Goal: Information Seeking & Learning: Learn about a topic

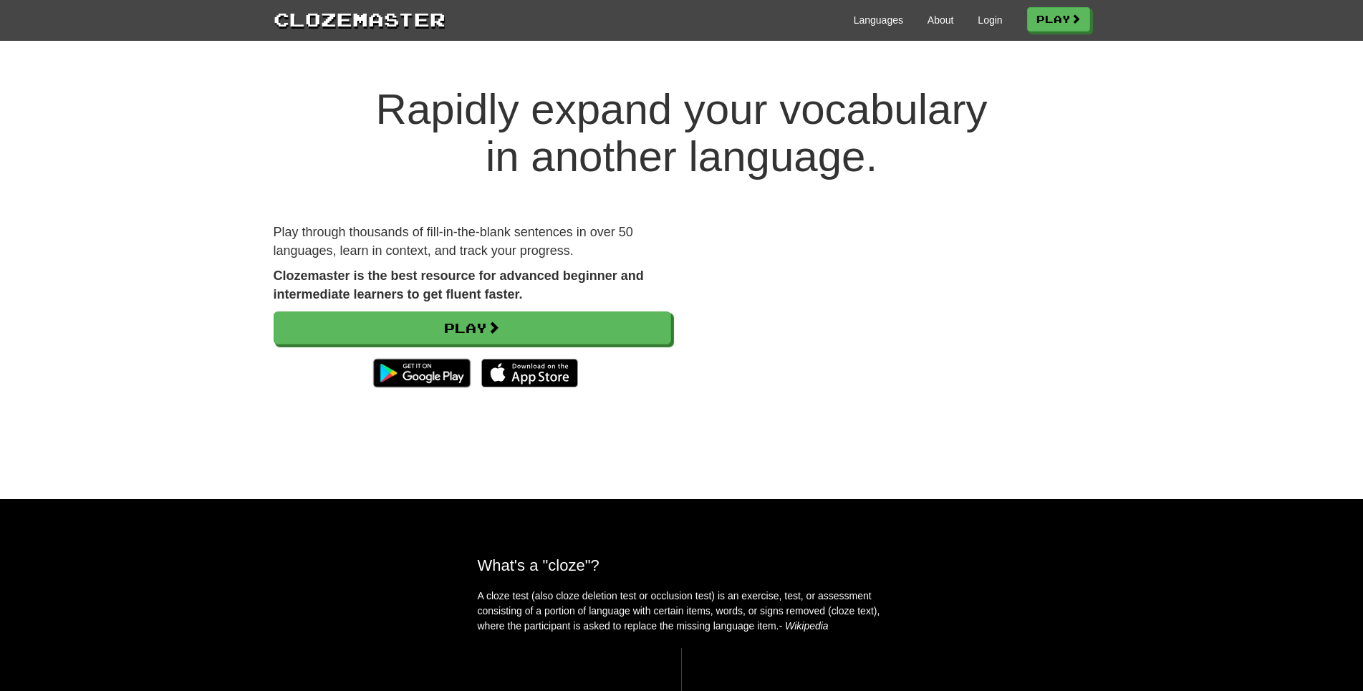
click at [988, 29] on div "Languages About Login Play" at bounding box center [768, 19] width 645 height 27
click at [986, 27] on link "Login" at bounding box center [990, 20] width 24 height 14
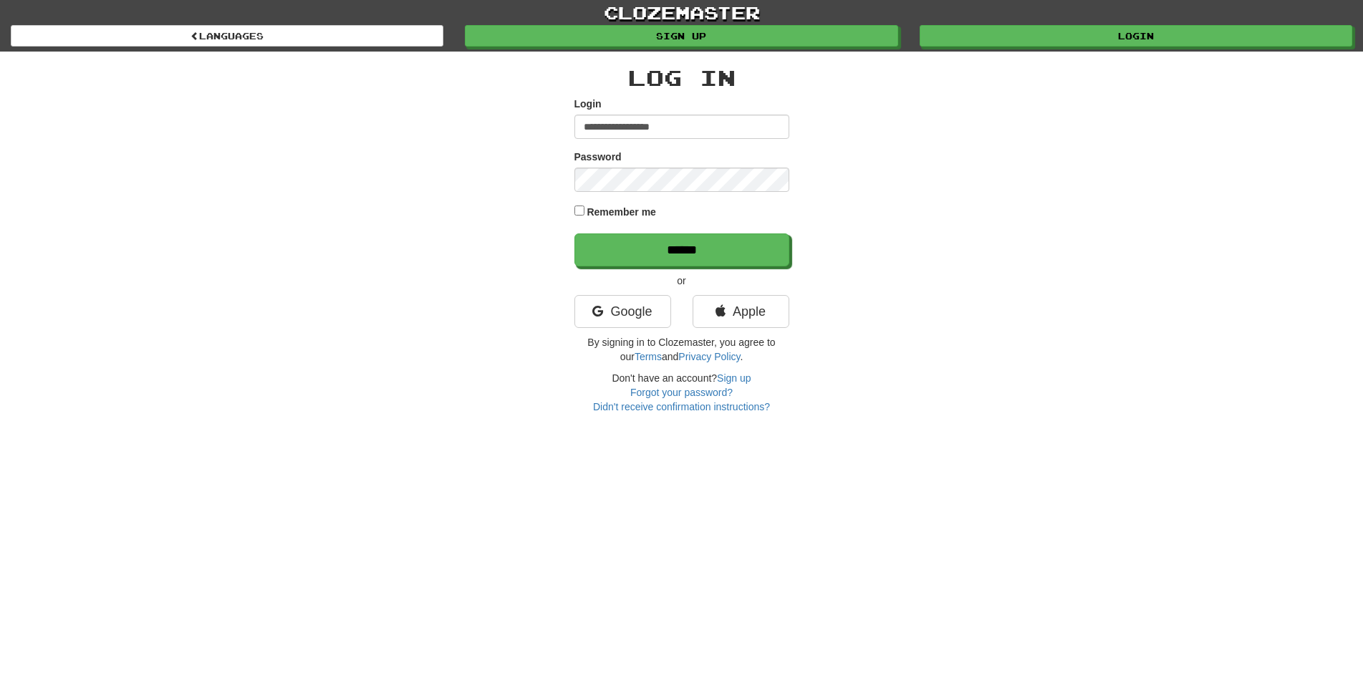
type input "**********"
click at [575, 234] on input "******" at bounding box center [682, 250] width 215 height 33
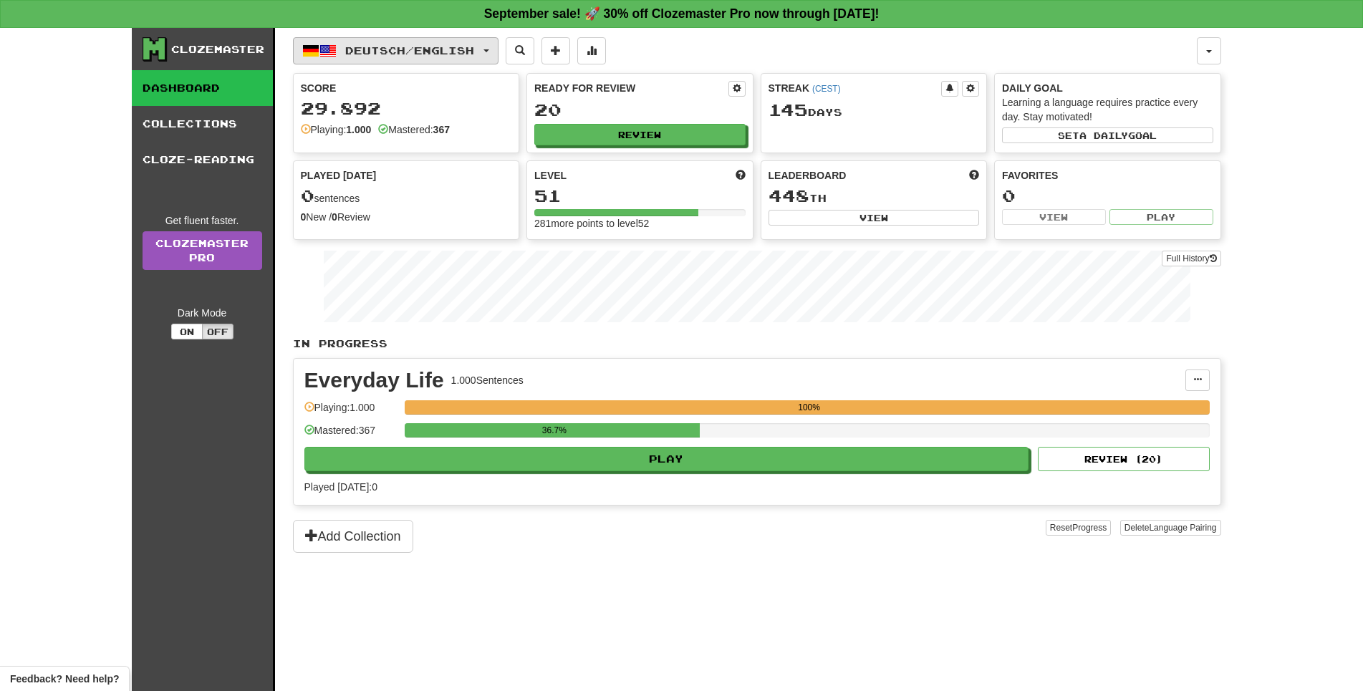
click at [400, 44] on button "Deutsch / English" at bounding box center [396, 50] width 206 height 27
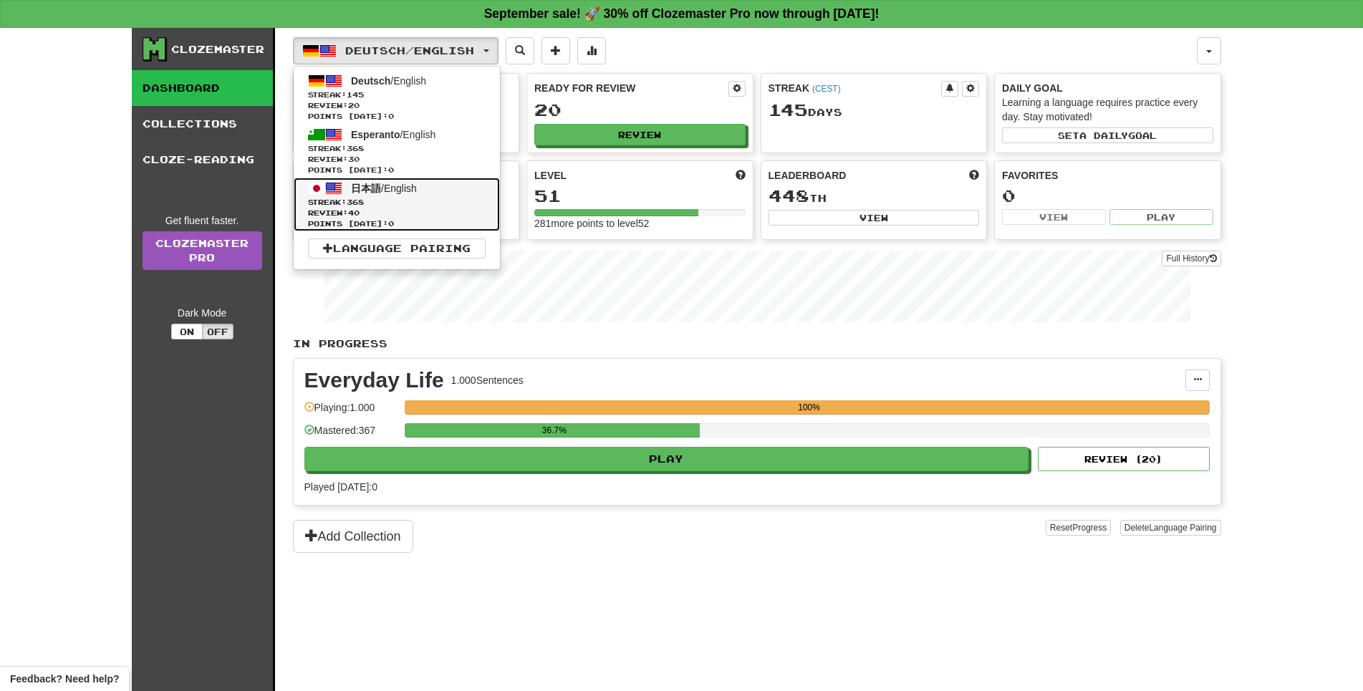
click at [427, 208] on span "Streak: 368" at bounding box center [397, 202] width 178 height 11
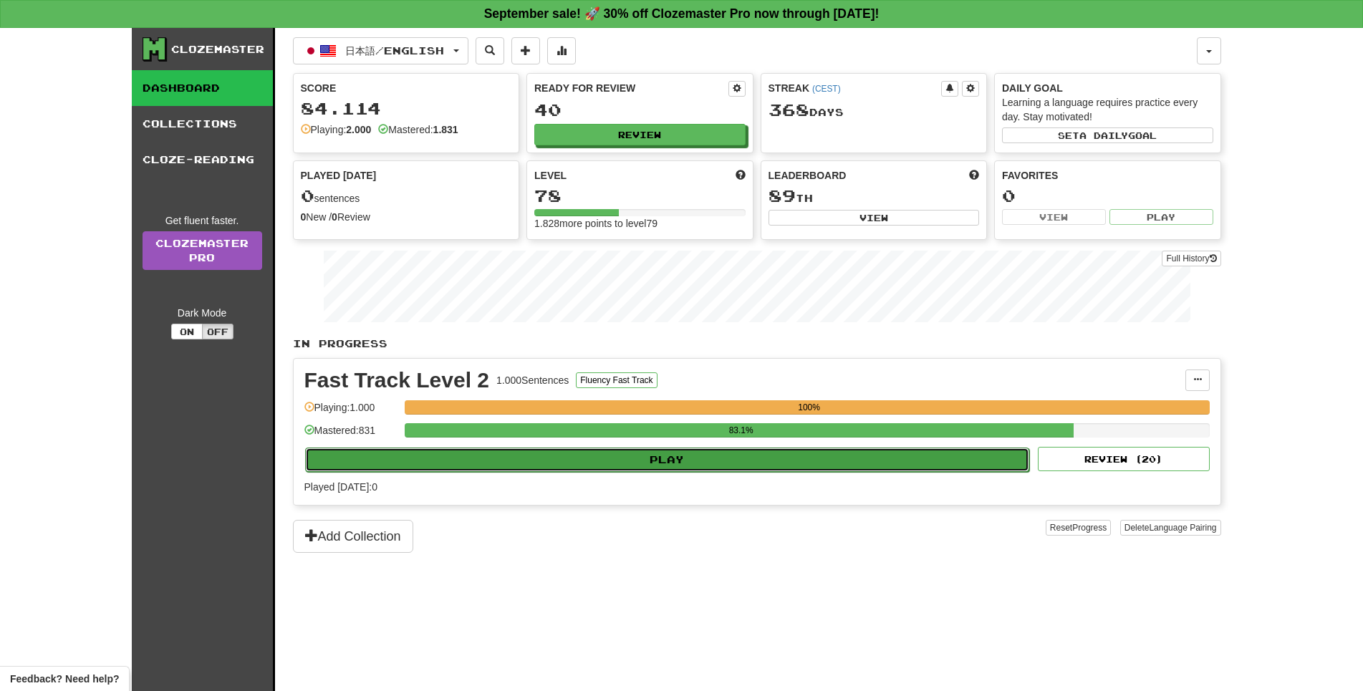
click at [680, 472] on button "Play" at bounding box center [667, 460] width 725 height 24
select select "**"
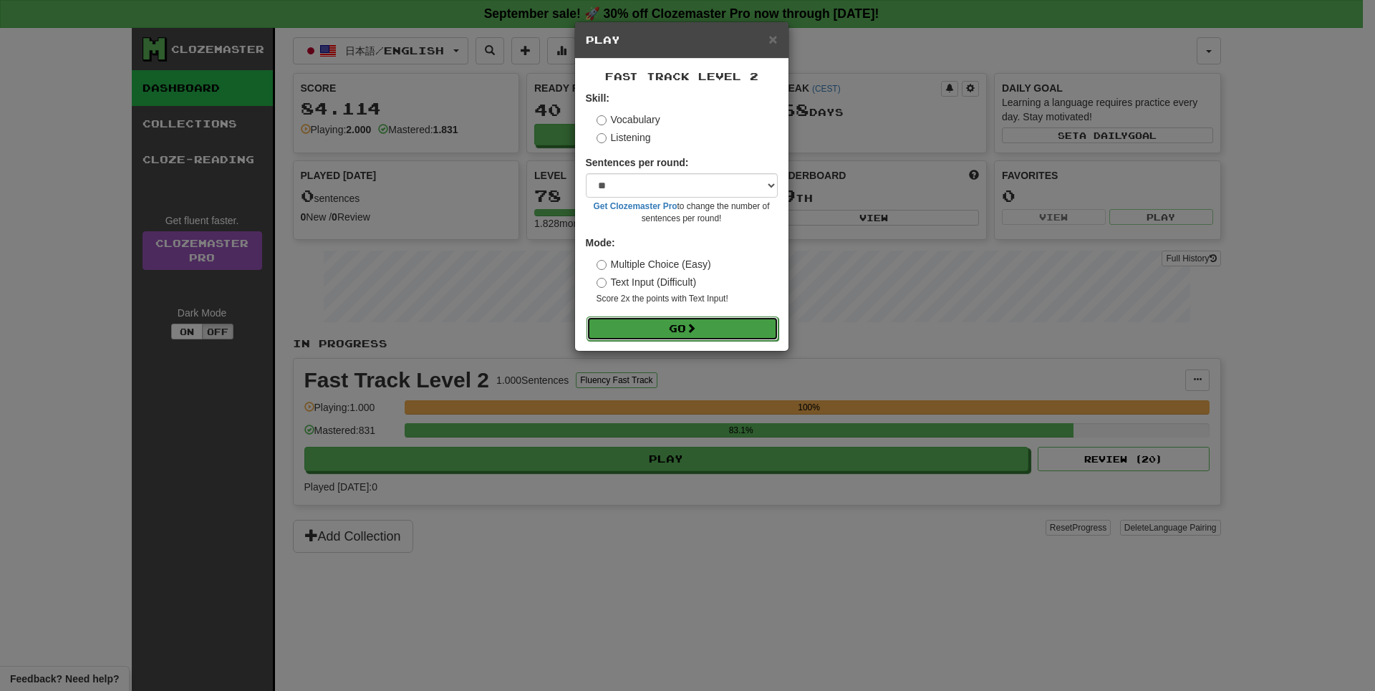
click at [743, 341] on button "Go" at bounding box center [683, 329] width 192 height 24
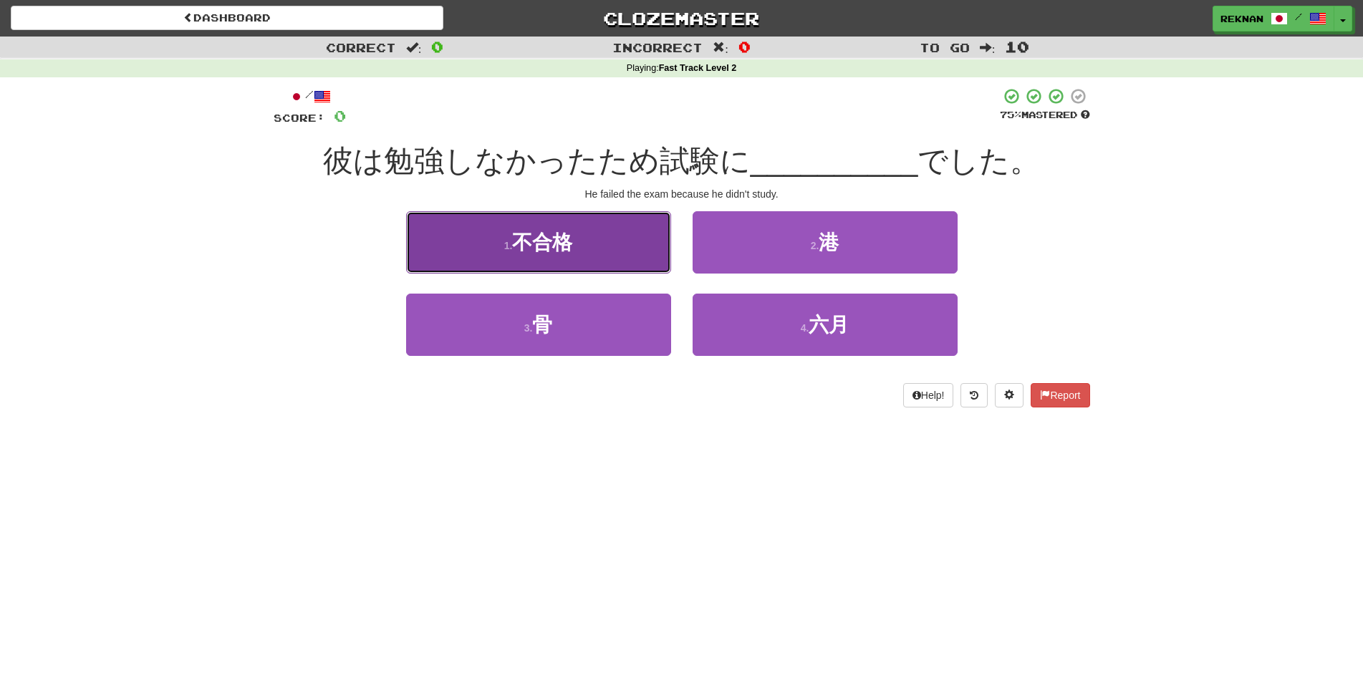
click at [637, 269] on button "1 . 不合格" at bounding box center [538, 242] width 265 height 62
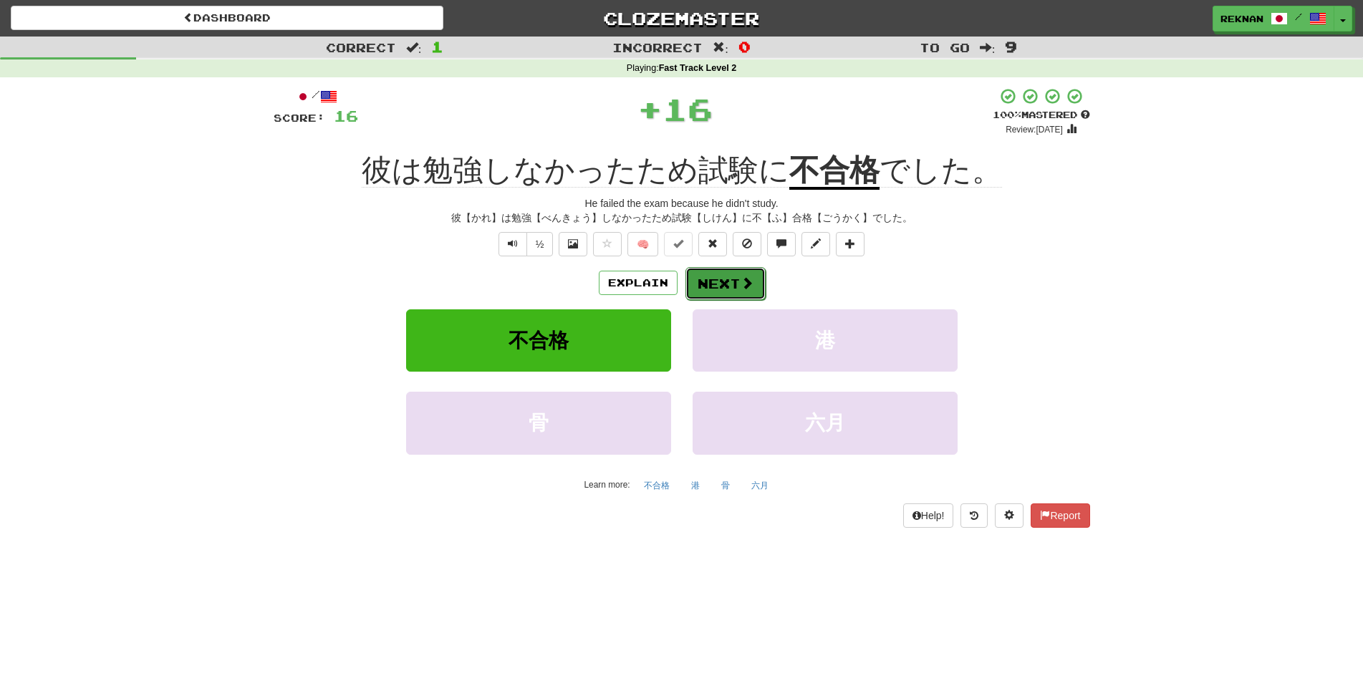
click at [707, 300] on button "Next" at bounding box center [726, 283] width 80 height 33
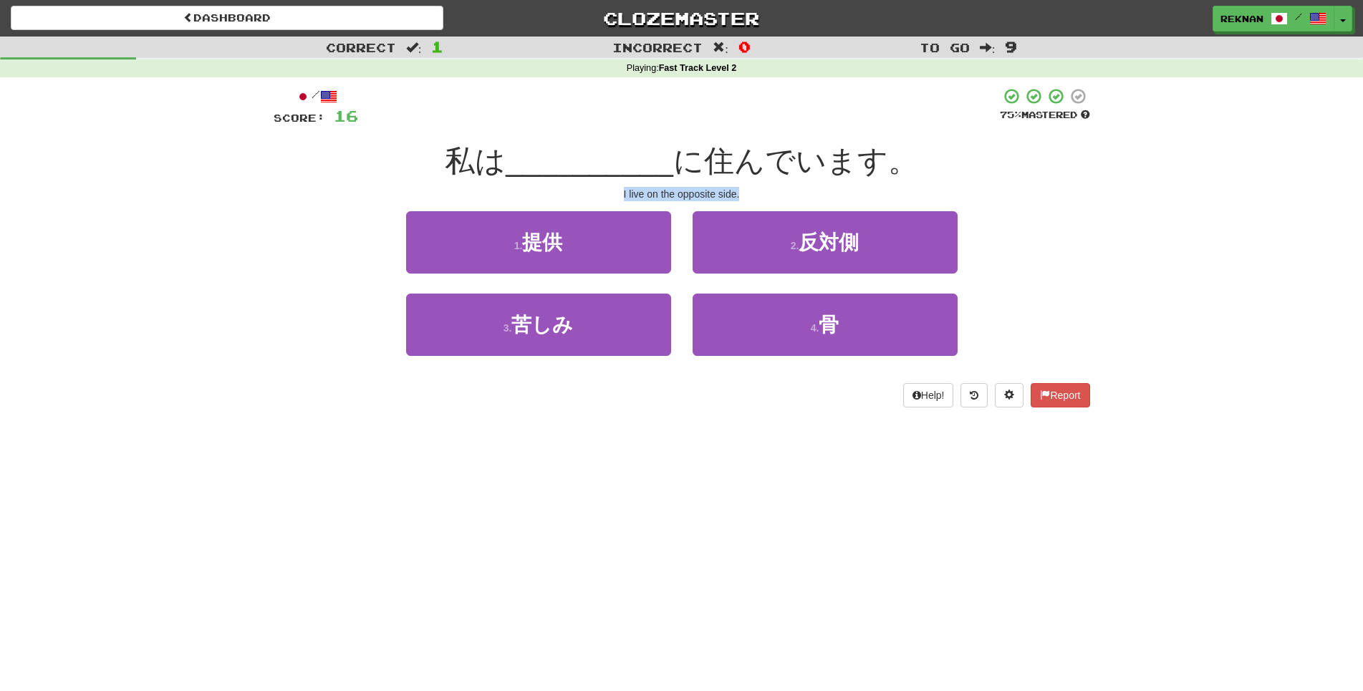
drag, startPoint x: 600, startPoint y: 206, endPoint x: 773, endPoint y: 207, distance: 173.4
click at [777, 201] on div "I live on the opposite side." at bounding box center [682, 194] width 817 height 14
copy div "I live on the opposite side."
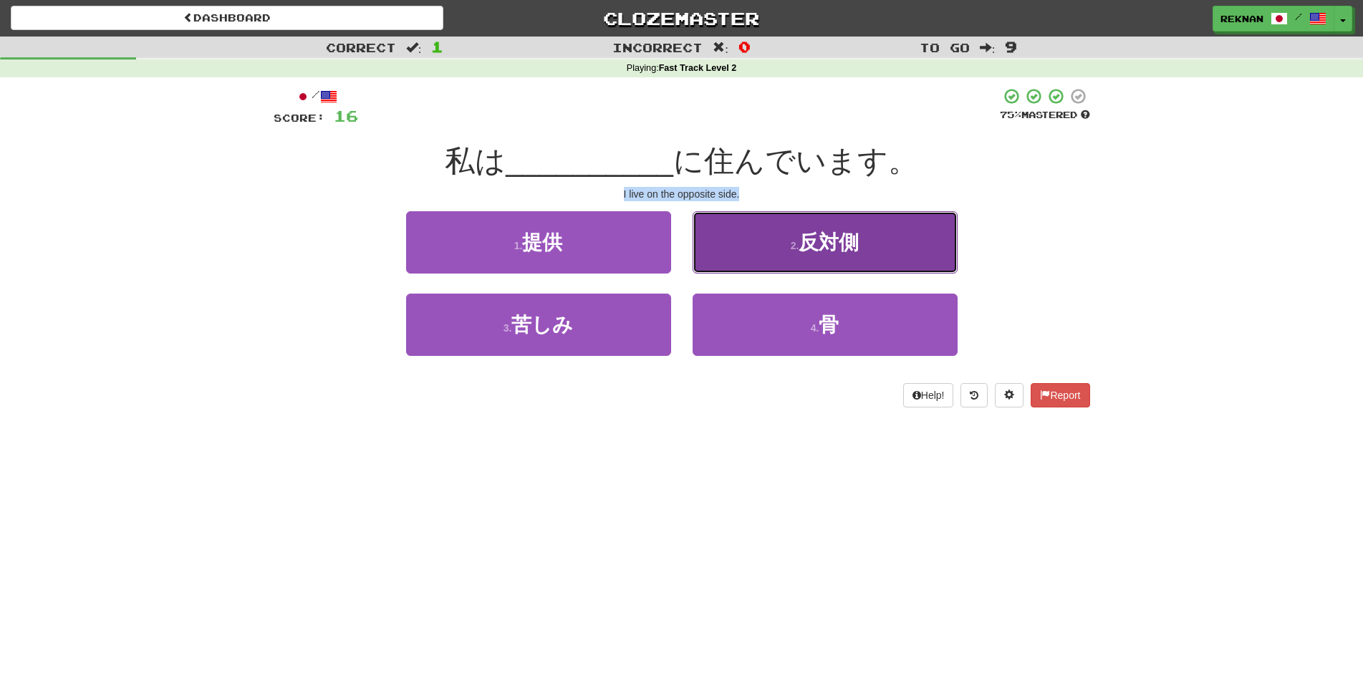
click at [787, 248] on button "2 . 反対側" at bounding box center [825, 242] width 265 height 62
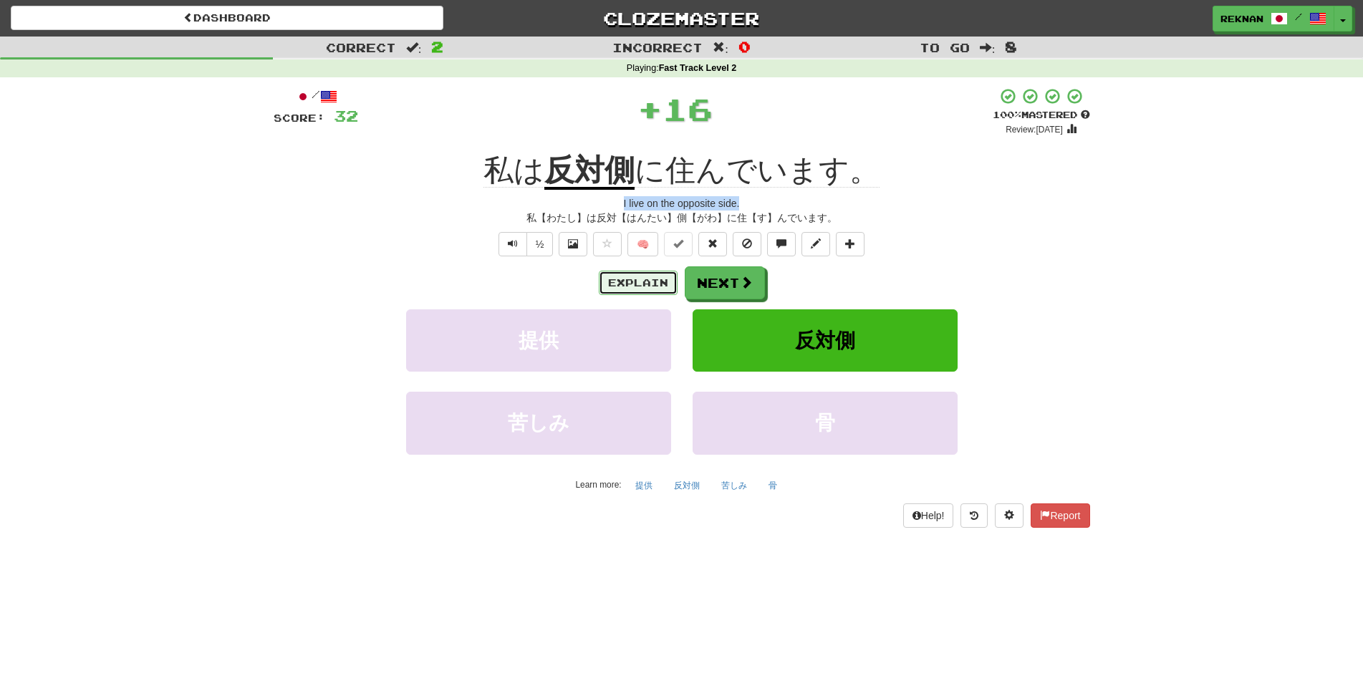
click at [643, 295] on button "Explain" at bounding box center [638, 283] width 79 height 24
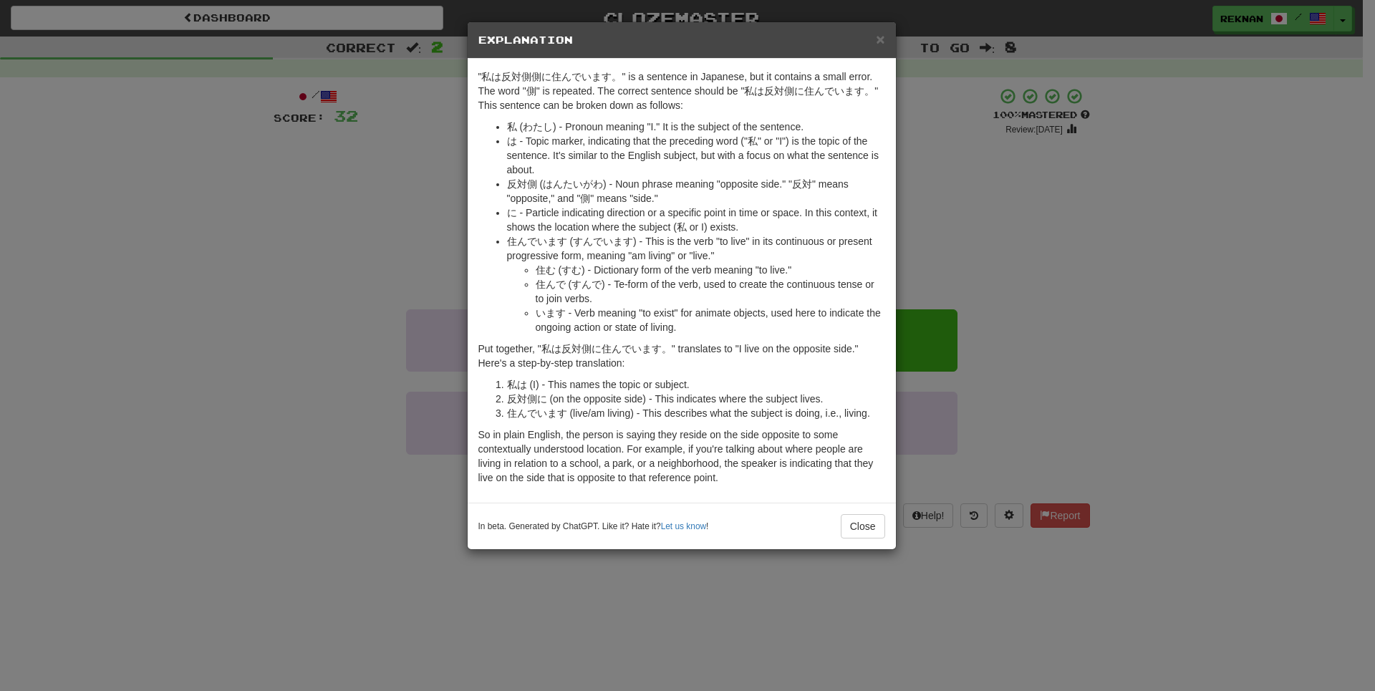
click at [132, 251] on div "× Explanation "私は反対側側に住んでいます。" is a sentence in Japanese, but it contains a sma…" at bounding box center [687, 345] width 1375 height 691
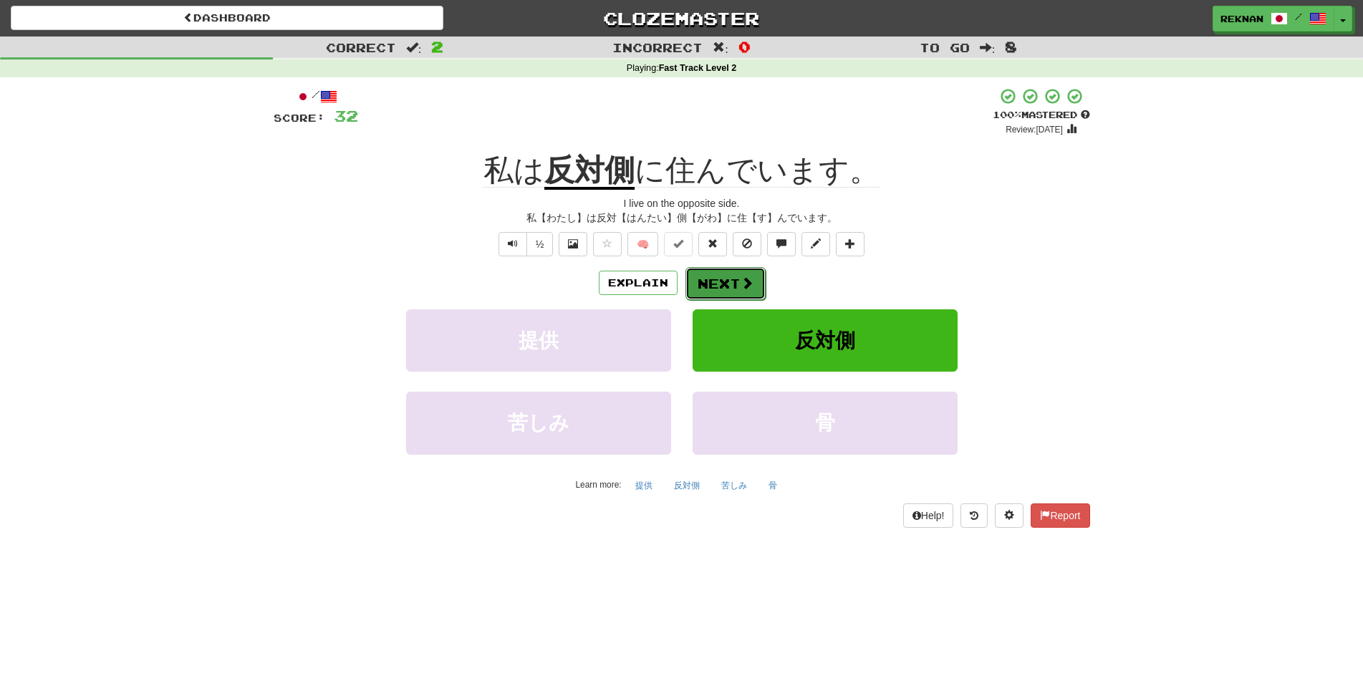
click at [764, 300] on button "Next" at bounding box center [726, 283] width 80 height 33
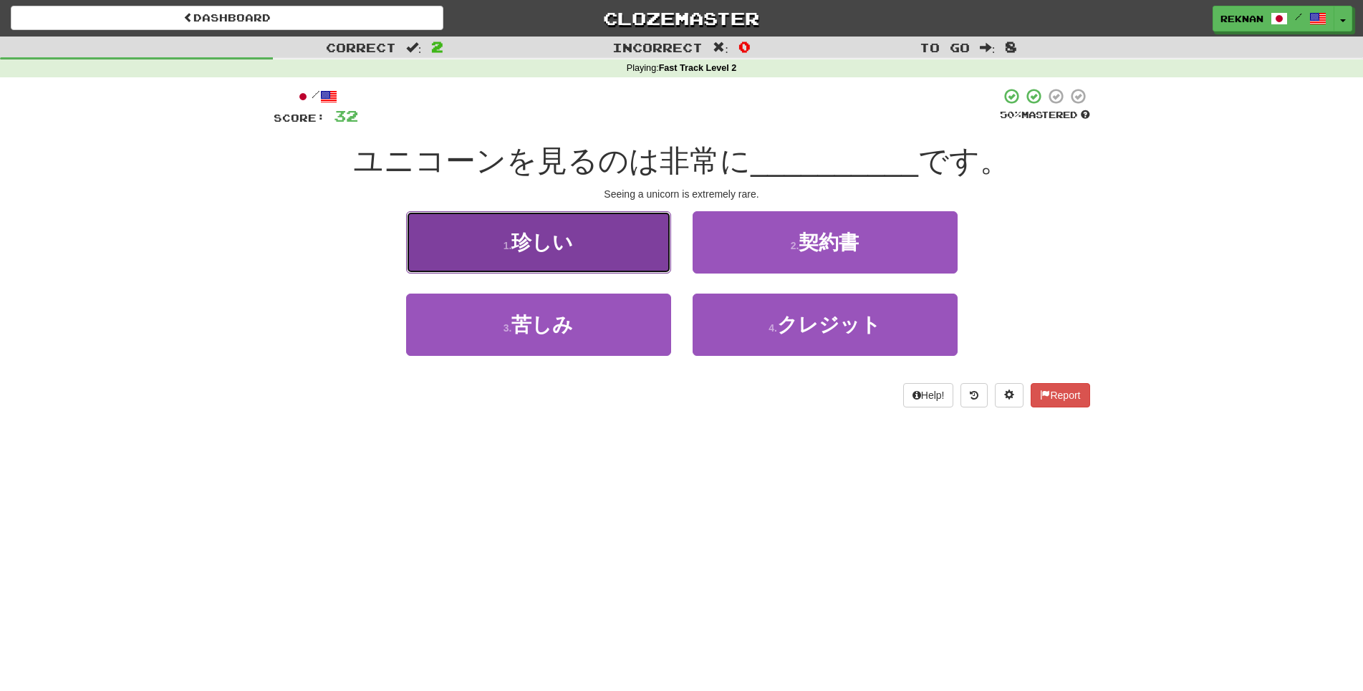
click at [573, 274] on button "1 . 珍しい" at bounding box center [538, 242] width 265 height 62
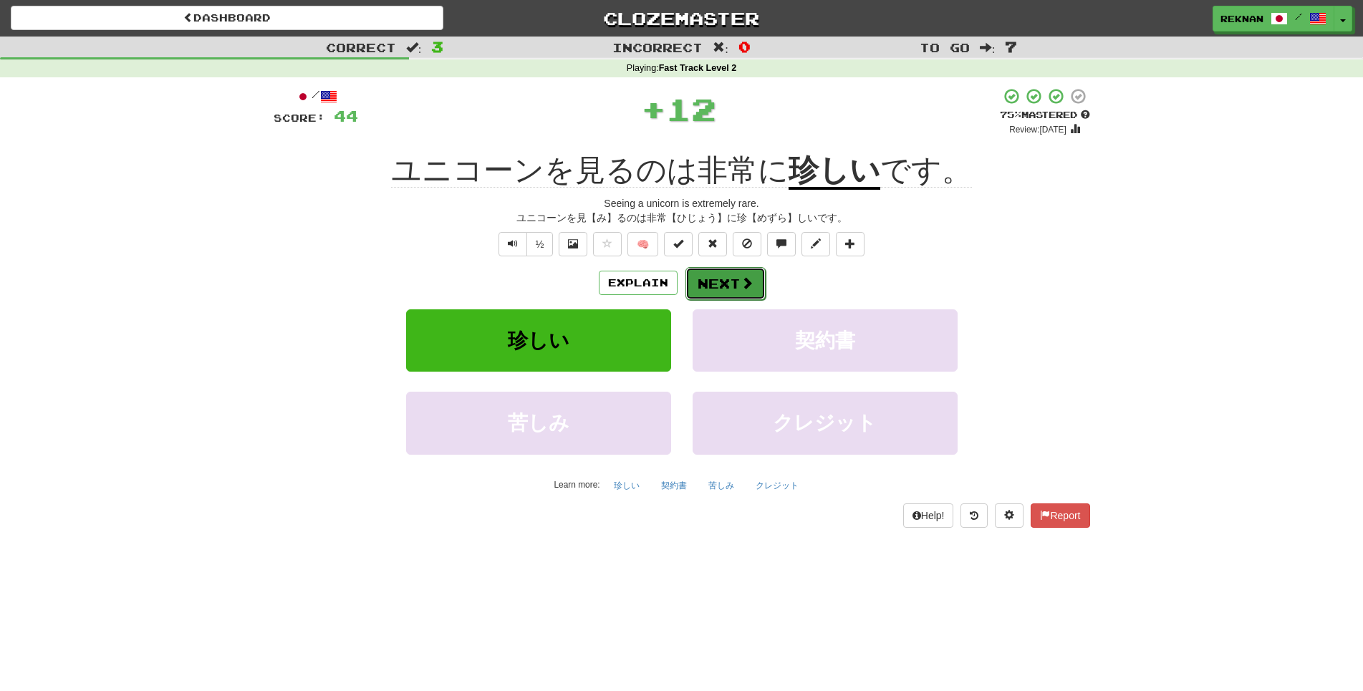
click at [716, 300] on button "Next" at bounding box center [726, 283] width 80 height 33
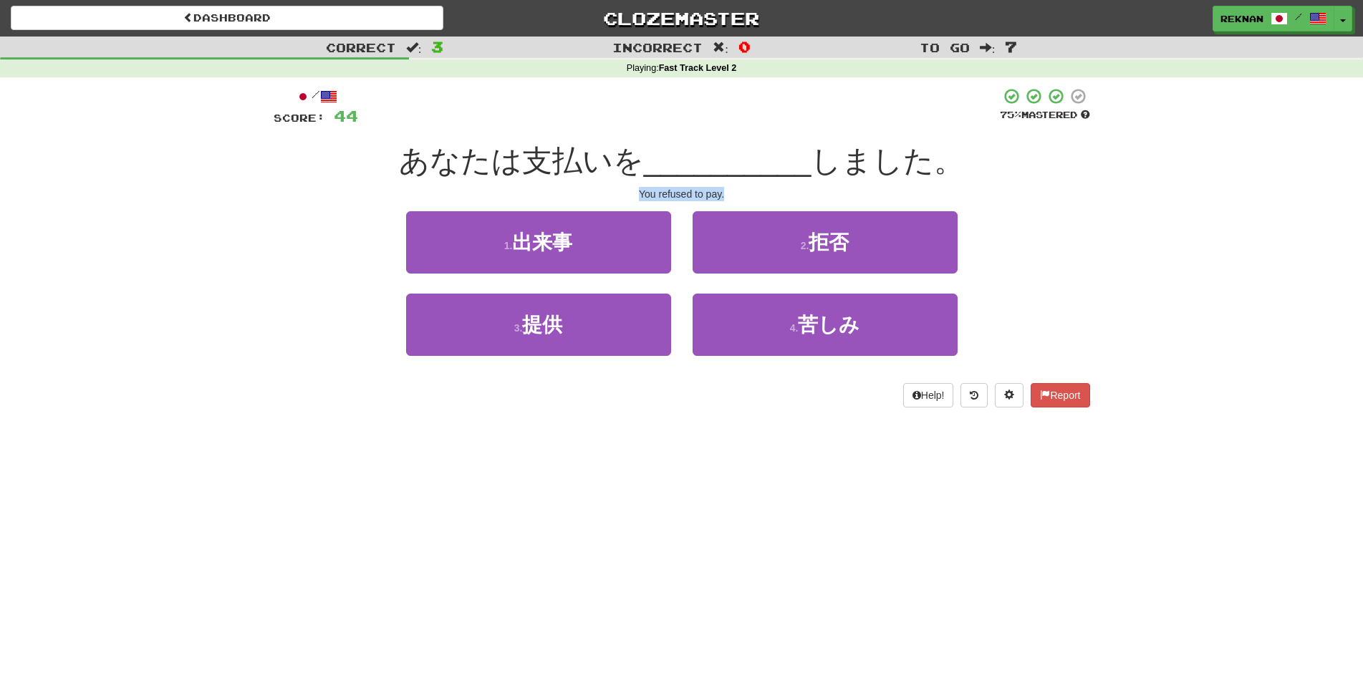
drag, startPoint x: 634, startPoint y: 213, endPoint x: 777, endPoint y: 208, distance: 142.7
click at [777, 201] on div "You refused to pay." at bounding box center [682, 194] width 817 height 14
copy div "You refused to pay."
click at [633, 376] on div "3 . 提供" at bounding box center [538, 335] width 287 height 82
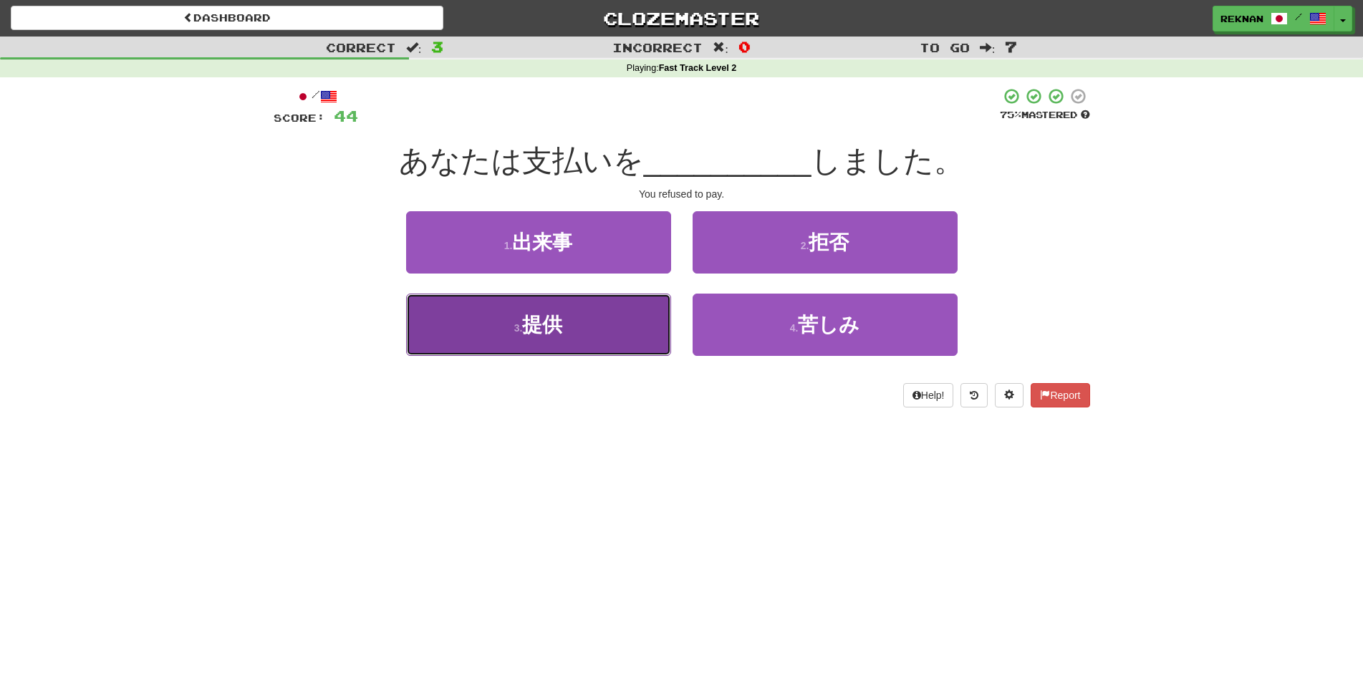
click at [628, 356] on button "3 . 提供" at bounding box center [538, 325] width 265 height 62
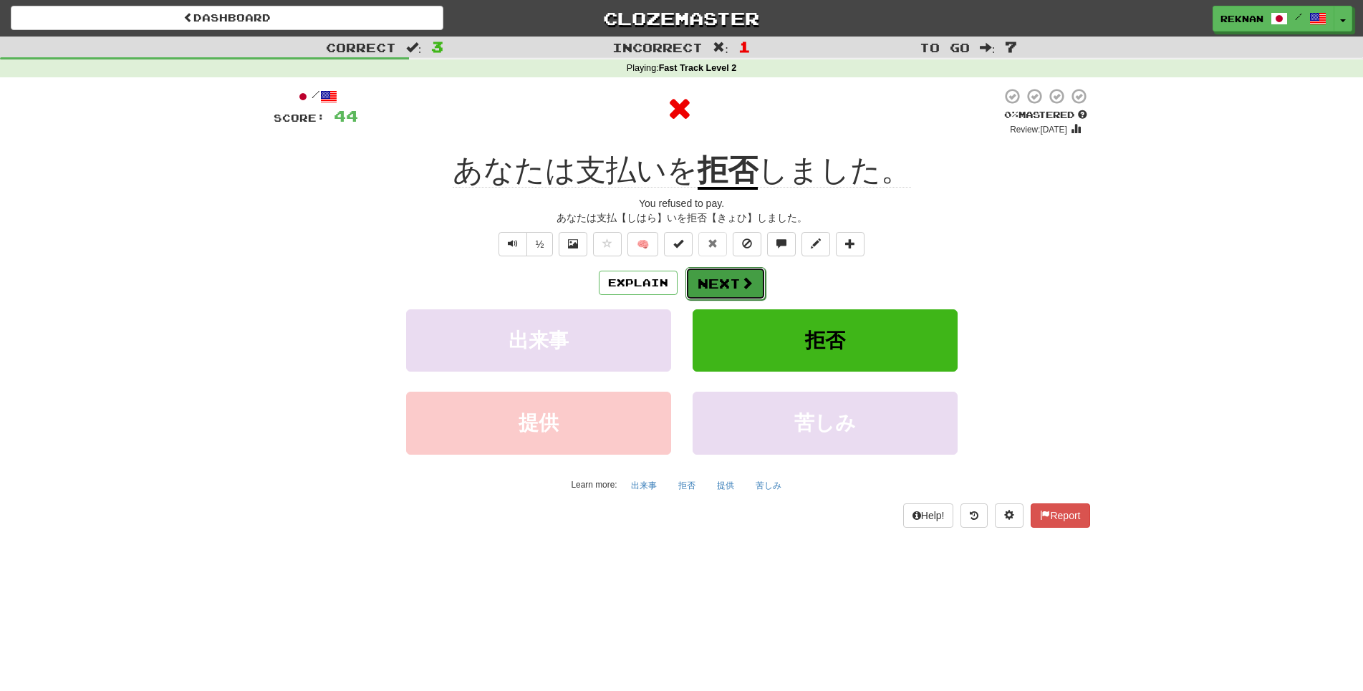
click at [724, 294] on button "Next" at bounding box center [726, 283] width 80 height 33
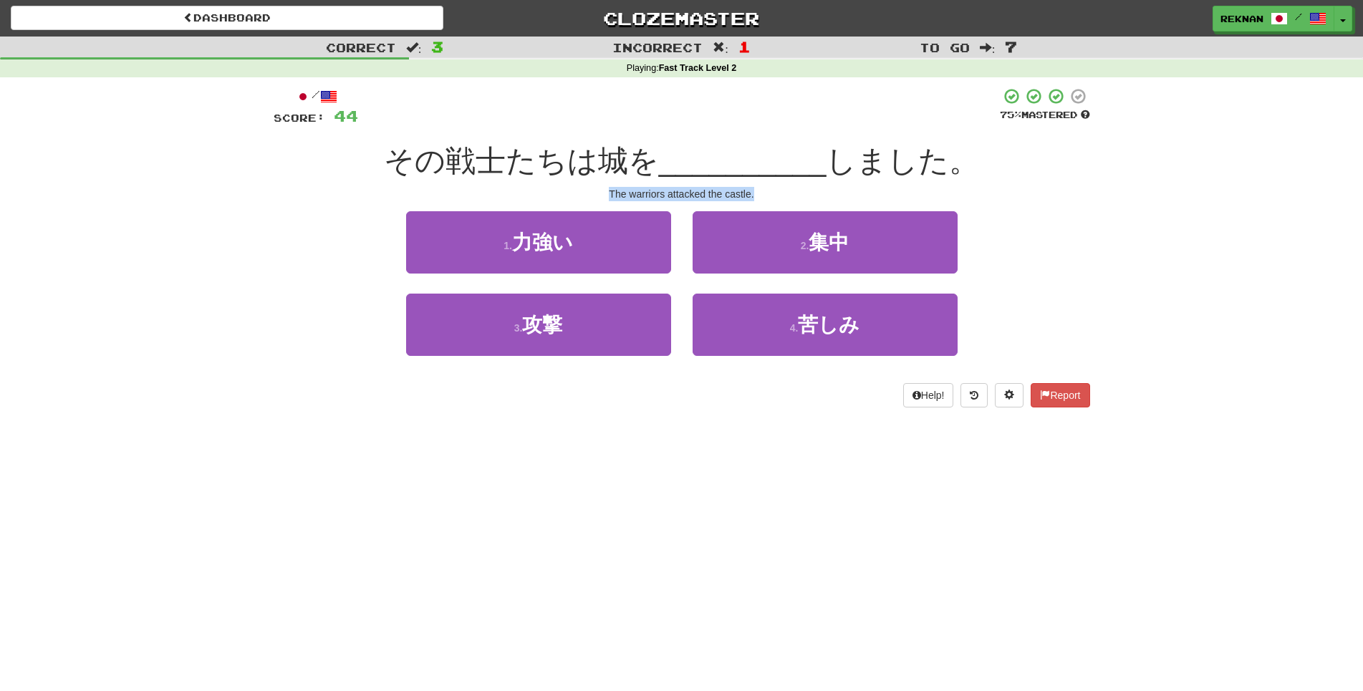
drag, startPoint x: 582, startPoint y: 213, endPoint x: 845, endPoint y: 222, distance: 263.1
click at [845, 222] on div "/ Score: 44 75 % Mastered その戦士たちは城を __________ しました。 The warriors attacked the …" at bounding box center [682, 247] width 817 height 320
copy div "The warriors attacked the castle."
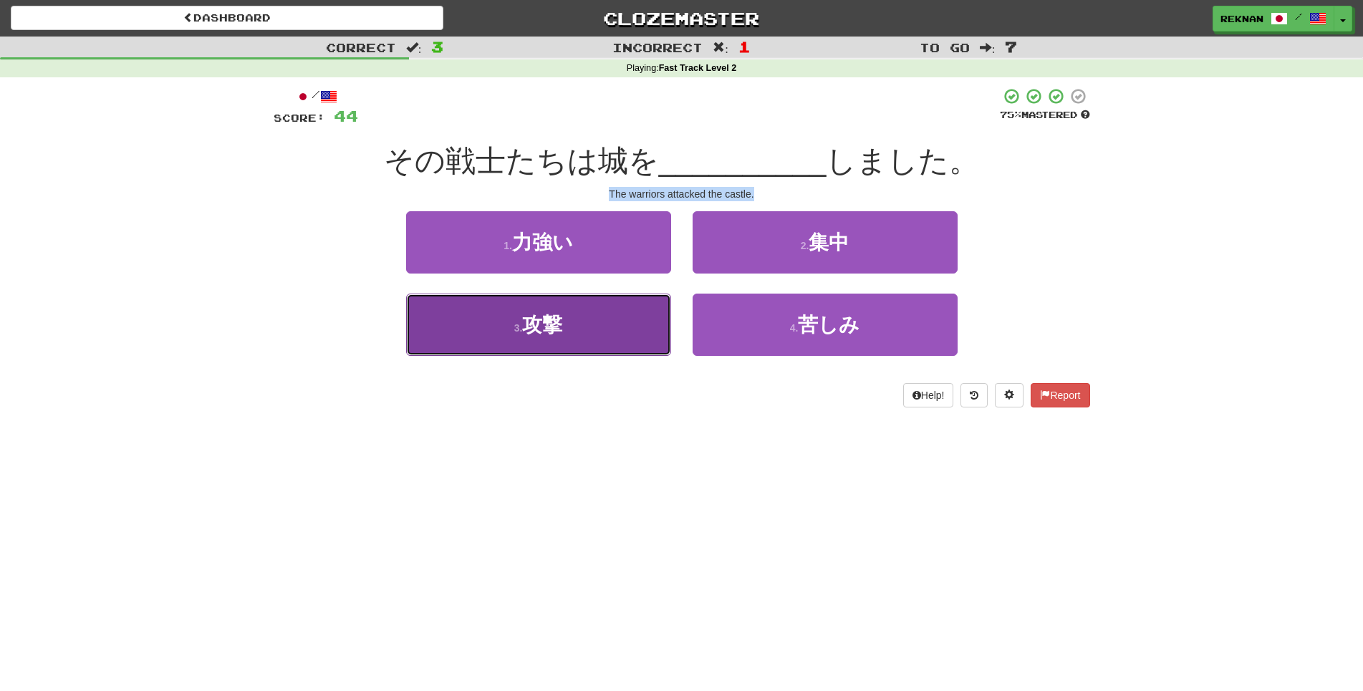
click at [620, 356] on button "3 . 攻撃" at bounding box center [538, 325] width 265 height 62
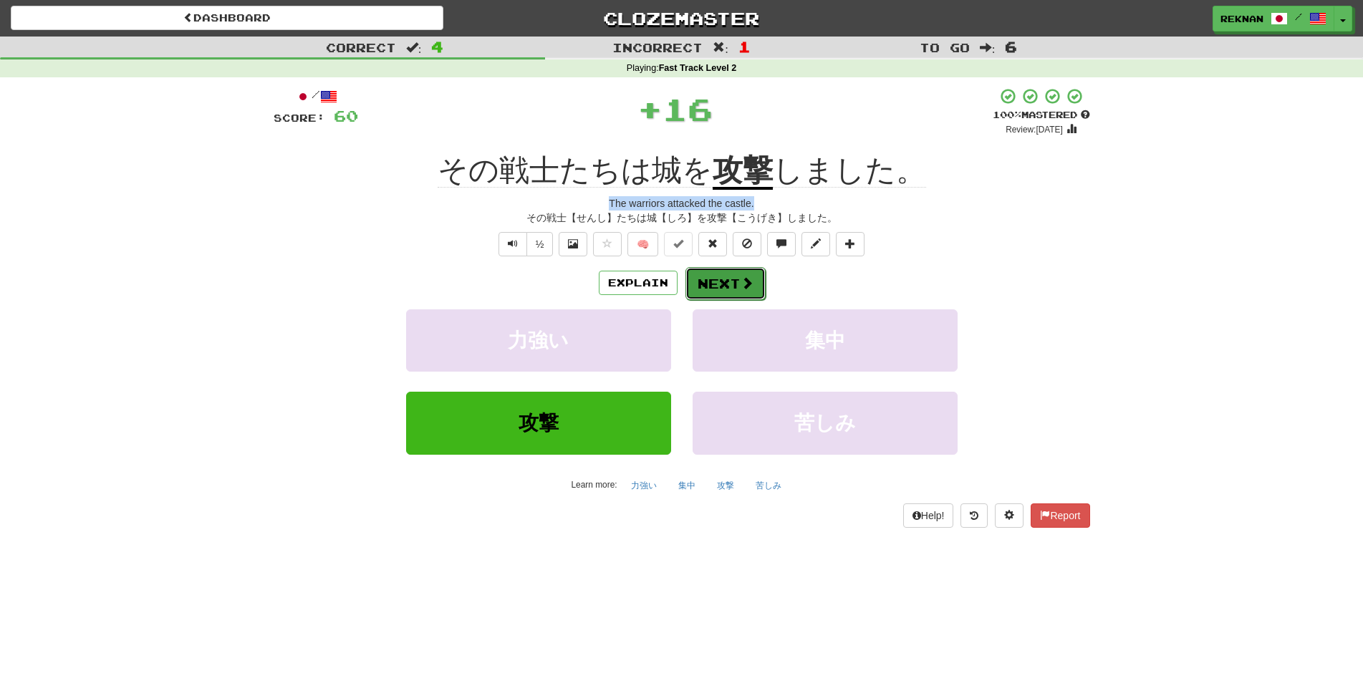
drag, startPoint x: 693, startPoint y: 321, endPoint x: 694, endPoint y: 312, distance: 8.6
click at [694, 300] on button "Next" at bounding box center [726, 283] width 80 height 33
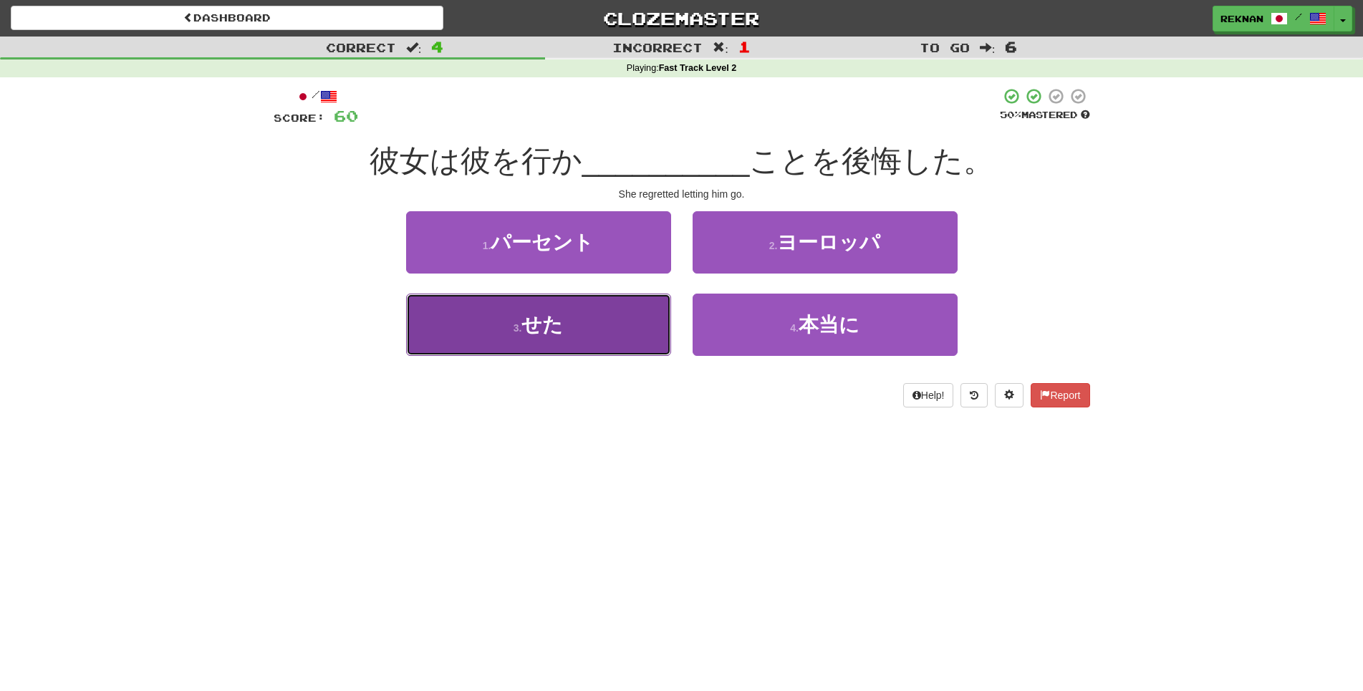
click at [603, 356] on button "3 . せた" at bounding box center [538, 325] width 265 height 62
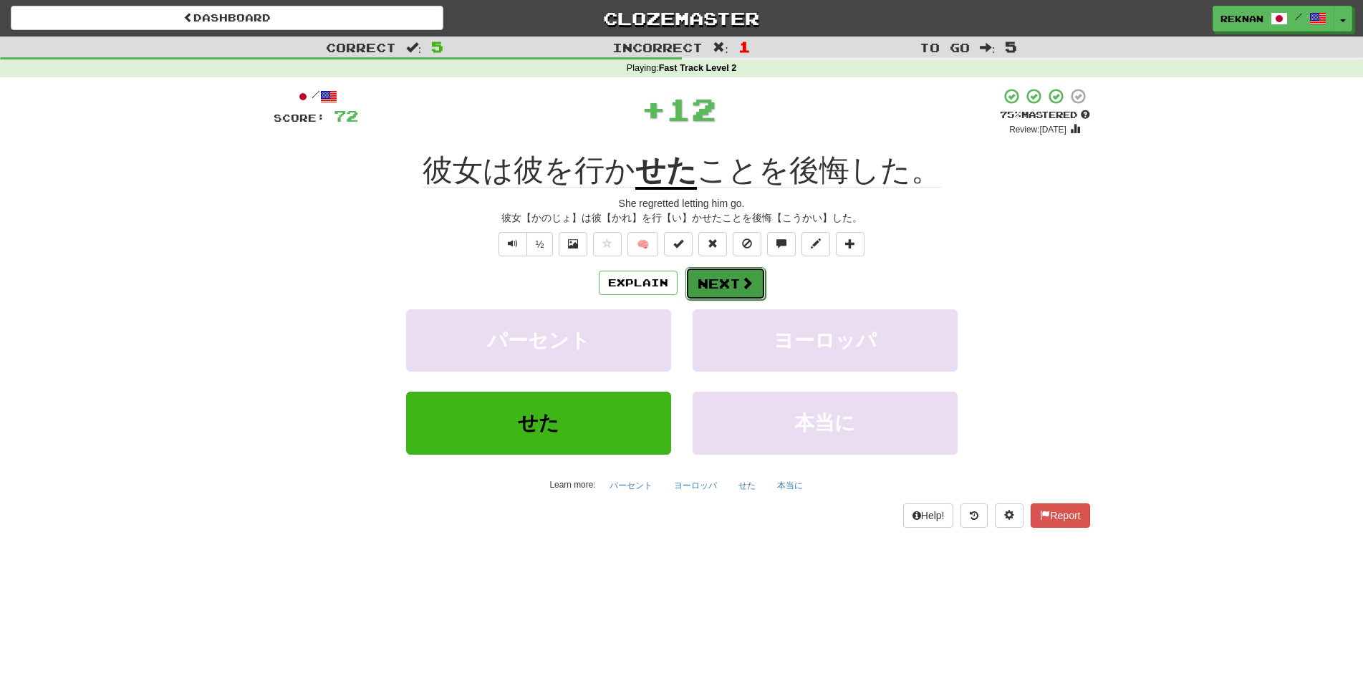
click at [718, 298] on button "Next" at bounding box center [726, 283] width 80 height 33
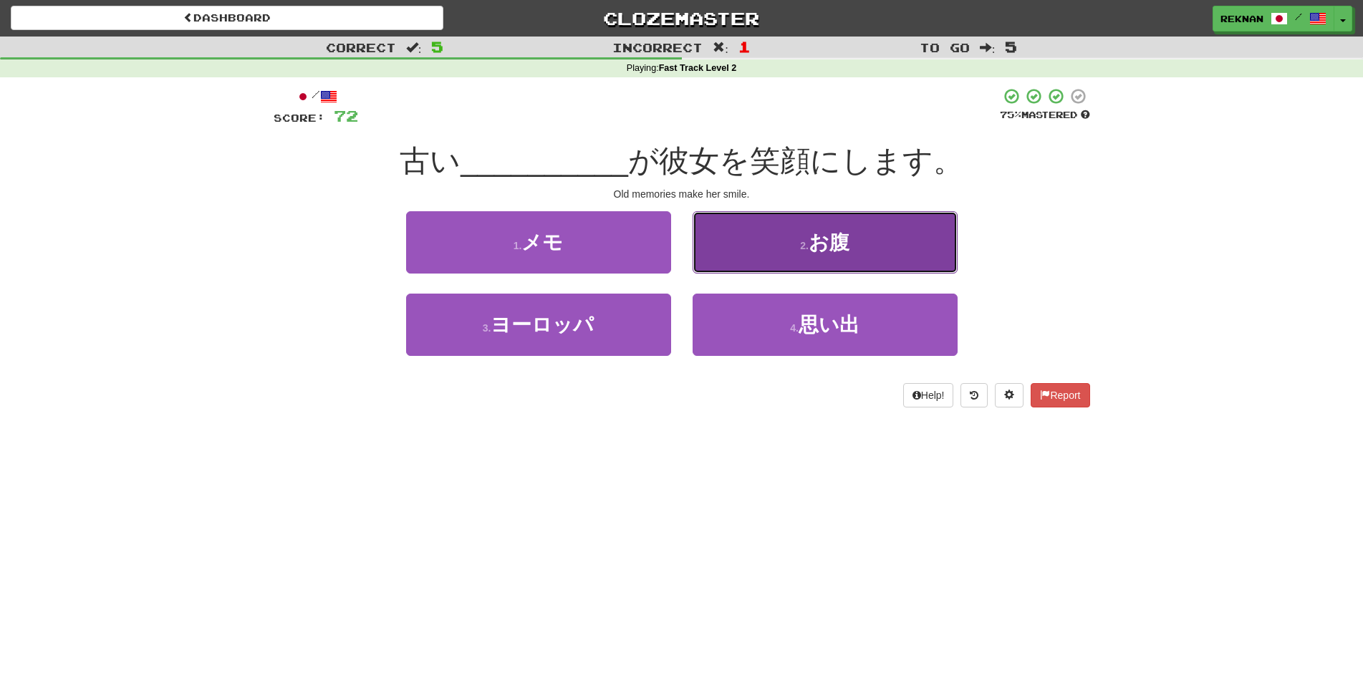
click at [800, 274] on button "2 . お腹" at bounding box center [825, 242] width 265 height 62
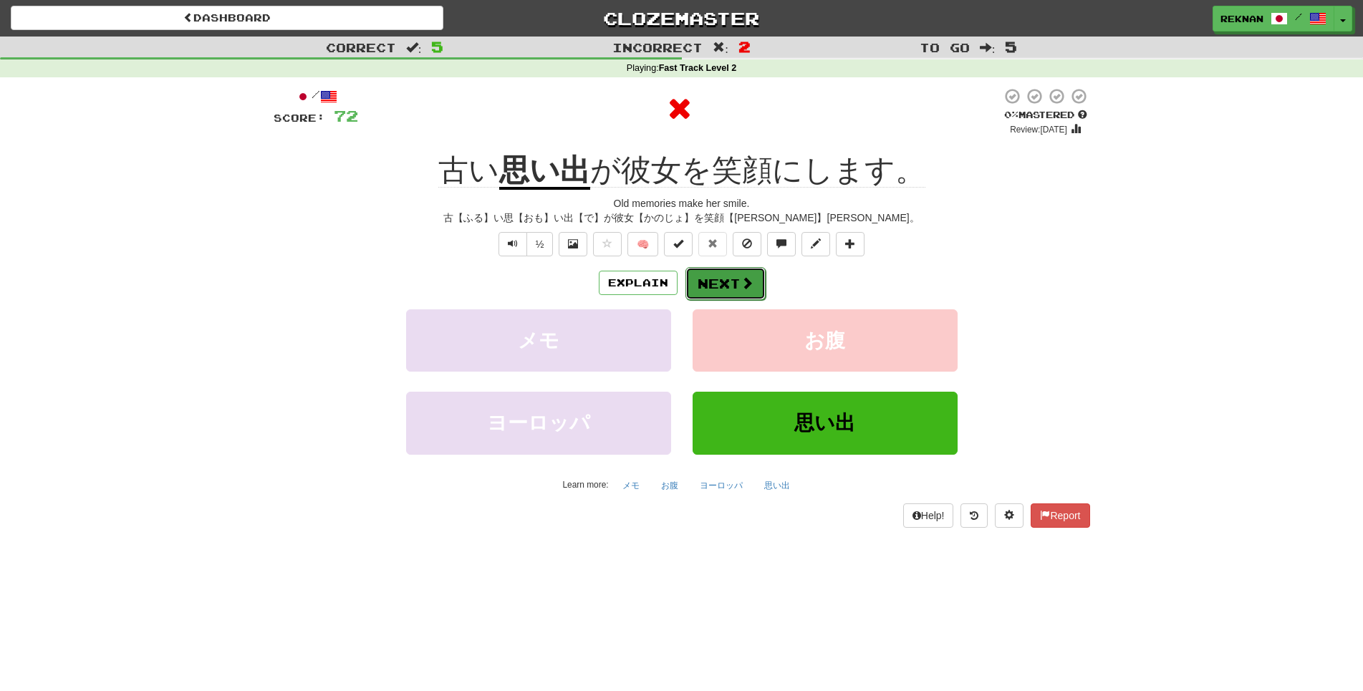
click at [736, 300] on button "Next" at bounding box center [726, 283] width 80 height 33
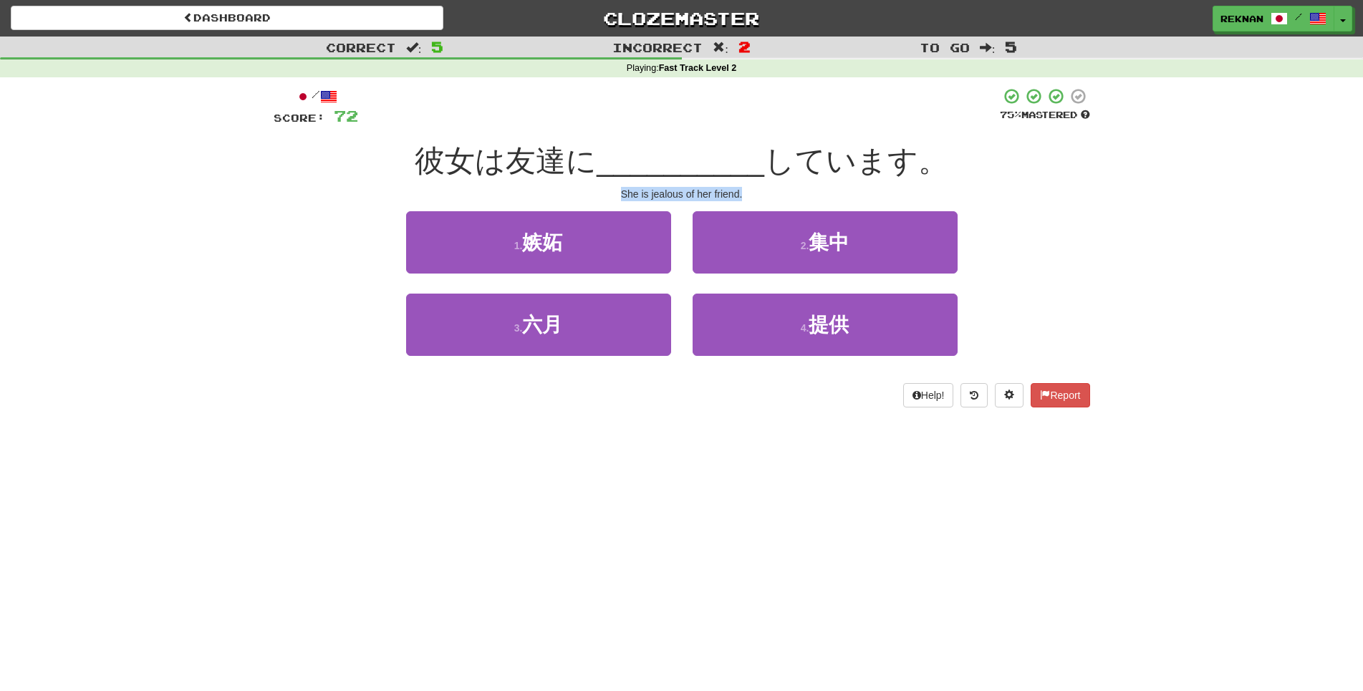
drag, startPoint x: 607, startPoint y: 209, endPoint x: 864, endPoint y: 216, distance: 257.3
click at [864, 201] on div "She is jealous of her friend." at bounding box center [682, 194] width 817 height 14
copy div "She is jealous of her friend."
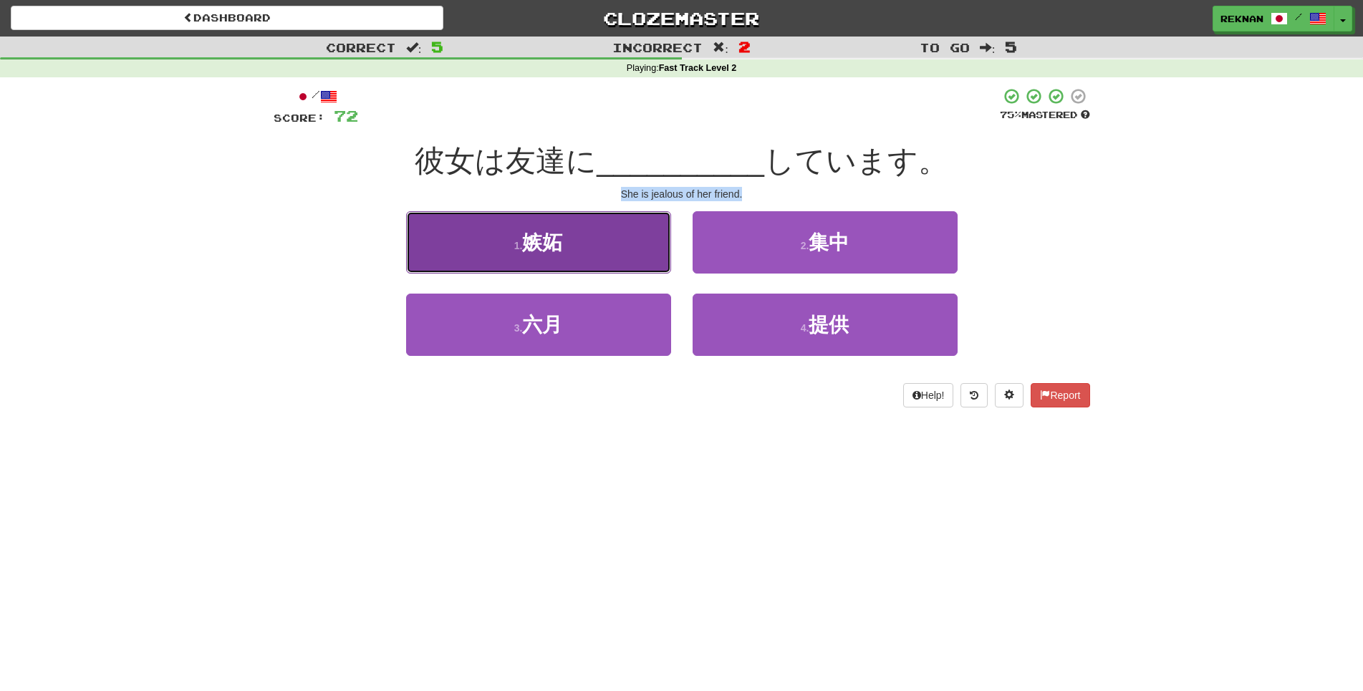
click at [642, 261] on button "1 . 嫉妬" at bounding box center [538, 242] width 265 height 62
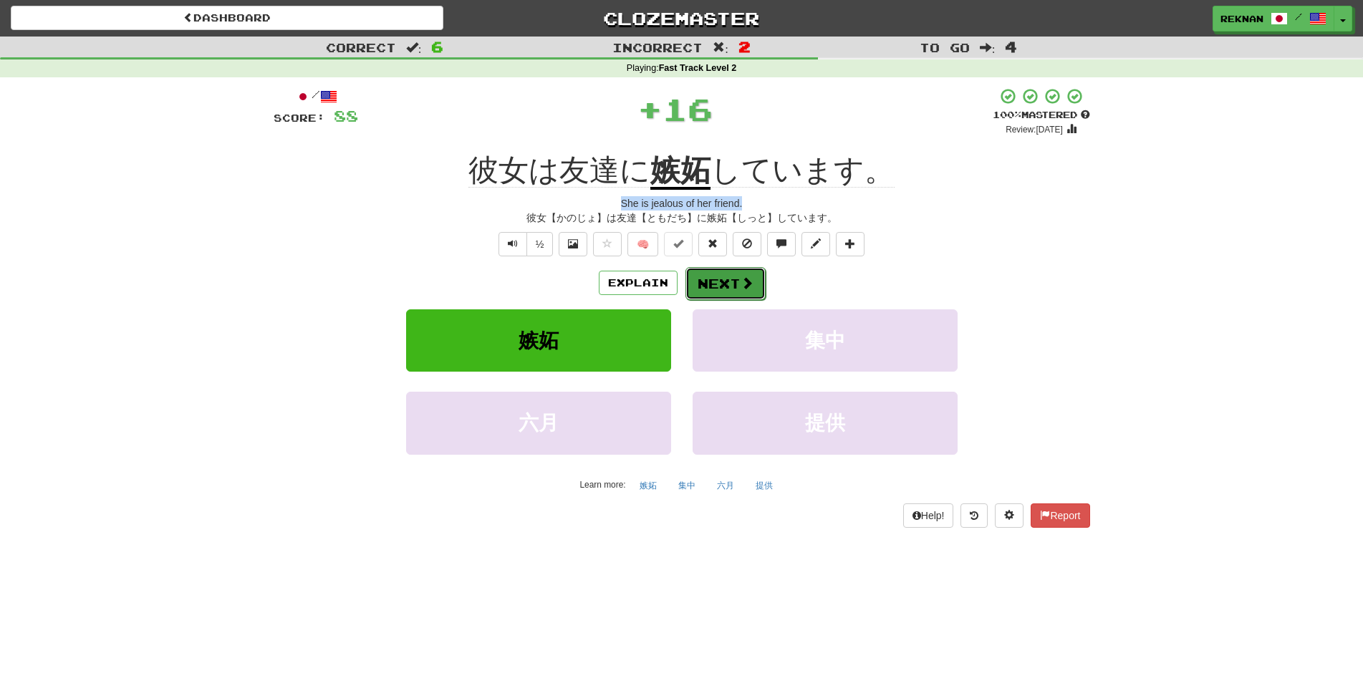
click at [696, 296] on button "Next" at bounding box center [726, 283] width 80 height 33
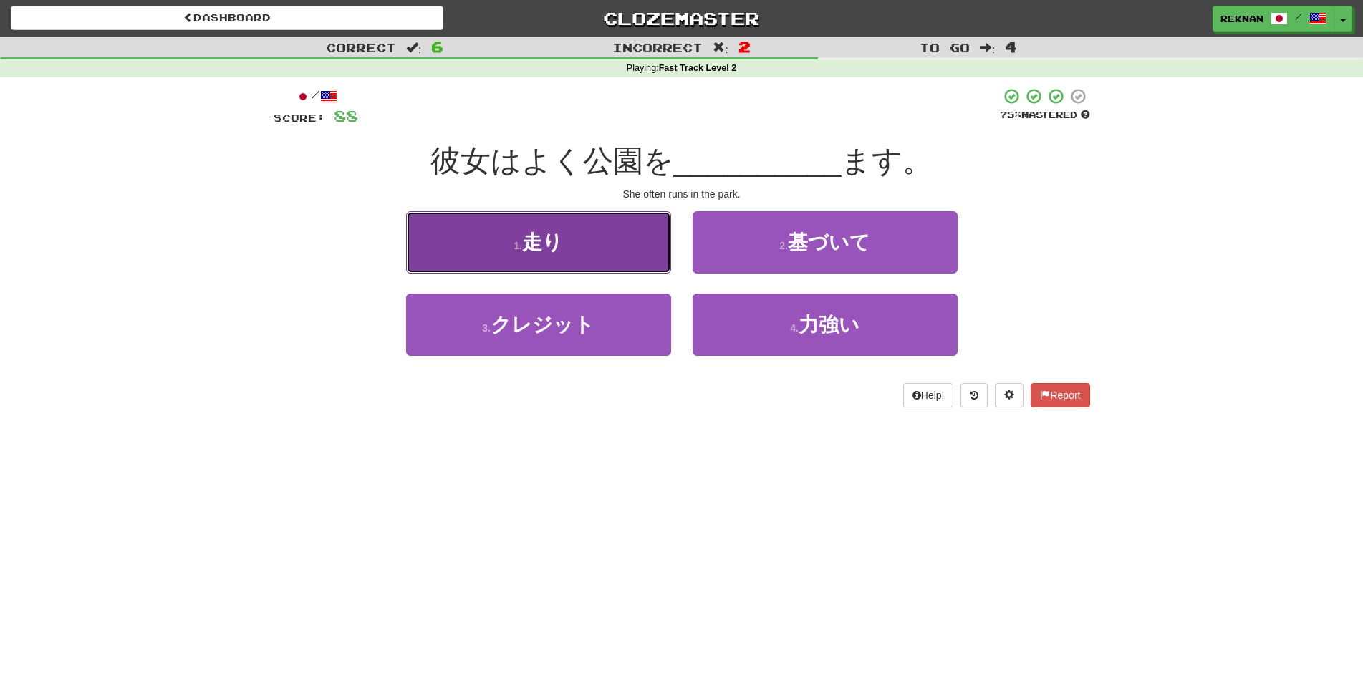
click at [591, 269] on button "1 . 走り" at bounding box center [538, 242] width 265 height 62
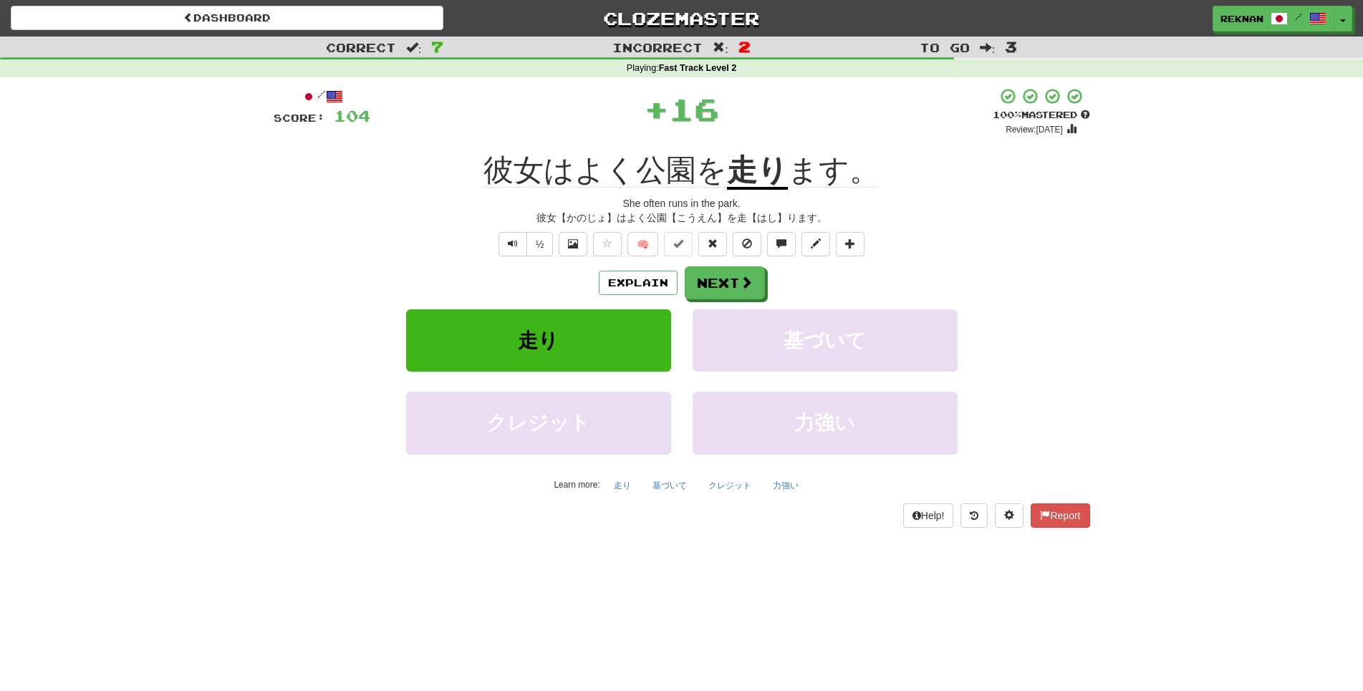
click at [734, 326] on div "Explain Next 走り 基づいて クレジット 力強い Learn more: 走り 基づいて クレジット 力強い" at bounding box center [682, 382] width 817 height 230
click at [741, 300] on button "Next" at bounding box center [726, 283] width 80 height 33
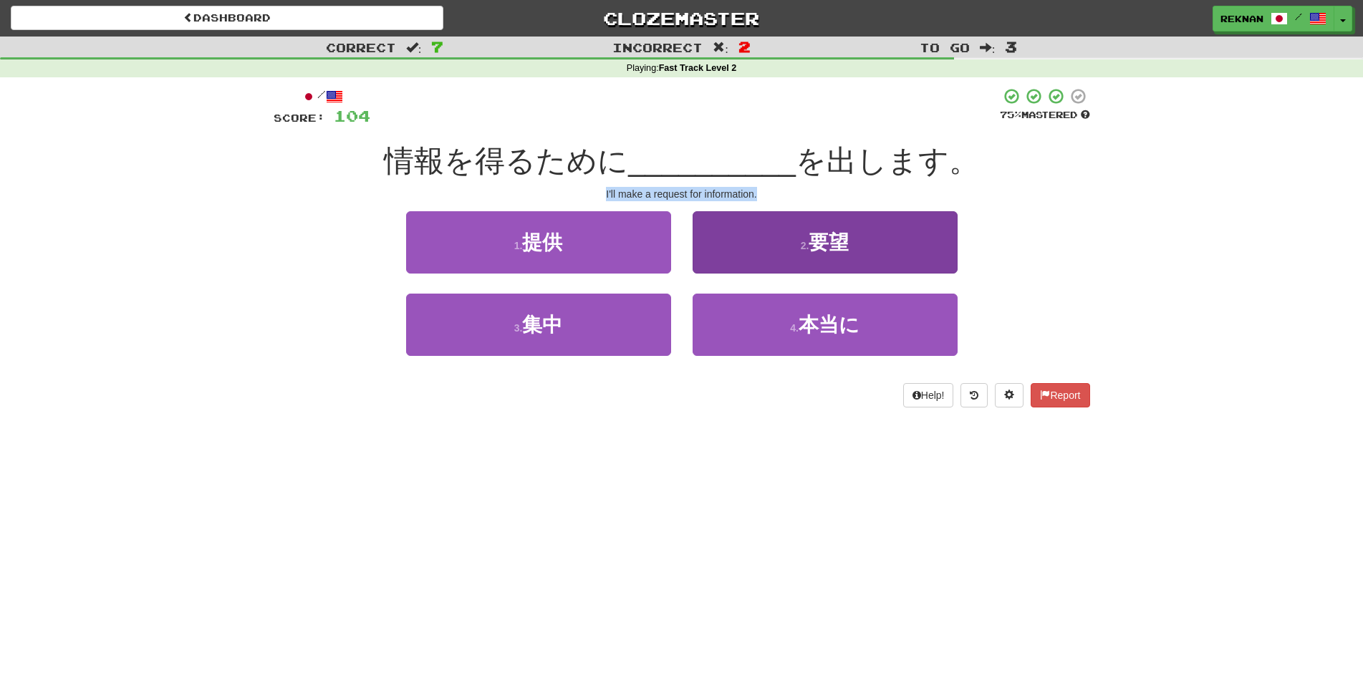
drag, startPoint x: 592, startPoint y: 211, endPoint x: 860, endPoint y: 236, distance: 269.0
click at [860, 236] on div "/ Score: 104 75 % Mastered 情報を得るために __________ を出します。 I'll make a request for i…" at bounding box center [682, 247] width 817 height 320
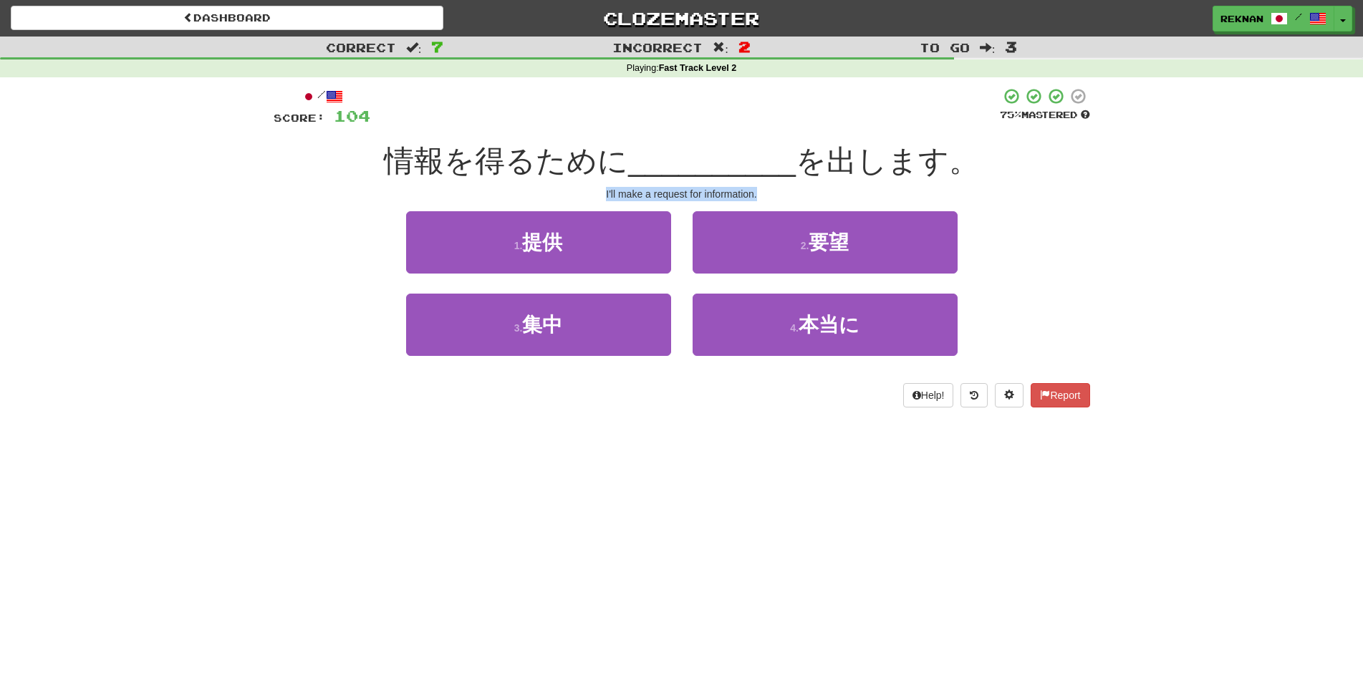
copy div "I'll make a request for information."
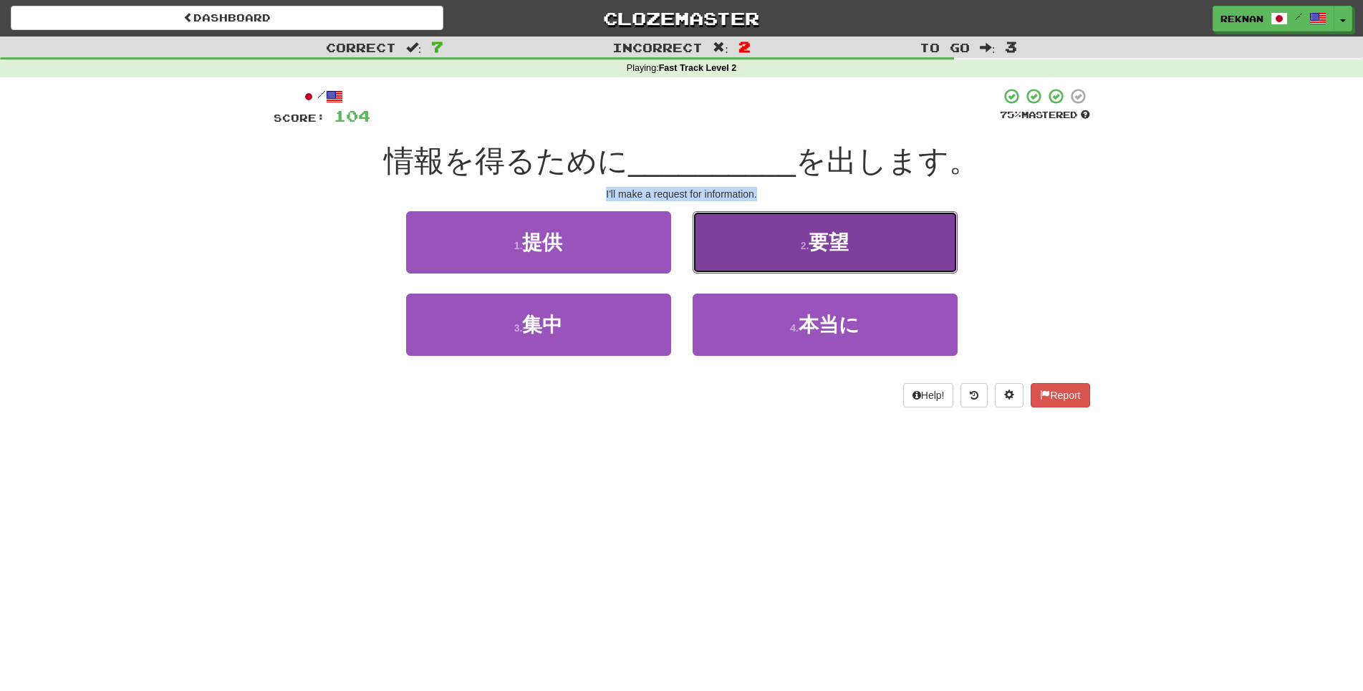
click at [890, 274] on button "2 . 要望" at bounding box center [825, 242] width 265 height 62
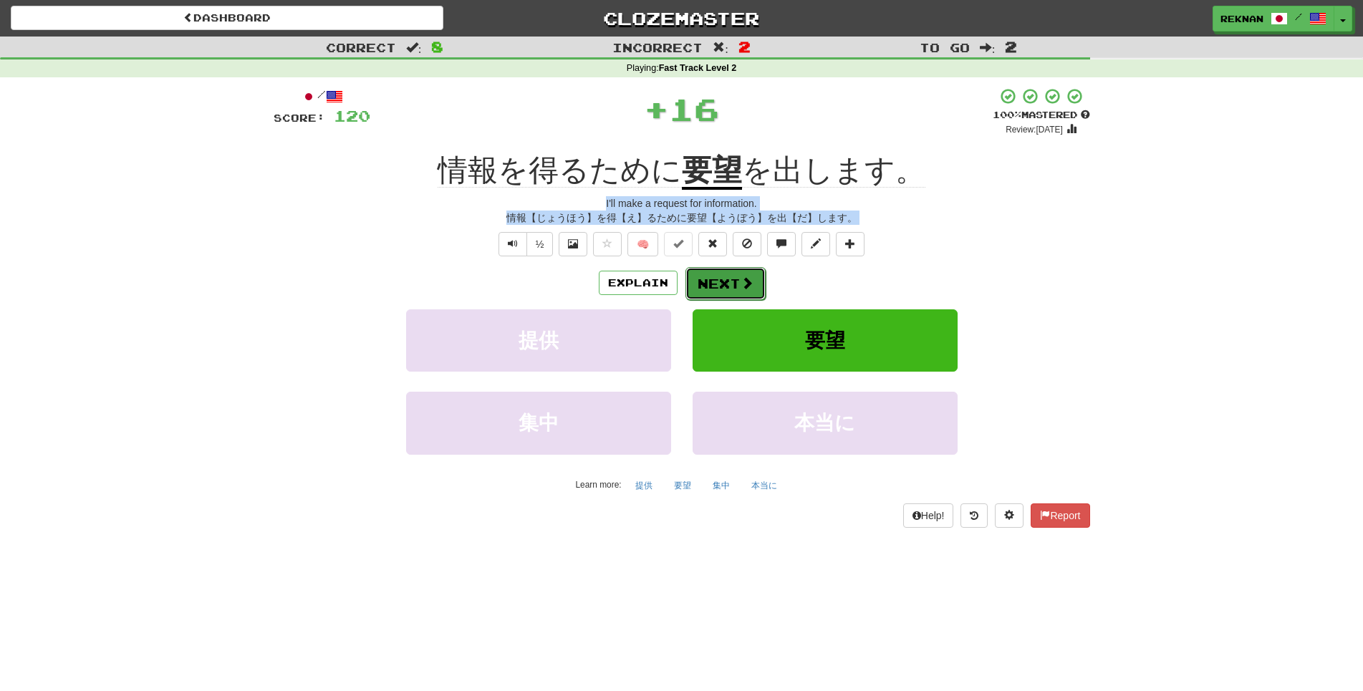
click at [727, 300] on button "Next" at bounding box center [726, 283] width 80 height 33
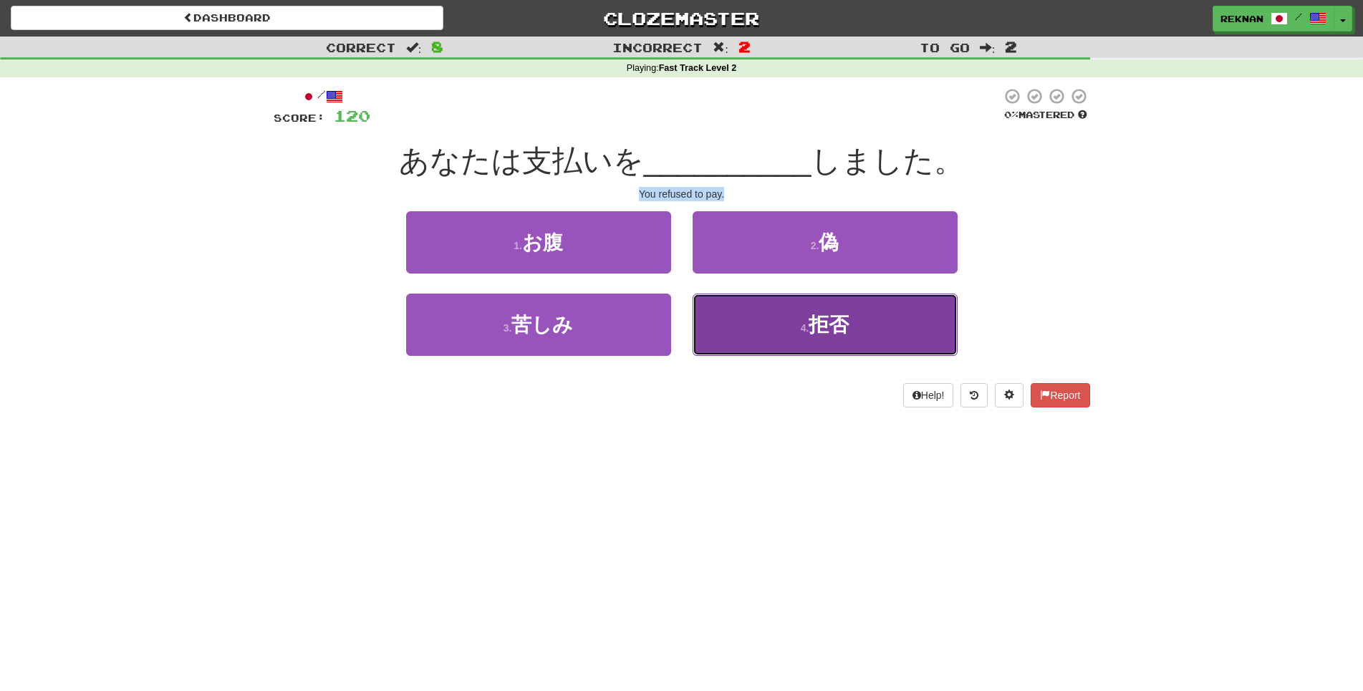
click at [728, 355] on button "4 . 拒否" at bounding box center [825, 325] width 265 height 62
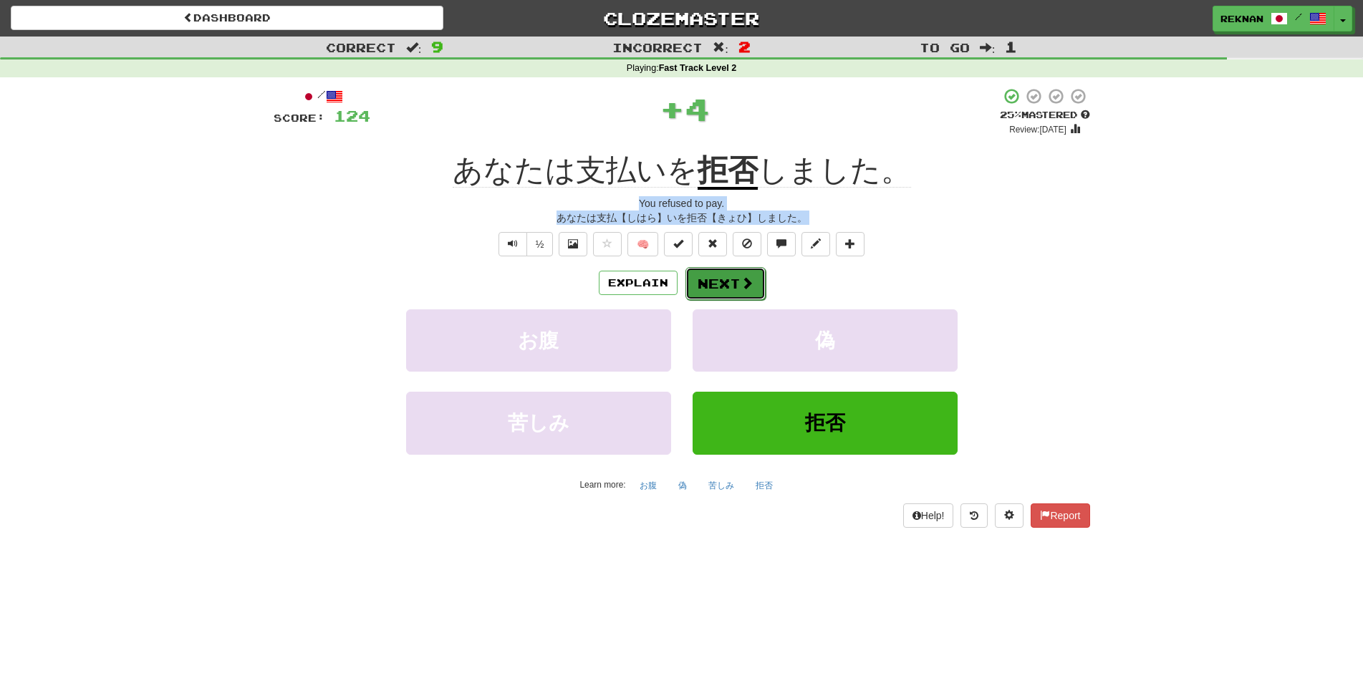
click at [704, 300] on button "Next" at bounding box center [726, 283] width 80 height 33
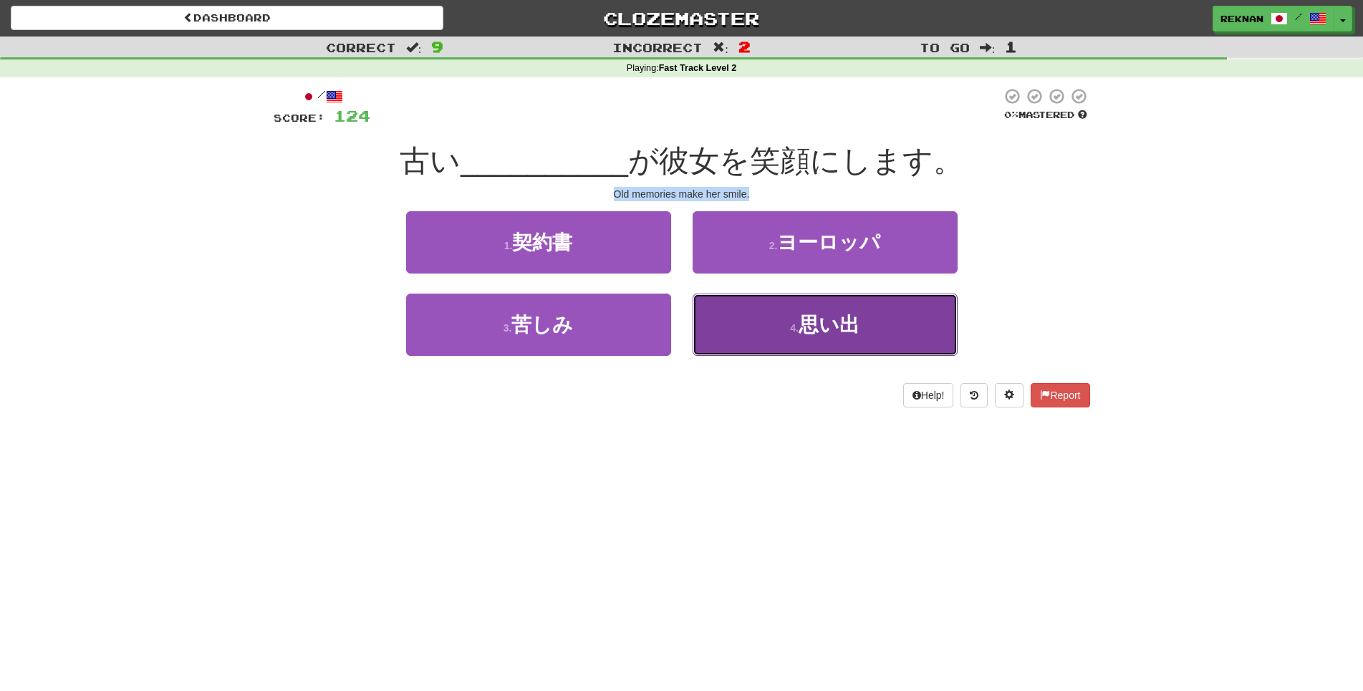
click at [801, 336] on span "思い出" at bounding box center [829, 325] width 61 height 22
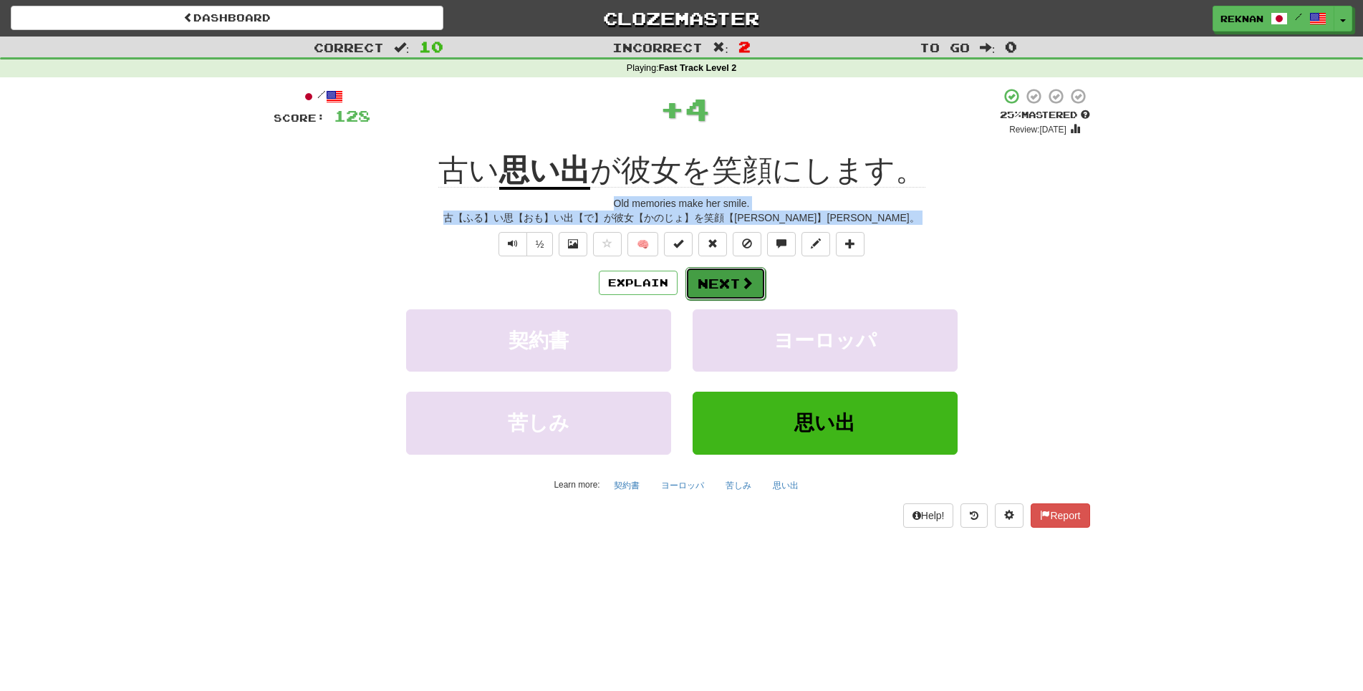
click at [754, 289] on span at bounding box center [747, 283] width 13 height 13
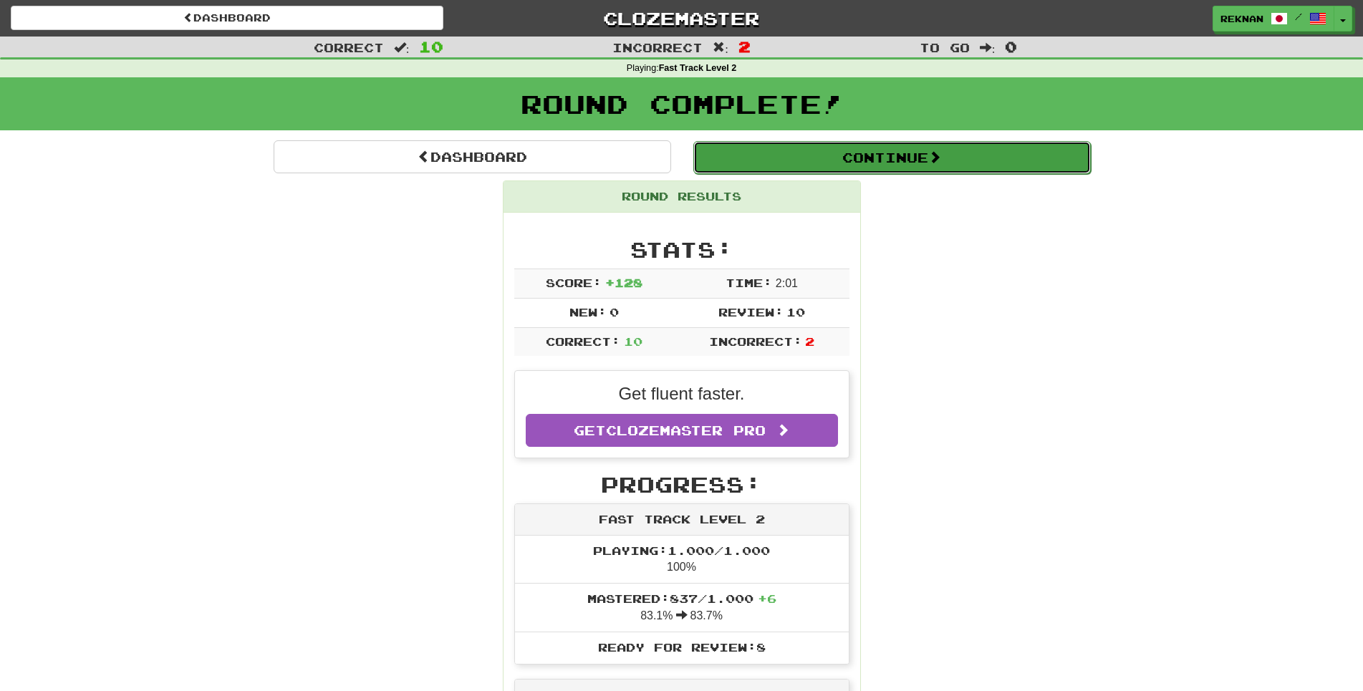
click at [885, 174] on button "Continue" at bounding box center [892, 157] width 398 height 33
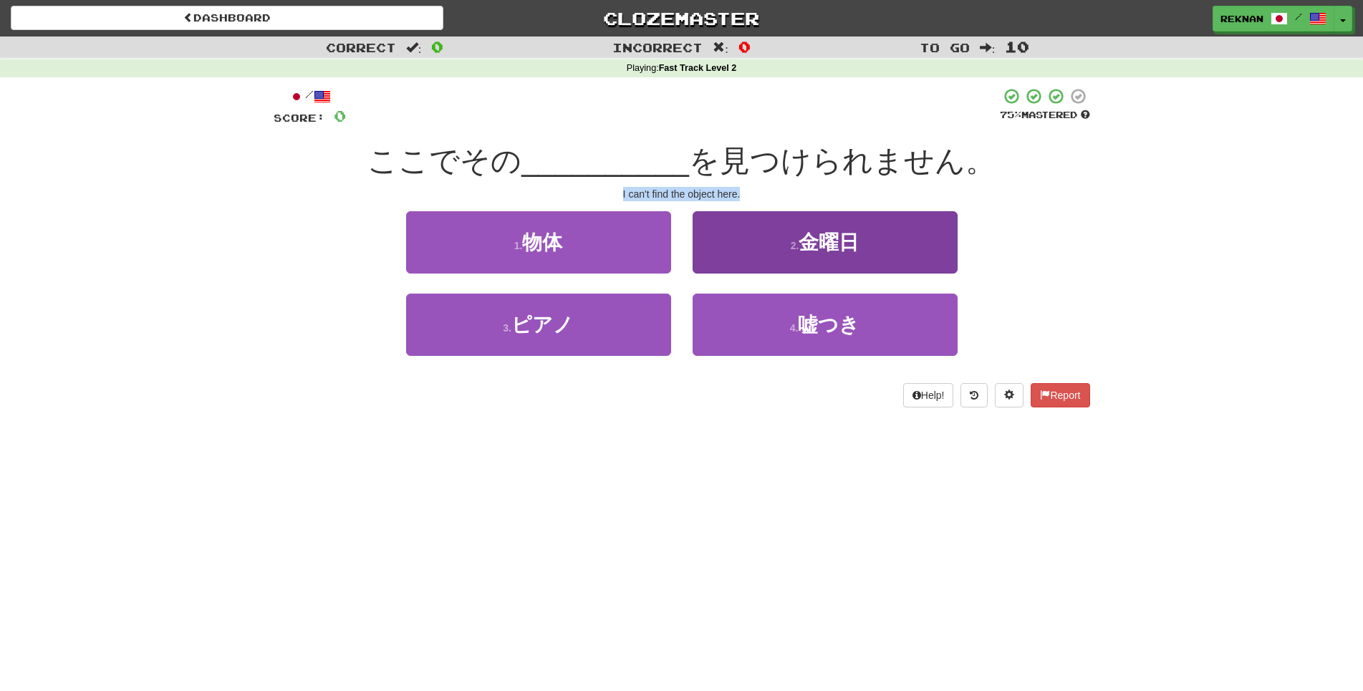
drag, startPoint x: 601, startPoint y: 208, endPoint x: 929, endPoint y: 234, distance: 329.1
click at [929, 234] on div "/ Score: 0 75 % Mastered ここでその __________ を見つけられません。 I can't find the object he…" at bounding box center [682, 247] width 817 height 320
copy div "I can't find the object here."
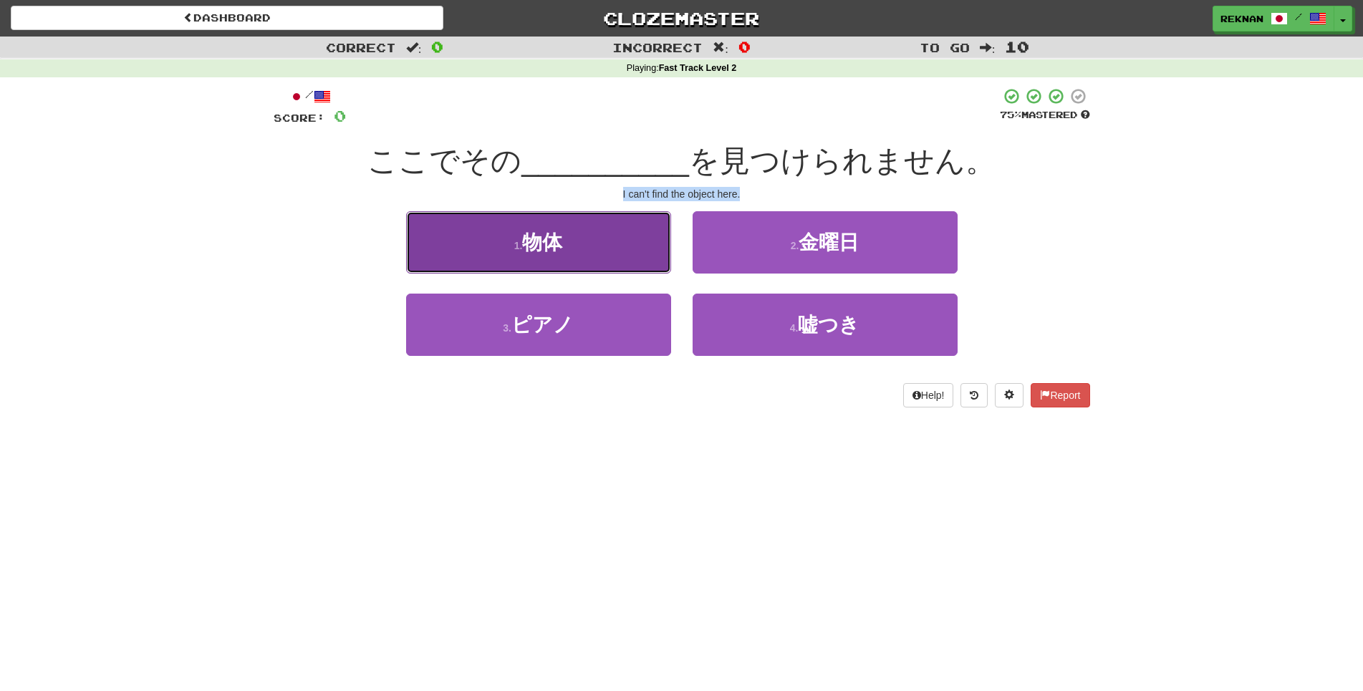
click at [548, 254] on span "物体" at bounding box center [542, 242] width 40 height 22
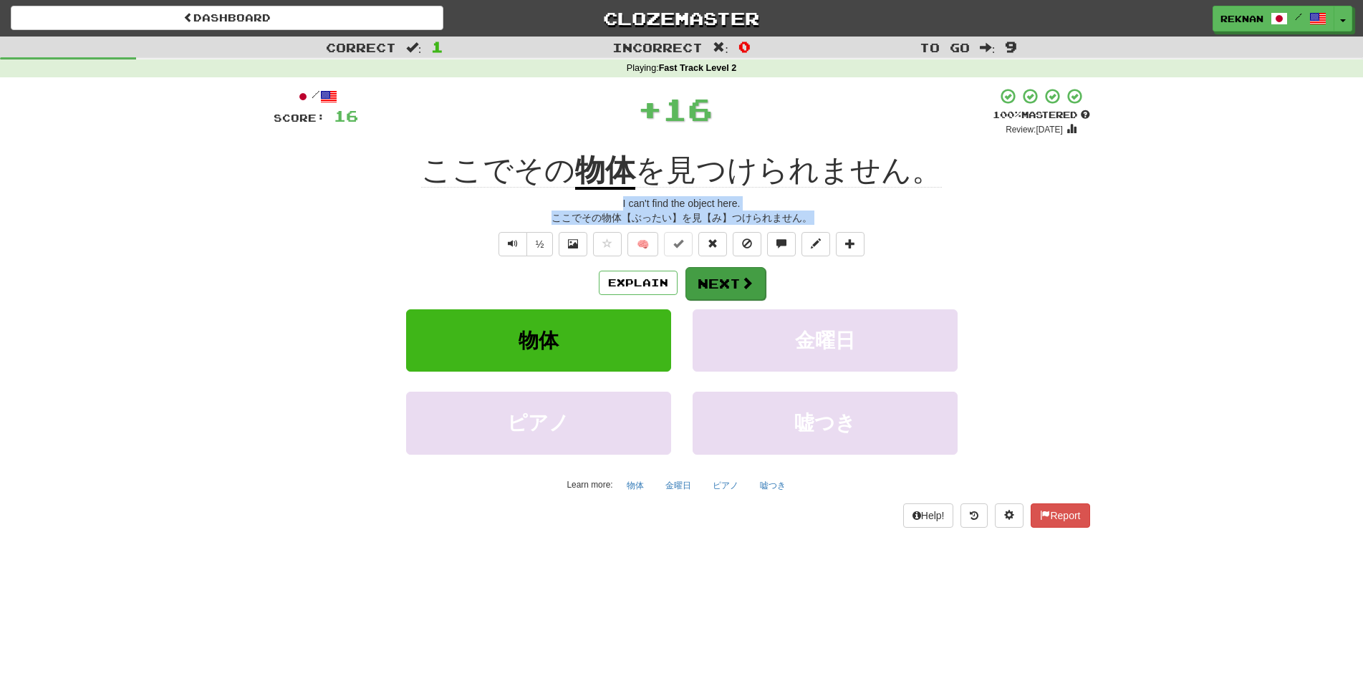
drag, startPoint x: 725, startPoint y: 283, endPoint x: 726, endPoint y: 316, distance: 33.0
click at [726, 290] on div "/ Score: 16 + 16 100 % Mastered Review: 2026-03-17 ここでその 物体 を見つけられません。 I can't …" at bounding box center [682, 307] width 817 height 440
click at [726, 300] on button "Next" at bounding box center [726, 283] width 80 height 33
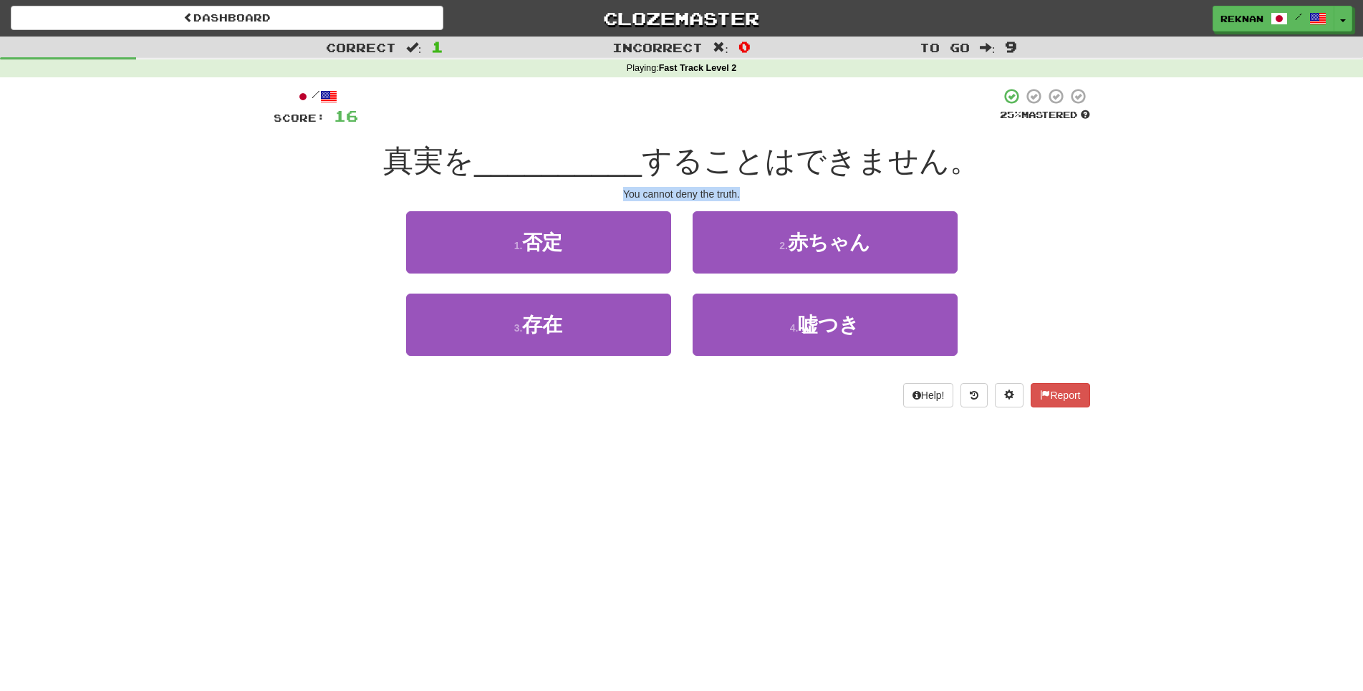
copy div "I can't find the object here. ここでその物体【ぶったい】を見【み】つけられません。 ½ 🧠 Explain Next"
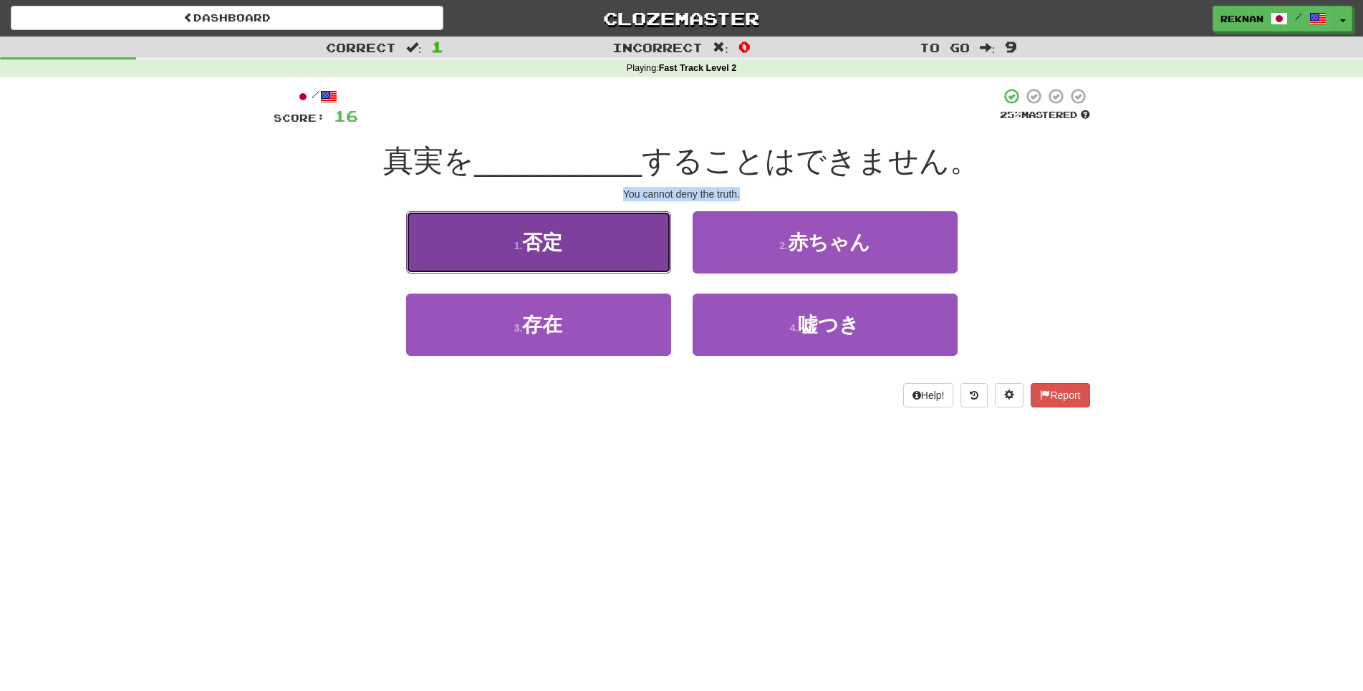
click at [643, 254] on button "1 . 否定" at bounding box center [538, 242] width 265 height 62
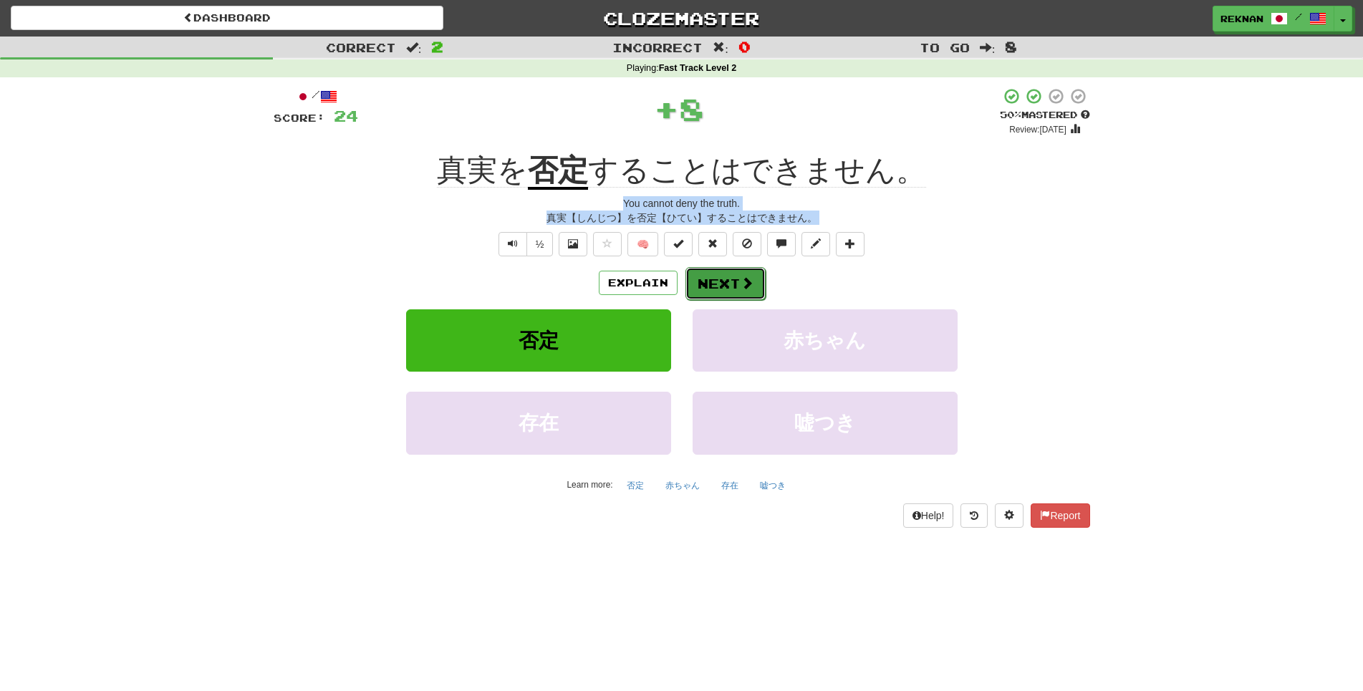
click at [716, 300] on button "Next" at bounding box center [726, 283] width 80 height 33
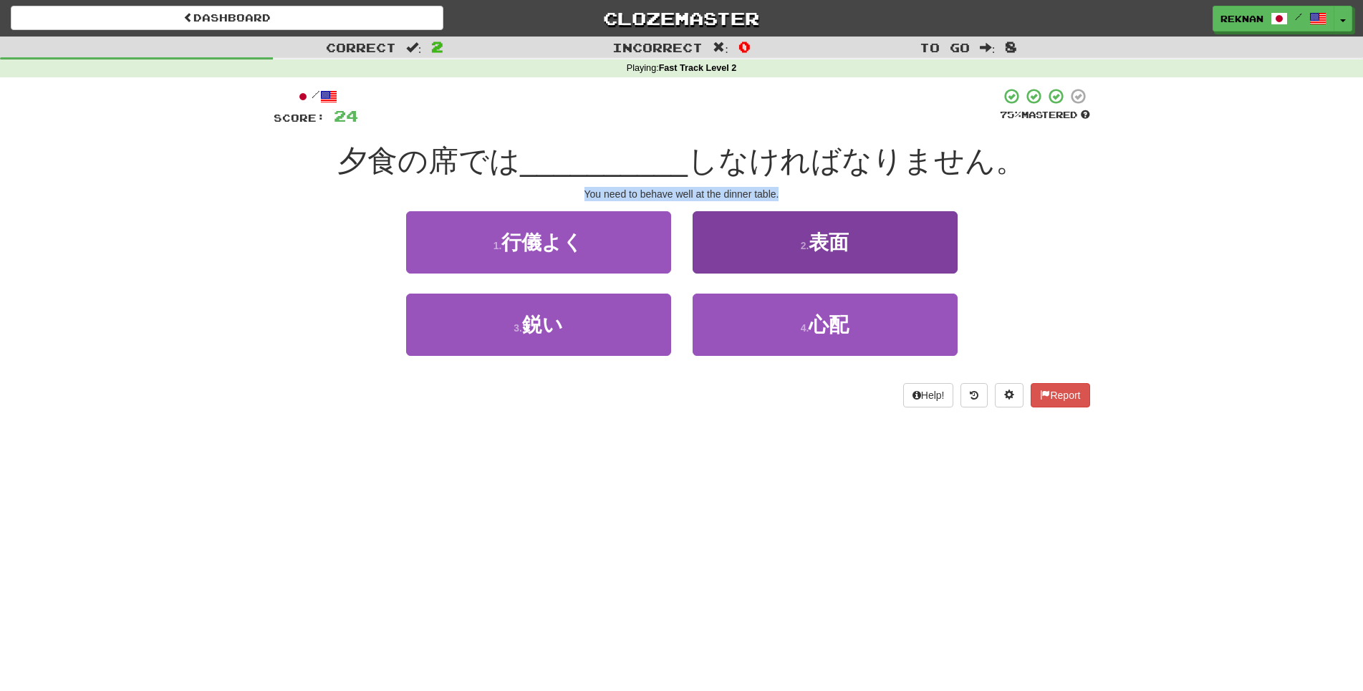
copy div "I can't find the object here. ここでその物体【ぶったい】を見【み】つけられません。 ½ 🧠 Explain Next"
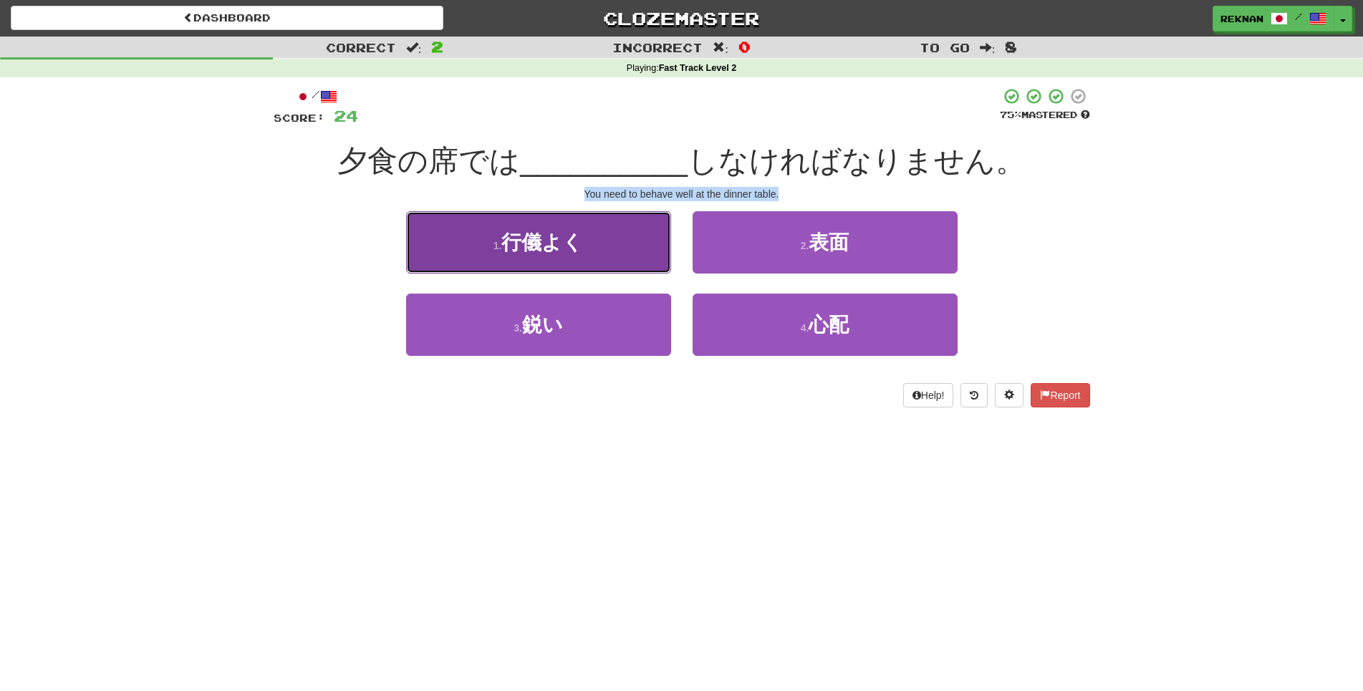
click at [588, 274] on button "1 . 行儀よく" at bounding box center [538, 242] width 265 height 62
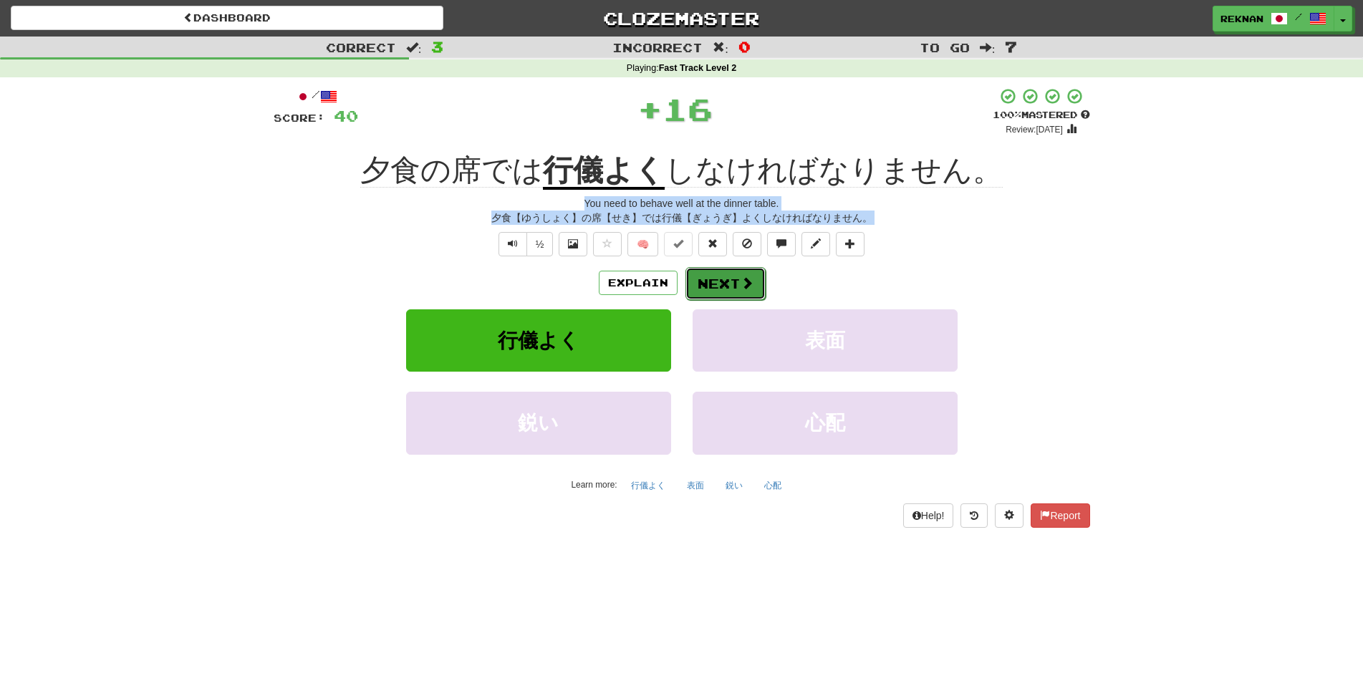
click at [721, 300] on button "Next" at bounding box center [726, 283] width 80 height 33
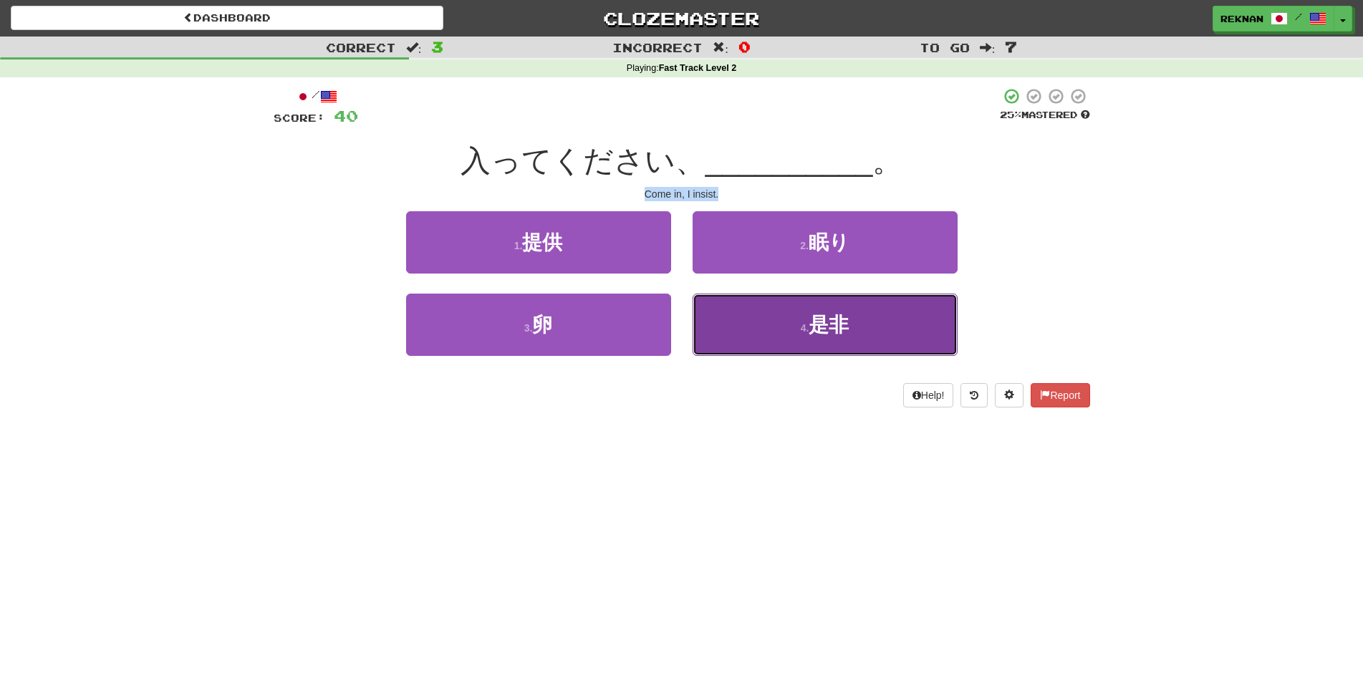
click at [749, 356] on button "4 . 是非" at bounding box center [825, 325] width 265 height 62
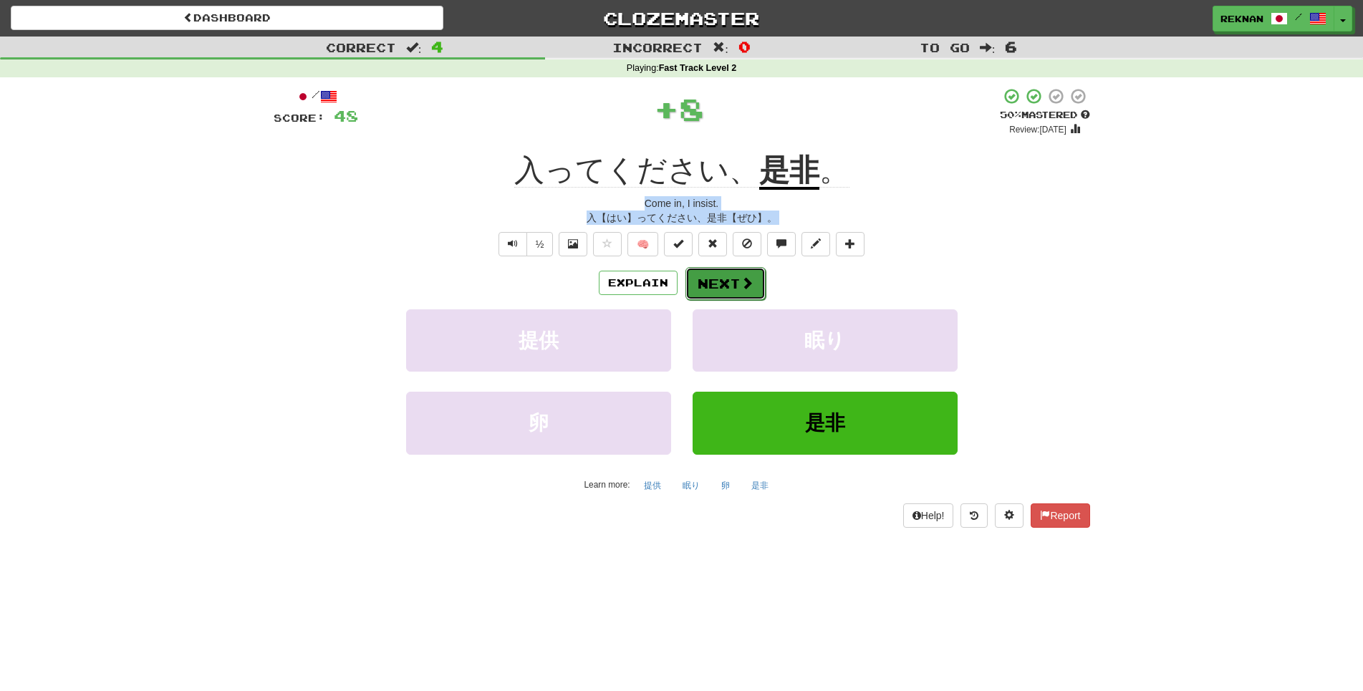
click at [746, 289] on span at bounding box center [747, 283] width 13 height 13
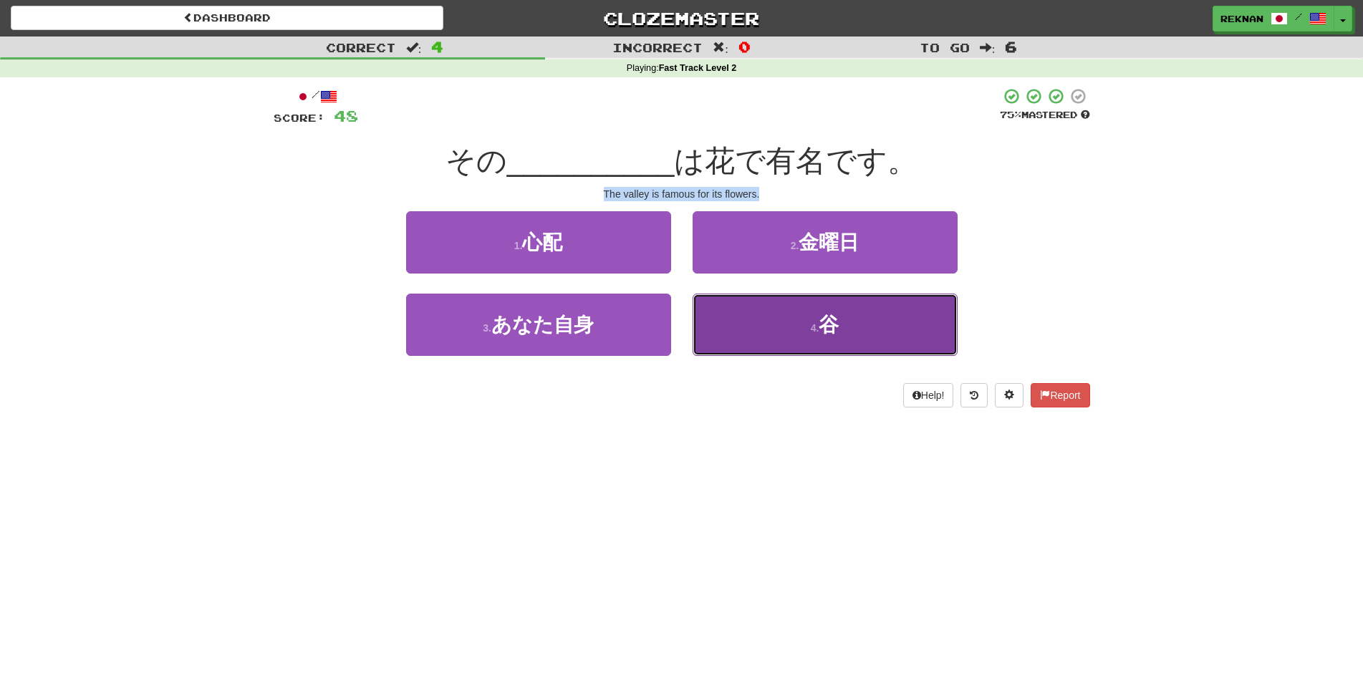
click at [758, 352] on button "4 . 谷" at bounding box center [825, 325] width 265 height 62
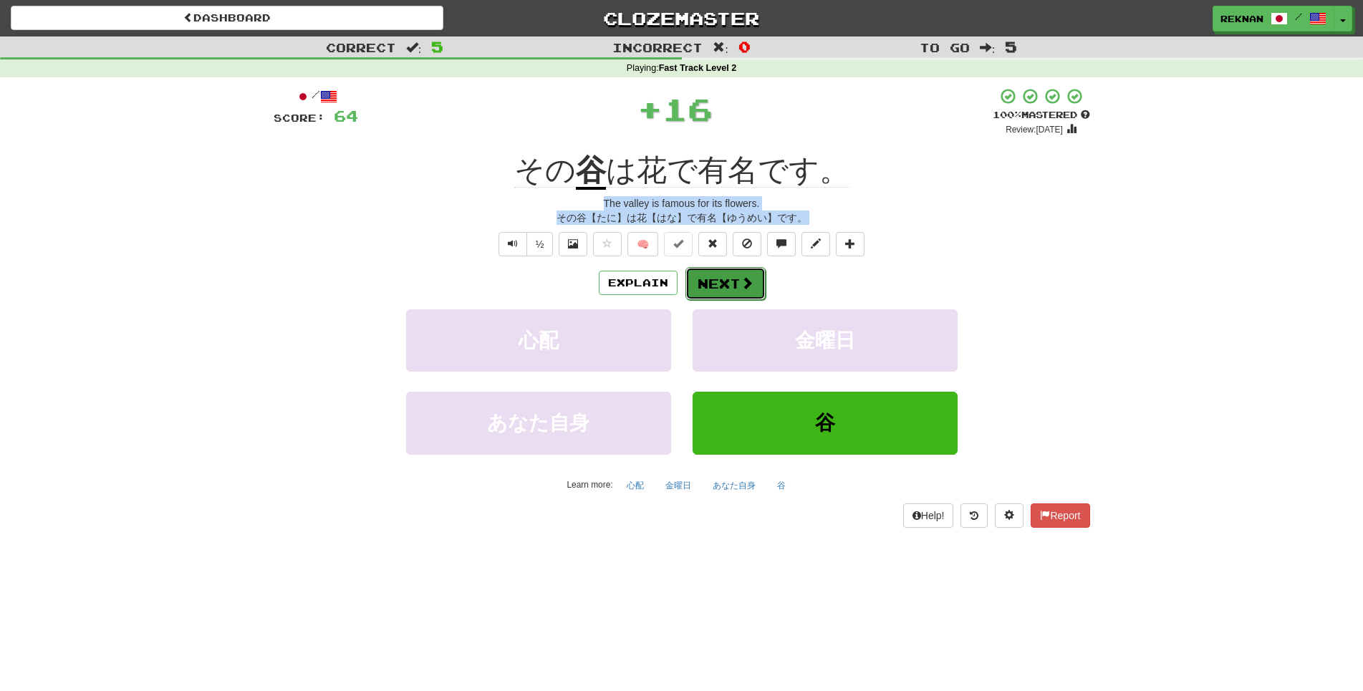
click at [738, 300] on button "Next" at bounding box center [726, 283] width 80 height 33
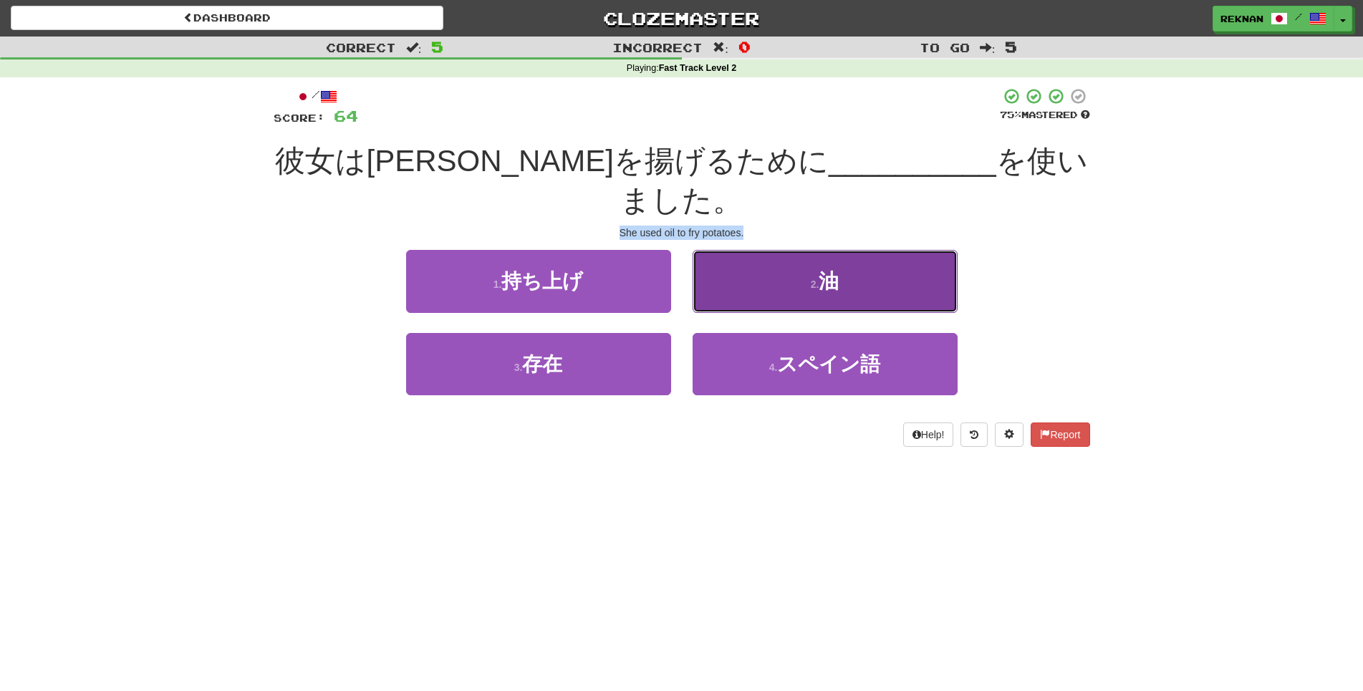
click at [749, 309] on button "2 . 油" at bounding box center [825, 281] width 265 height 62
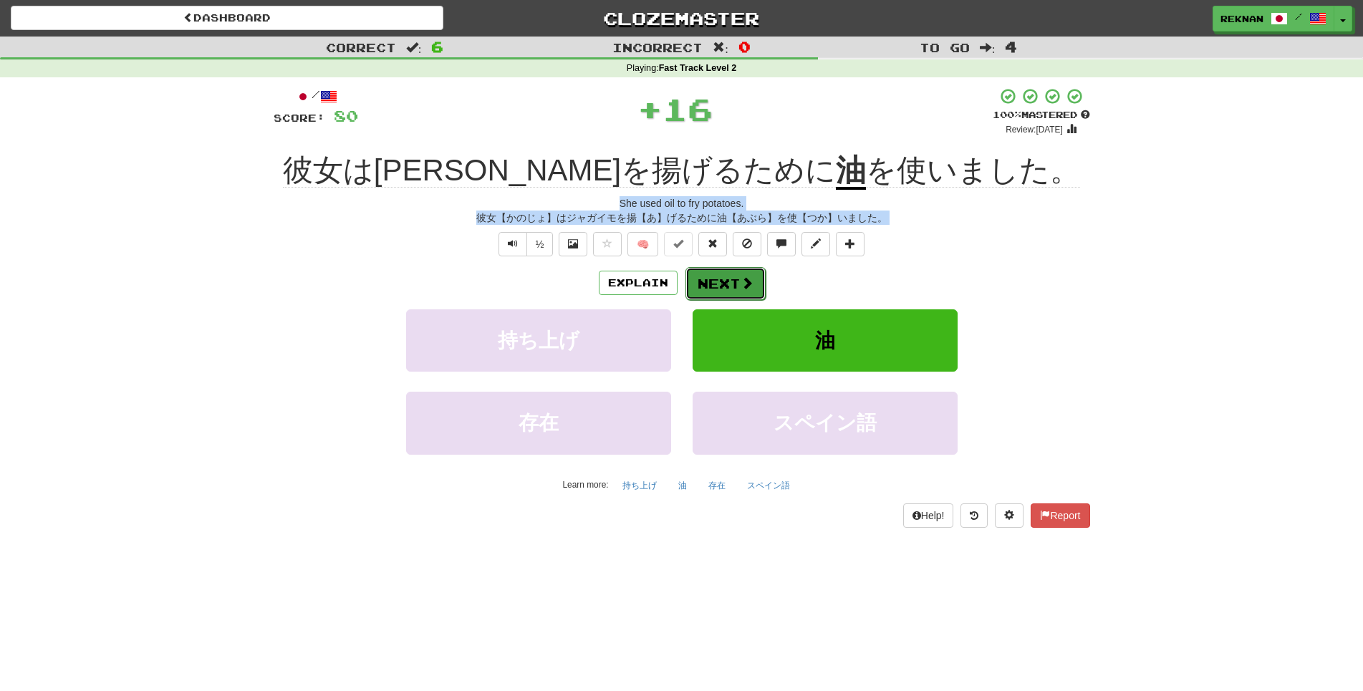
click at [719, 300] on button "Next" at bounding box center [726, 283] width 80 height 33
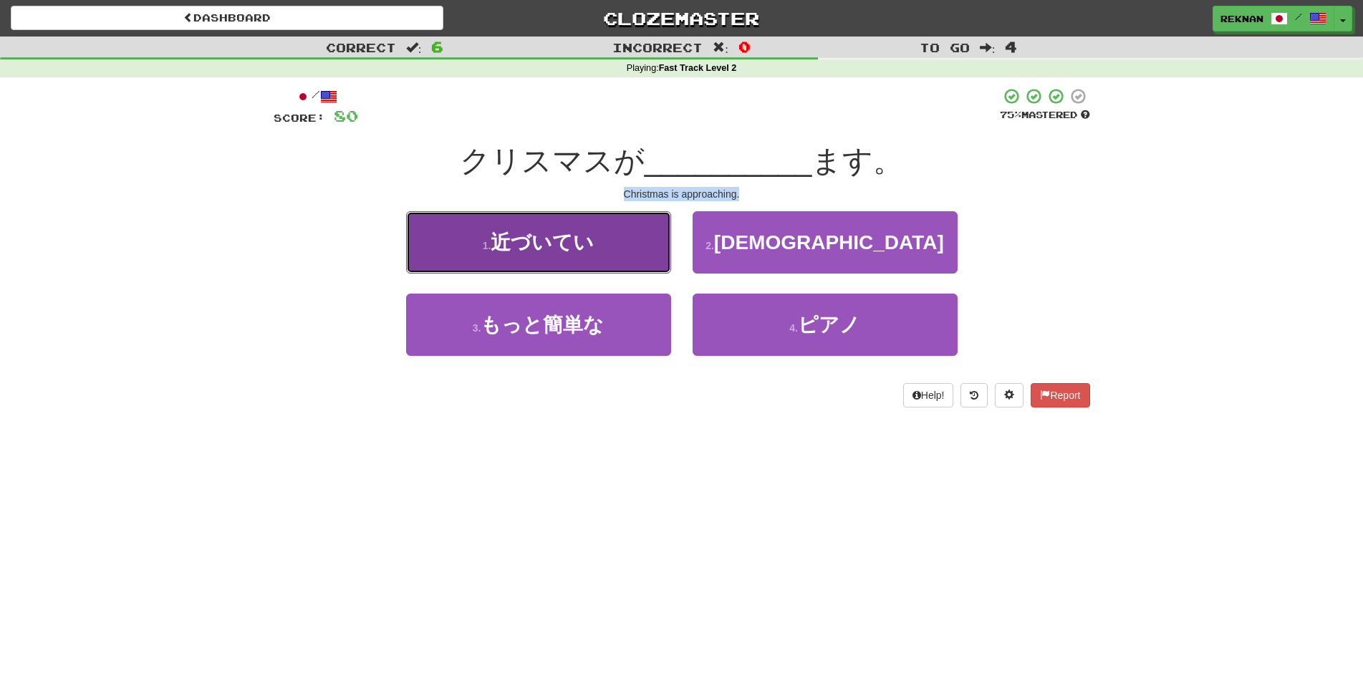
click at [517, 274] on button "1 . 近づいてい" at bounding box center [538, 242] width 265 height 62
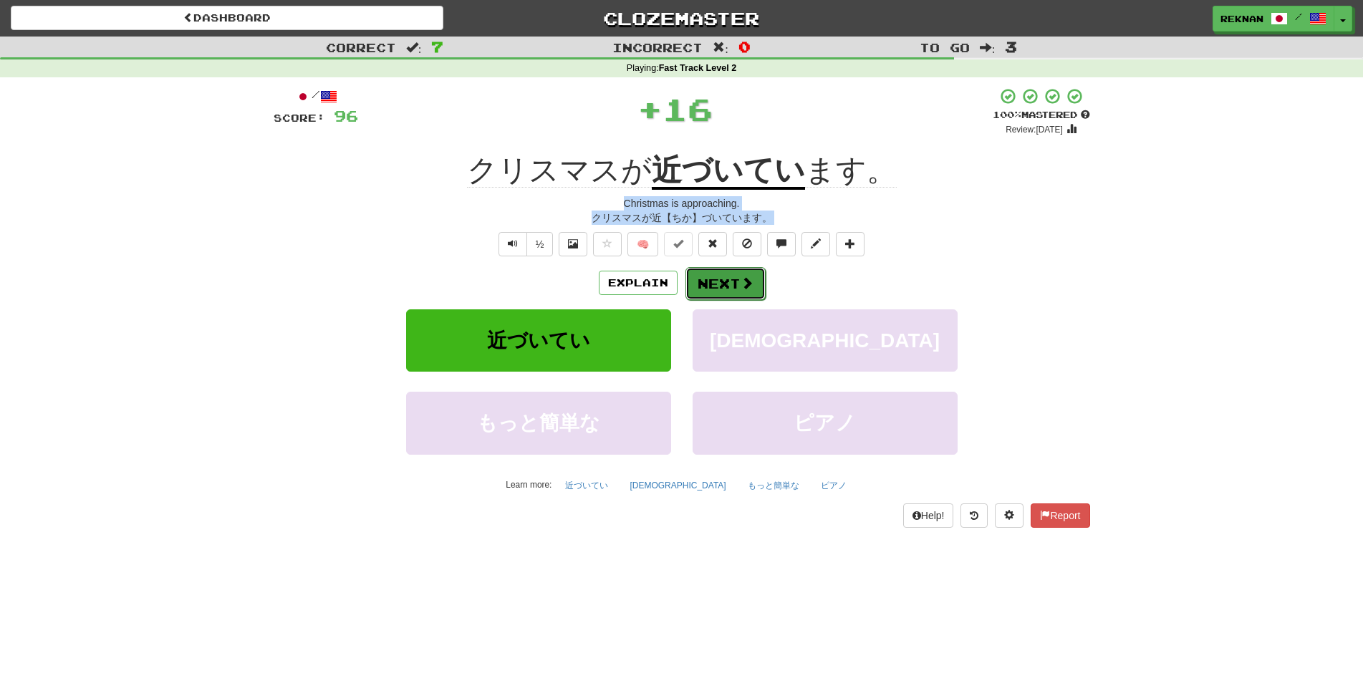
click at [743, 298] on button "Next" at bounding box center [726, 283] width 80 height 33
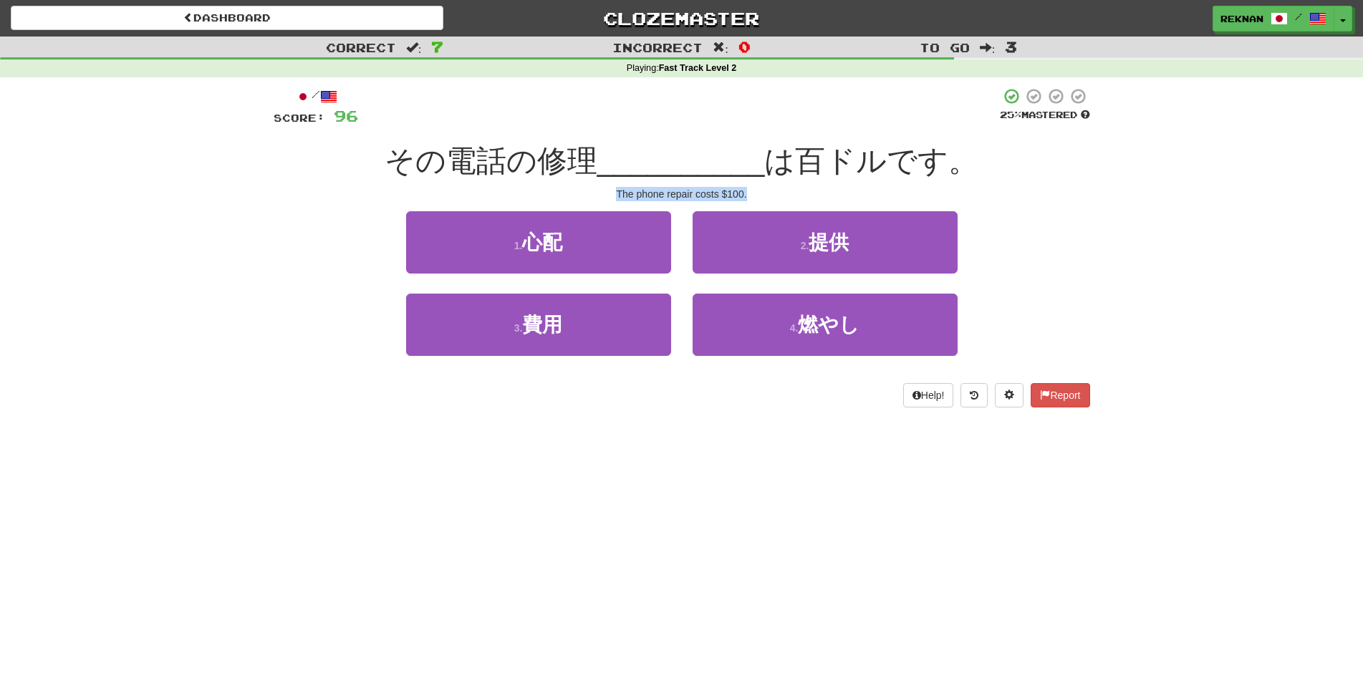
copy div "I can't find the object here. ここでその物体【ぶったい】を見【み】つけられません。 ½ 🧠 Explain Next"
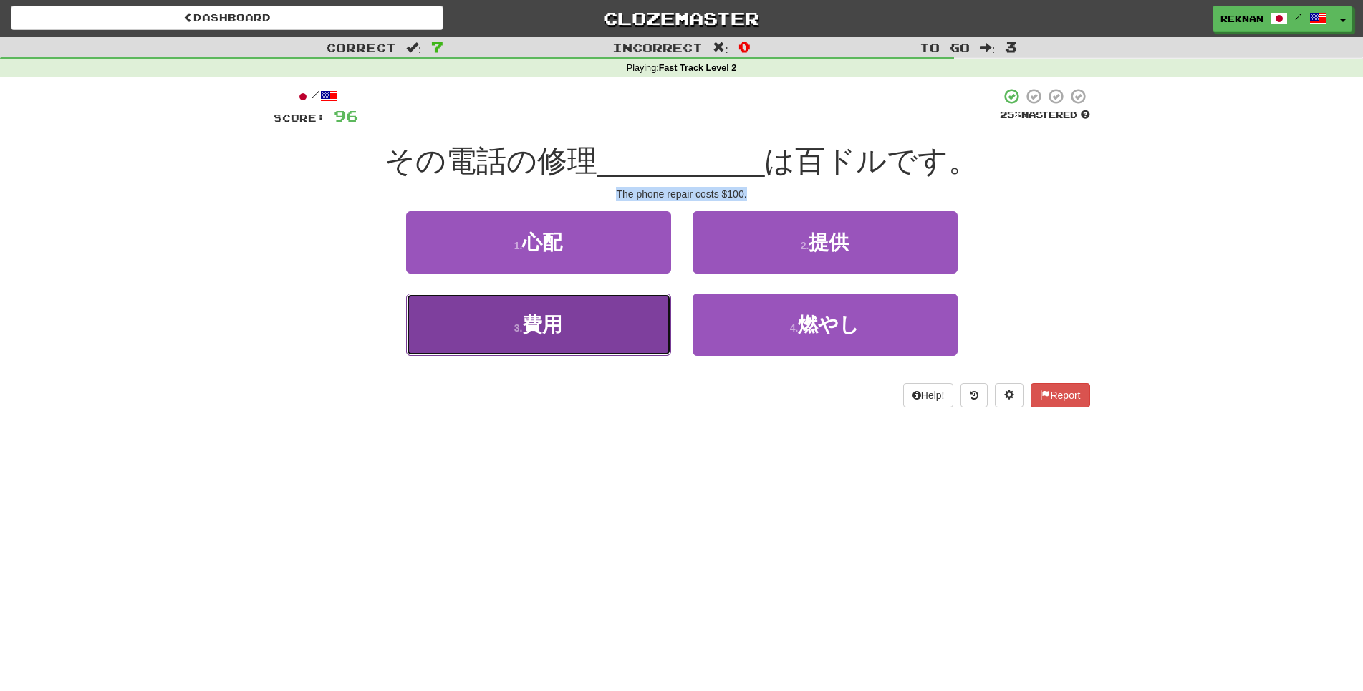
click at [599, 356] on button "3 . 費用" at bounding box center [538, 325] width 265 height 62
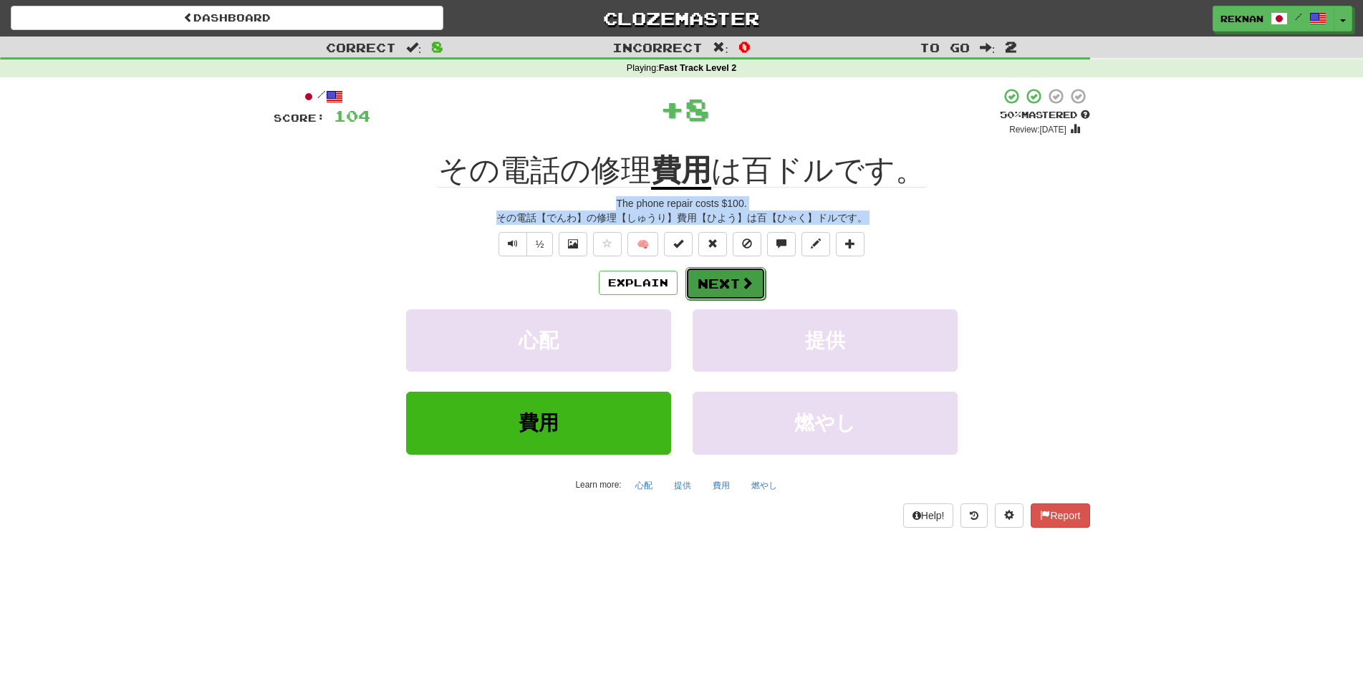
click at [729, 299] on button "Next" at bounding box center [726, 283] width 80 height 33
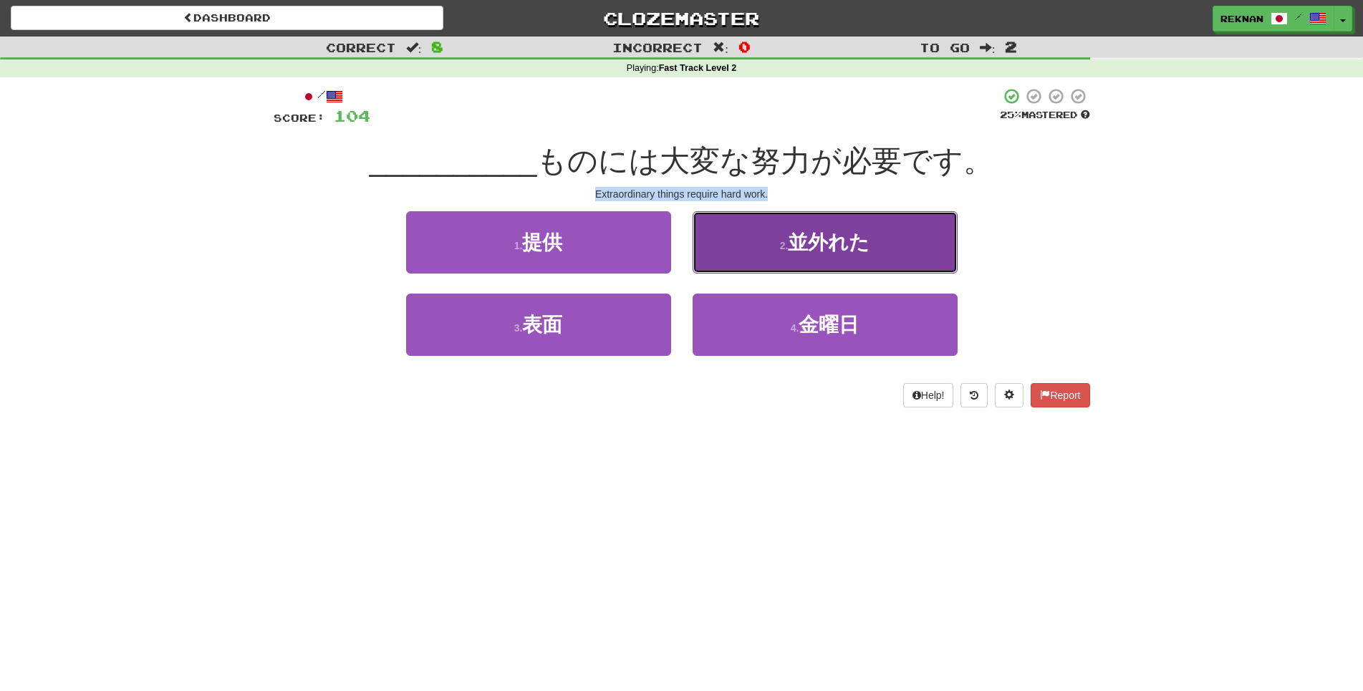
click at [753, 261] on button "2 . 並外れた" at bounding box center [825, 242] width 265 height 62
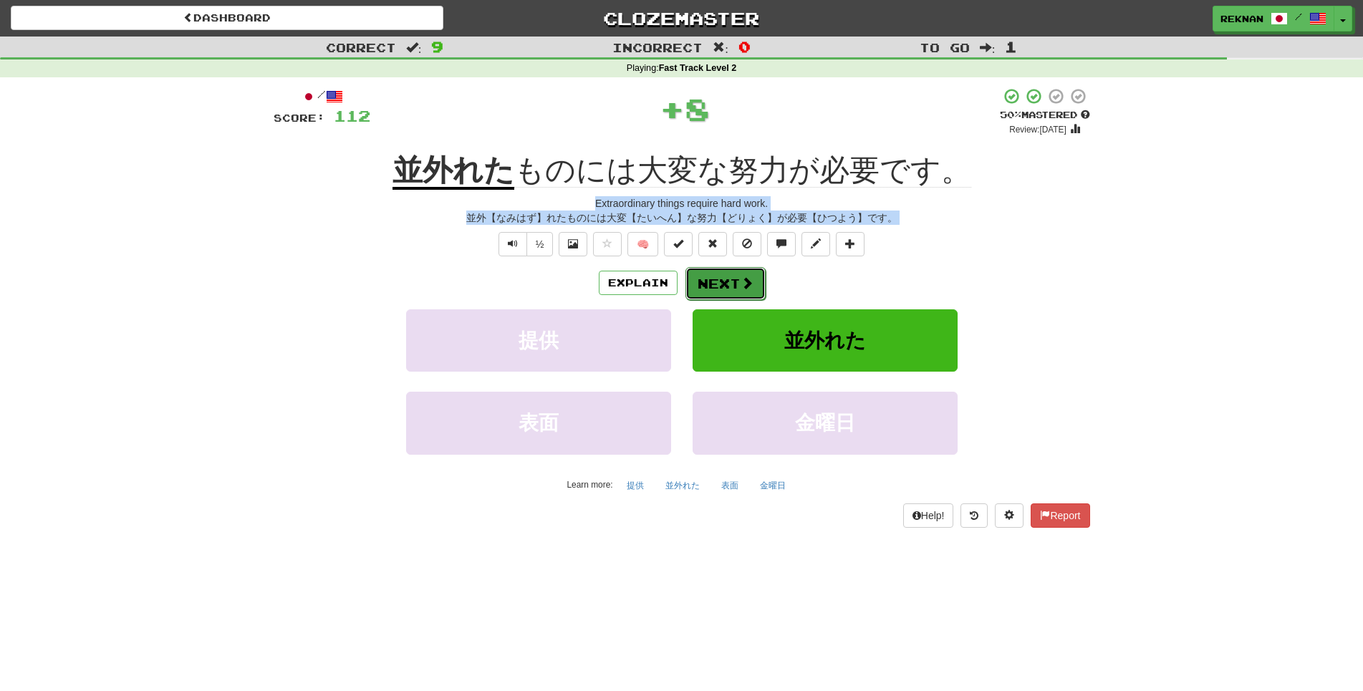
click at [730, 300] on button "Next" at bounding box center [726, 283] width 80 height 33
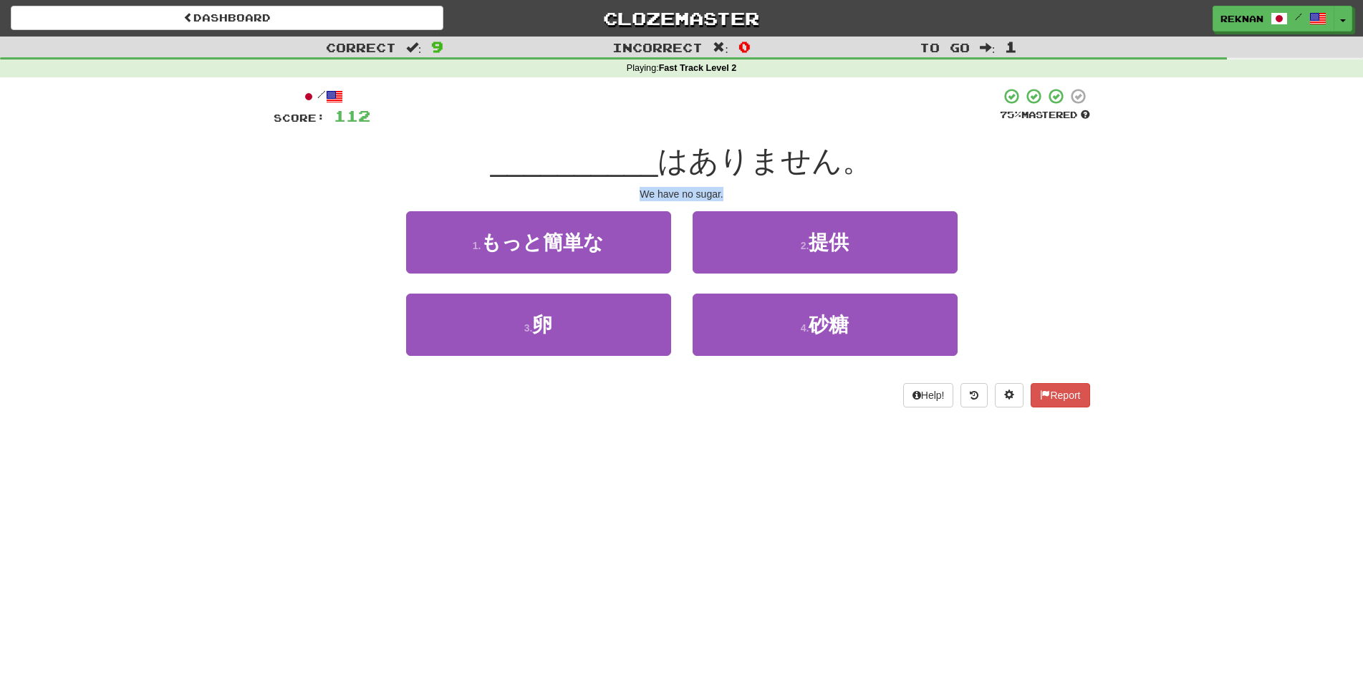
copy div "I can't find the object here. ここでその物体【ぶったい】を見【み】つけられません。 ½ 🧠 Explain Next"
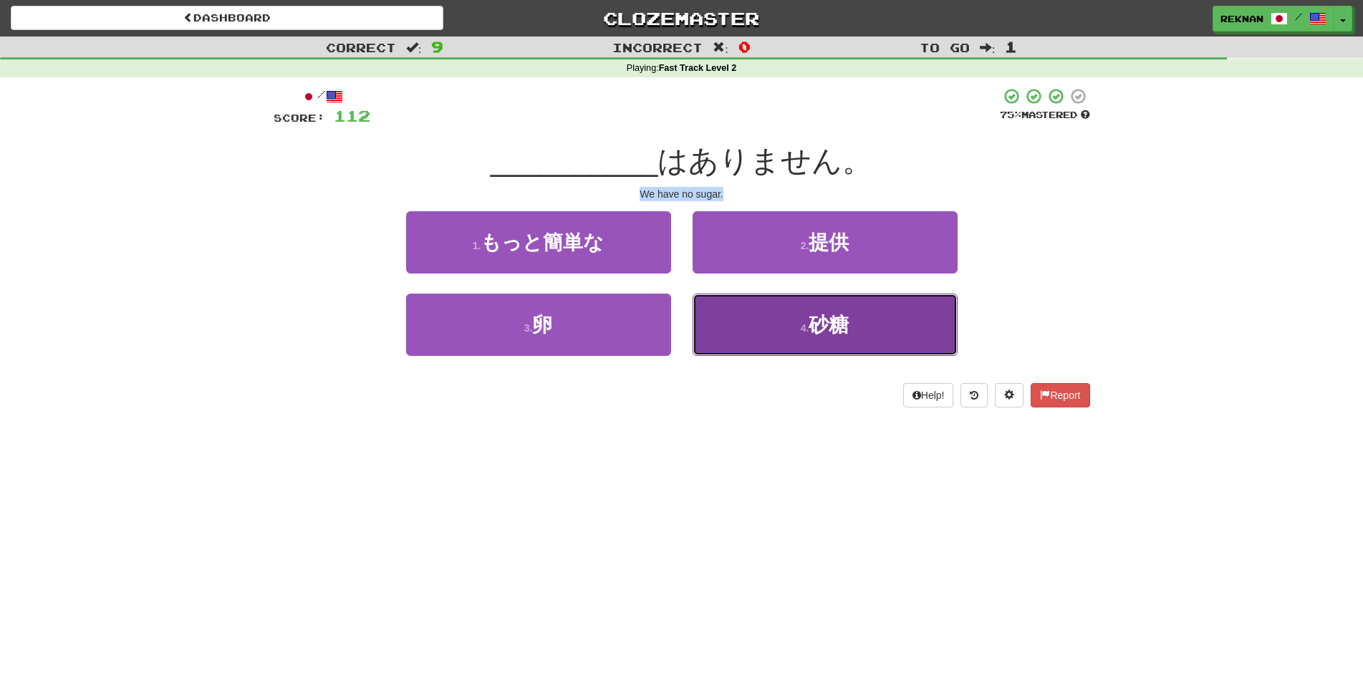
click at [787, 348] on button "4 . 砂糖" at bounding box center [825, 325] width 265 height 62
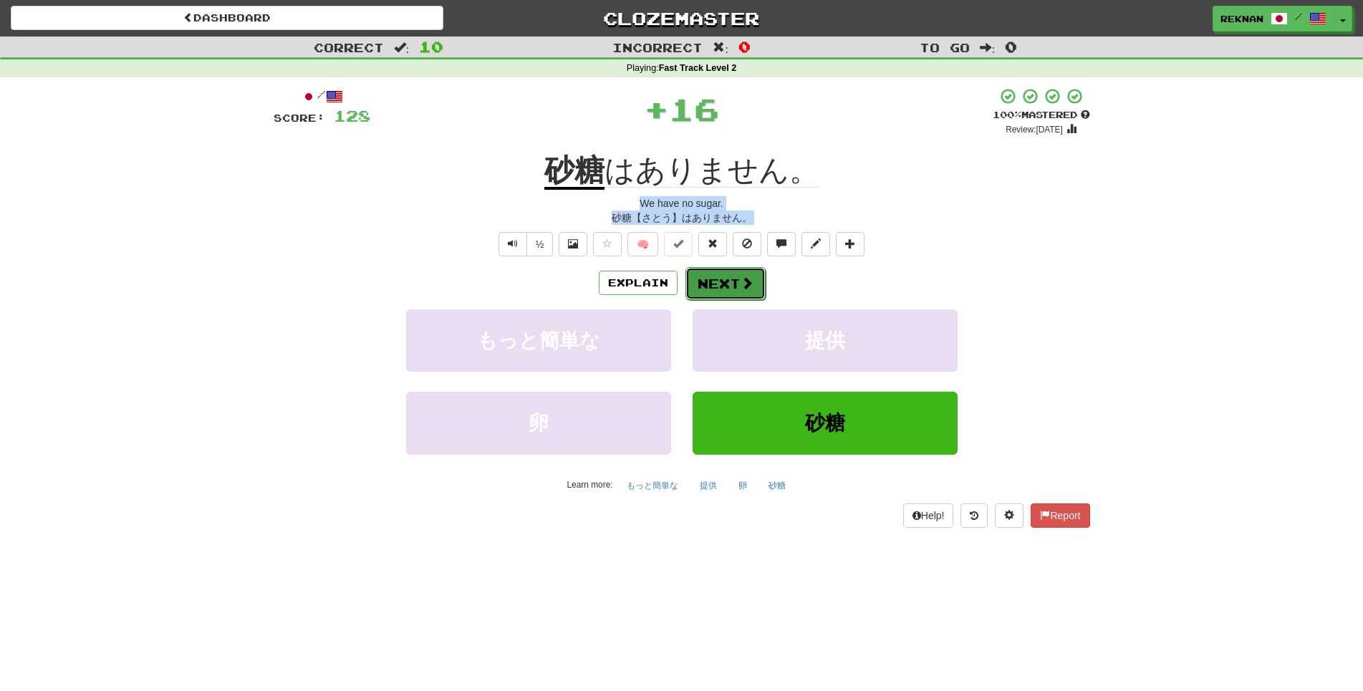
click at [729, 300] on button "Next" at bounding box center [726, 283] width 80 height 33
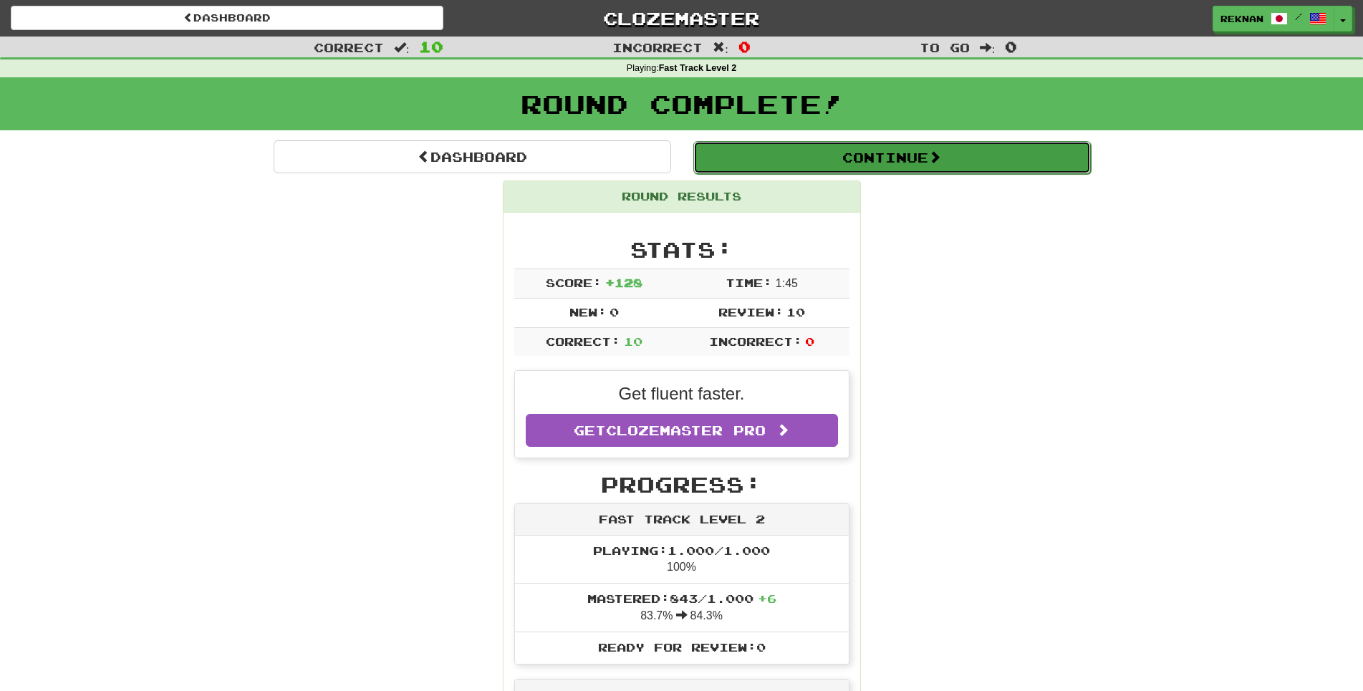
click at [906, 174] on button "Continue" at bounding box center [892, 157] width 398 height 33
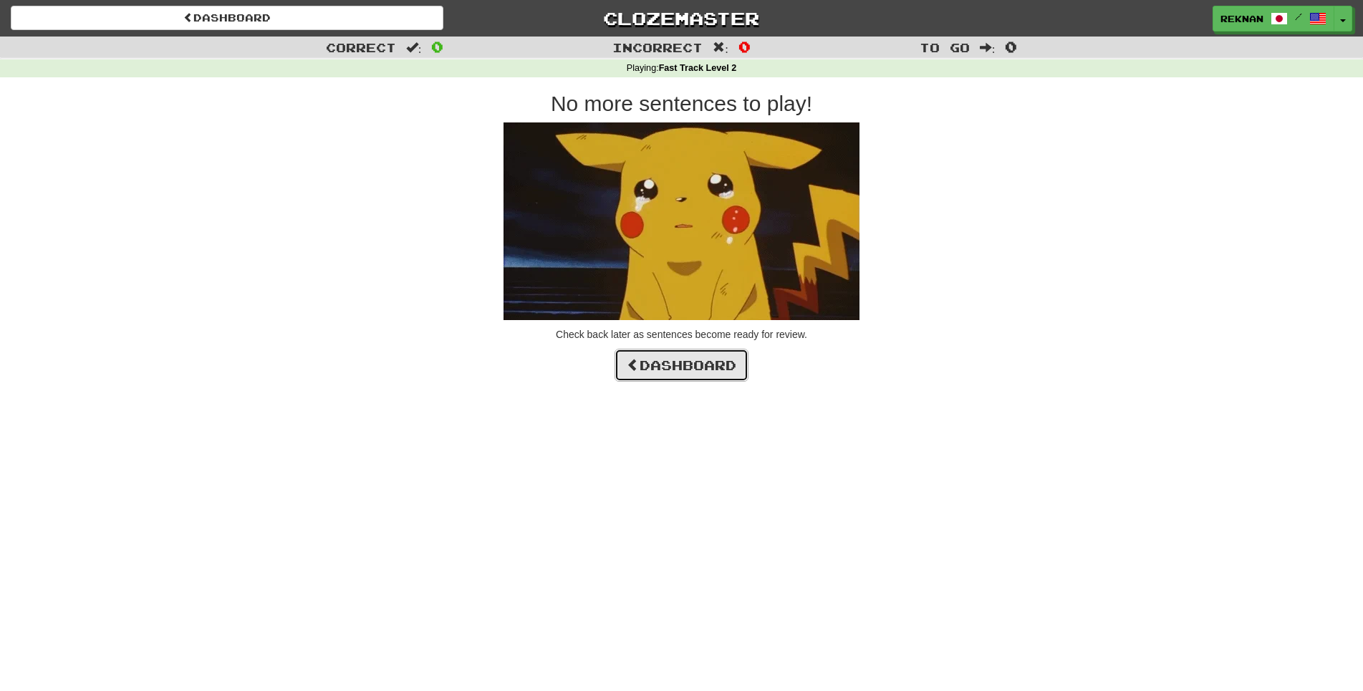
click at [730, 376] on link "Dashboard" at bounding box center [682, 365] width 134 height 33
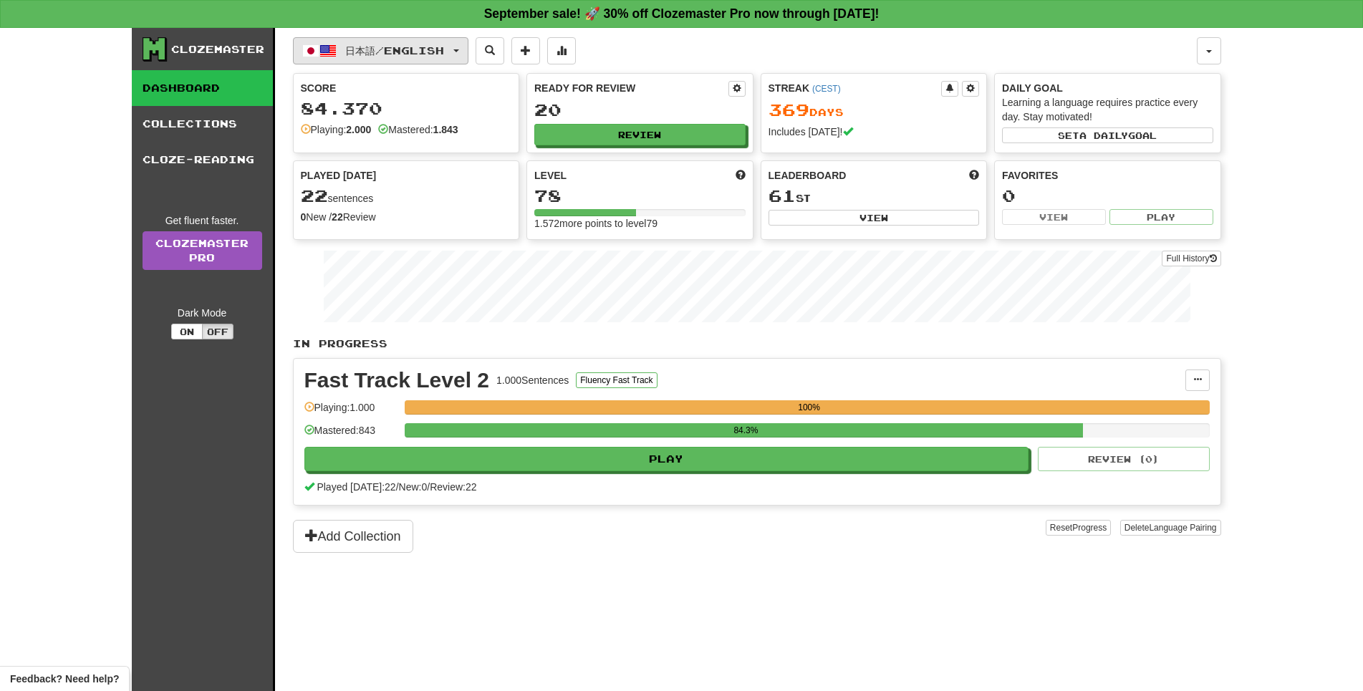
click at [430, 49] on span "日本語 / English" at bounding box center [394, 50] width 99 height 12
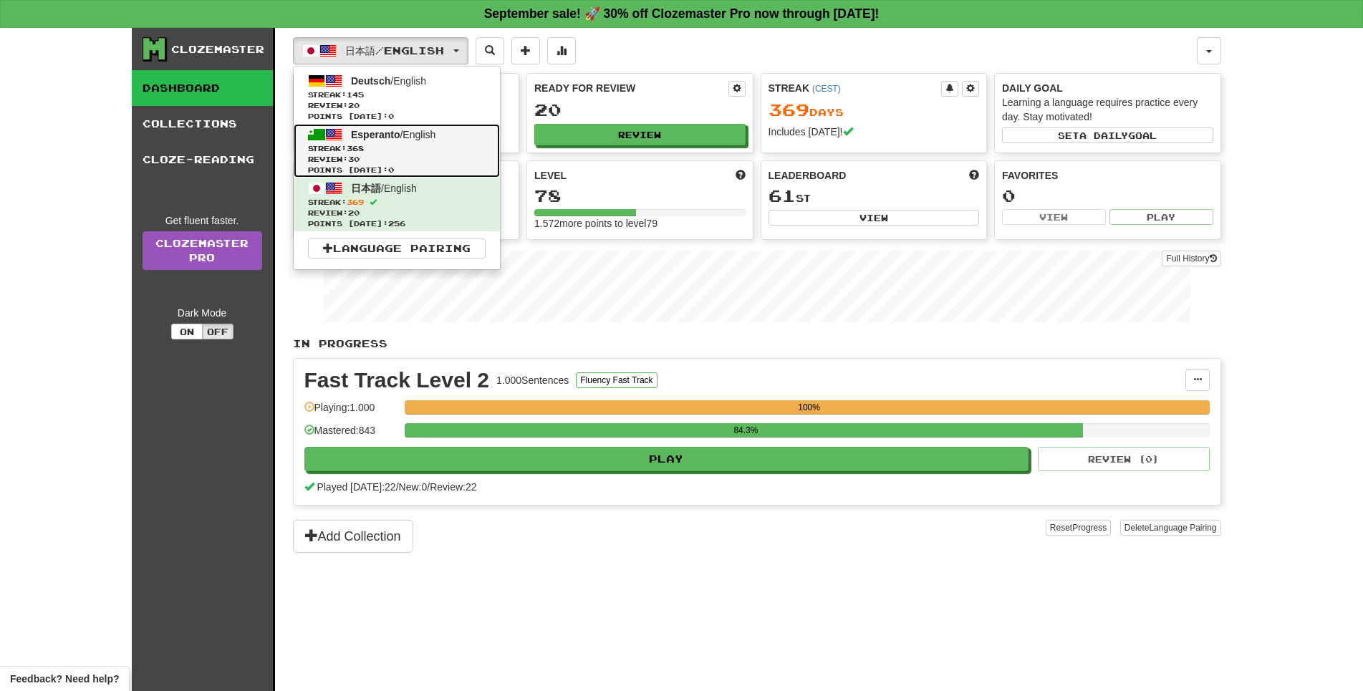
click at [430, 140] on span "Esperanto / English" at bounding box center [393, 134] width 85 height 11
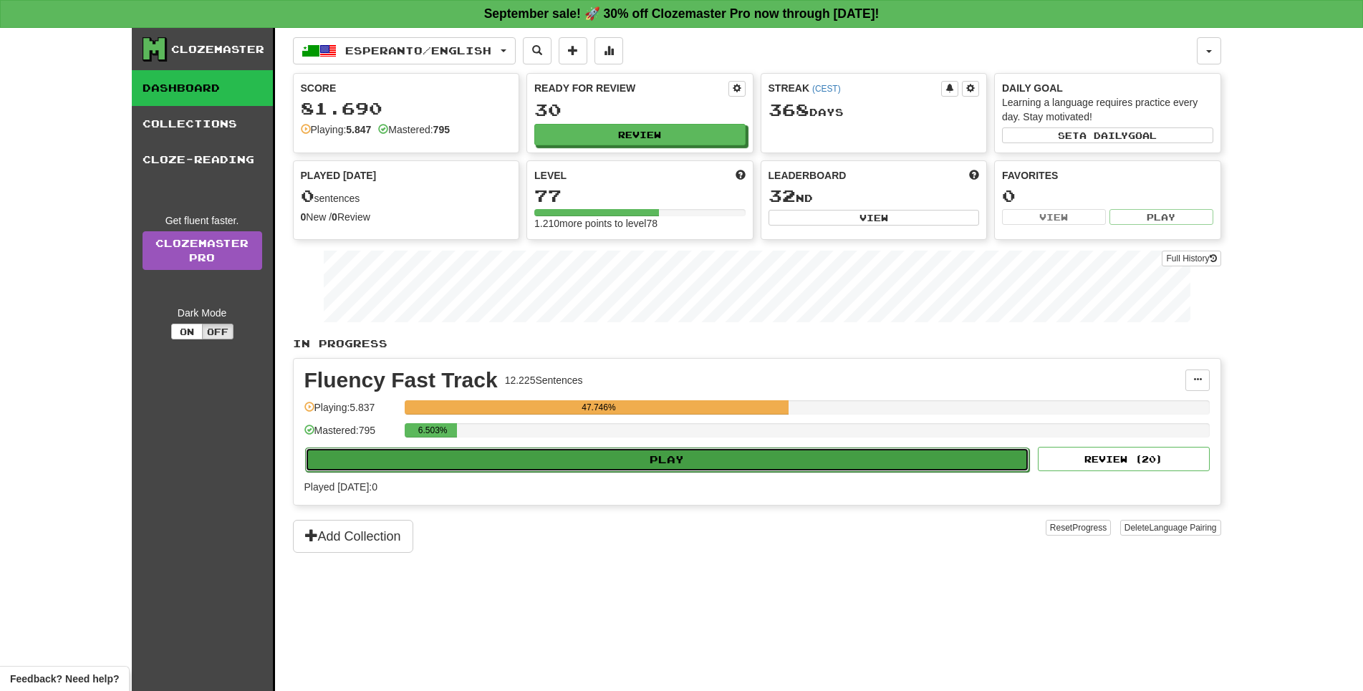
click at [622, 472] on button "Play" at bounding box center [667, 460] width 725 height 24
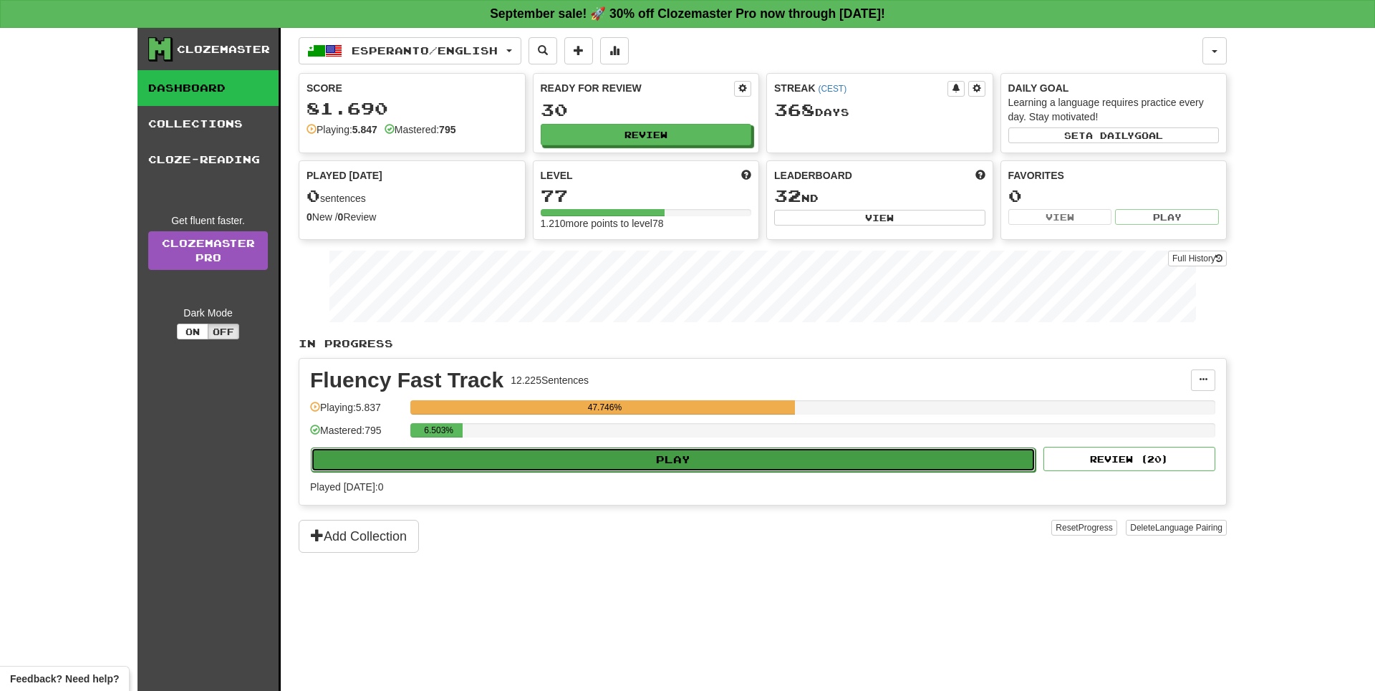
select select "**"
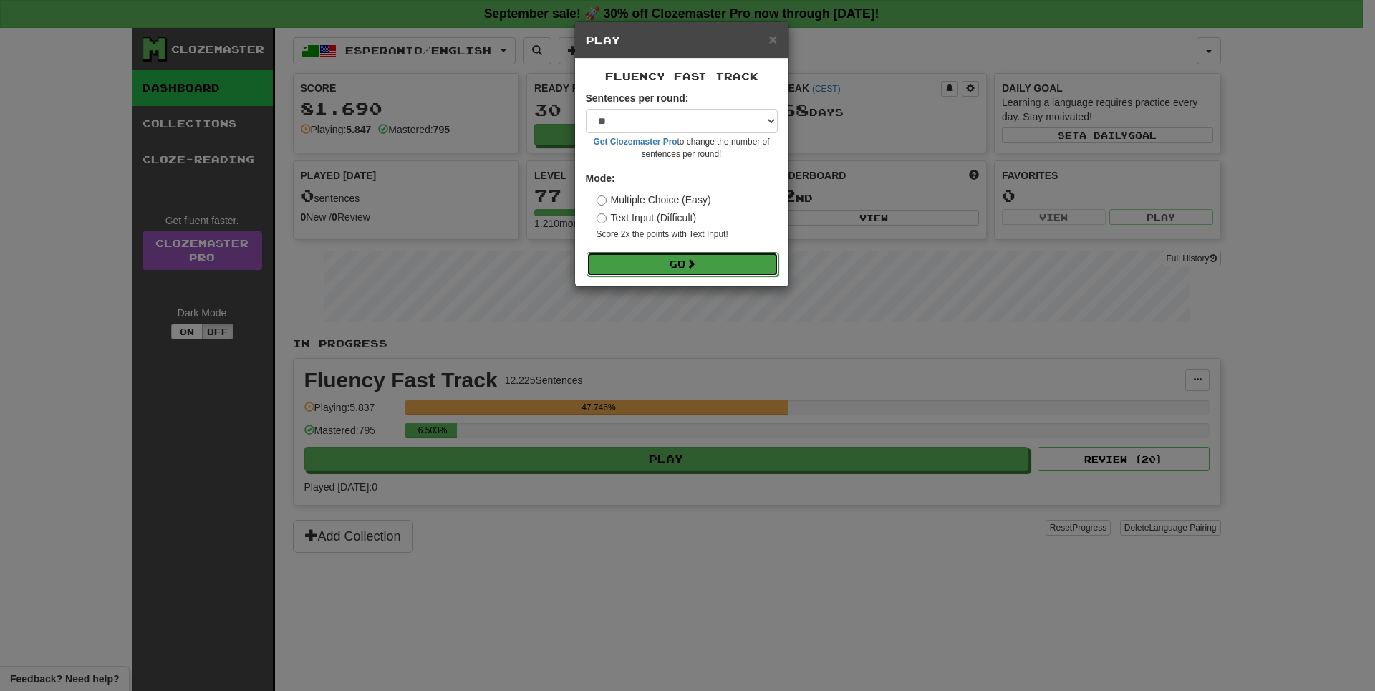
click at [746, 277] on button "Go" at bounding box center [683, 264] width 192 height 24
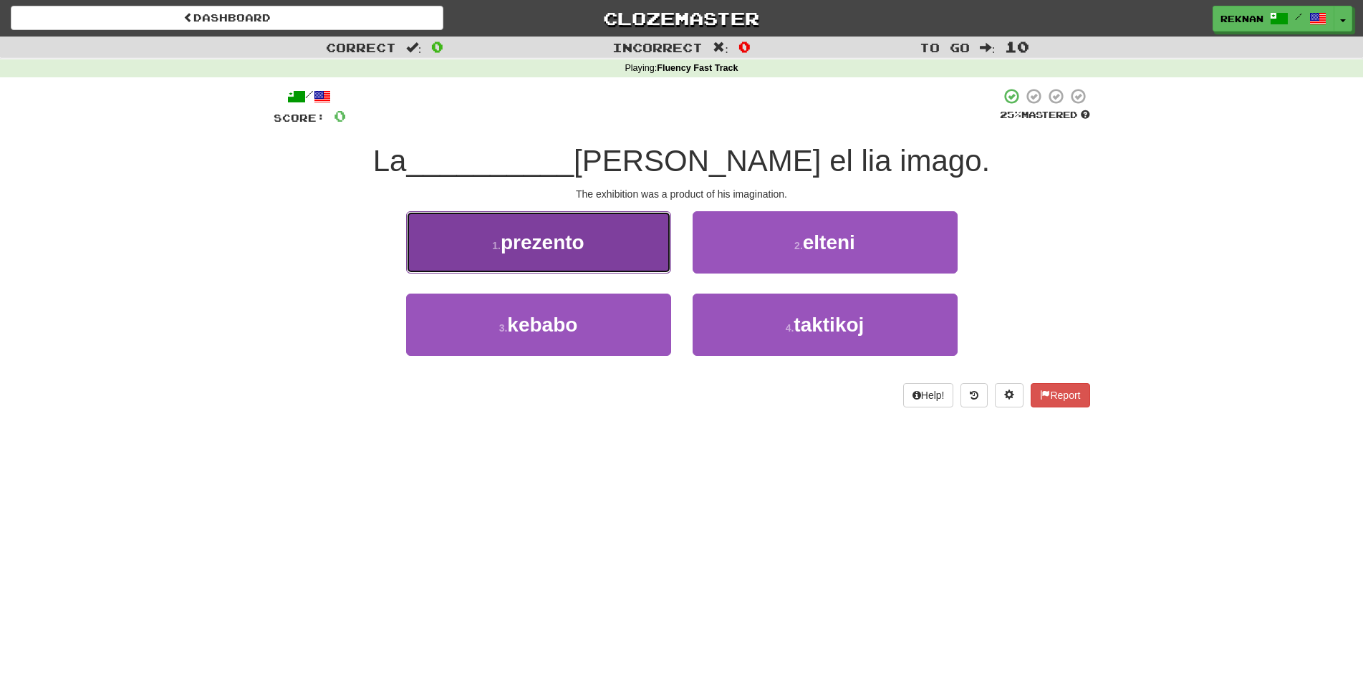
click at [577, 274] on button "1 . prezento" at bounding box center [538, 242] width 265 height 62
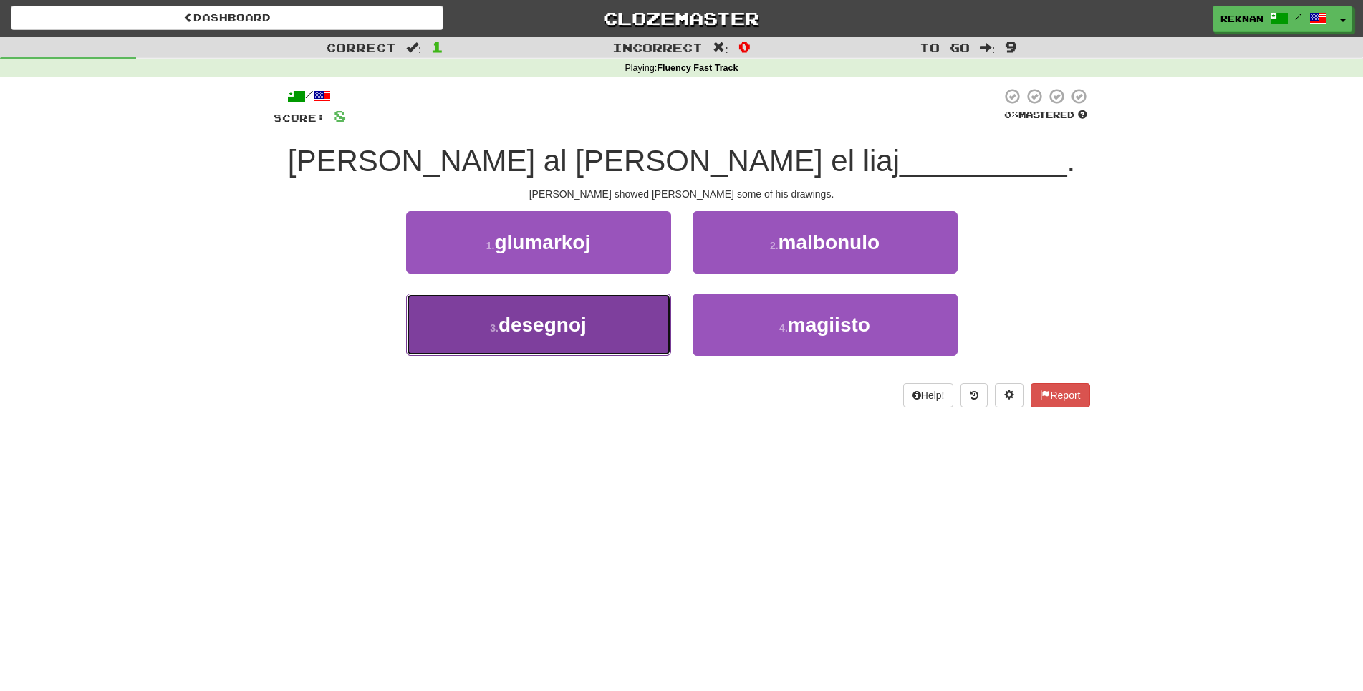
click at [584, 356] on button "3 . desegnoj" at bounding box center [538, 325] width 265 height 62
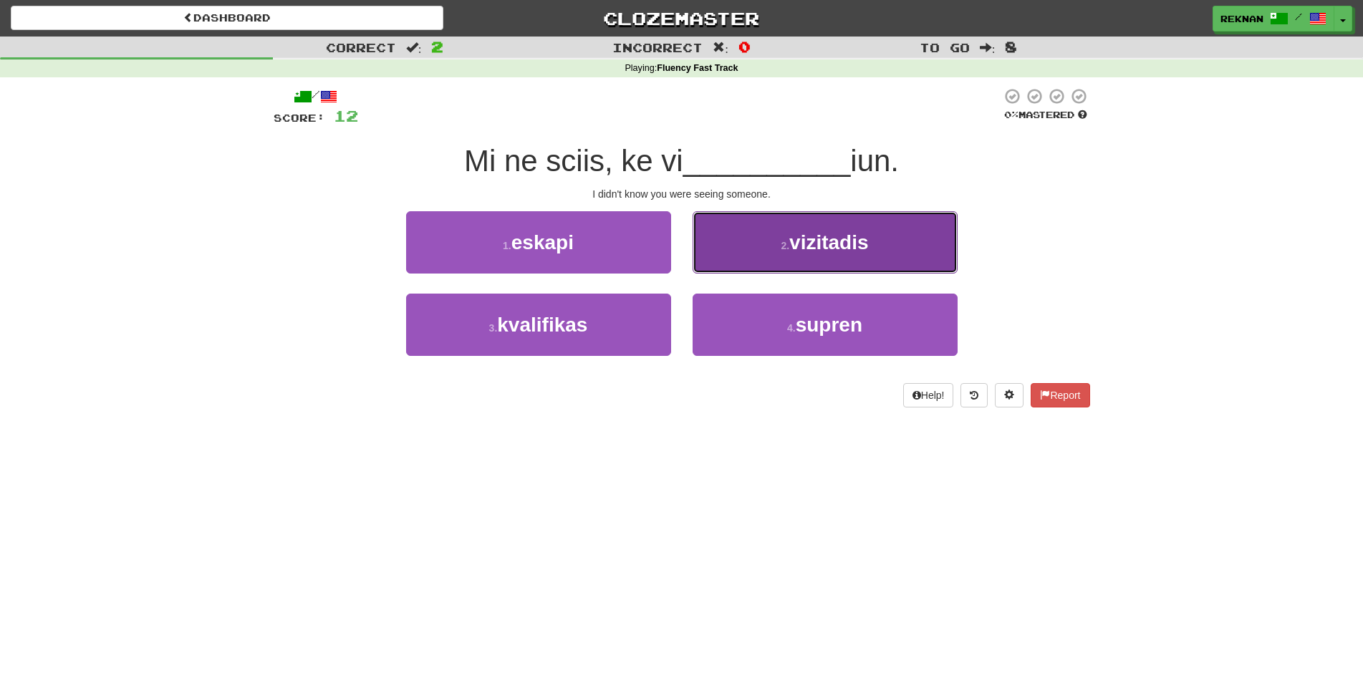
click at [745, 259] on button "2 . vizitadis" at bounding box center [825, 242] width 265 height 62
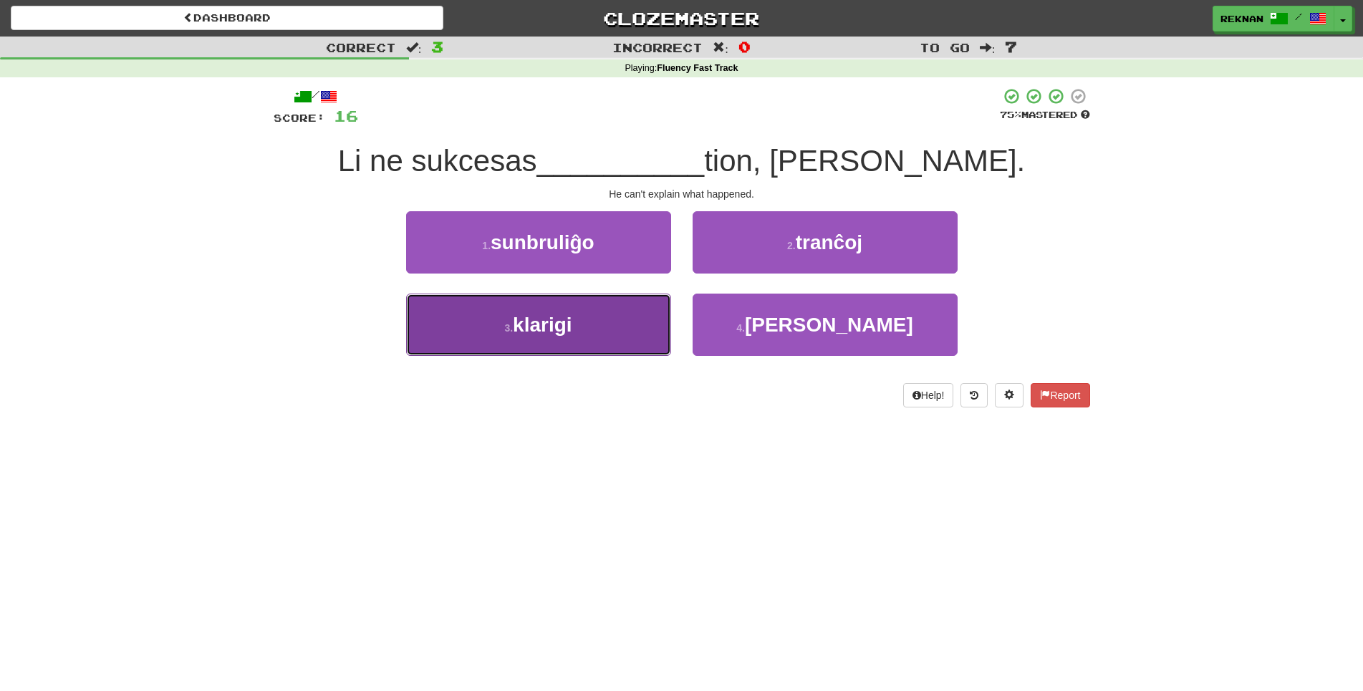
click at [587, 350] on button "3 . klarigi" at bounding box center [538, 325] width 265 height 62
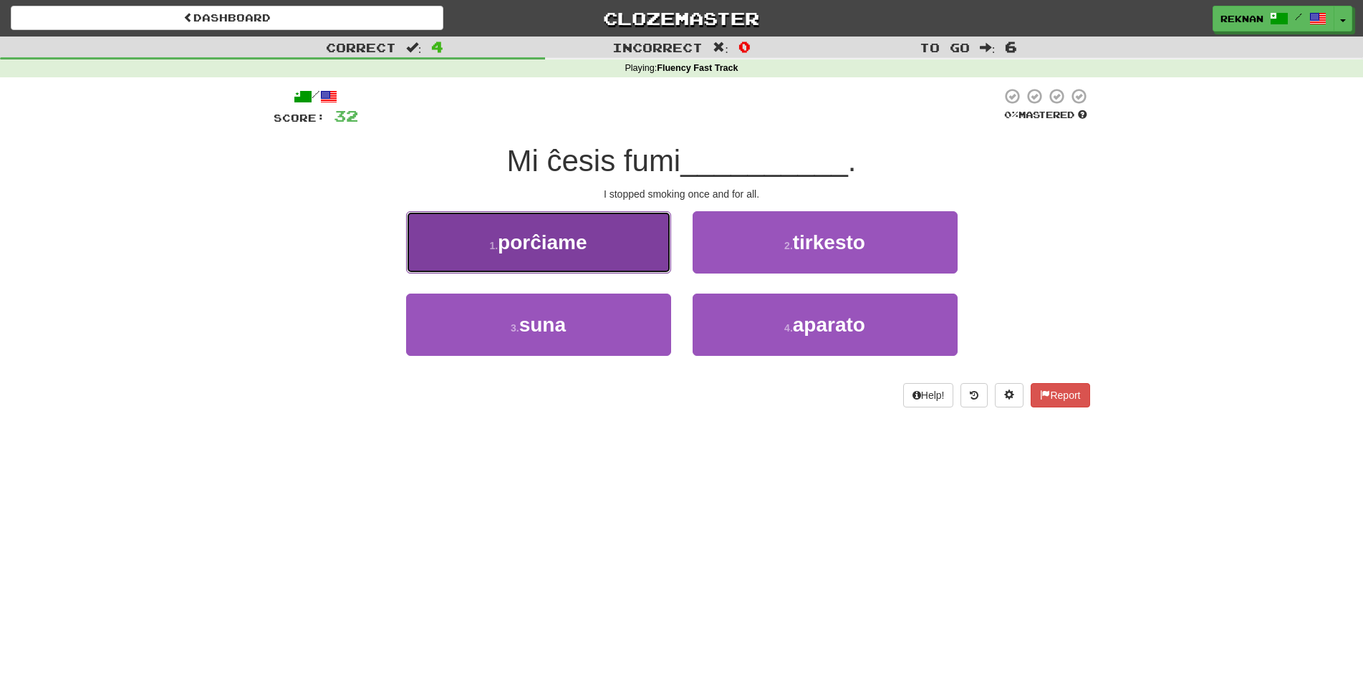
click at [610, 274] on button "1 . porĉiame" at bounding box center [538, 242] width 265 height 62
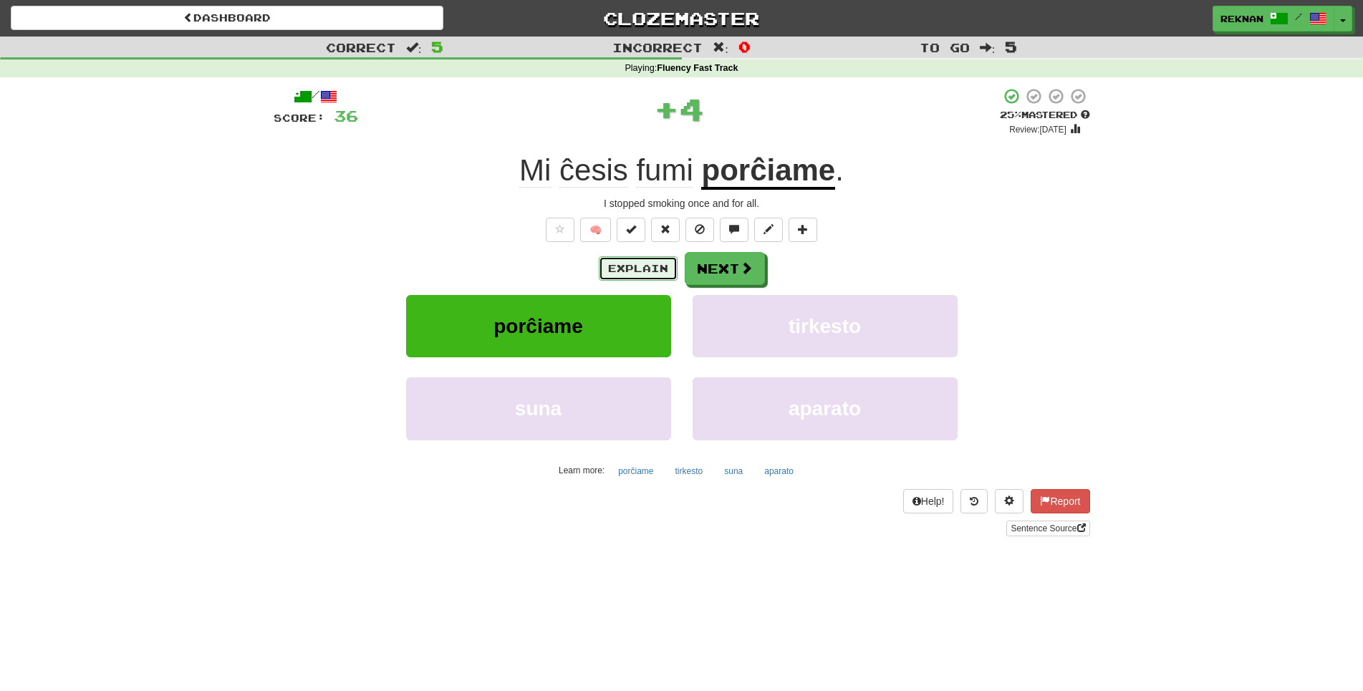
click at [612, 281] on button "Explain" at bounding box center [638, 268] width 79 height 24
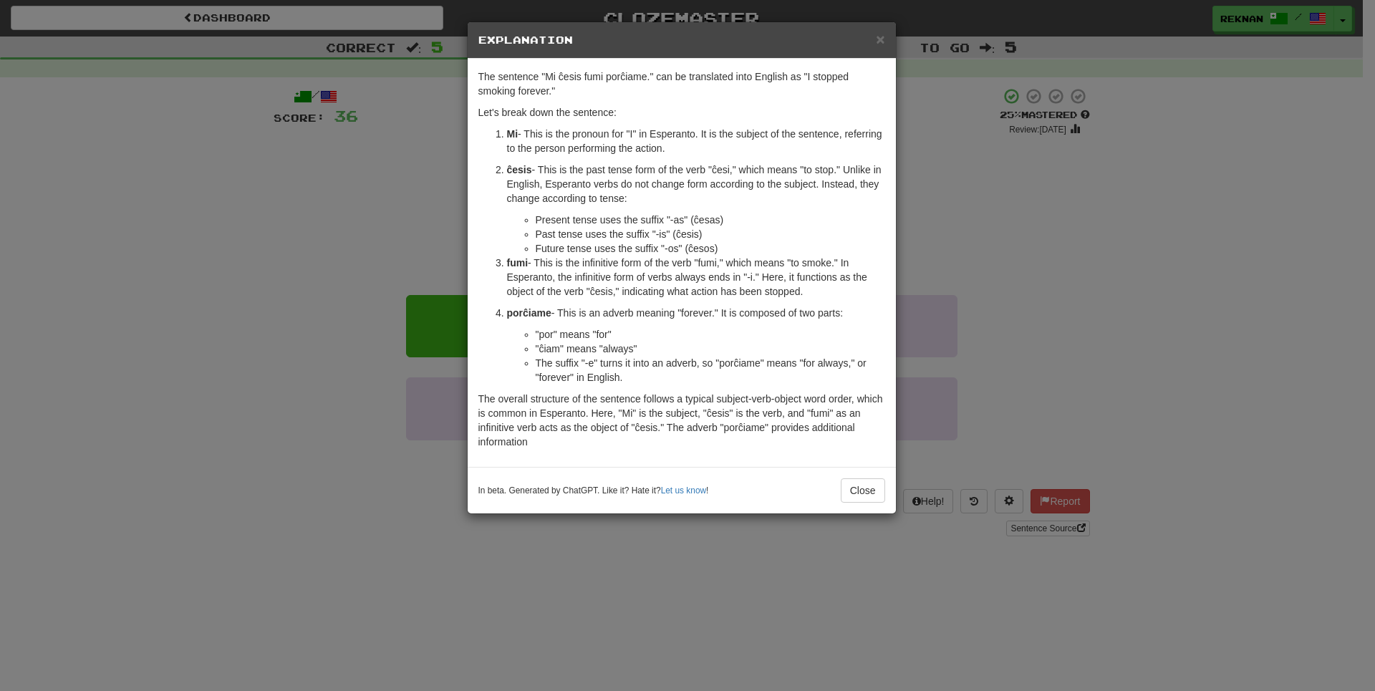
click at [143, 279] on div "× Explanation The sentence "Mi ĉesis fumi porĉiame." can be translated into Eng…" at bounding box center [687, 345] width 1375 height 691
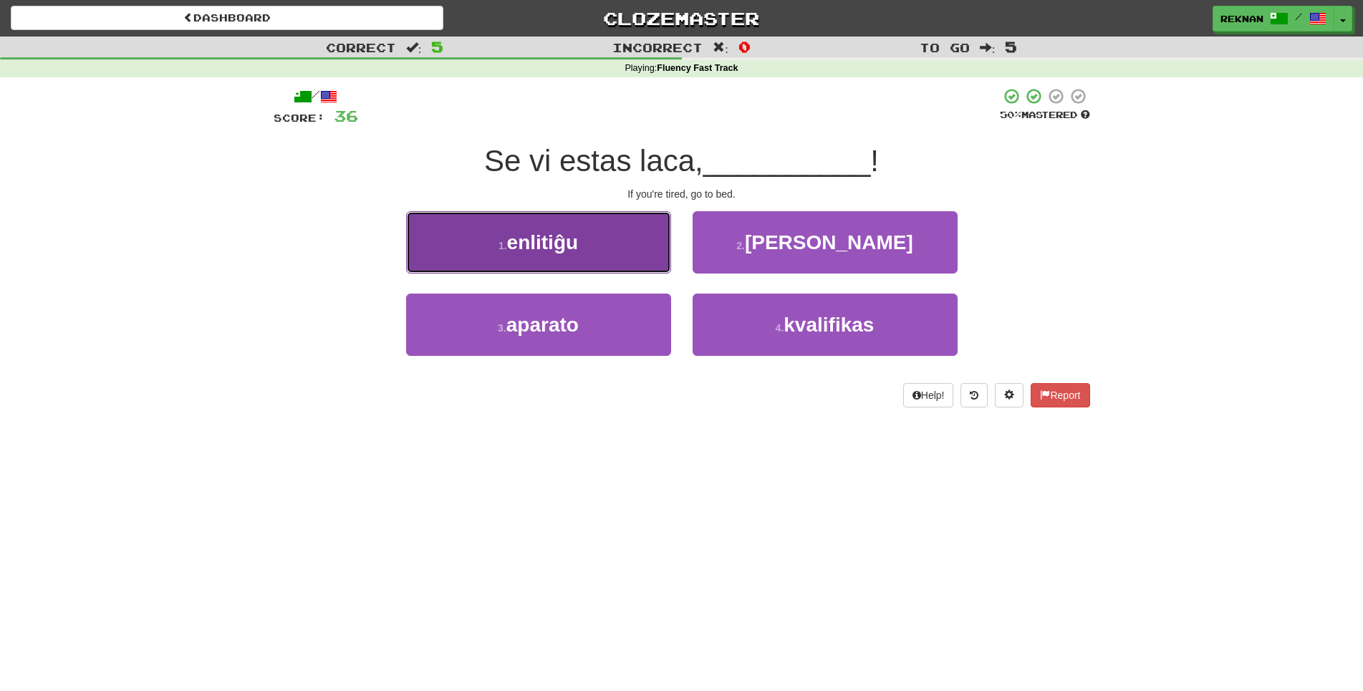
click at [577, 274] on button "1 . enlitiĝu" at bounding box center [538, 242] width 265 height 62
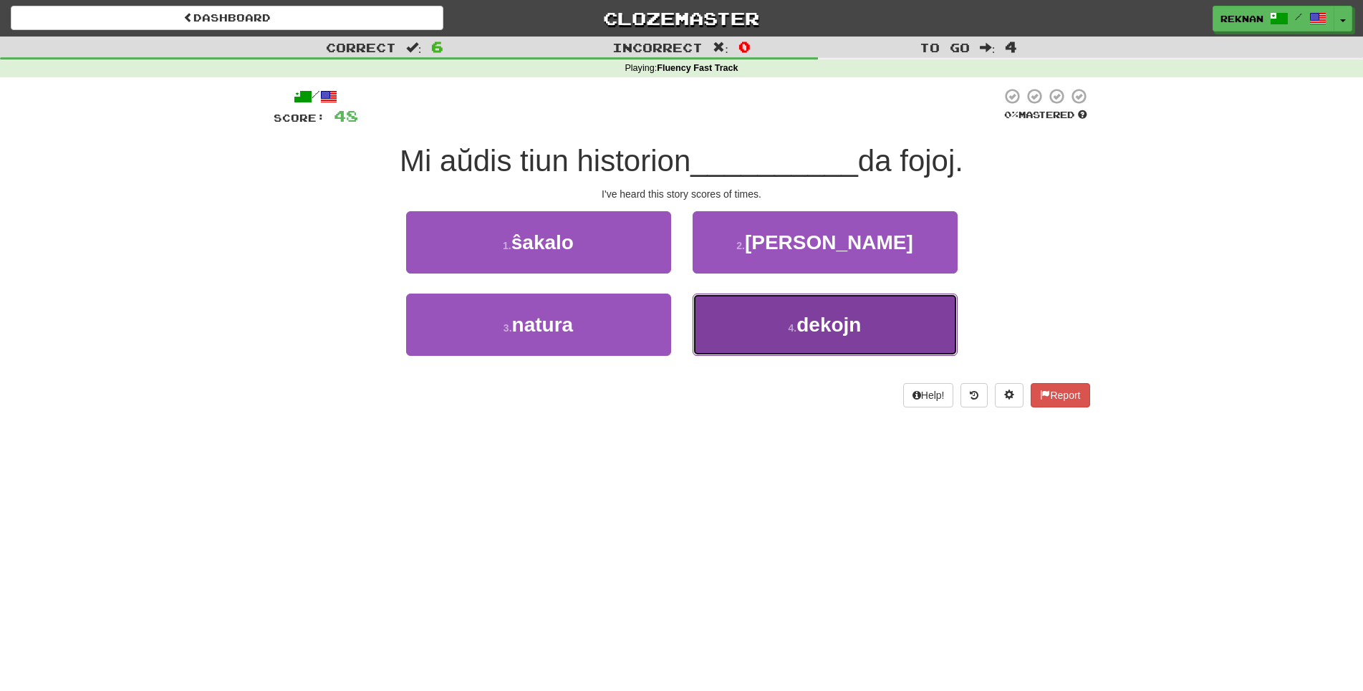
click at [767, 356] on button "4 . dekojn" at bounding box center [825, 325] width 265 height 62
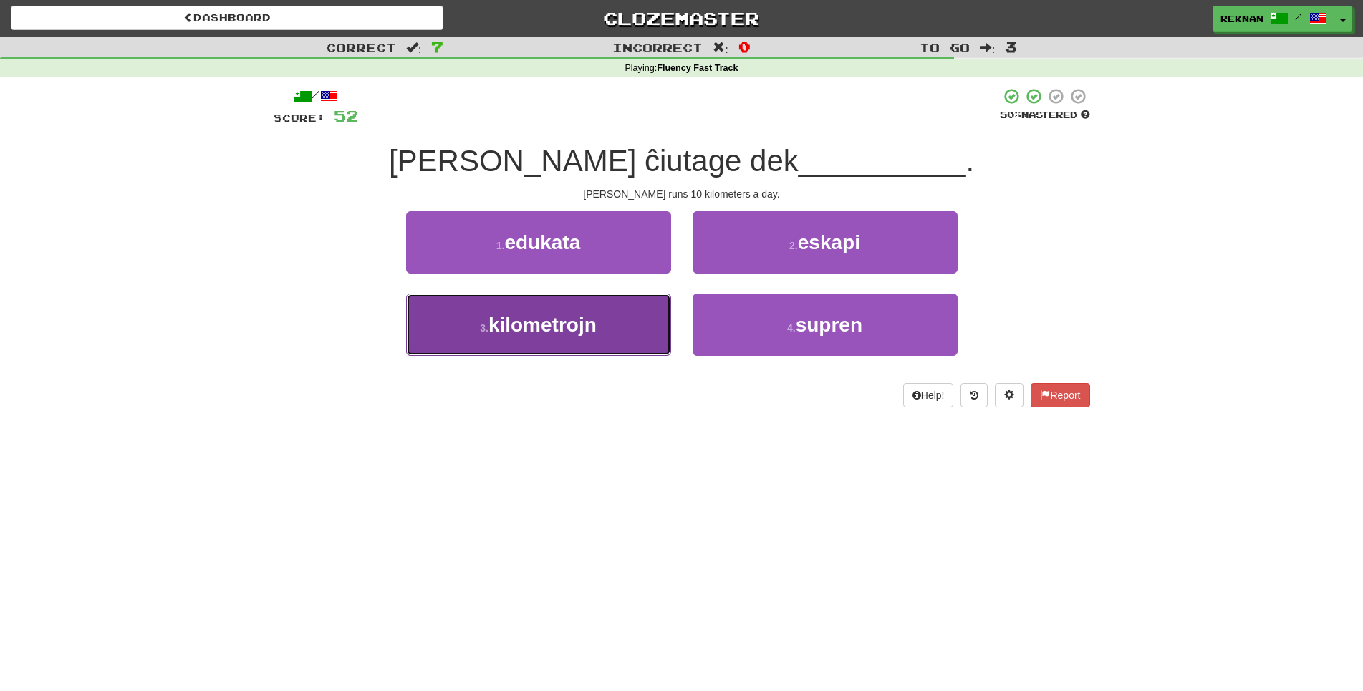
click at [446, 343] on button "3 . kilometrojn" at bounding box center [538, 325] width 265 height 62
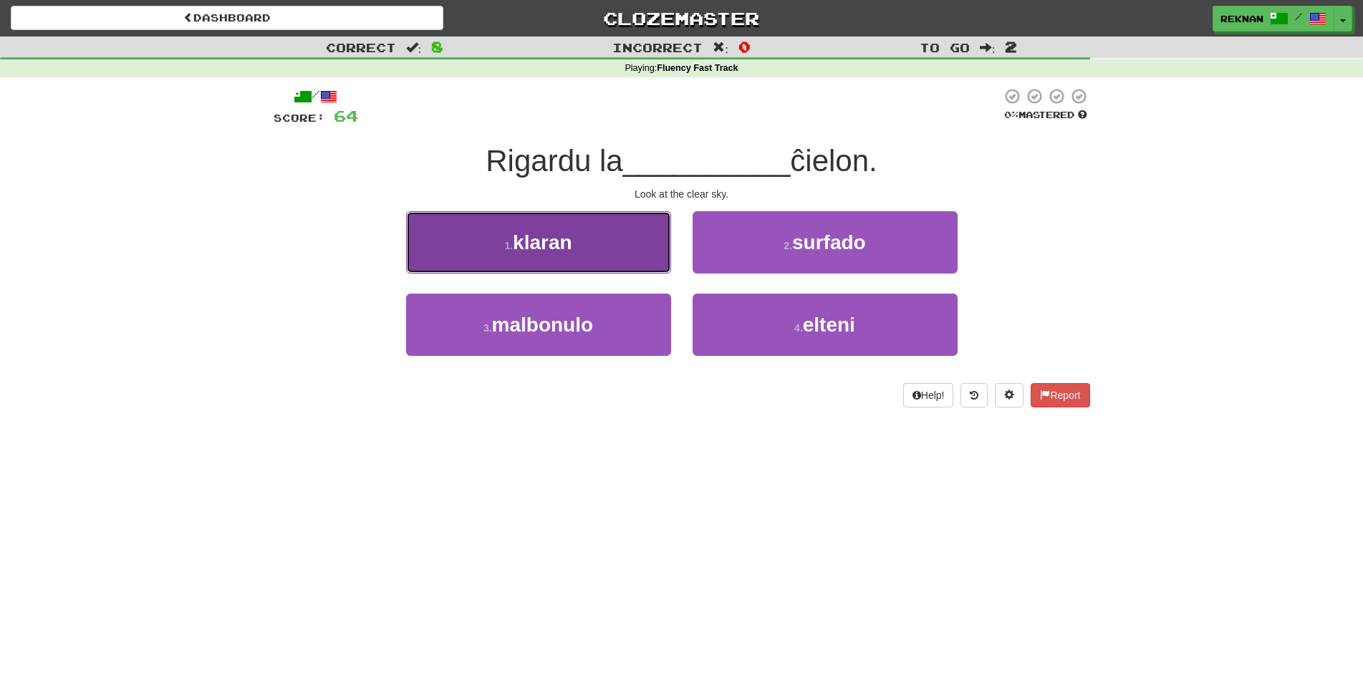
click at [544, 274] on button "1 . klaran" at bounding box center [538, 242] width 265 height 62
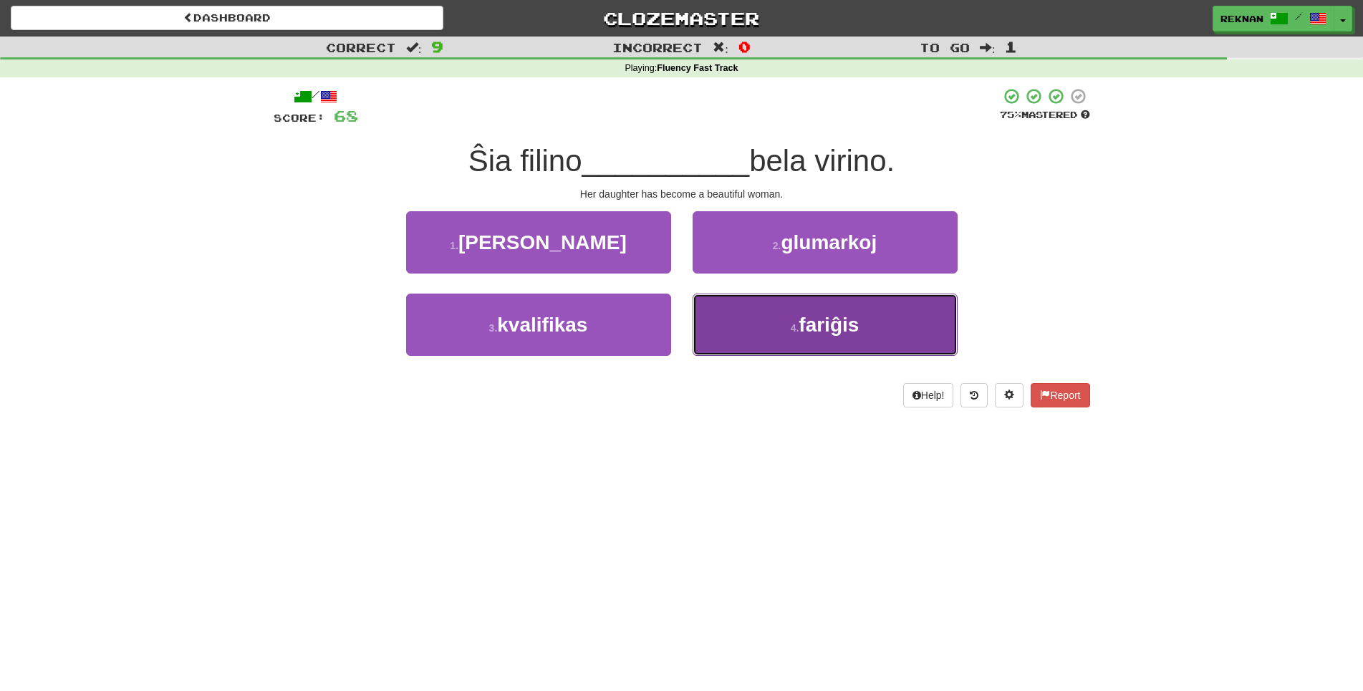
click at [784, 351] on button "4 . fariĝis" at bounding box center [825, 325] width 265 height 62
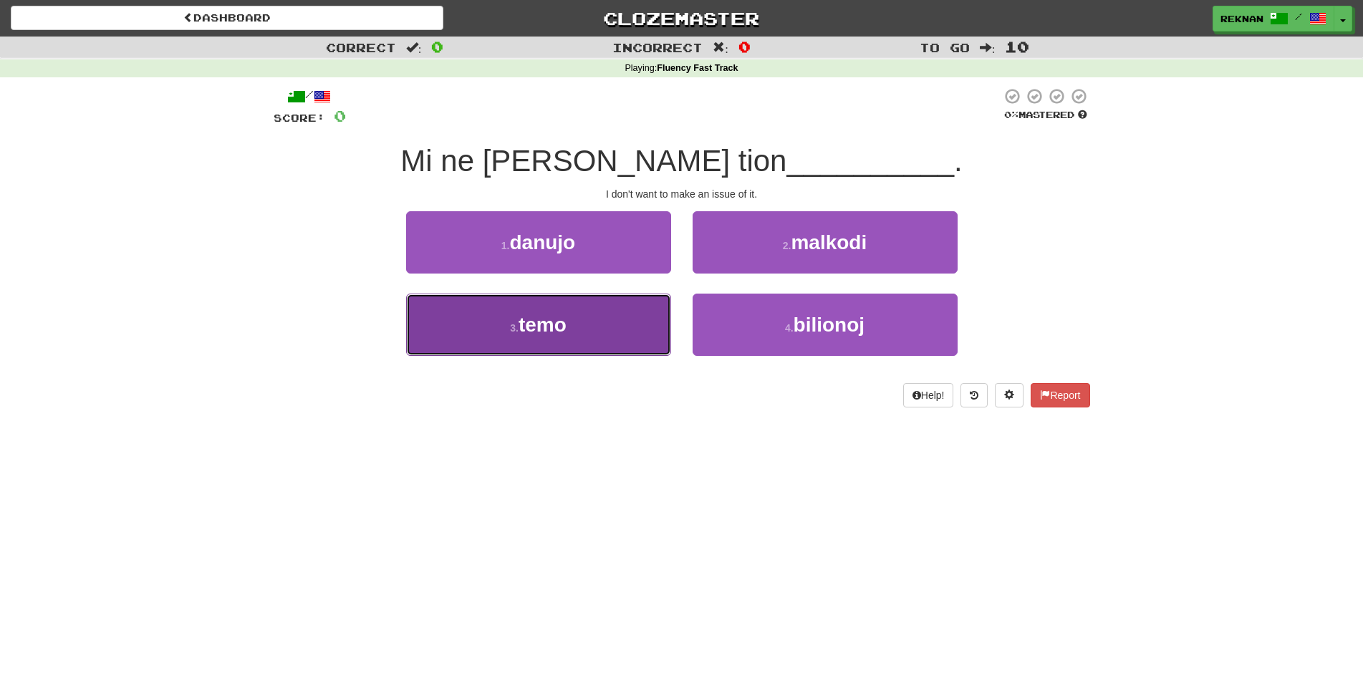
click at [560, 336] on span "temo" at bounding box center [543, 325] width 48 height 22
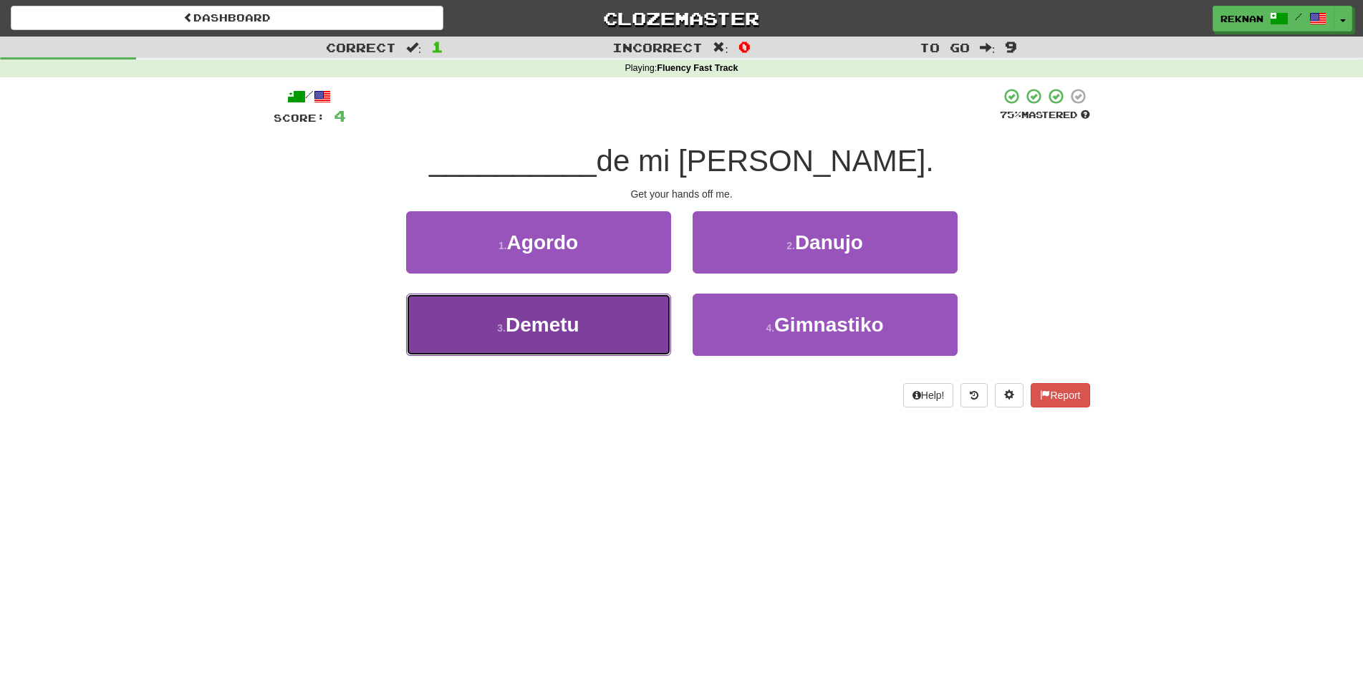
click at [514, 356] on button "3 . Demetu" at bounding box center [538, 325] width 265 height 62
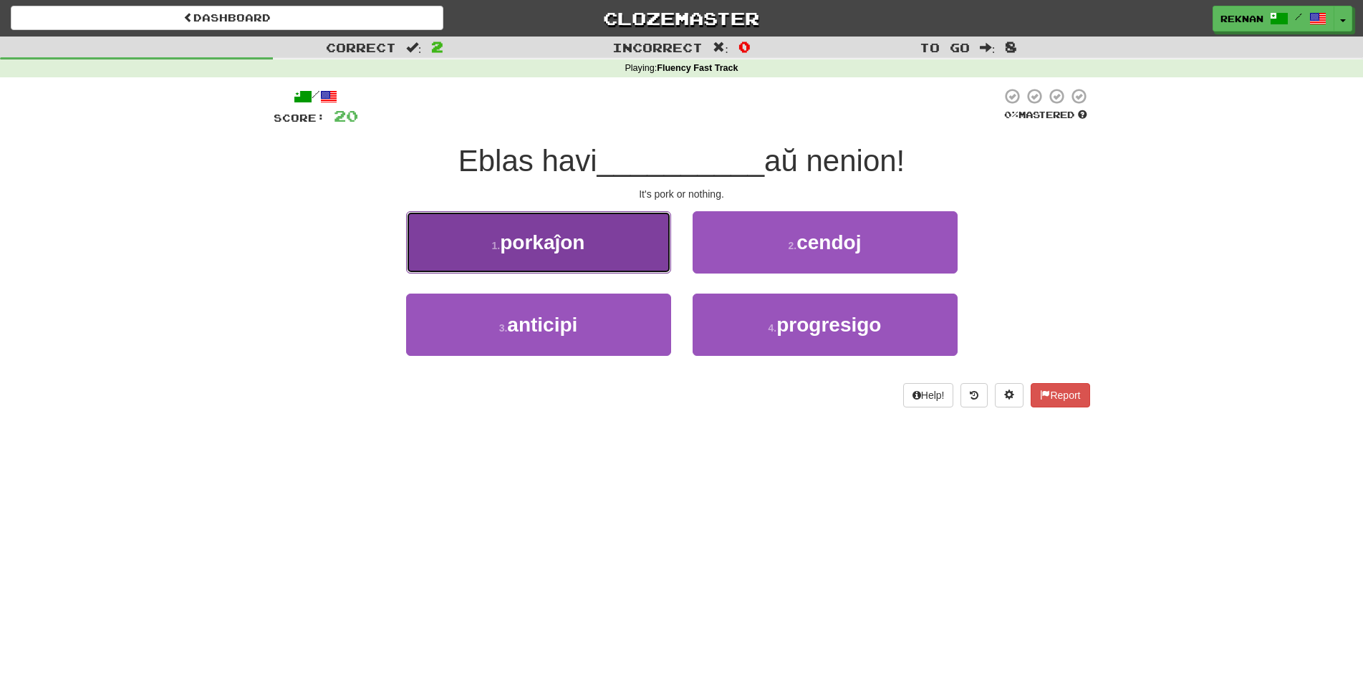
click at [504, 254] on span "porkaĵon" at bounding box center [542, 242] width 85 height 22
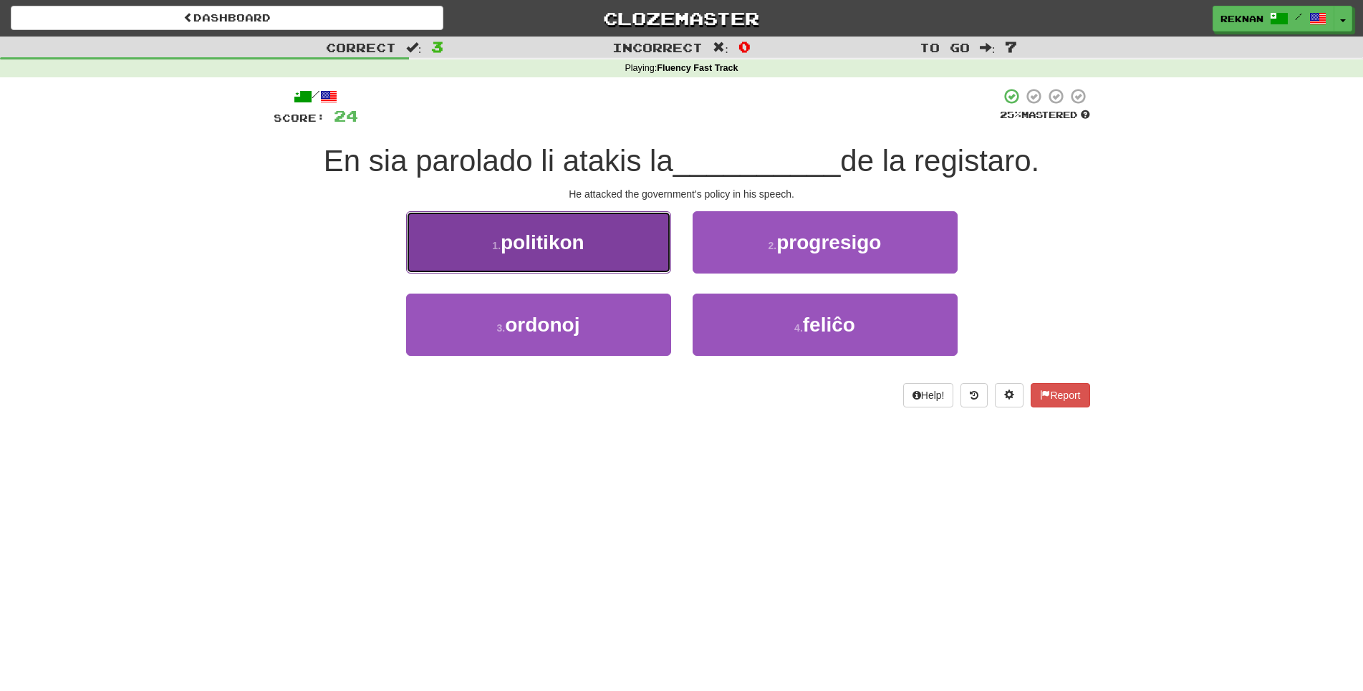
click at [593, 274] on button "1 . politikon" at bounding box center [538, 242] width 265 height 62
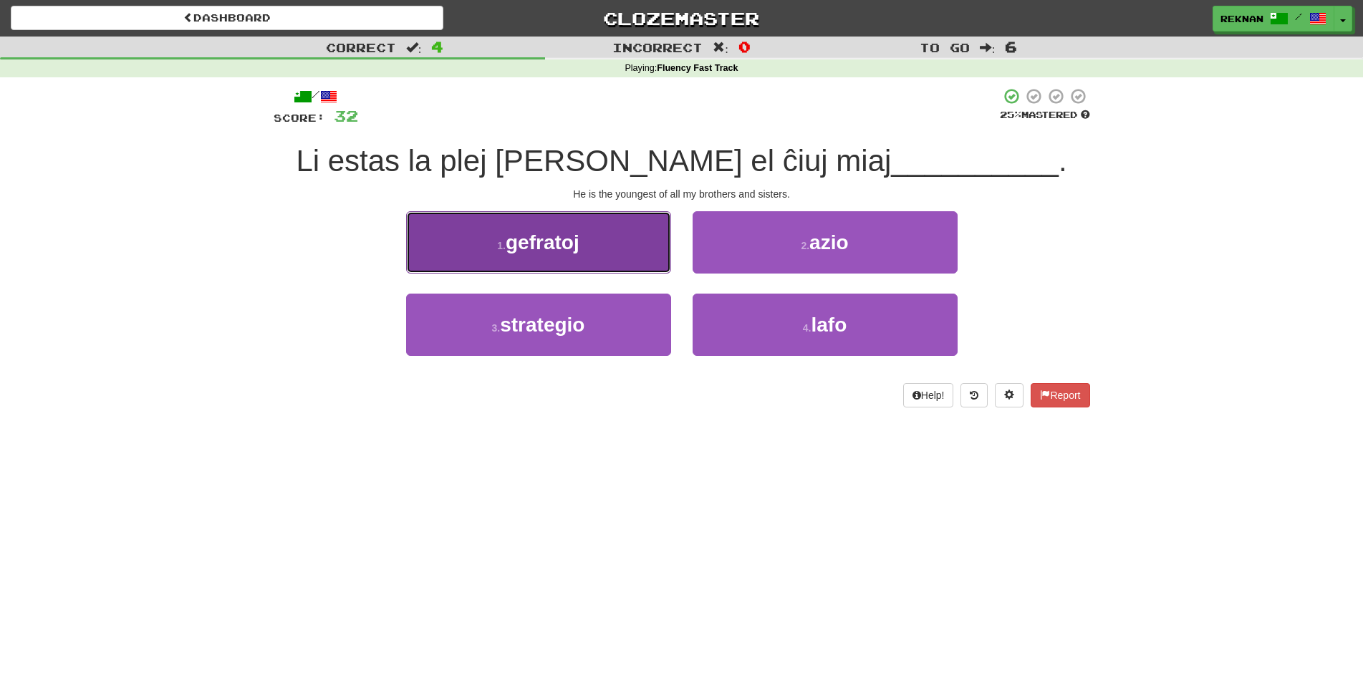
click at [595, 264] on button "1 . gefratoj" at bounding box center [538, 242] width 265 height 62
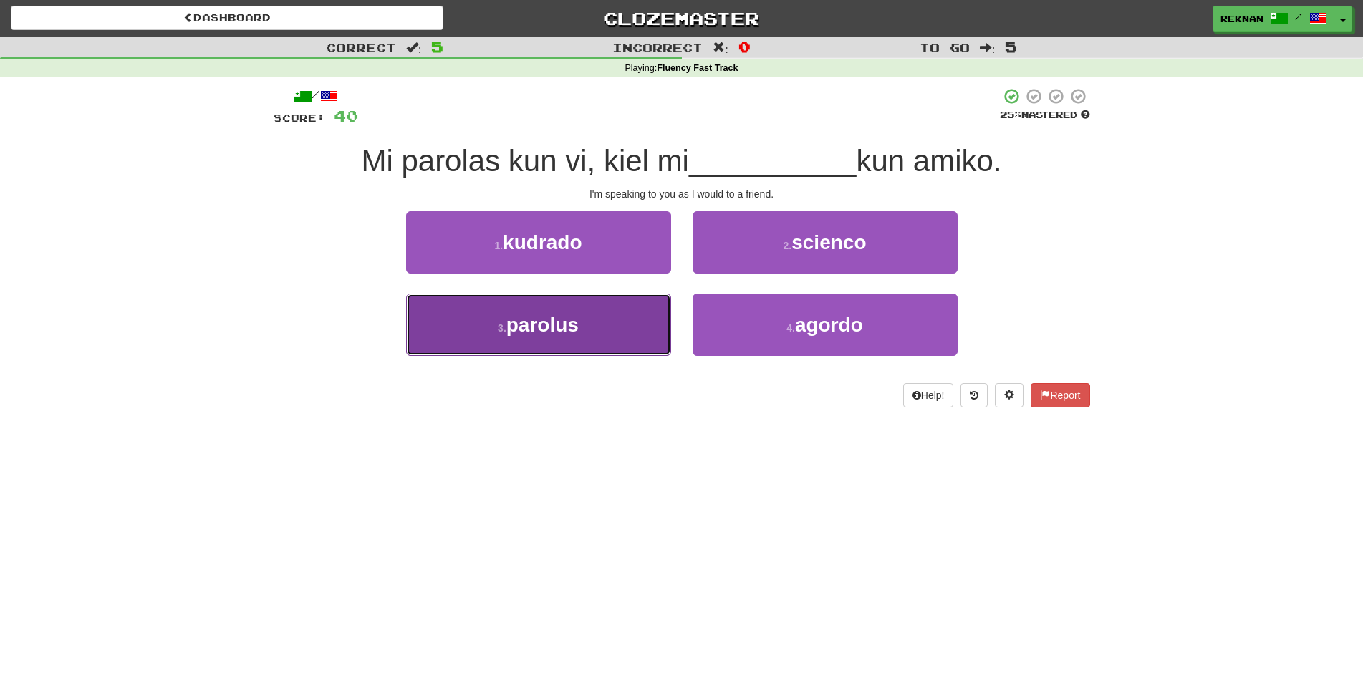
click at [569, 336] on span "parolus" at bounding box center [542, 325] width 72 height 22
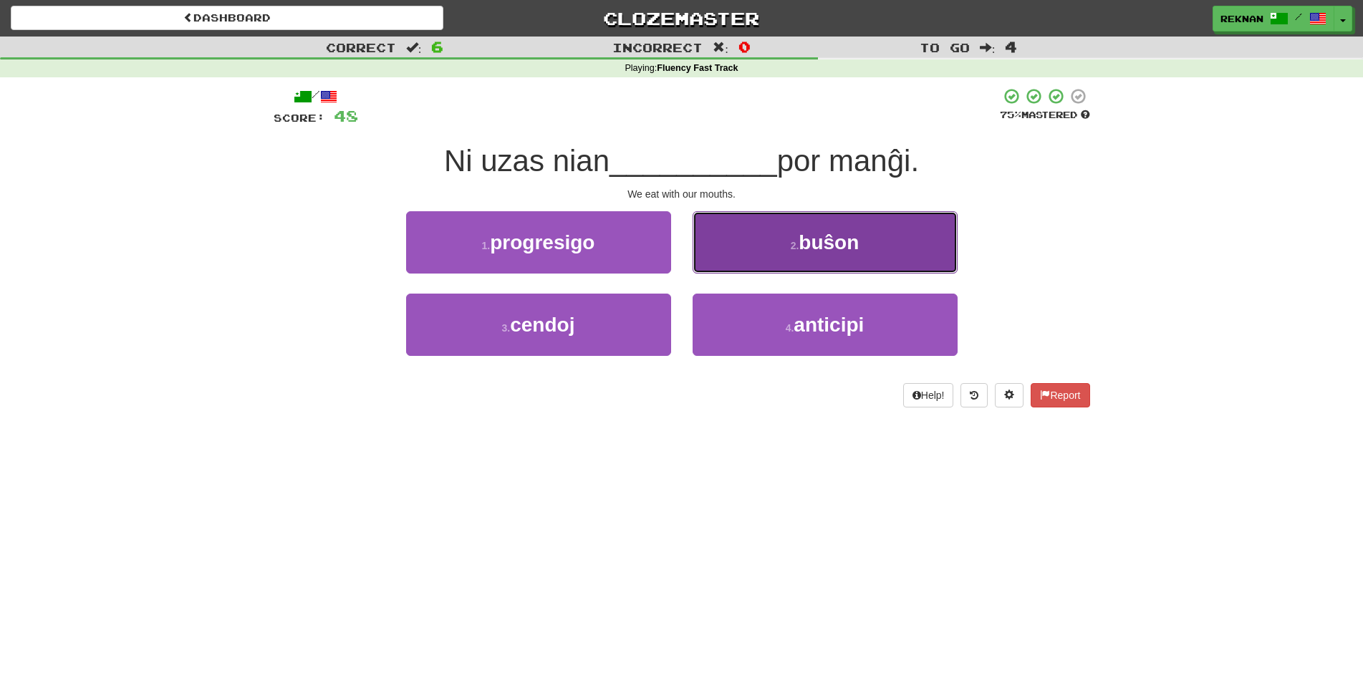
click at [770, 262] on button "2 . buŝon" at bounding box center [825, 242] width 265 height 62
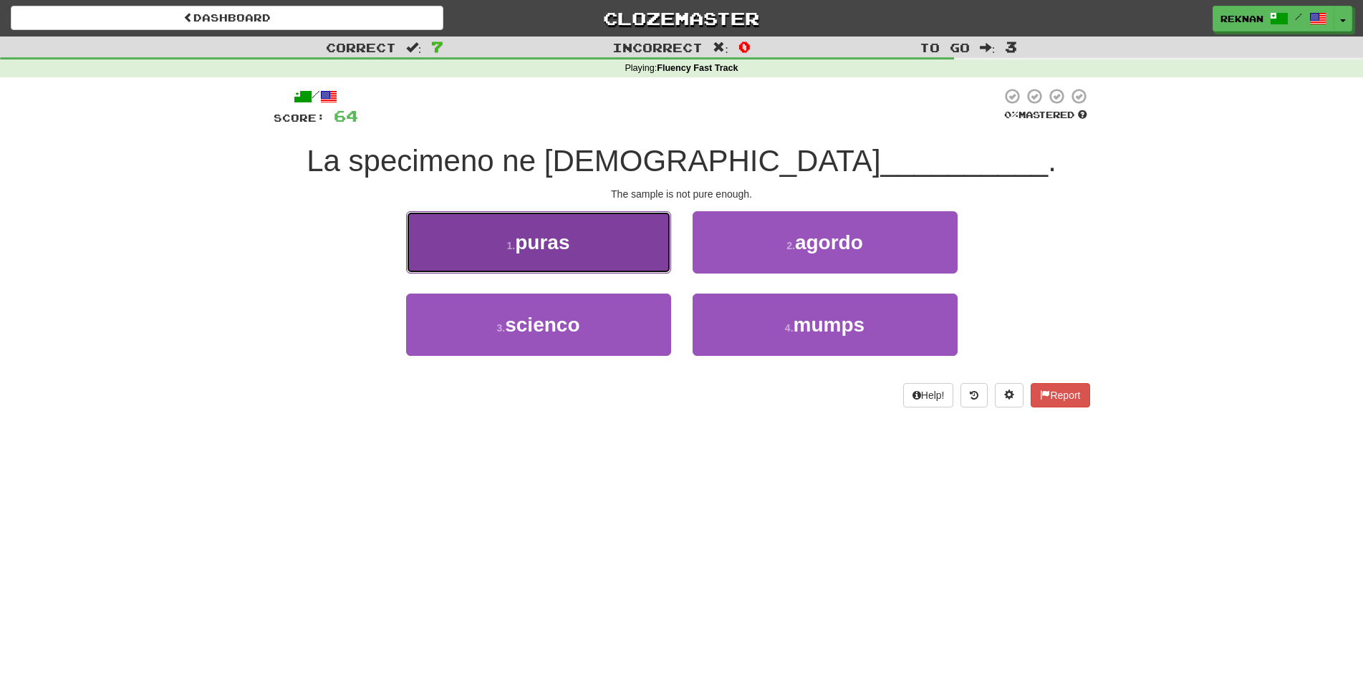
click at [544, 274] on button "1 . puras" at bounding box center [538, 242] width 265 height 62
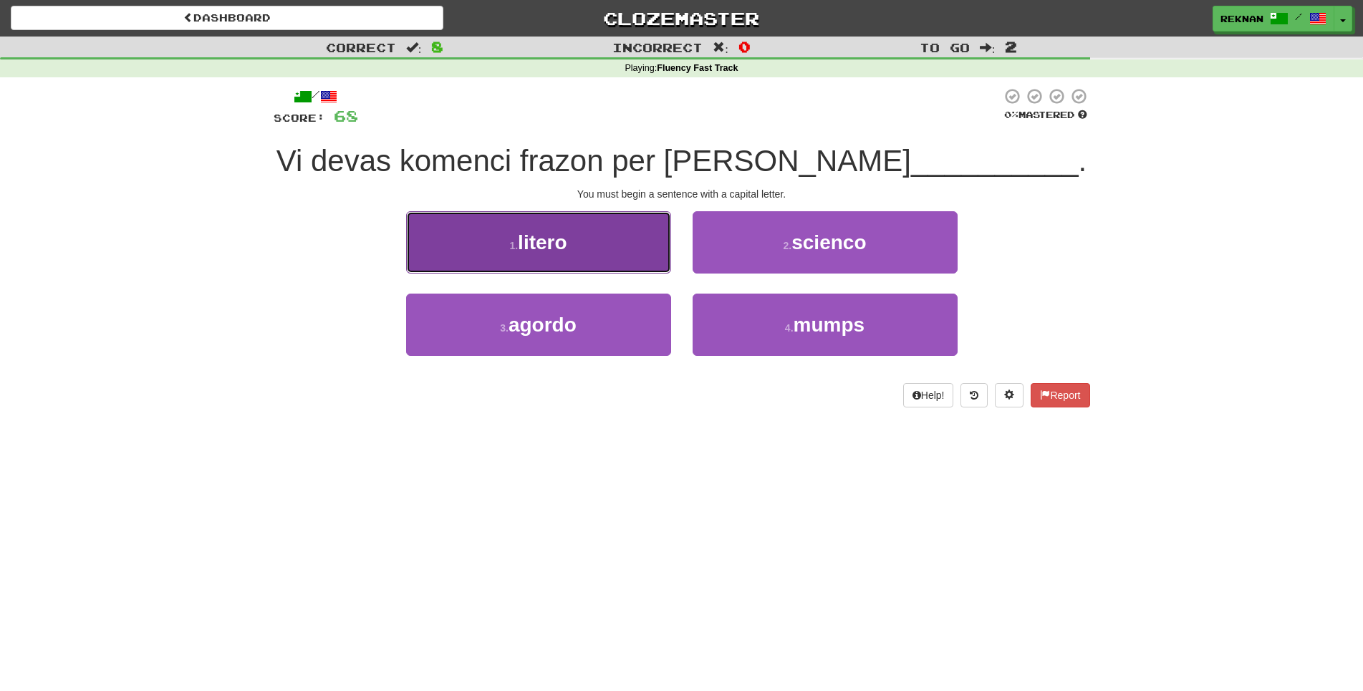
click at [537, 274] on button "1 . litero" at bounding box center [538, 242] width 265 height 62
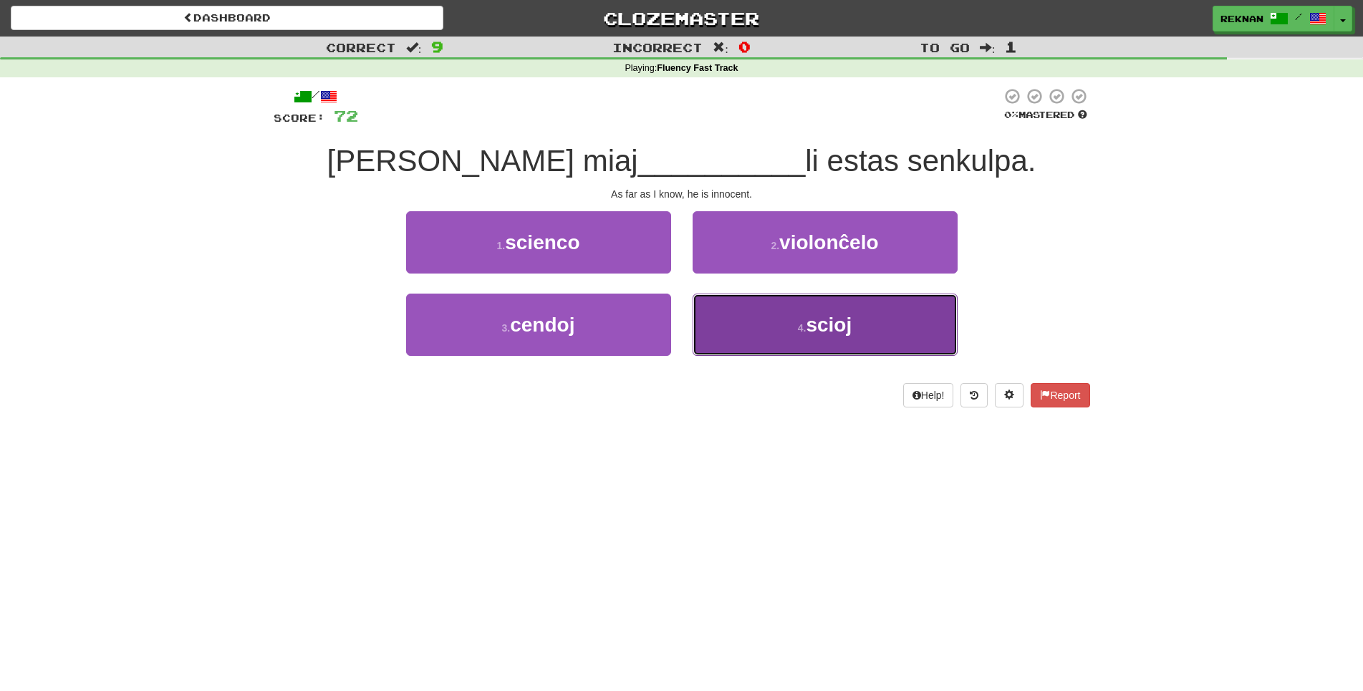
click at [735, 337] on button "4 . scioj" at bounding box center [825, 325] width 265 height 62
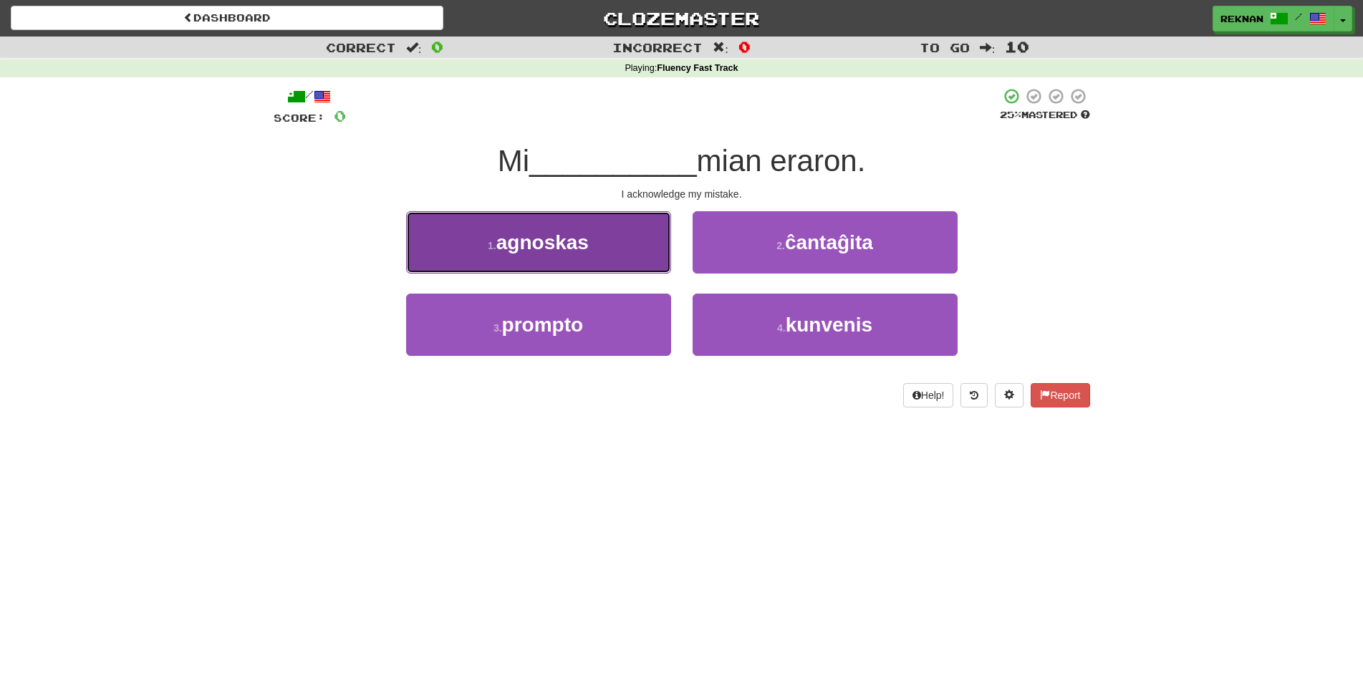
click at [590, 274] on button "1 . agnoskas" at bounding box center [538, 242] width 265 height 62
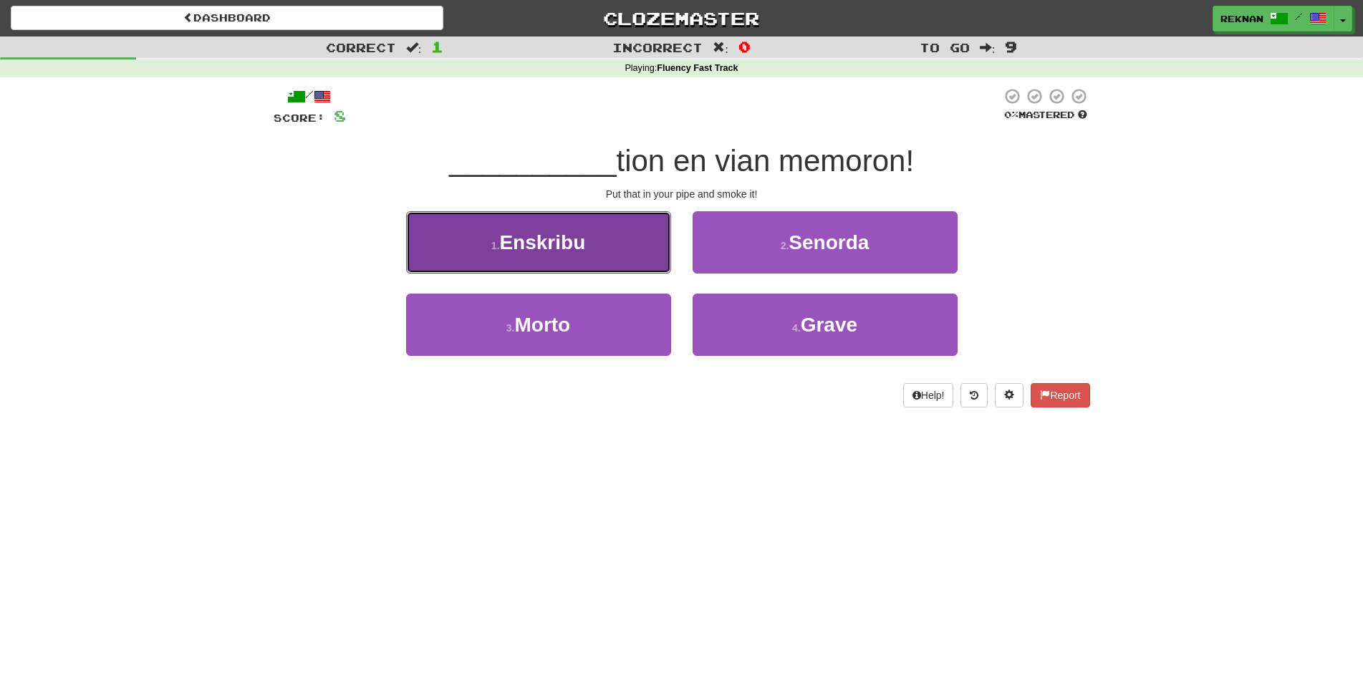
click at [594, 274] on button "1 . Enskribu" at bounding box center [538, 242] width 265 height 62
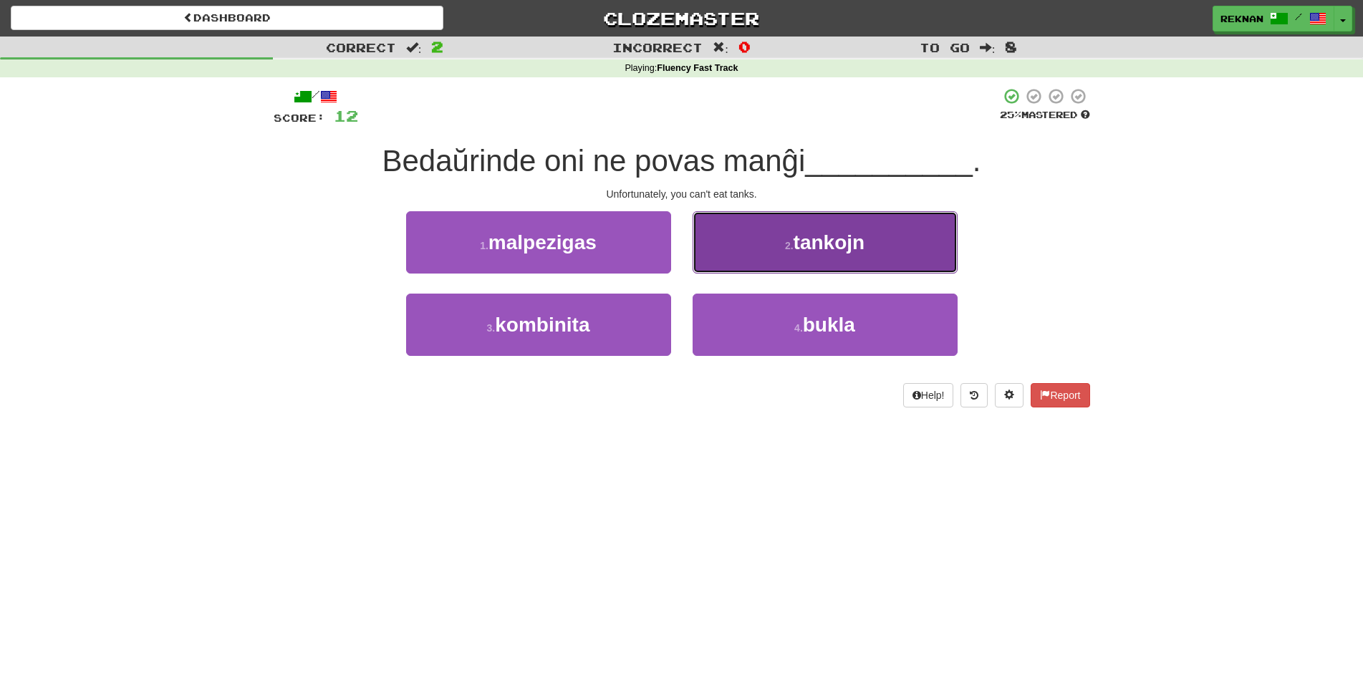
click at [798, 274] on button "2 . tankojn" at bounding box center [825, 242] width 265 height 62
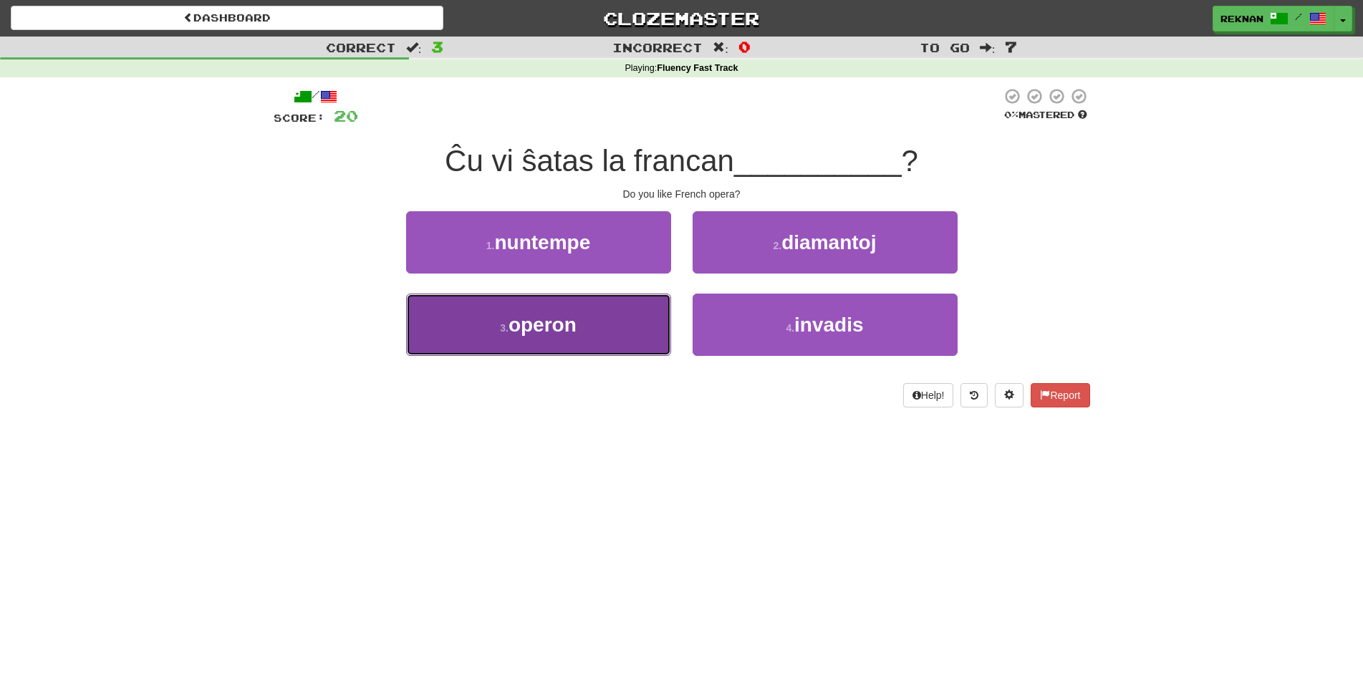
click at [540, 330] on button "3 . operon" at bounding box center [538, 325] width 265 height 62
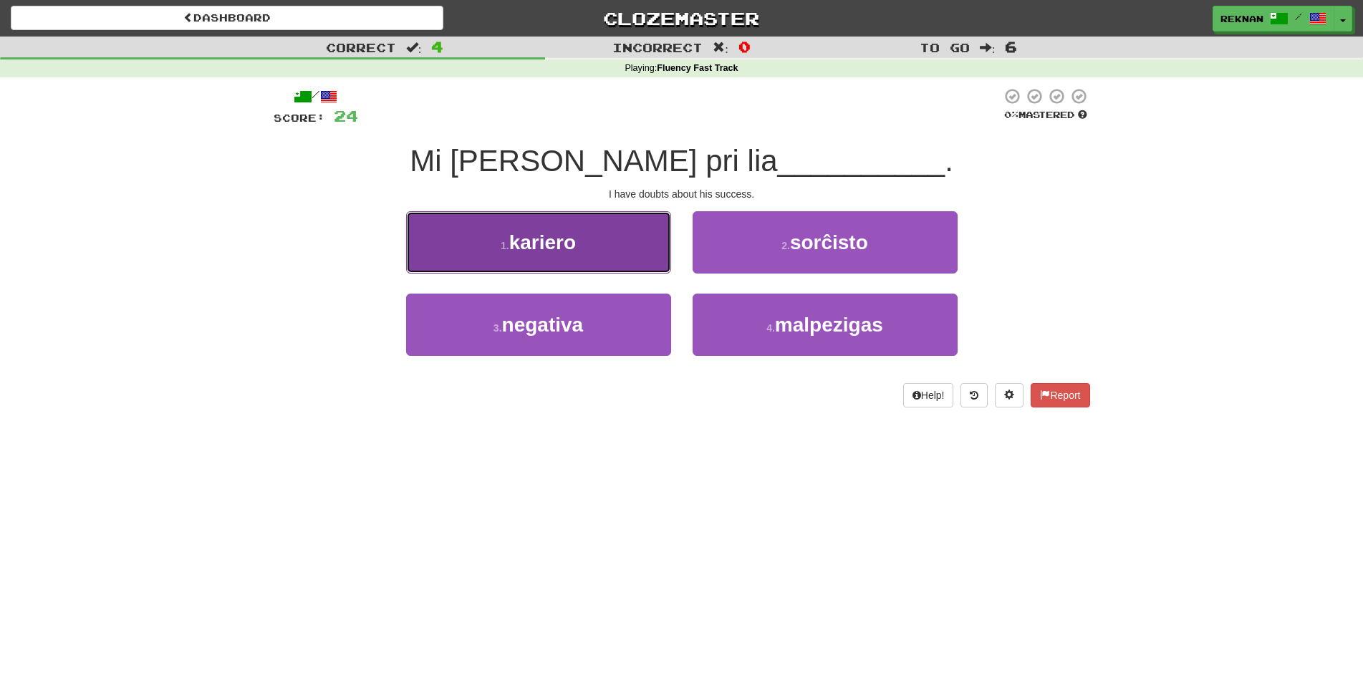
click at [573, 254] on span "kariero" at bounding box center [542, 242] width 67 height 22
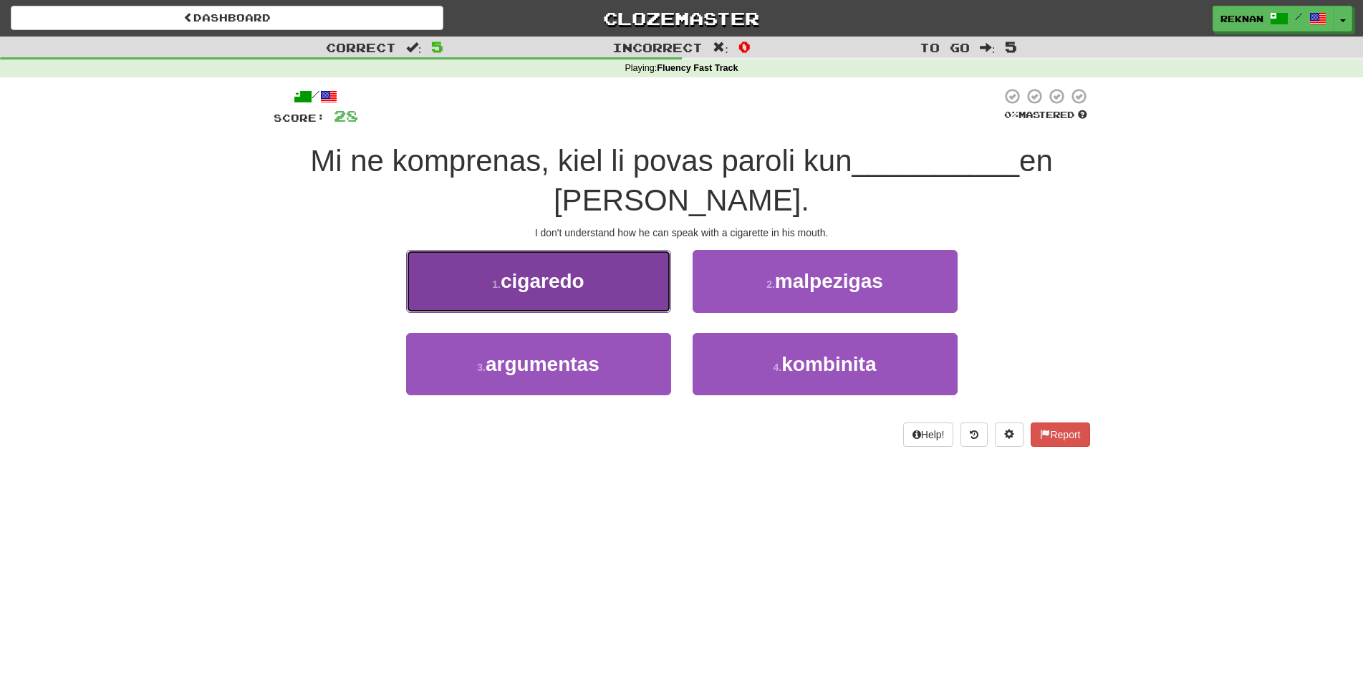
click at [621, 312] on button "1 . cigaredo" at bounding box center [538, 281] width 265 height 62
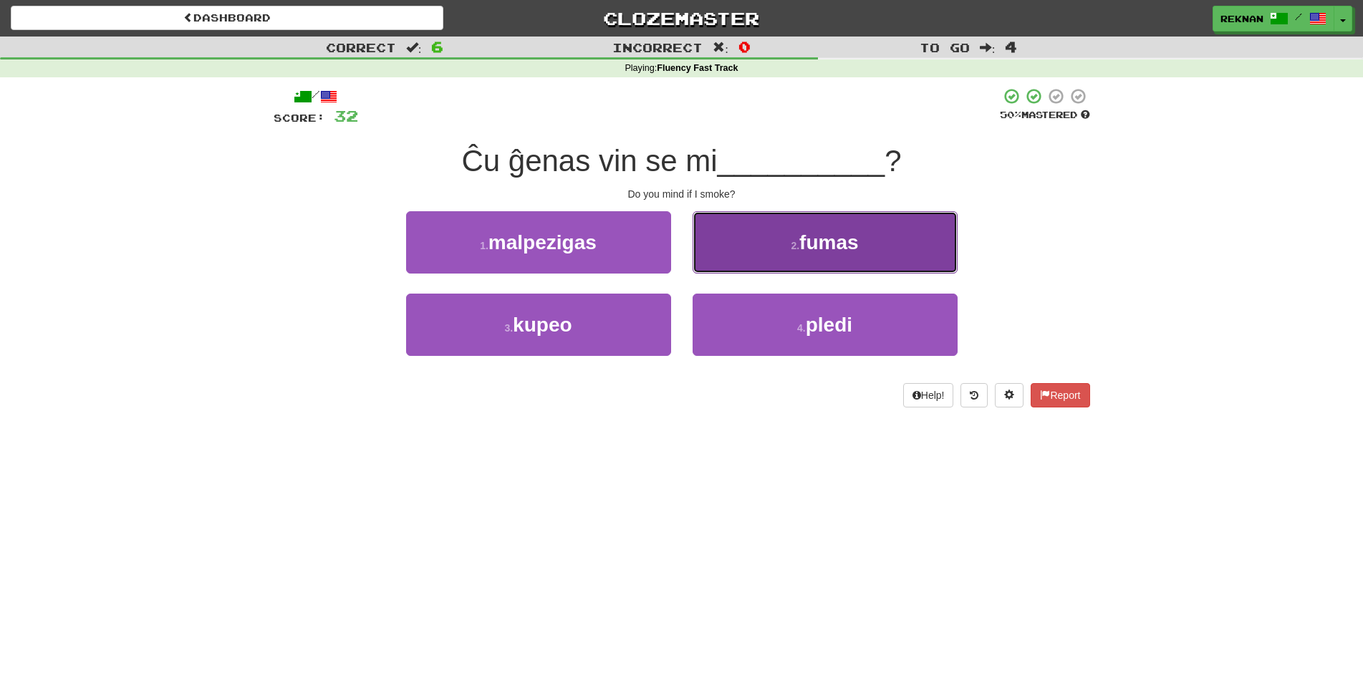
click at [797, 254] on button "2 . fumas" at bounding box center [825, 242] width 265 height 62
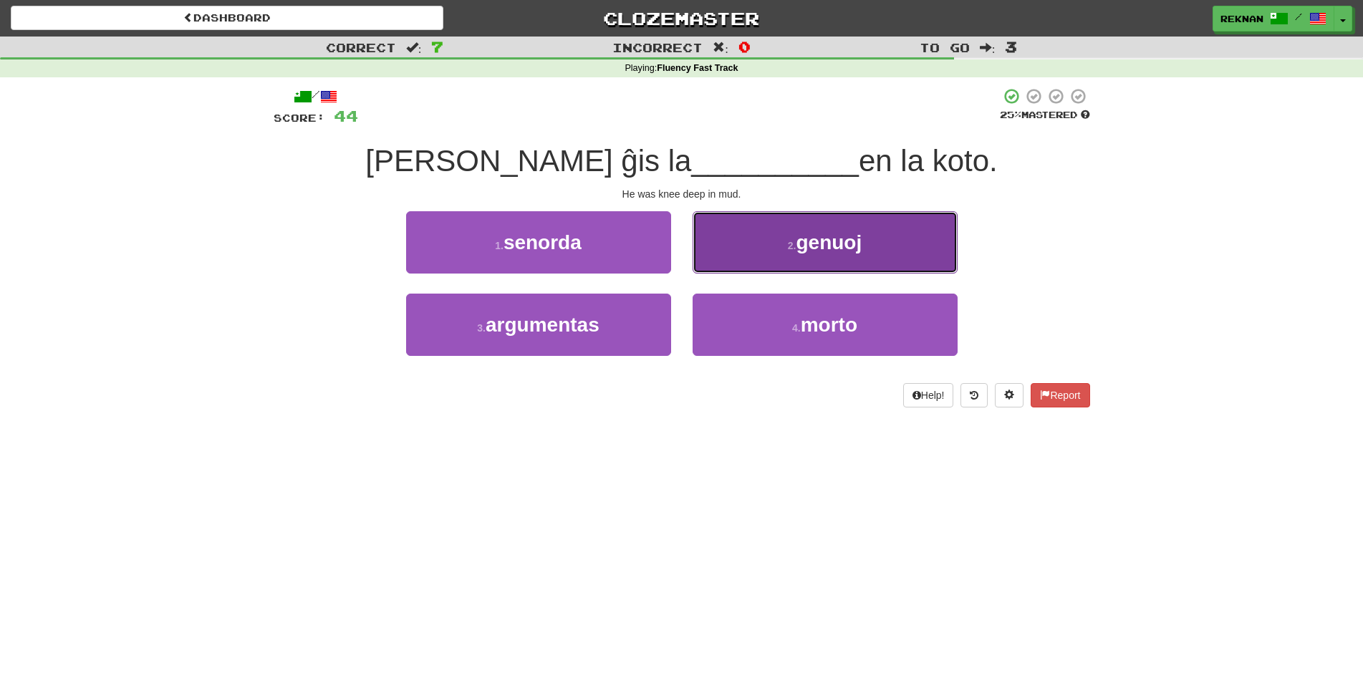
click at [790, 273] on button "2 . genuoj" at bounding box center [825, 242] width 265 height 62
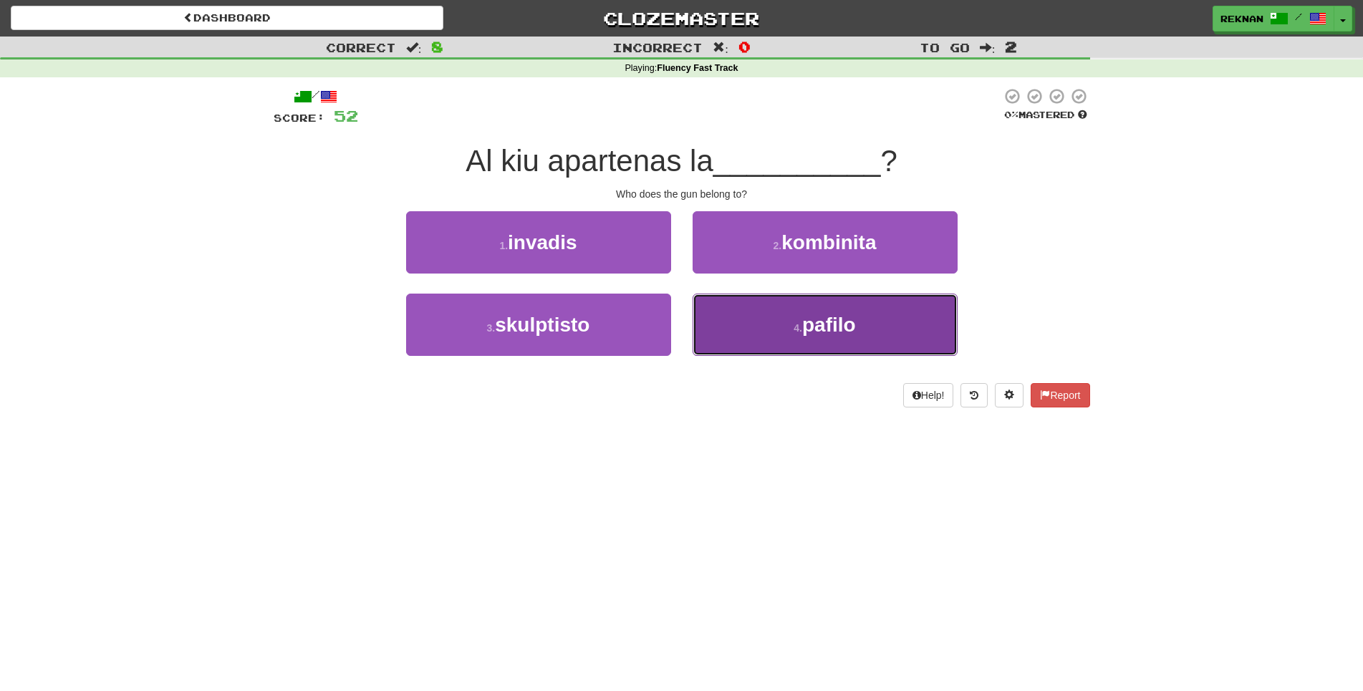
click at [815, 336] on span "pafilo" at bounding box center [829, 325] width 54 height 22
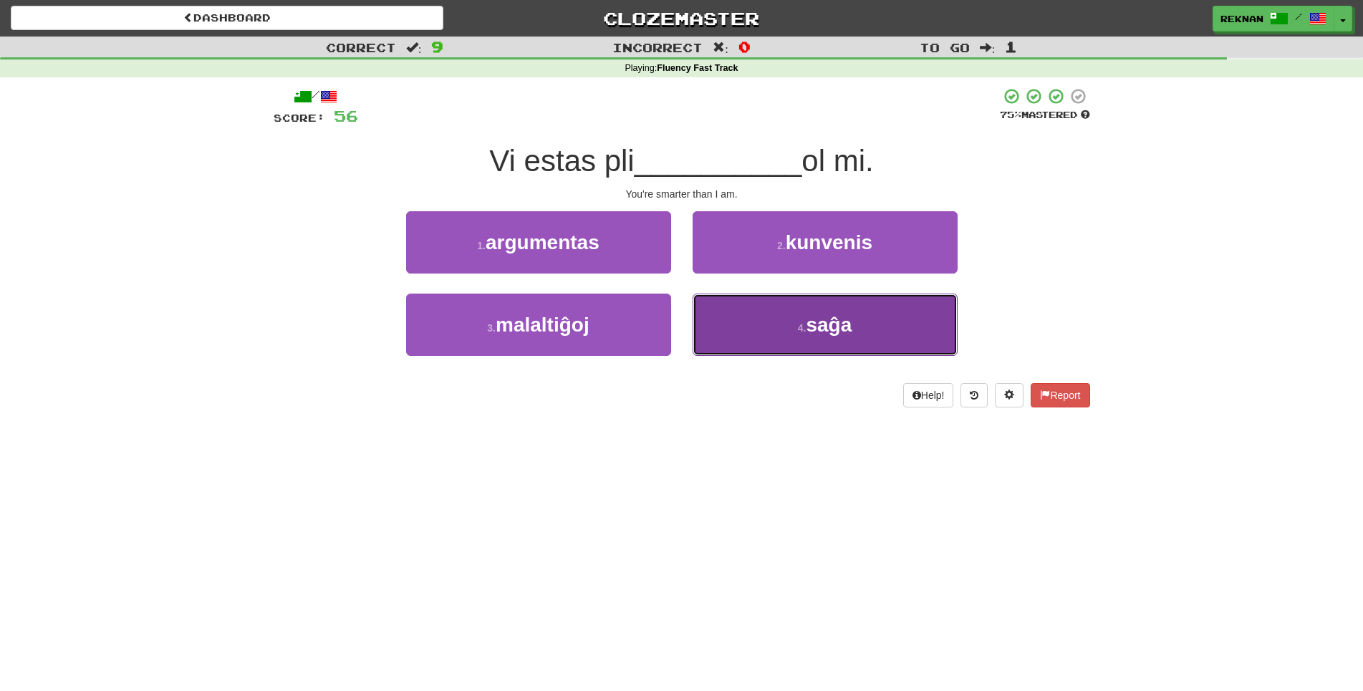
click at [729, 317] on button "4 . saĝa" at bounding box center [825, 325] width 265 height 62
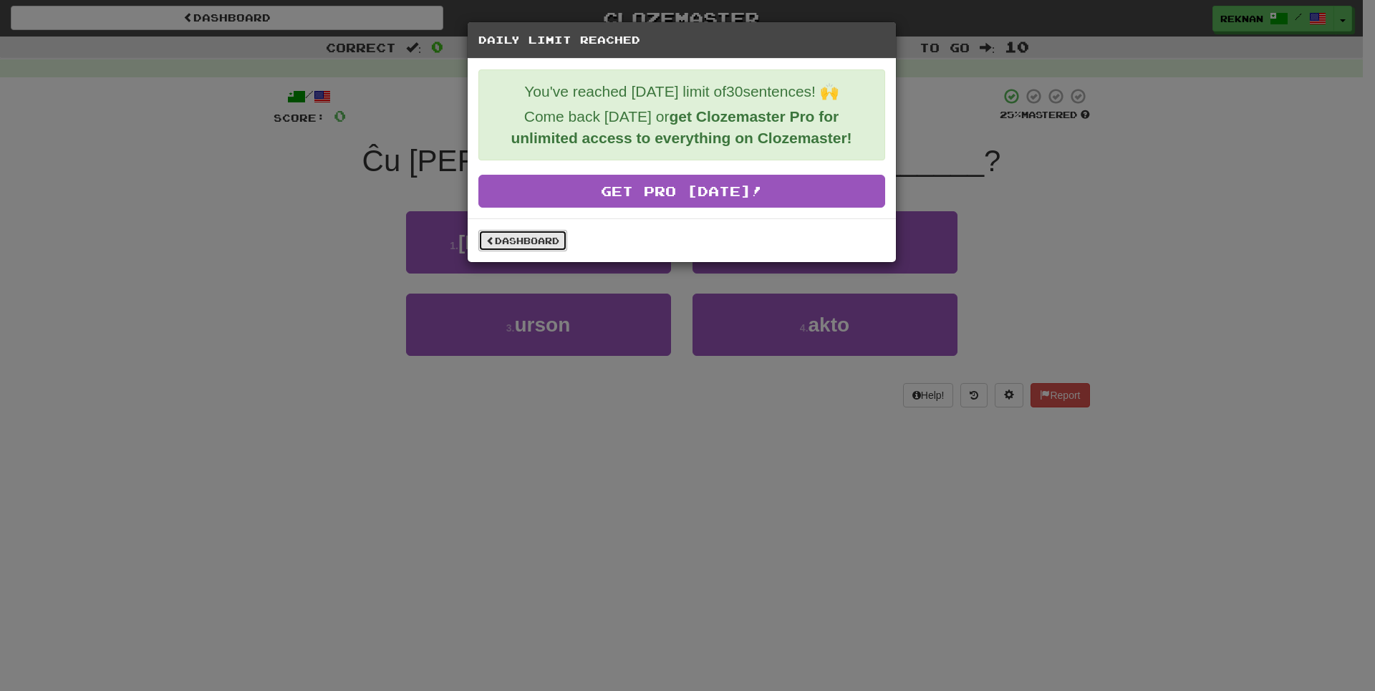
click at [522, 249] on link "Dashboard" at bounding box center [523, 240] width 89 height 21
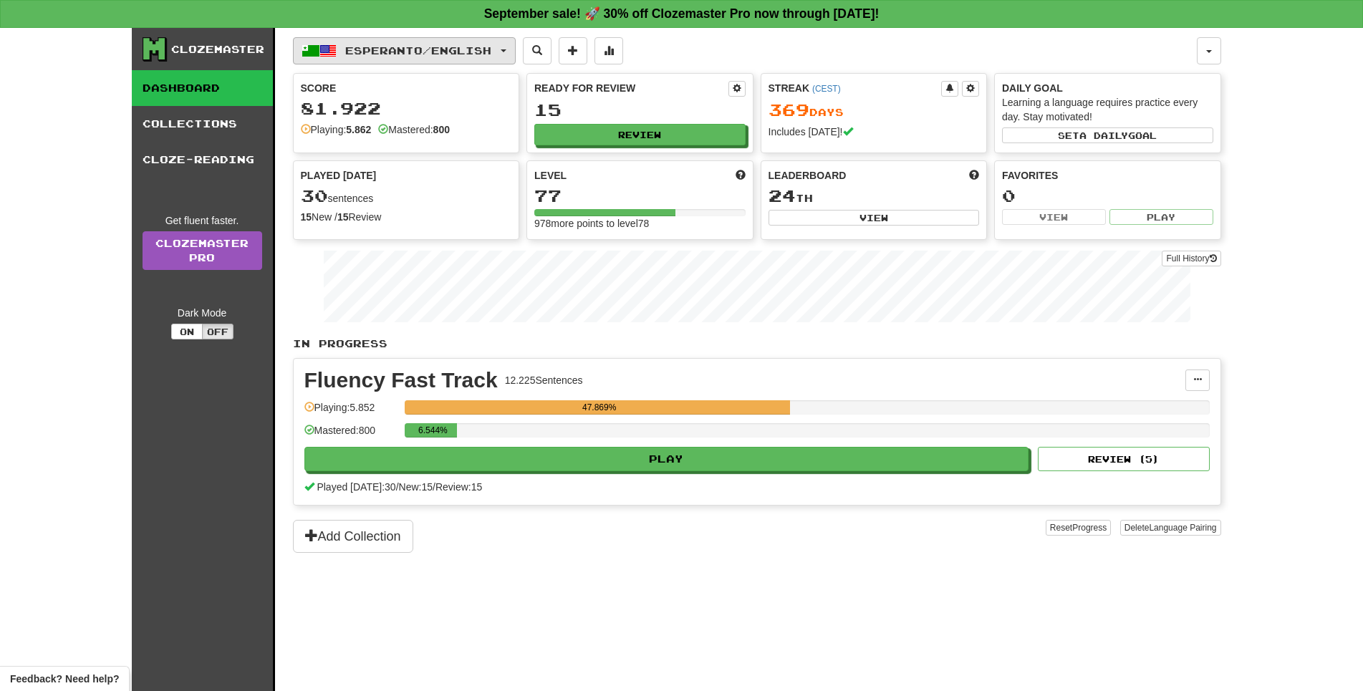
click at [462, 63] on button "Esperanto / English" at bounding box center [404, 50] width 223 height 27
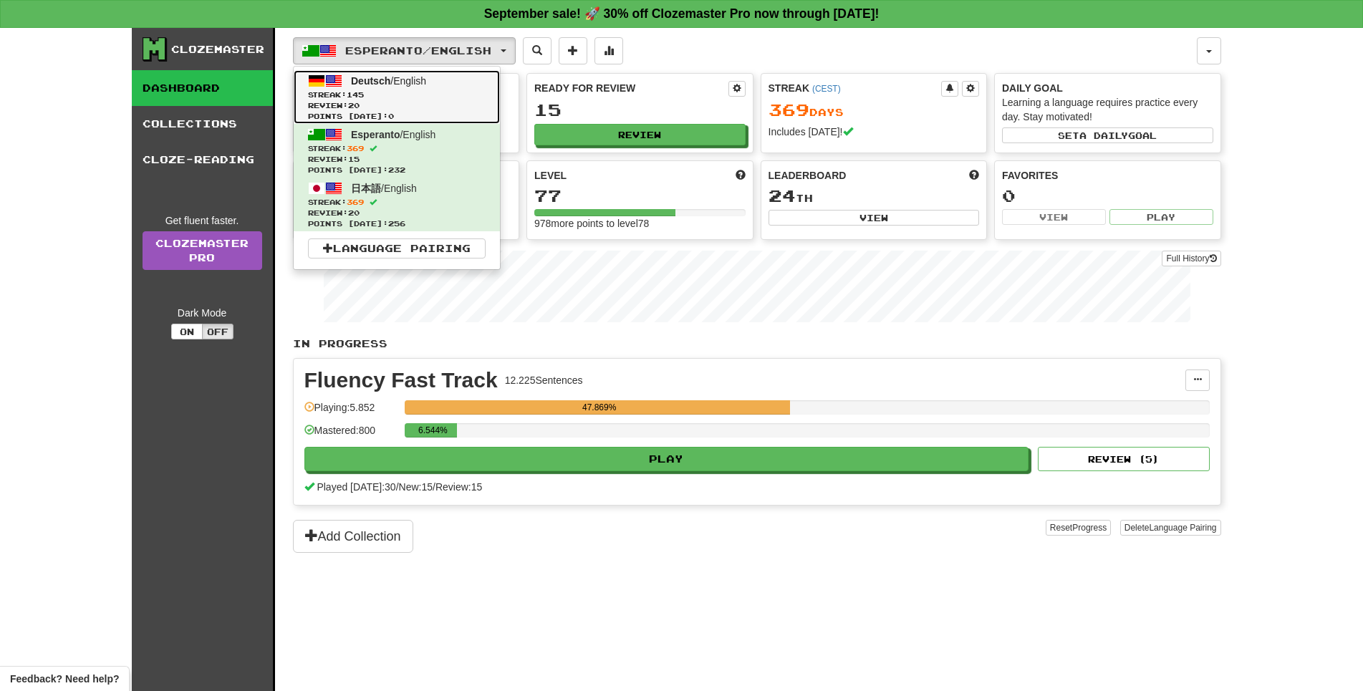
click at [441, 99] on span "Streak: 145" at bounding box center [397, 95] width 178 height 11
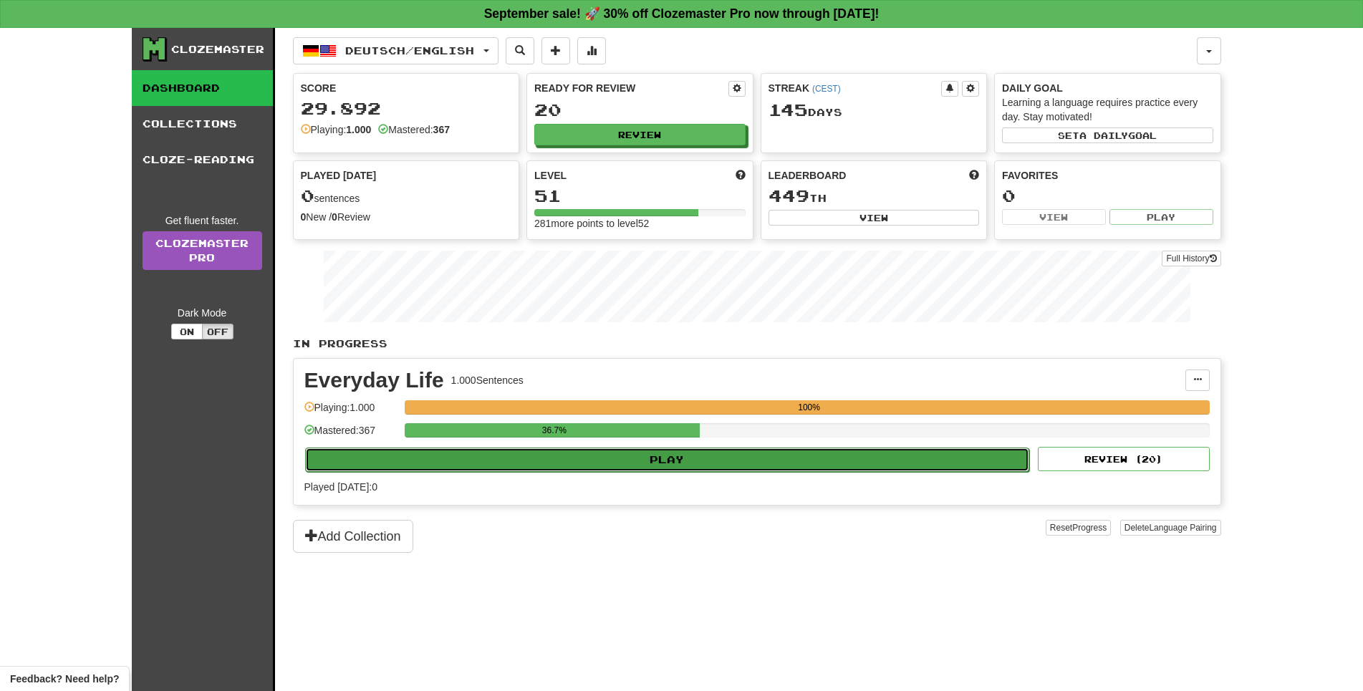
click at [665, 472] on button "Play" at bounding box center [667, 460] width 725 height 24
select select "**"
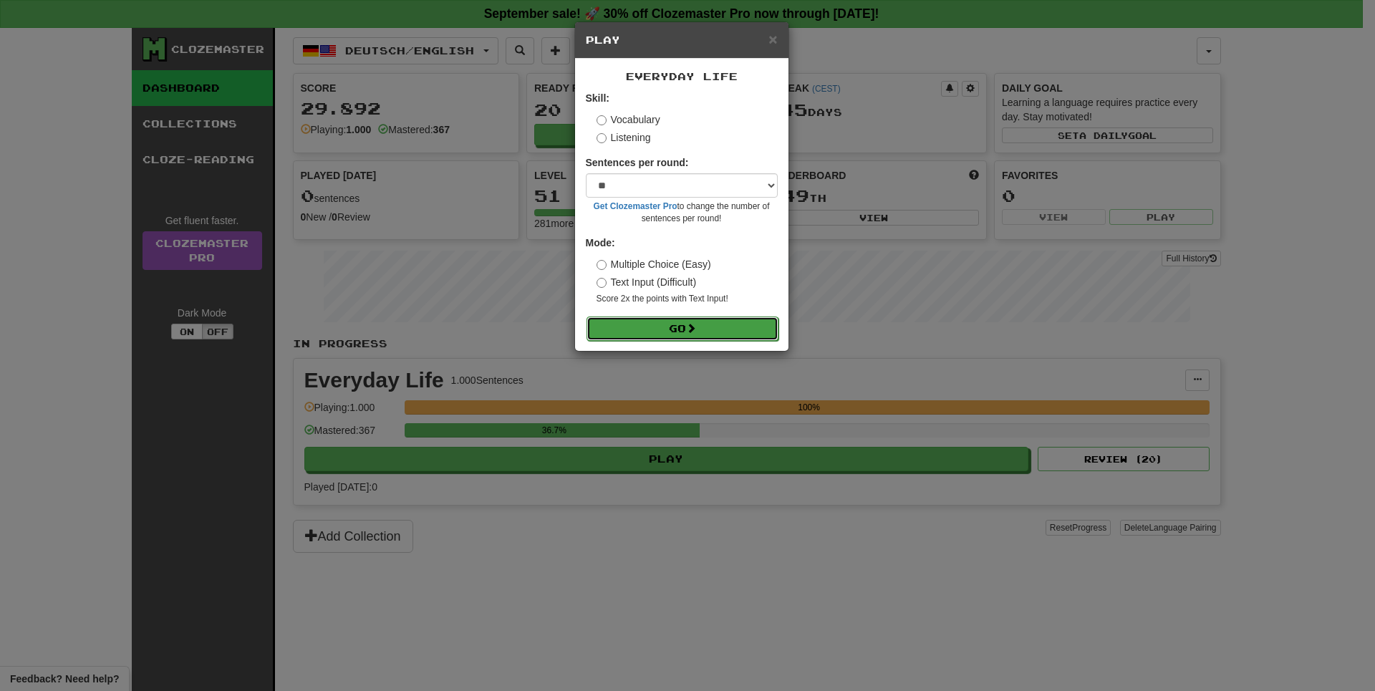
click at [704, 336] on button "Go" at bounding box center [683, 329] width 192 height 24
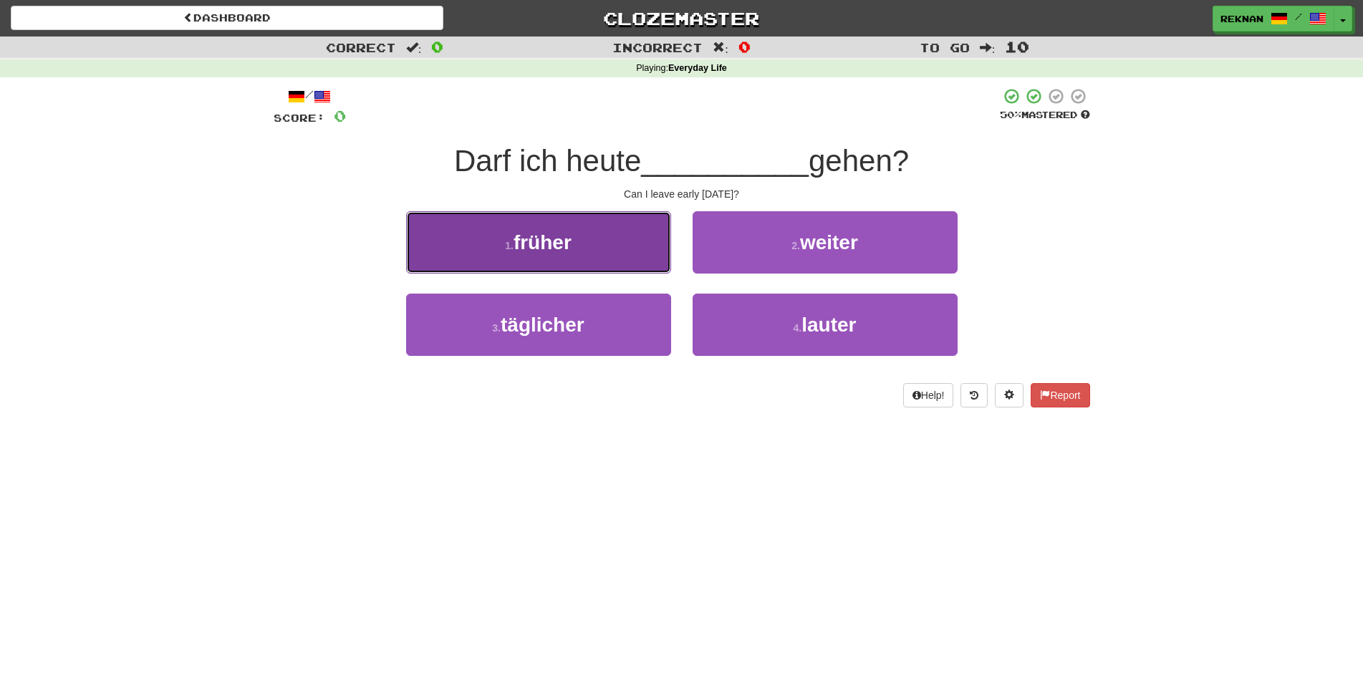
click at [569, 254] on span "früher" at bounding box center [543, 242] width 58 height 22
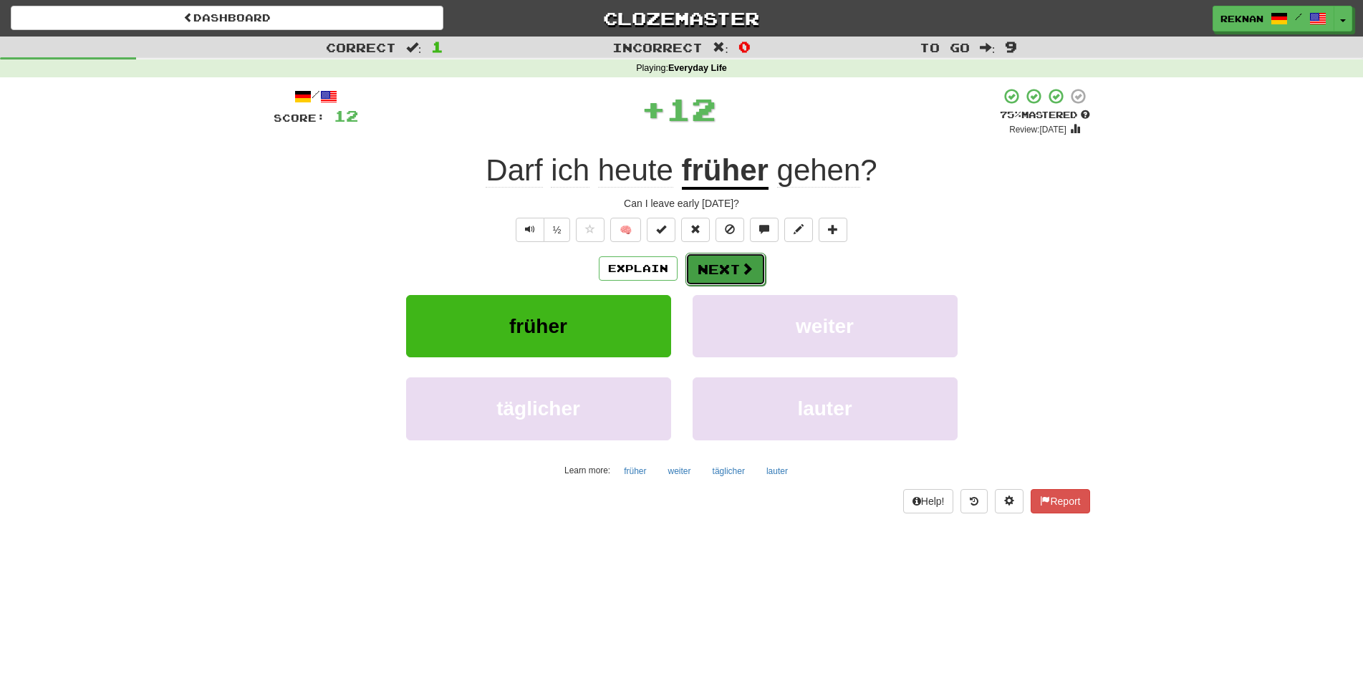
click at [705, 286] on button "Next" at bounding box center [726, 269] width 80 height 33
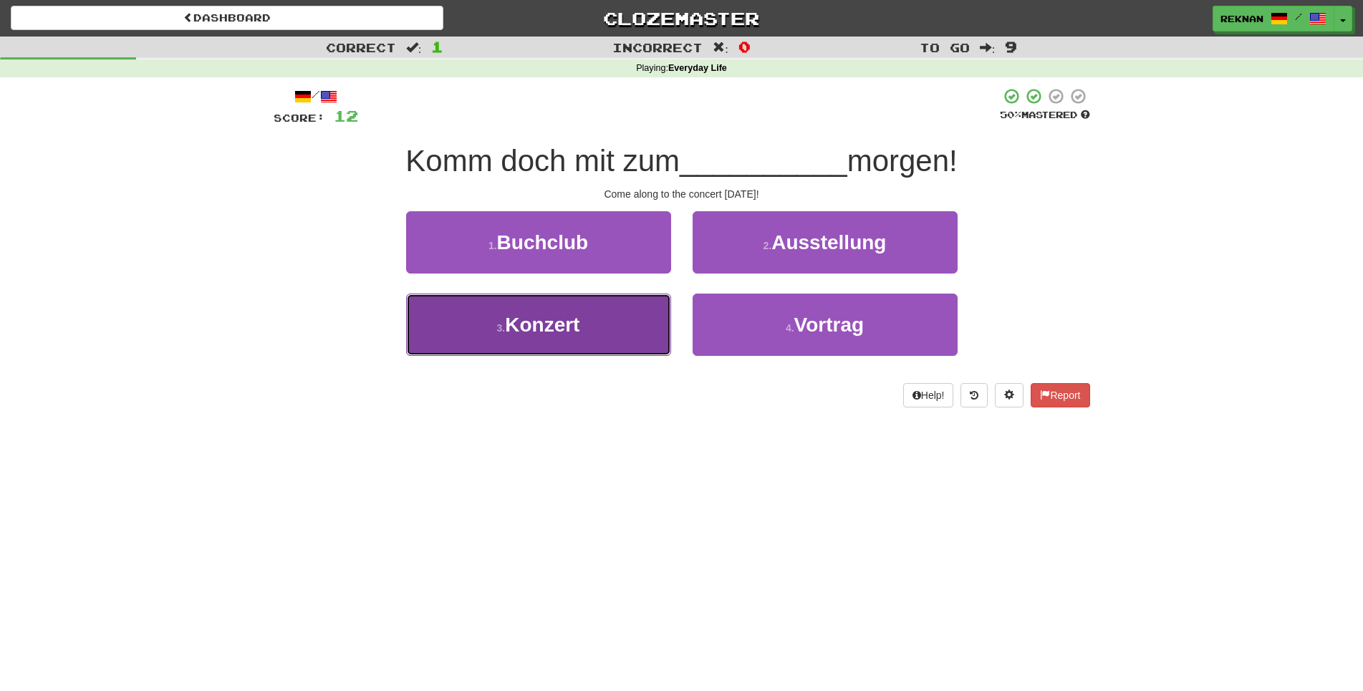
click at [555, 336] on span "Konzert" at bounding box center [542, 325] width 75 height 22
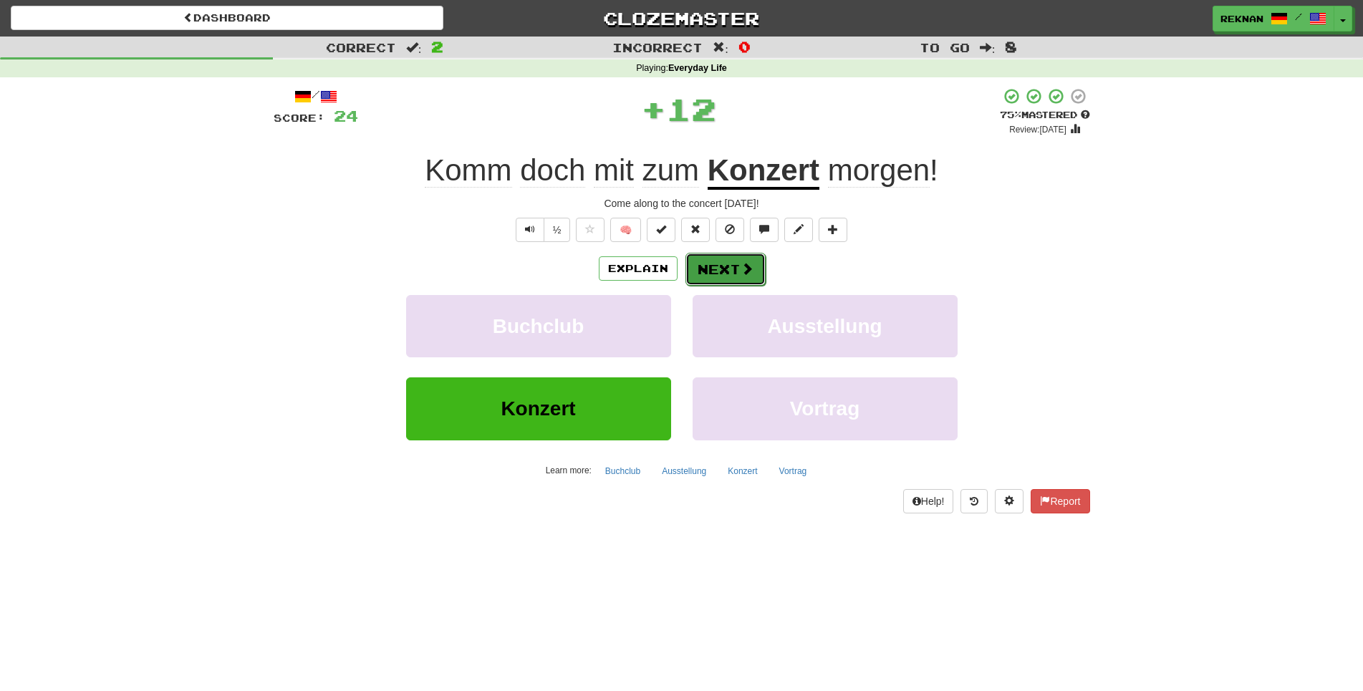
click at [745, 279] on button "Next" at bounding box center [726, 269] width 80 height 33
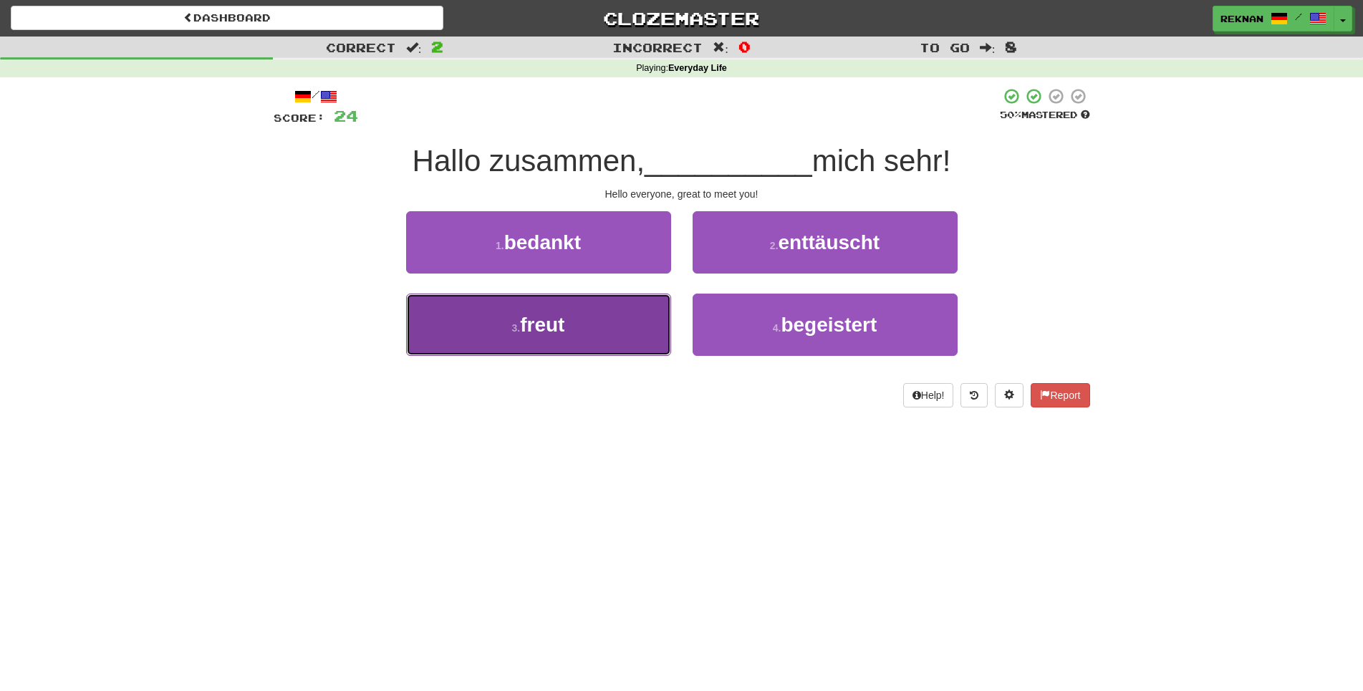
click at [621, 353] on button "3 . freut" at bounding box center [538, 325] width 265 height 62
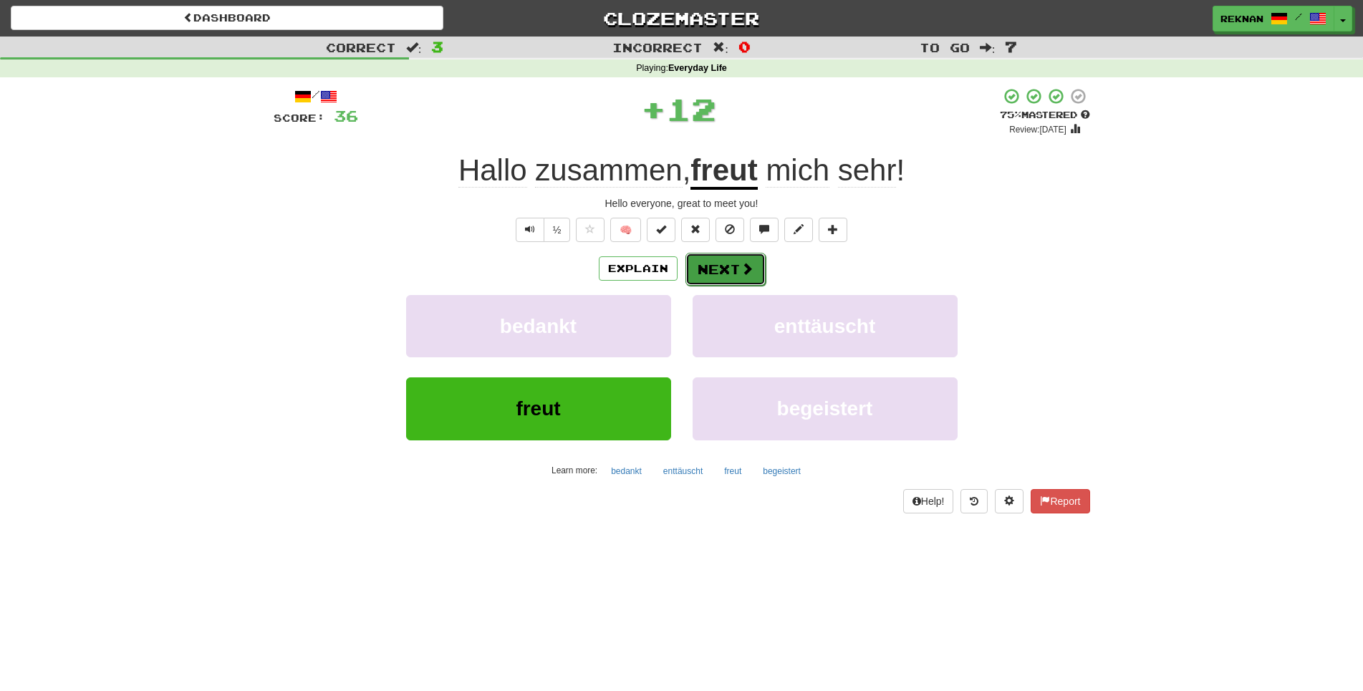
click at [747, 286] on button "Next" at bounding box center [726, 269] width 80 height 33
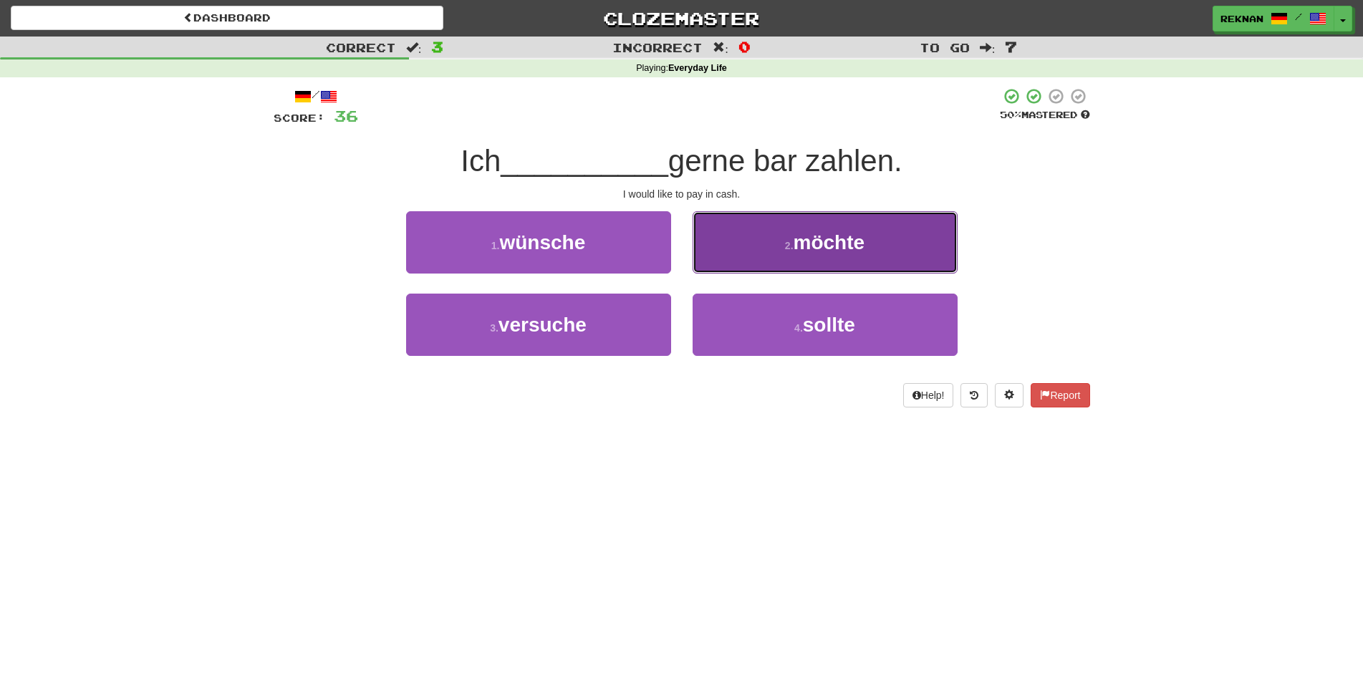
click at [759, 272] on button "2 . möchte" at bounding box center [825, 242] width 265 height 62
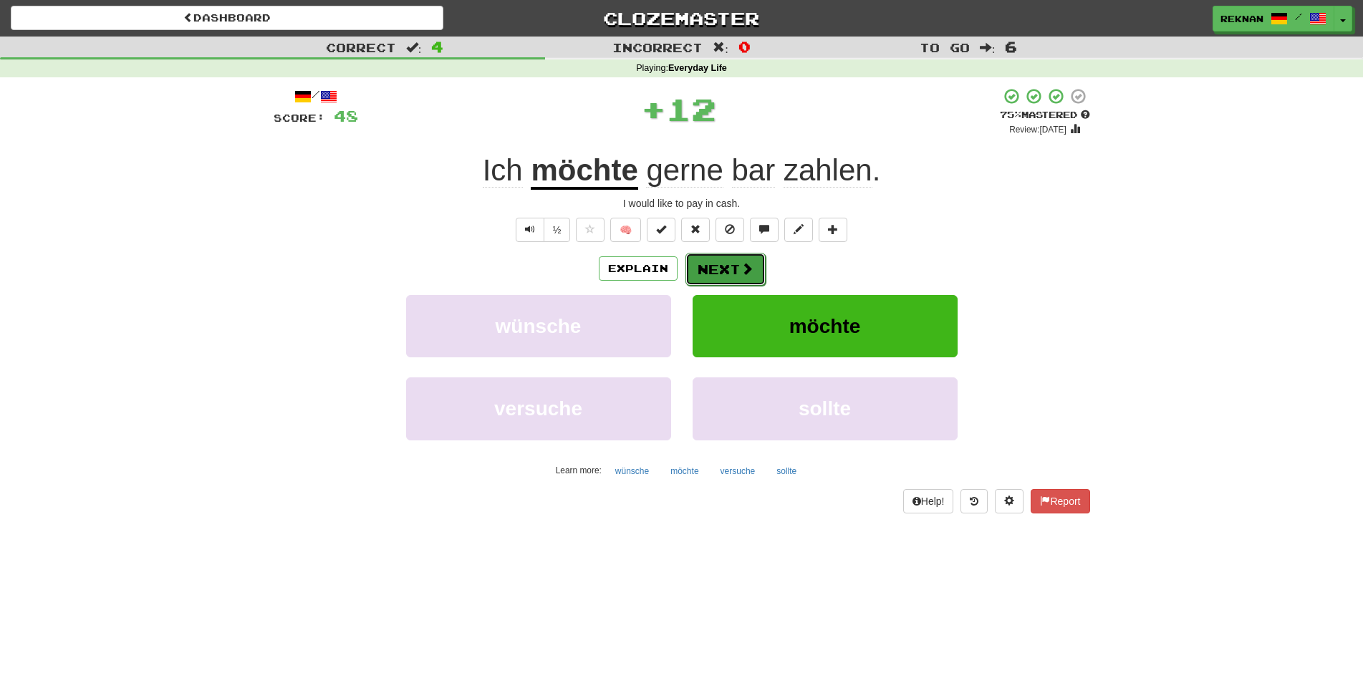
click at [713, 284] on button "Next" at bounding box center [726, 269] width 80 height 33
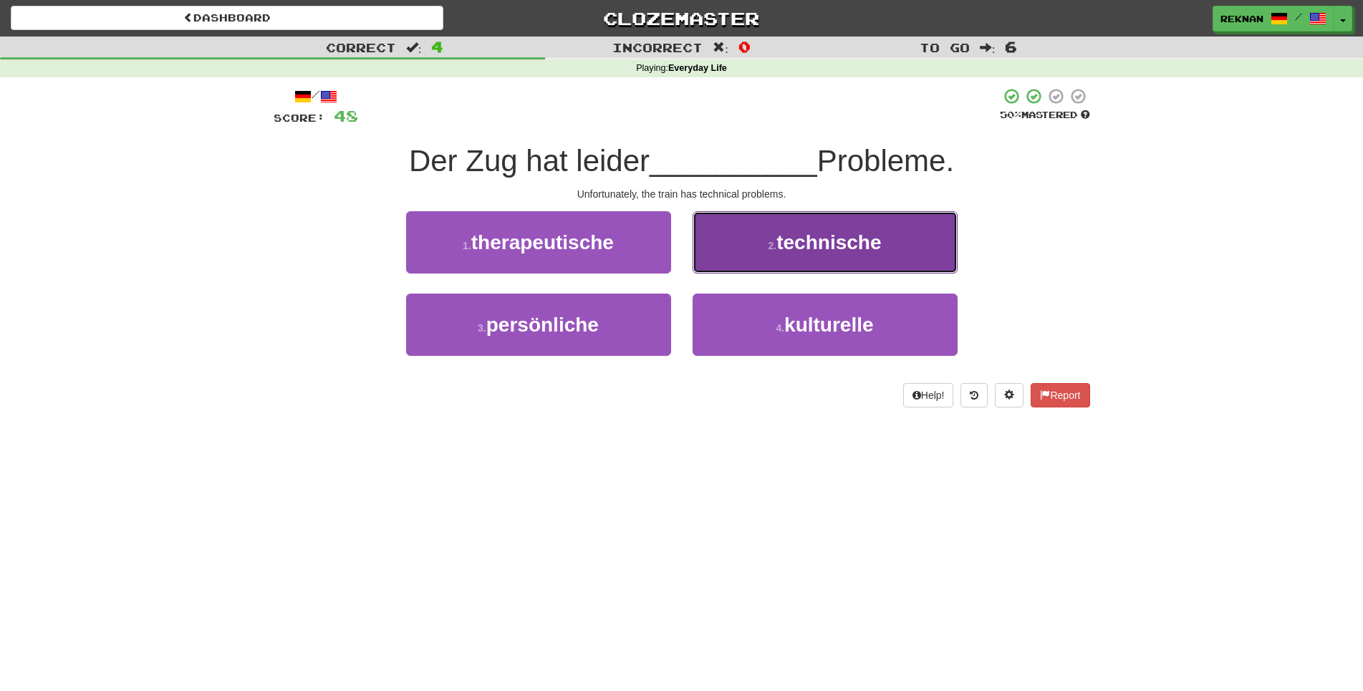
click at [810, 254] on span "technische" at bounding box center [829, 242] width 105 height 22
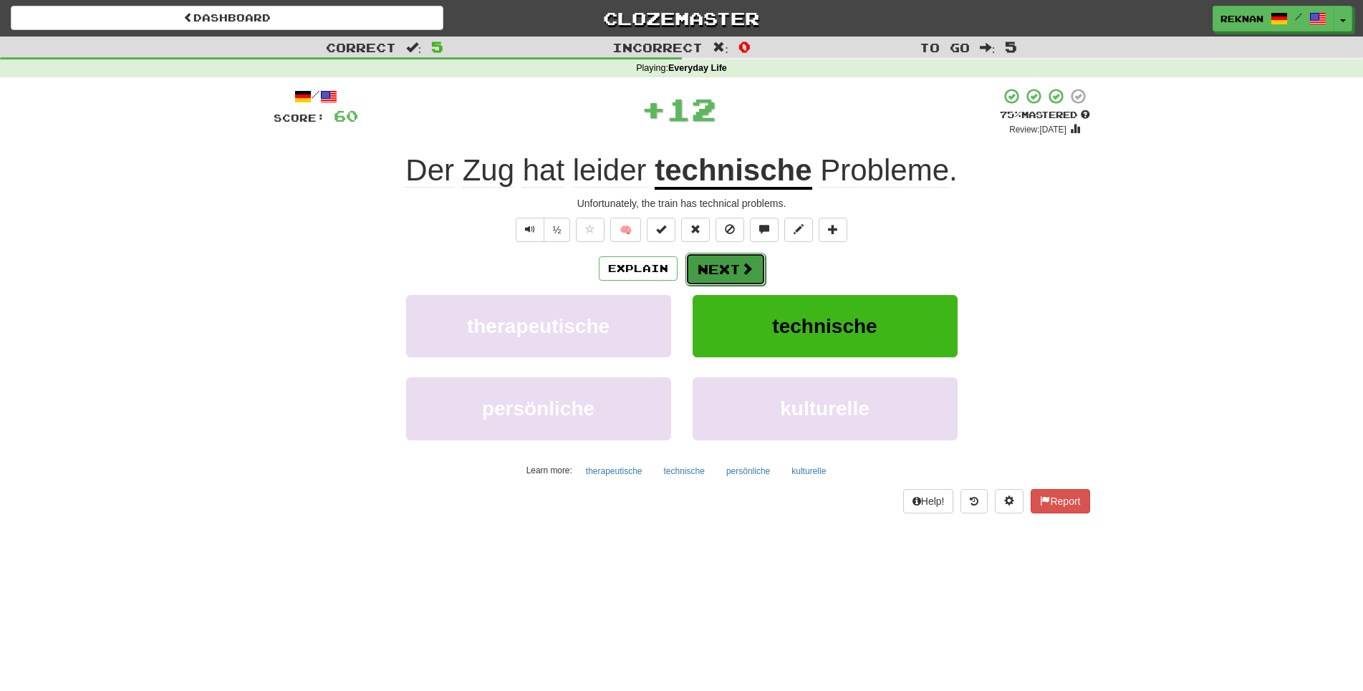
click at [747, 275] on span at bounding box center [747, 268] width 13 height 13
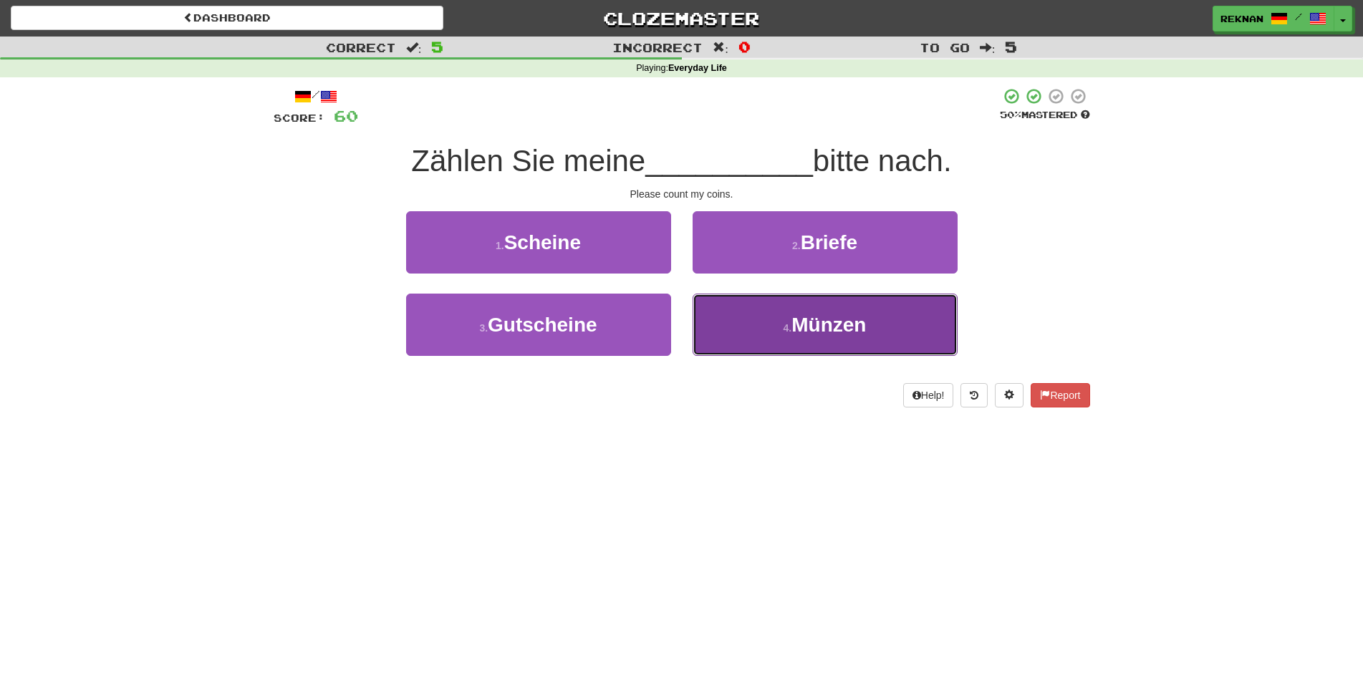
click at [873, 350] on button "4 . Münzen" at bounding box center [825, 325] width 265 height 62
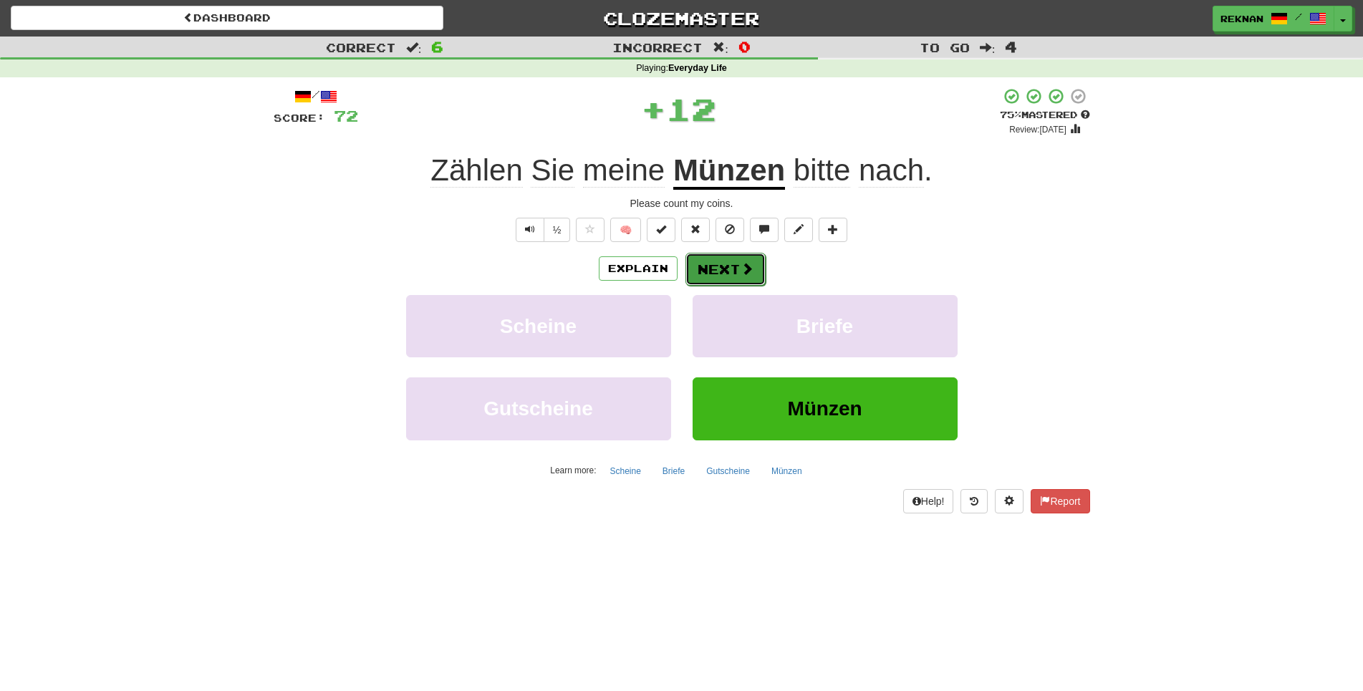
click at [716, 286] on button "Next" at bounding box center [726, 269] width 80 height 33
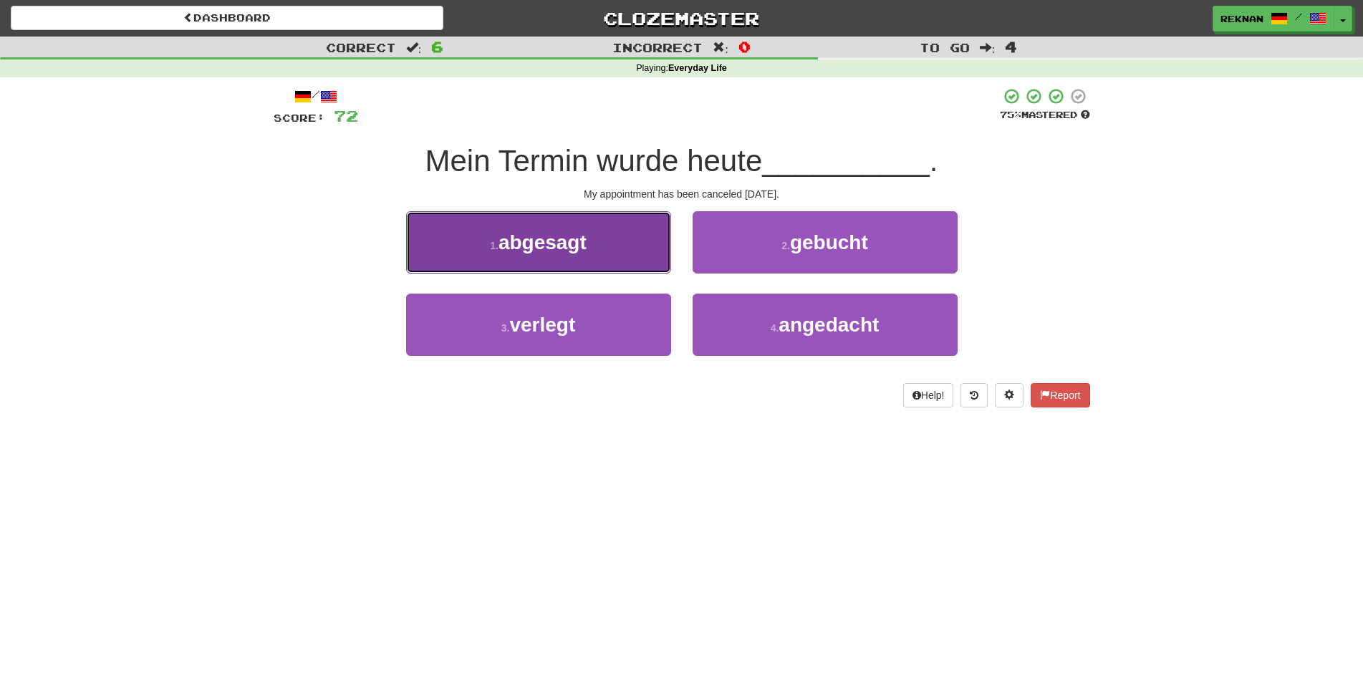
click at [573, 254] on span "abgesagt" at bounding box center [543, 242] width 88 height 22
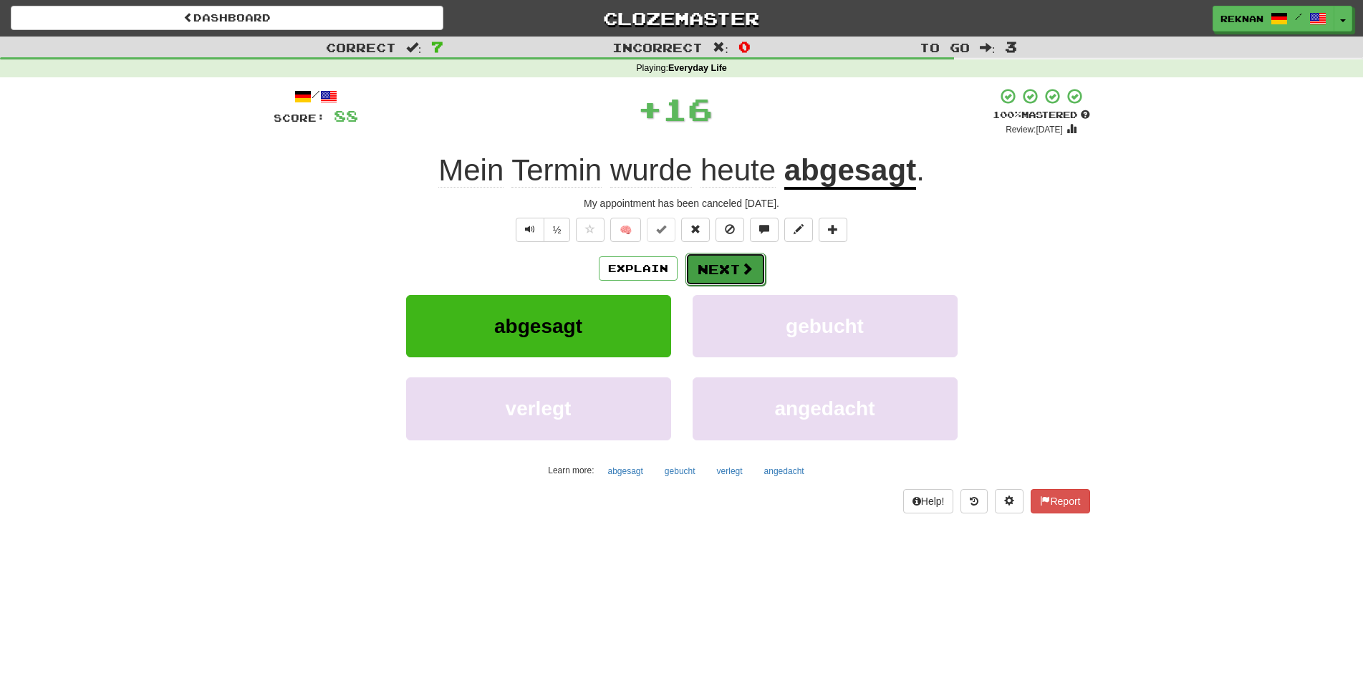
click at [731, 282] on button "Next" at bounding box center [726, 269] width 80 height 33
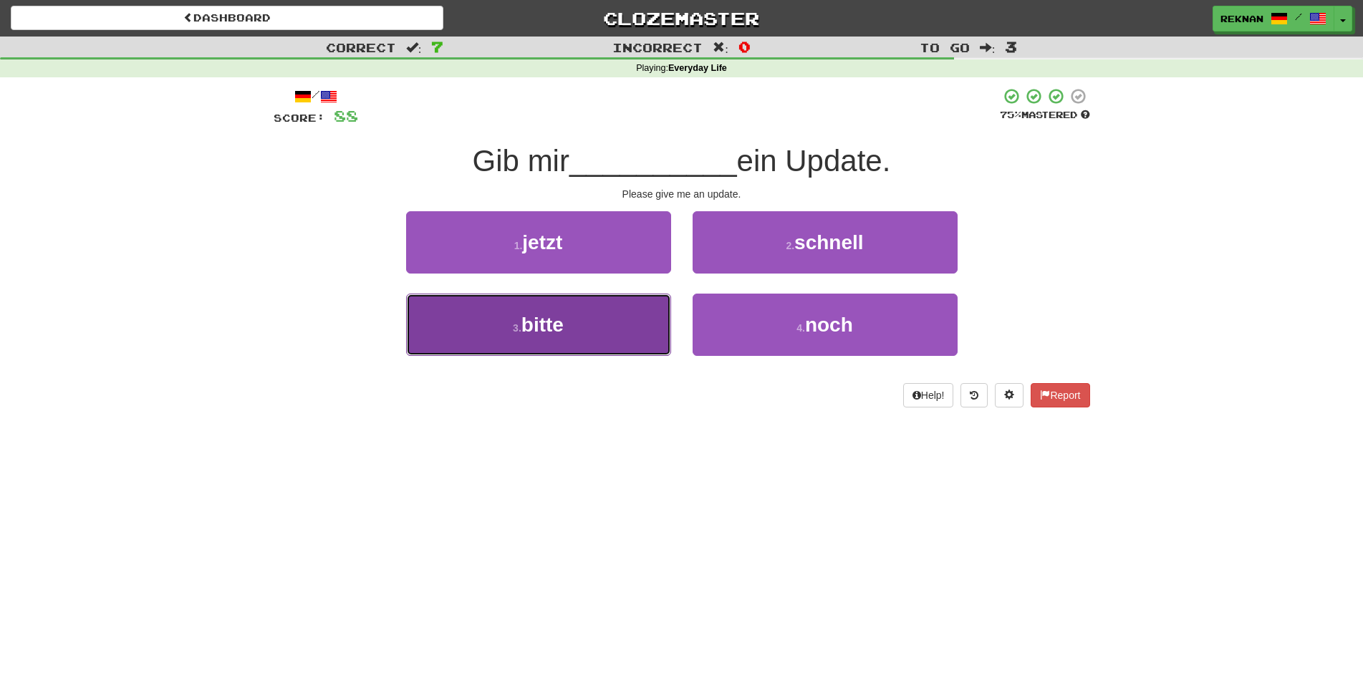
click at [561, 334] on button "3 . bitte" at bounding box center [538, 325] width 265 height 62
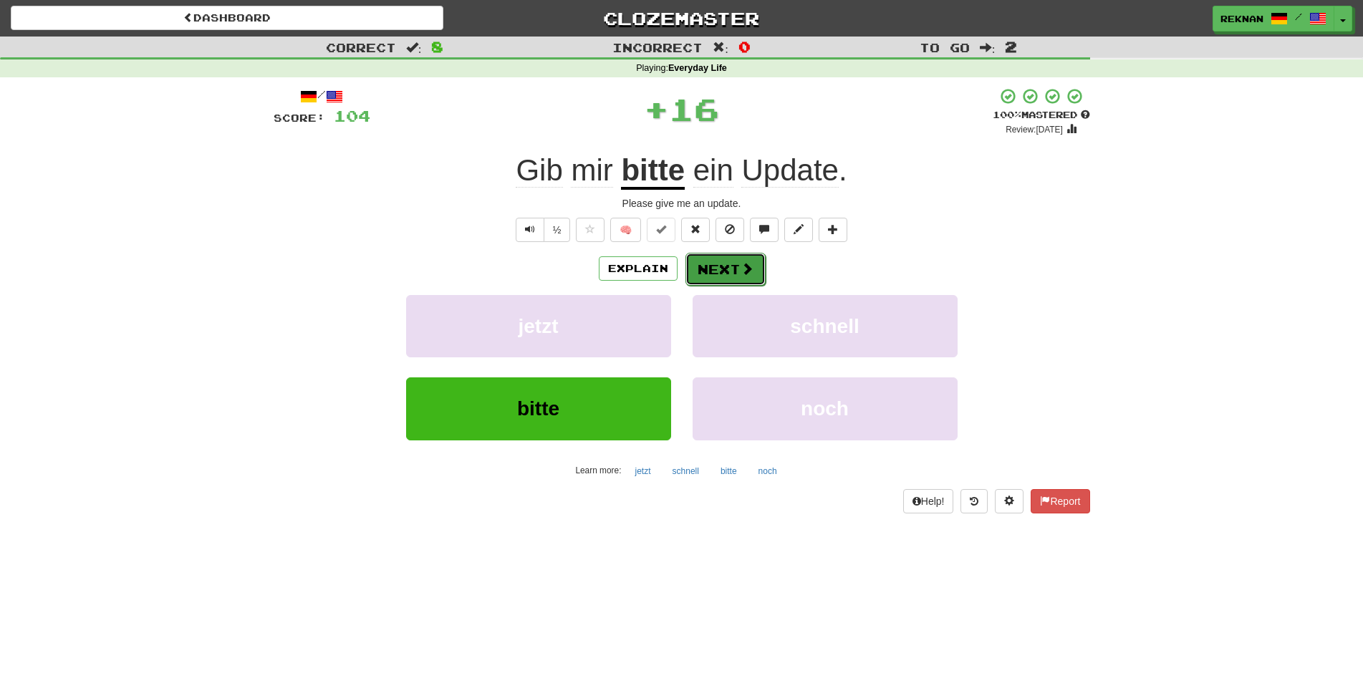
click at [745, 280] on button "Next" at bounding box center [726, 269] width 80 height 33
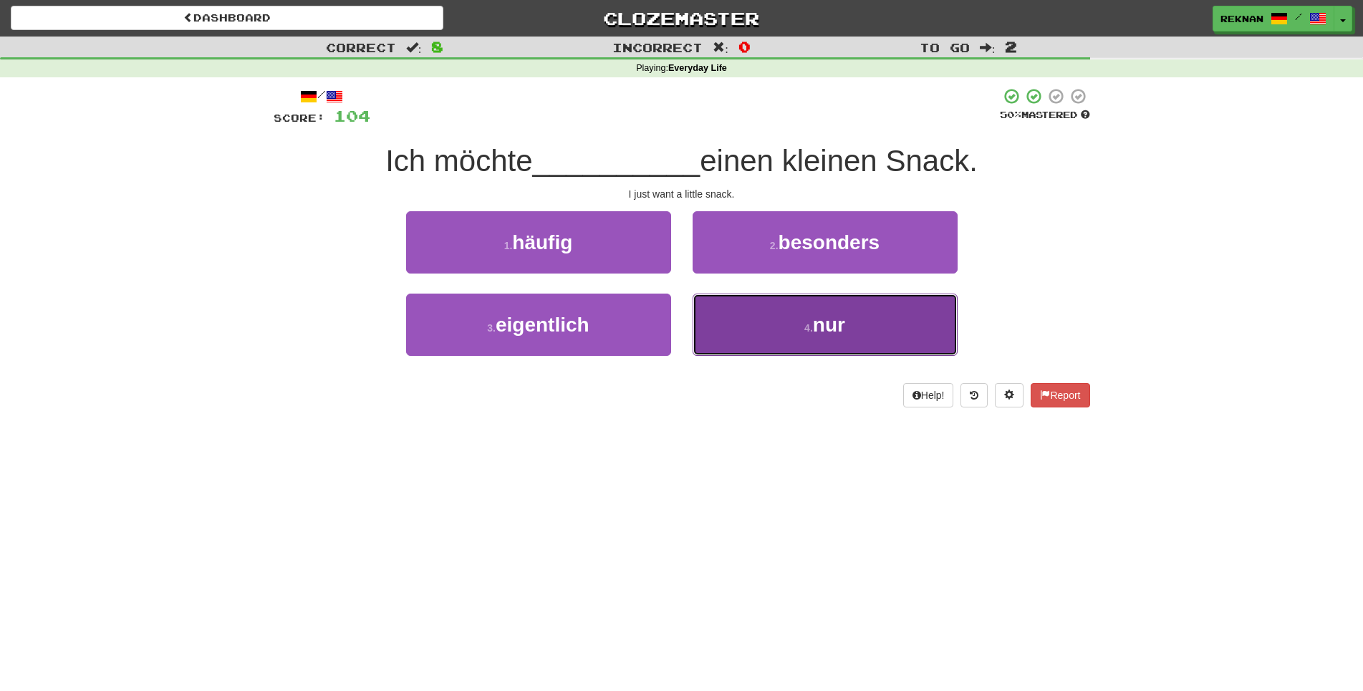
click at [762, 339] on button "4 . nur" at bounding box center [825, 325] width 265 height 62
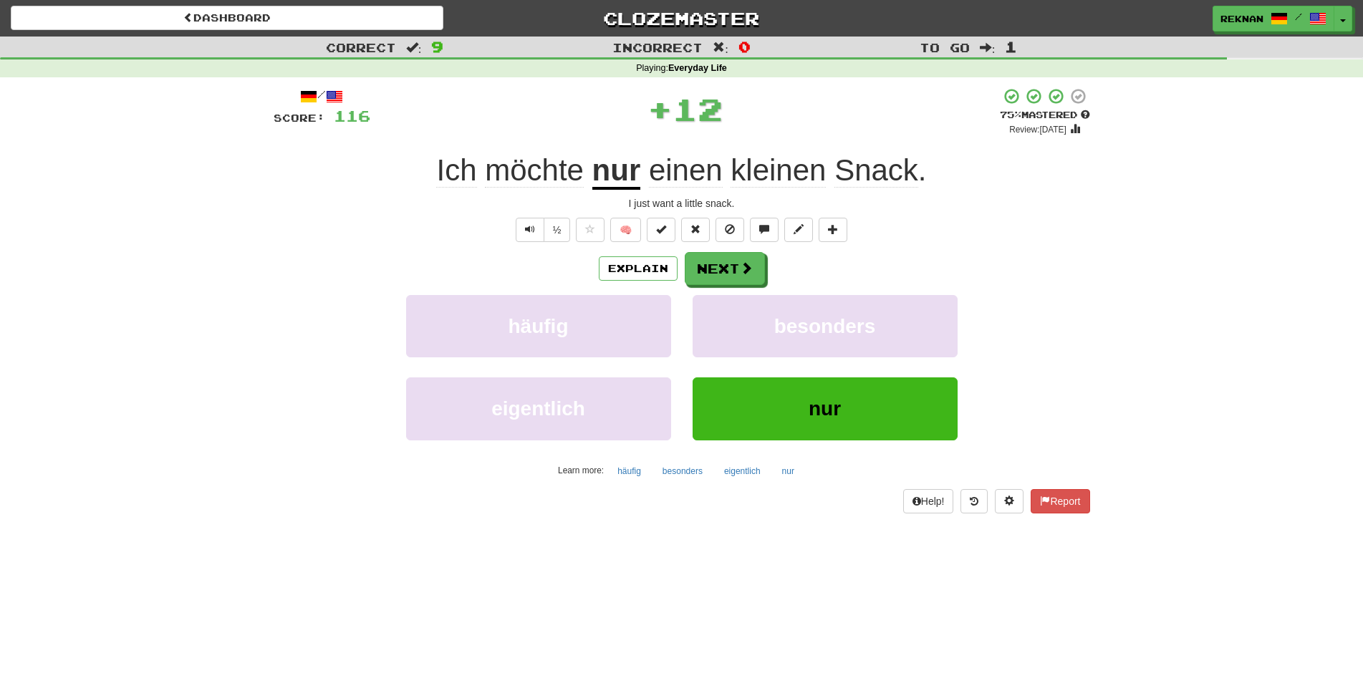
click at [718, 273] on div "/ Score: 116 + 12 75 % Mastered Review: 2025-10-18 Ich möchte nur einen kleinen…" at bounding box center [682, 300] width 817 height 426
click at [711, 286] on button "Next" at bounding box center [726, 269] width 80 height 33
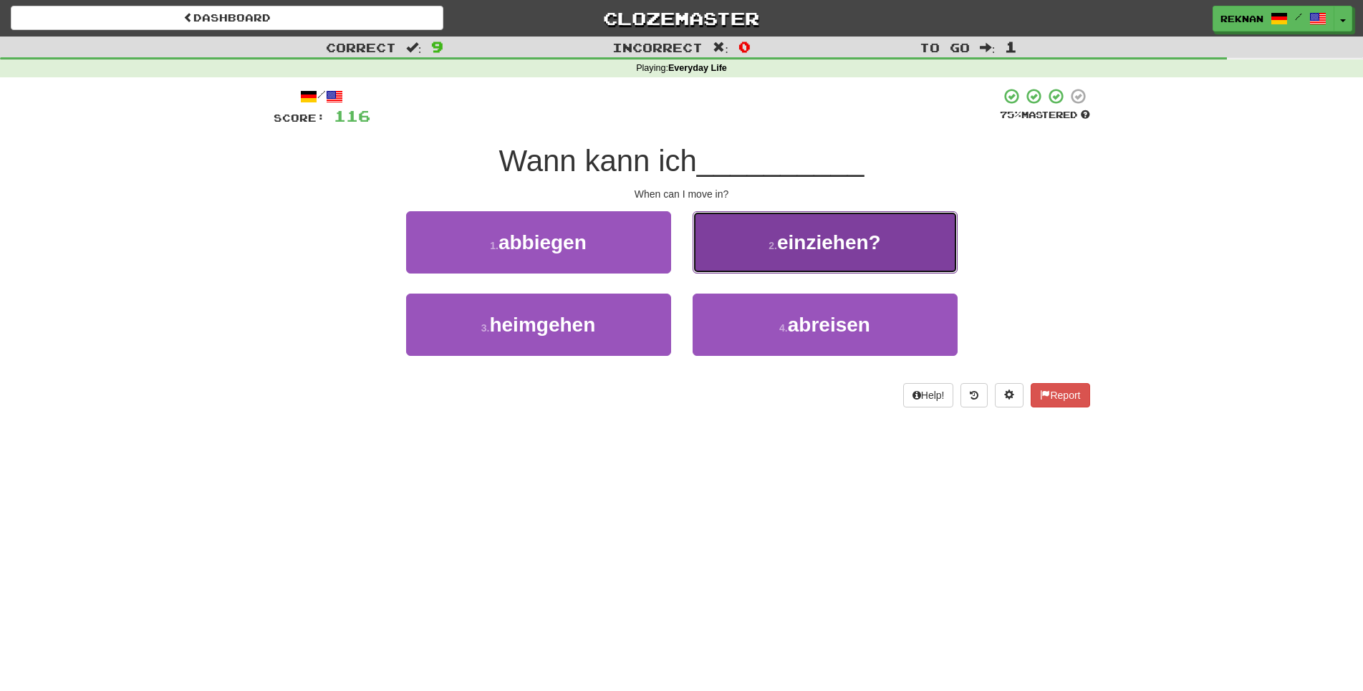
click at [769, 251] on small "2 ." at bounding box center [773, 245] width 9 height 11
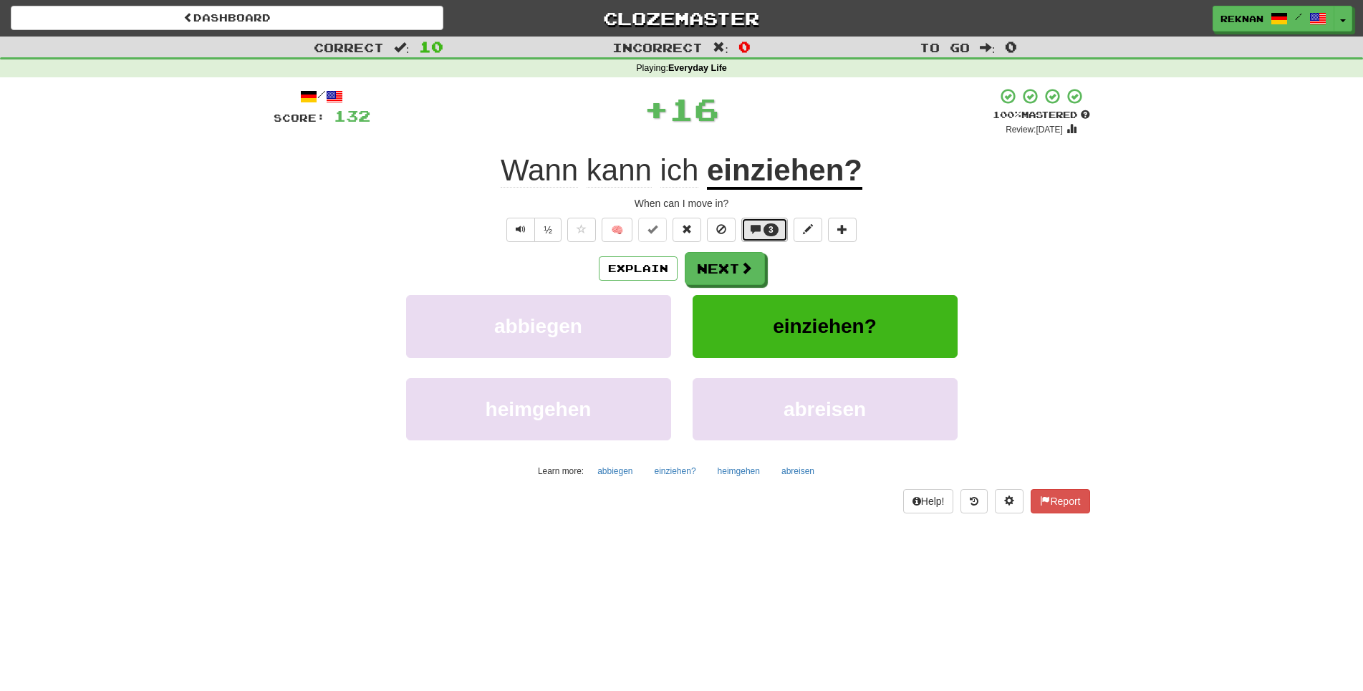
click at [774, 235] on span "3" at bounding box center [771, 230] width 5 height 10
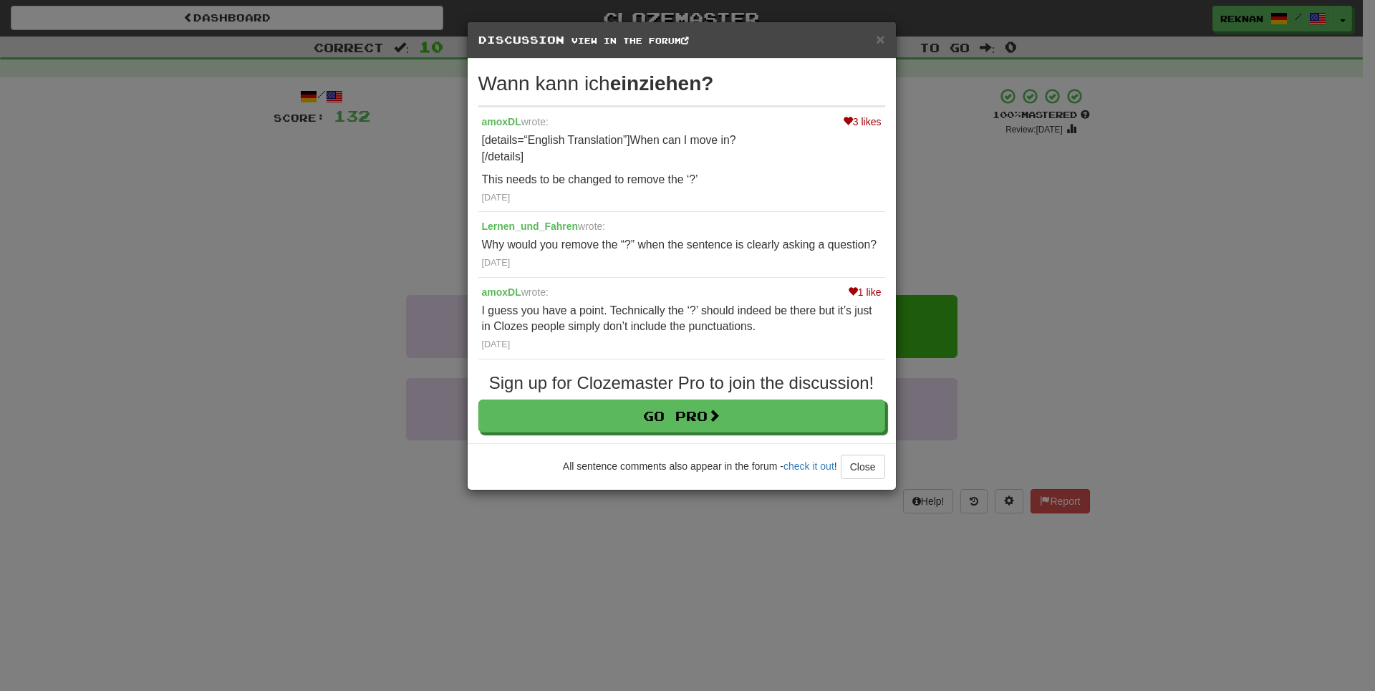
click at [156, 309] on div "× Discussion View in the forum Wann kann ich einziehen? 3 likes amoxDL wrote: […" at bounding box center [687, 345] width 1375 height 691
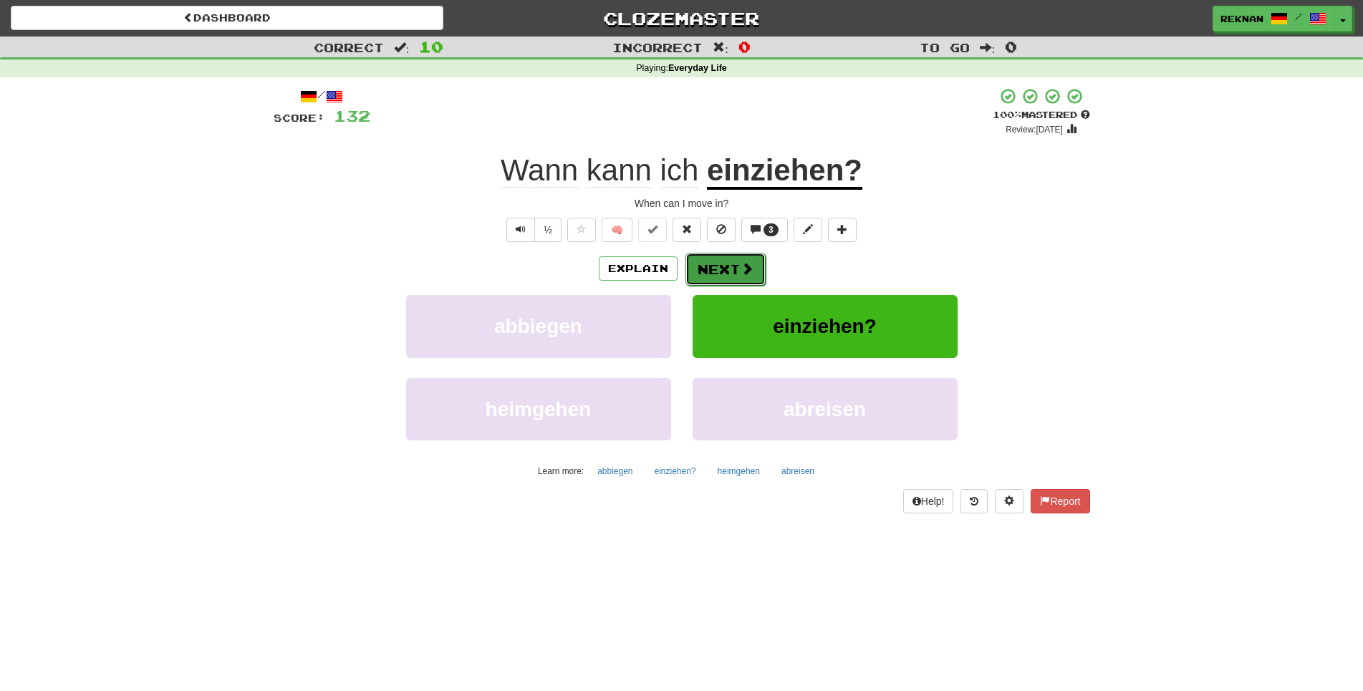
click at [746, 286] on button "Next" at bounding box center [726, 269] width 80 height 33
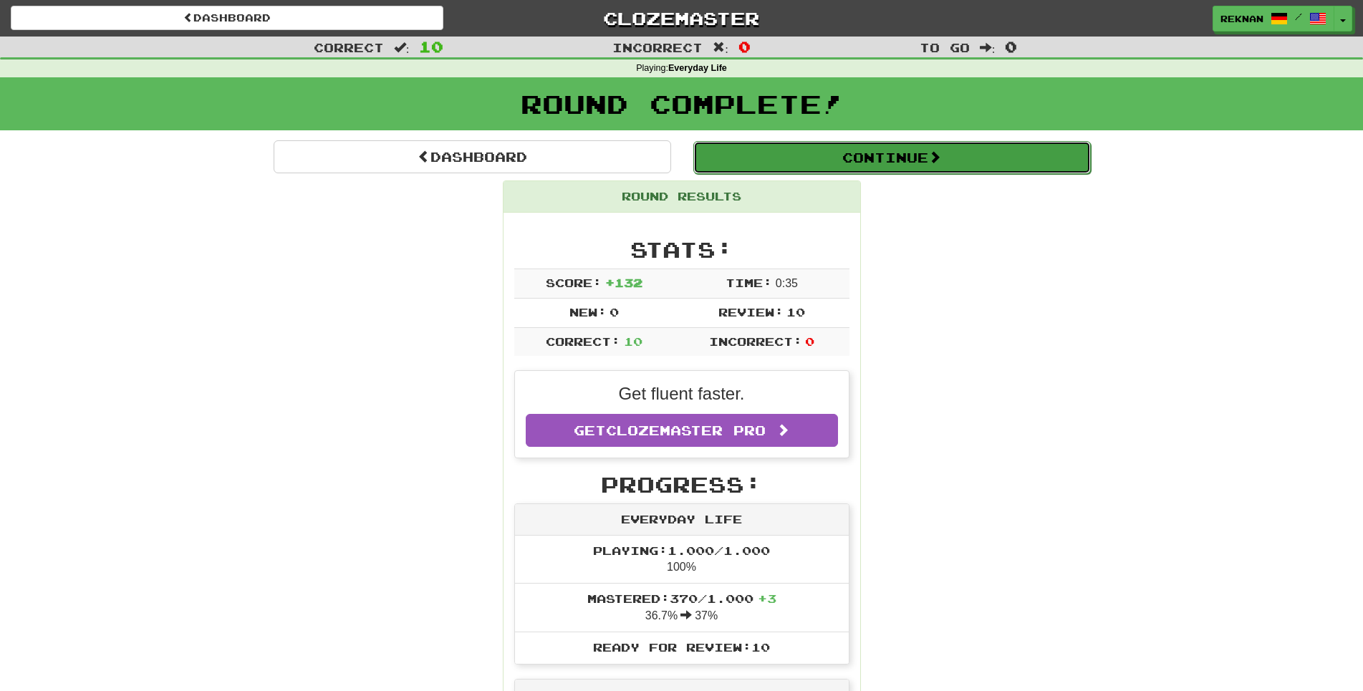
click at [941, 161] on span at bounding box center [934, 156] width 13 height 13
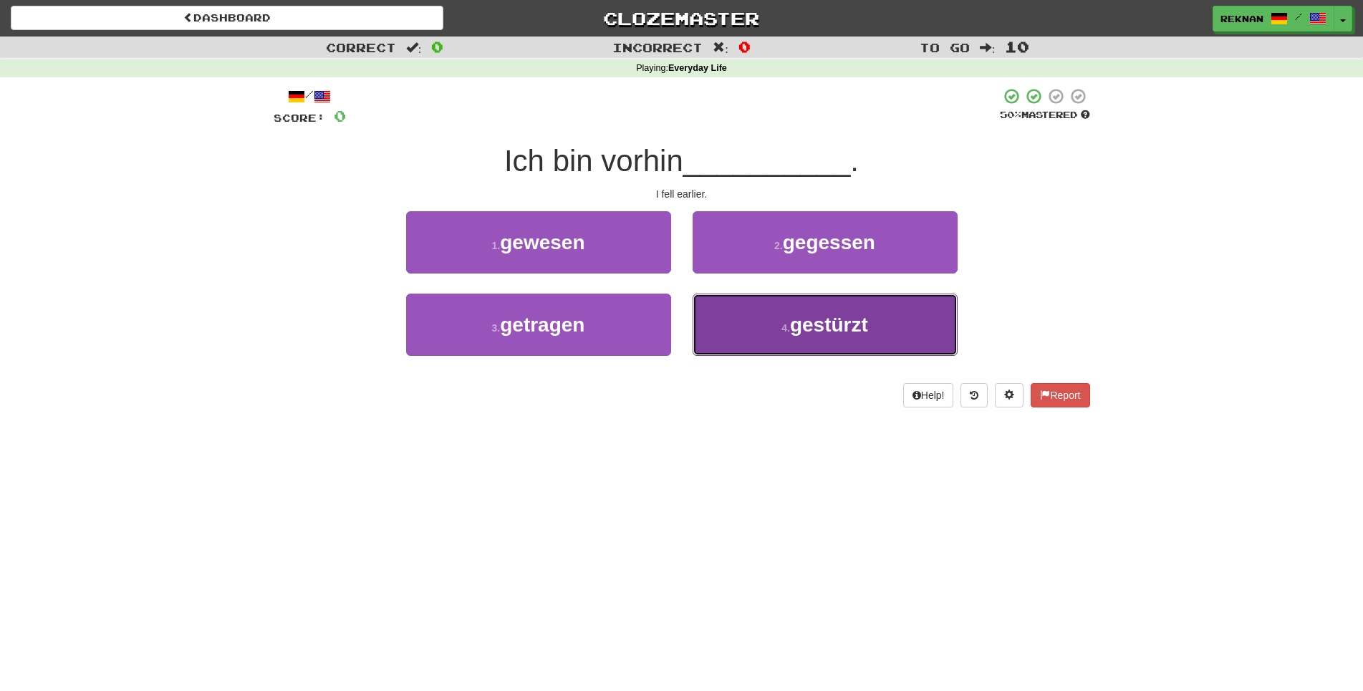
click at [785, 356] on button "4 . gestürzt" at bounding box center [825, 325] width 265 height 62
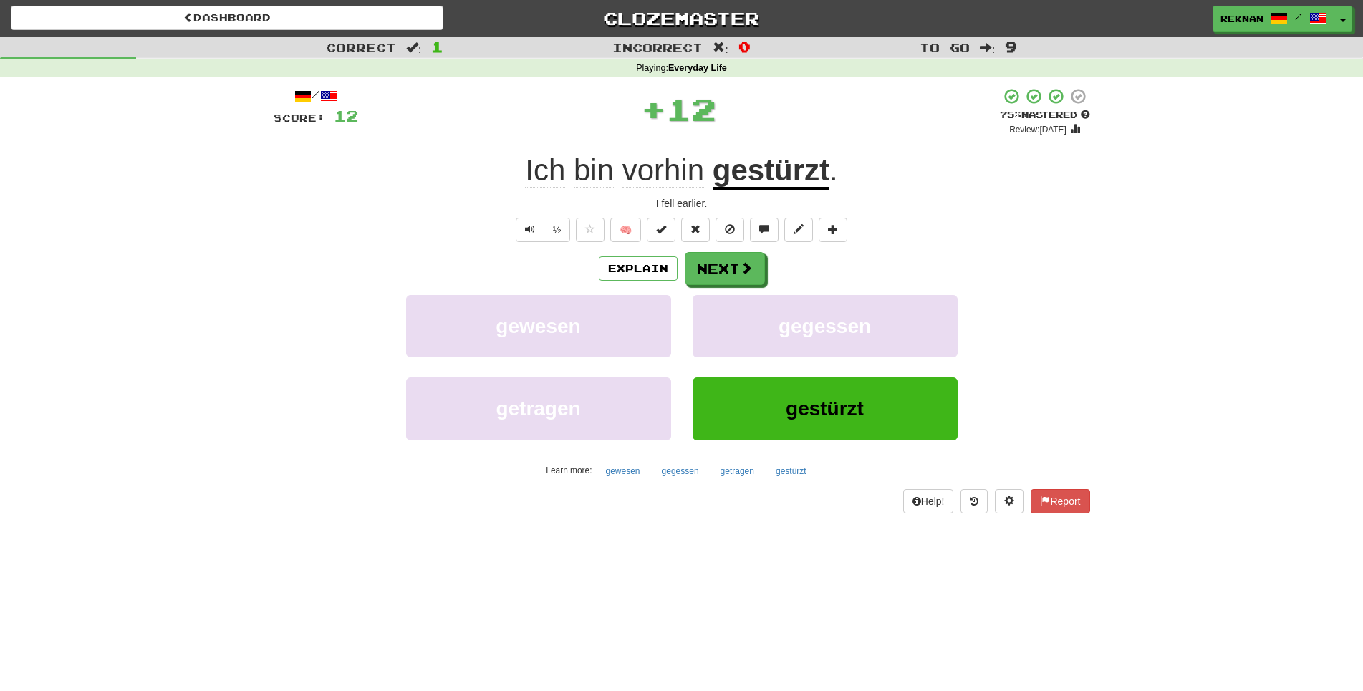
click at [753, 308] on div "Explain Next gewesen gegessen getragen gestürzt Learn more: gewesen gegessen ge…" at bounding box center [682, 367] width 817 height 230
click at [759, 286] on button "Next" at bounding box center [726, 269] width 80 height 33
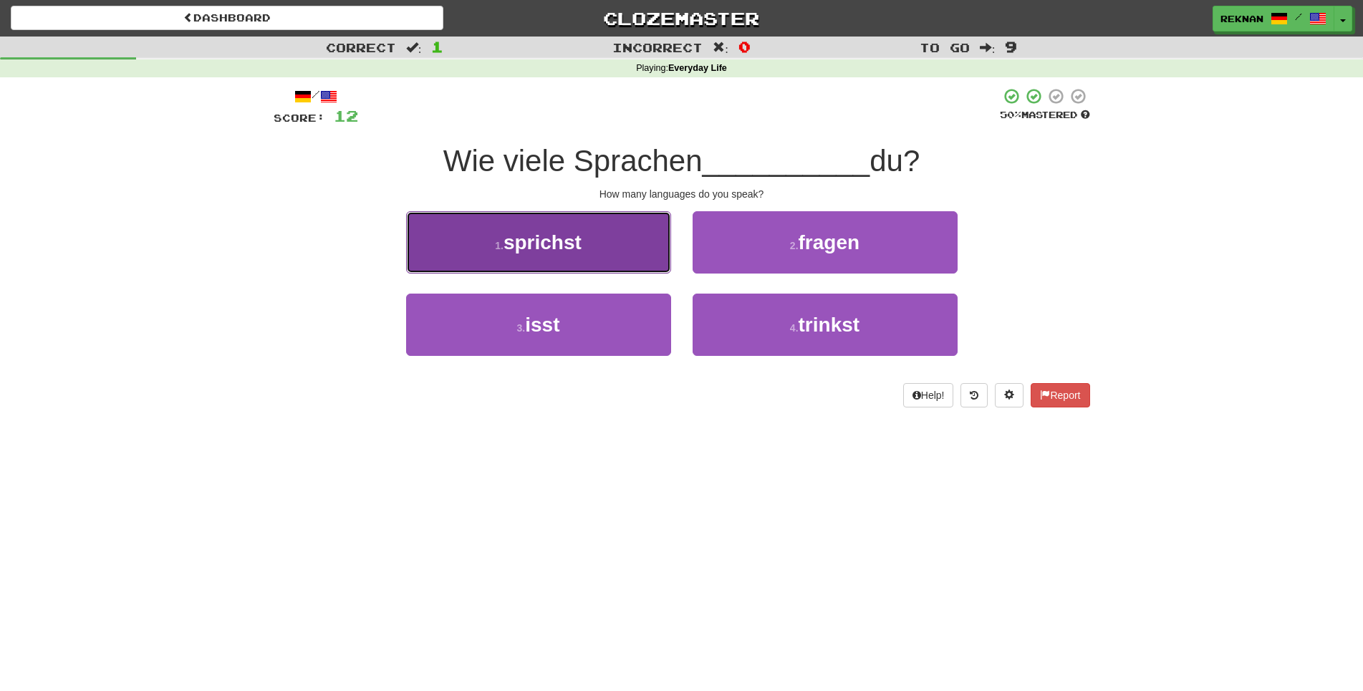
click at [567, 254] on span "sprichst" at bounding box center [543, 242] width 78 height 22
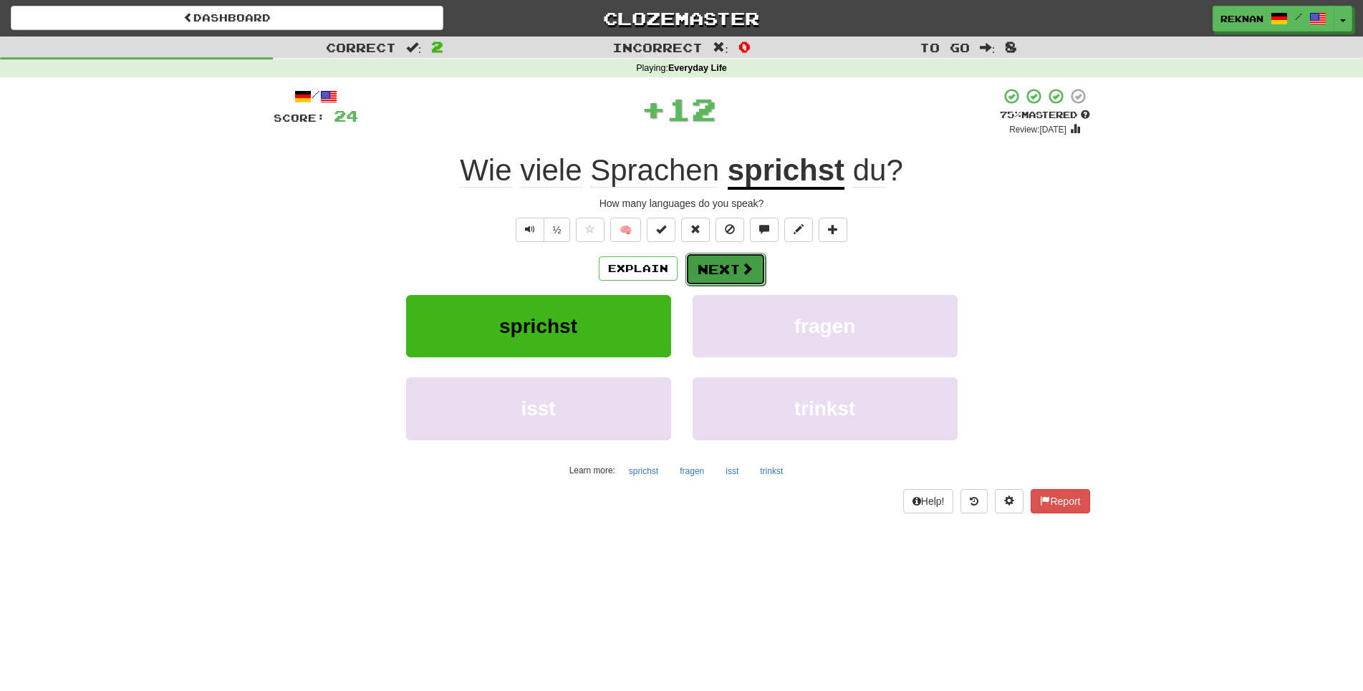
click at [736, 281] on button "Next" at bounding box center [726, 269] width 80 height 33
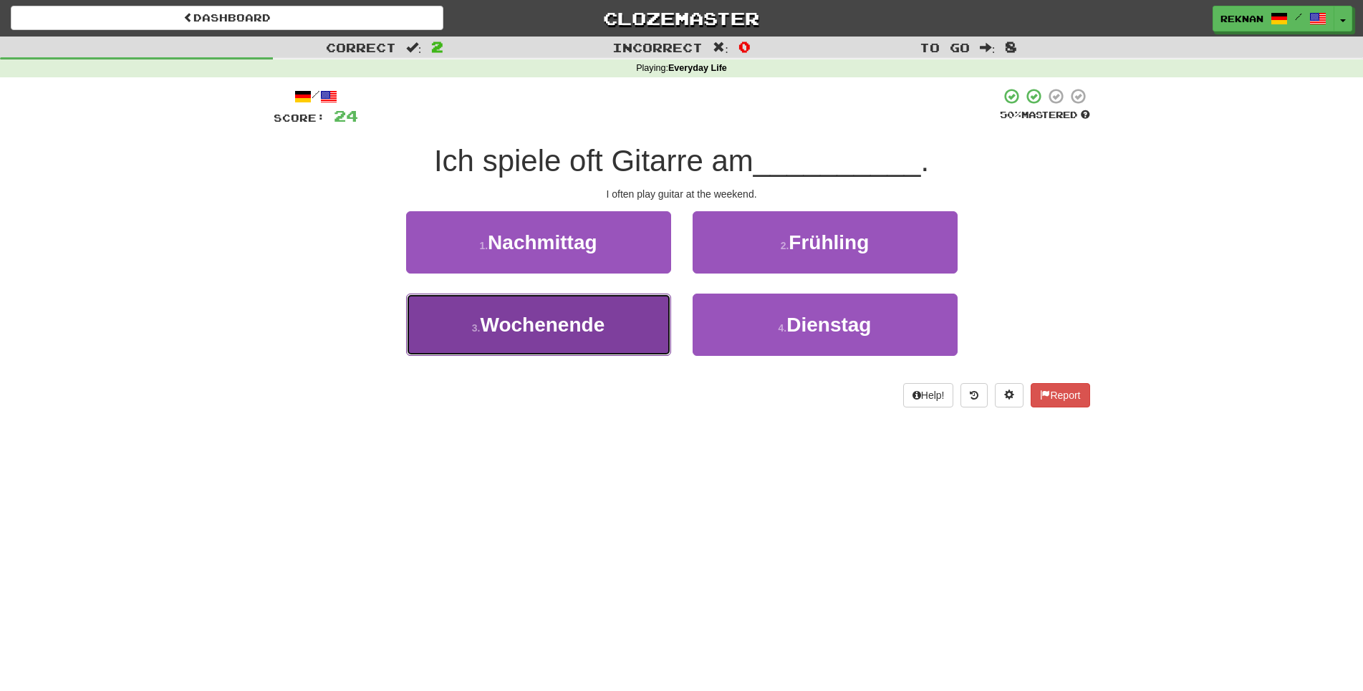
click at [592, 356] on button "3 . Wochenende" at bounding box center [538, 325] width 265 height 62
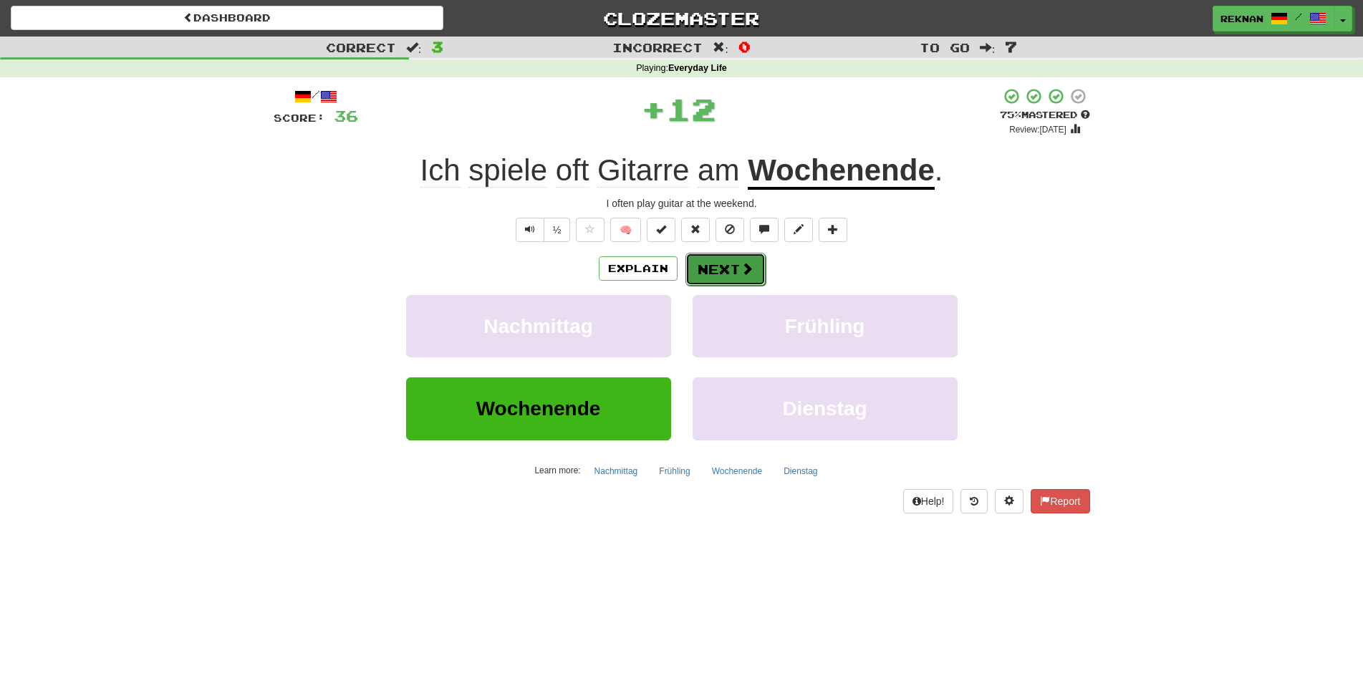
click at [707, 285] on button "Next" at bounding box center [726, 269] width 80 height 33
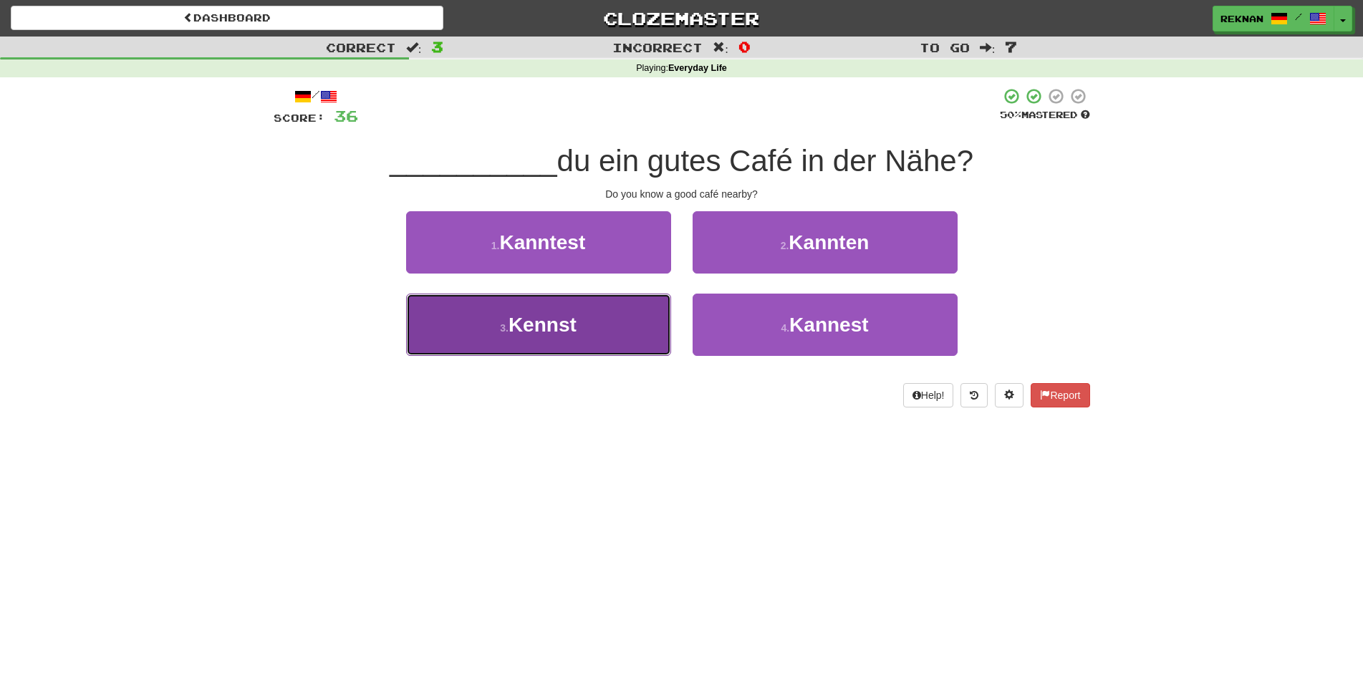
click at [621, 356] on button "3 . Kennst" at bounding box center [538, 325] width 265 height 62
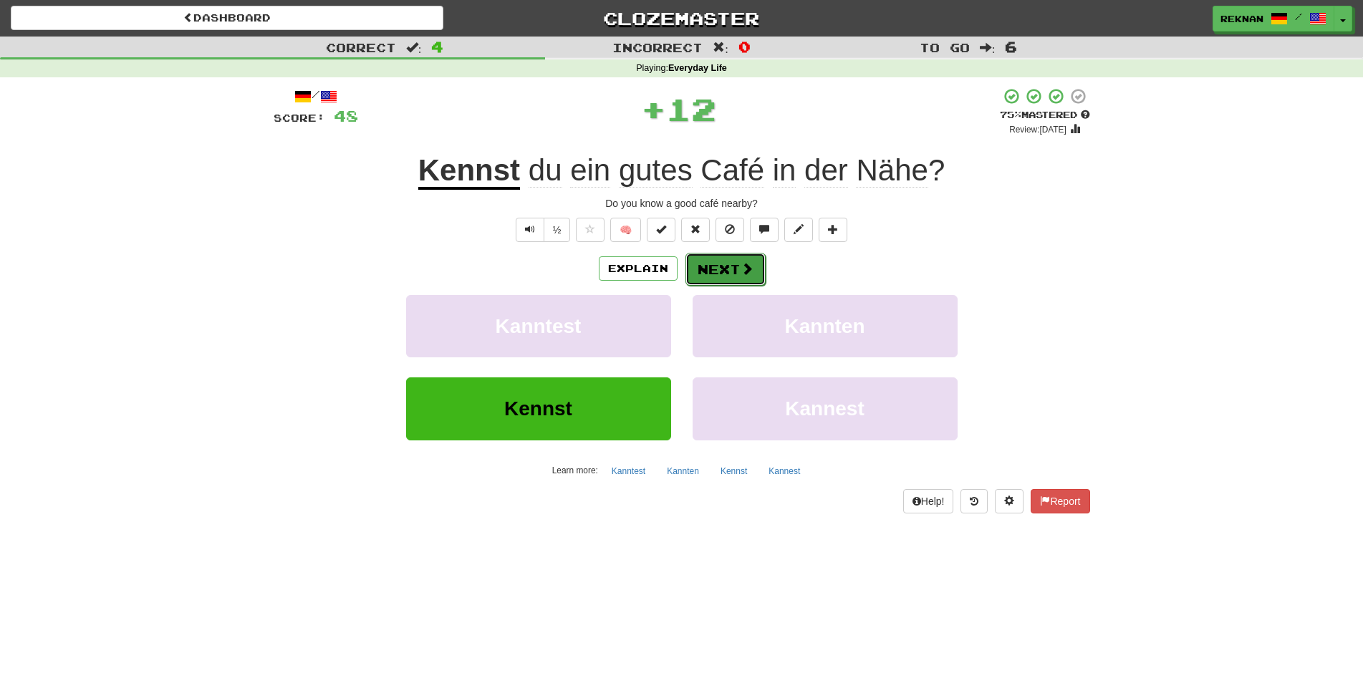
click at [721, 286] on button "Next" at bounding box center [726, 269] width 80 height 33
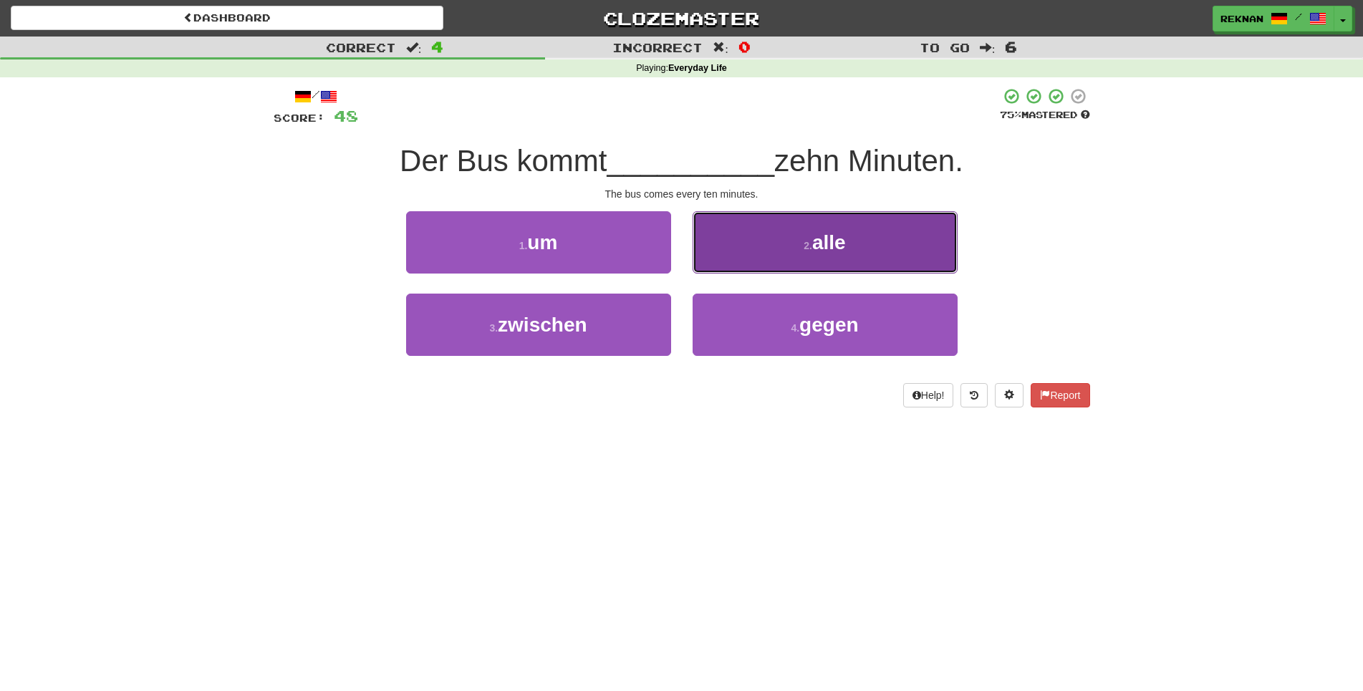
click at [749, 274] on button "2 . alle" at bounding box center [825, 242] width 265 height 62
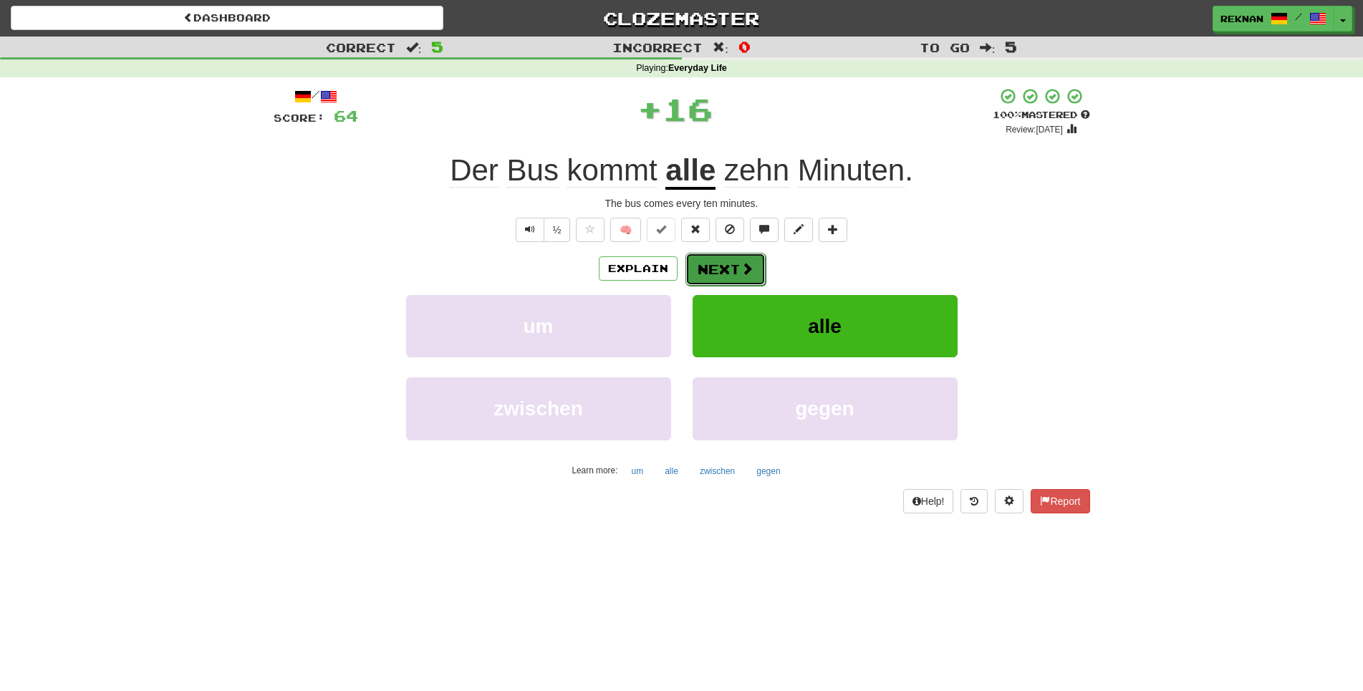
click at [738, 286] on button "Next" at bounding box center [726, 269] width 80 height 33
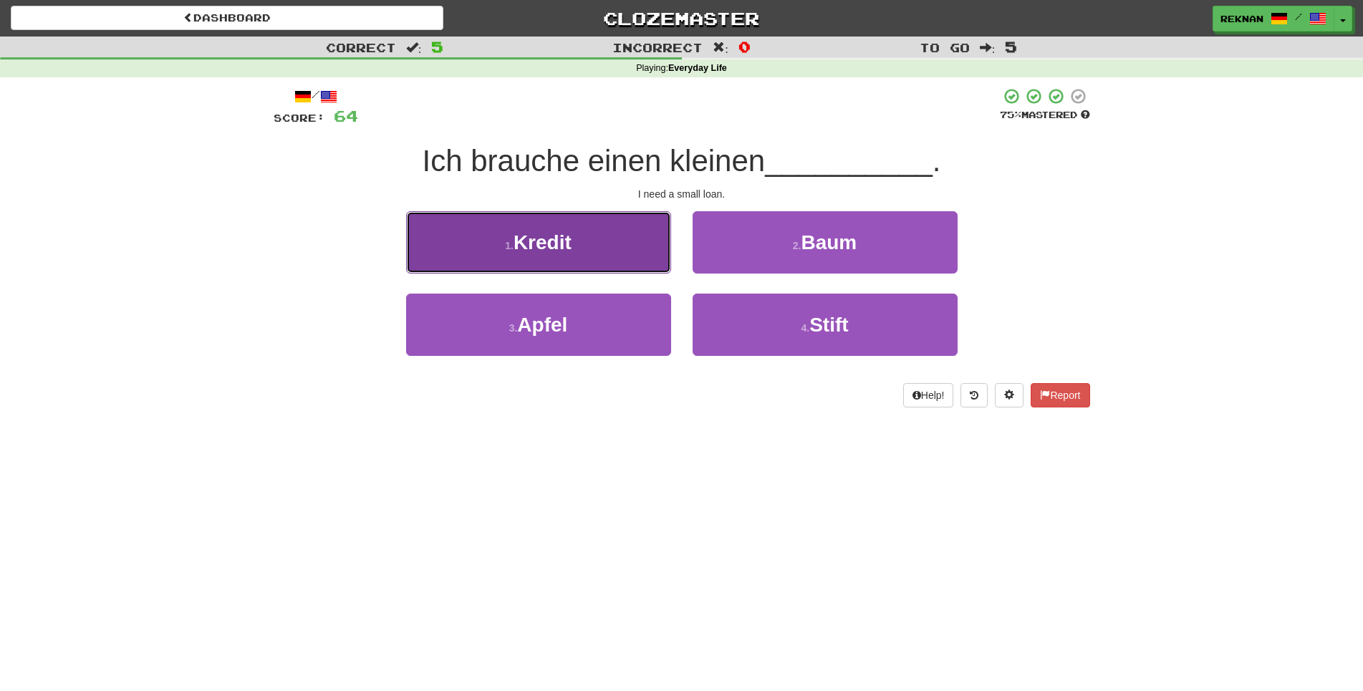
click at [565, 254] on span "Kredit" at bounding box center [543, 242] width 58 height 22
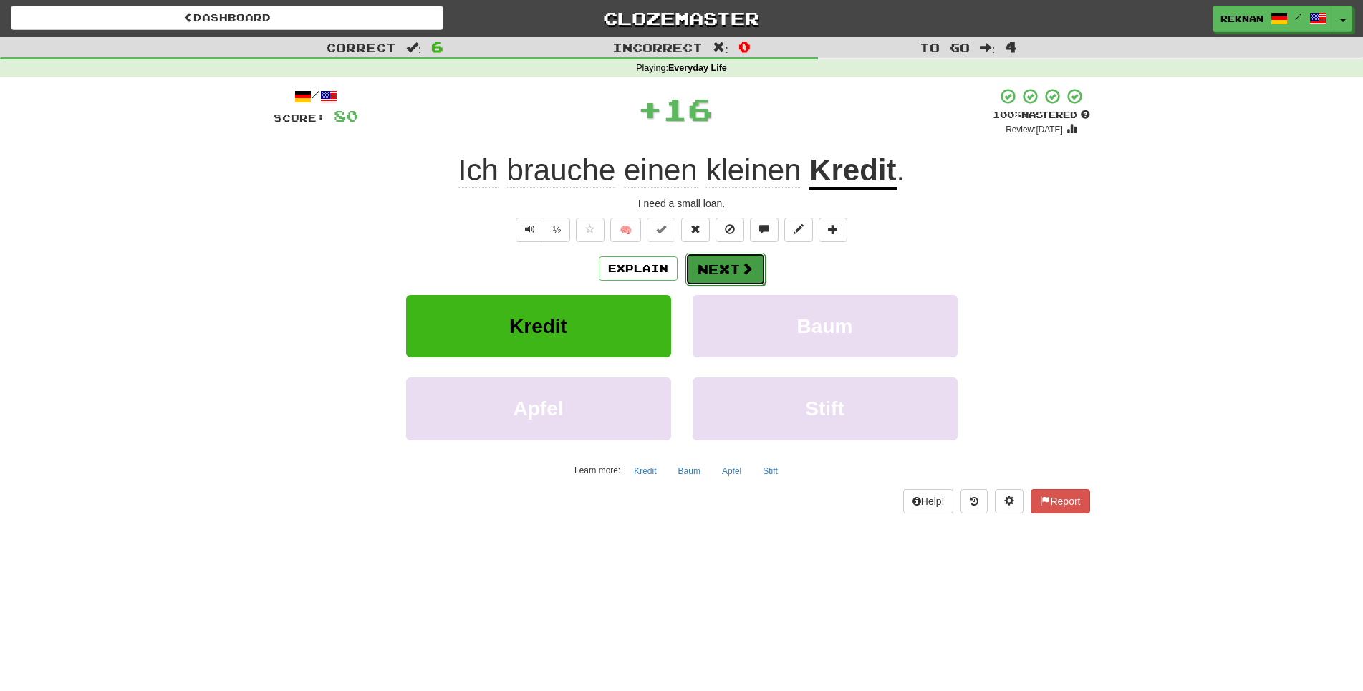
click at [758, 286] on button "Next" at bounding box center [726, 269] width 80 height 33
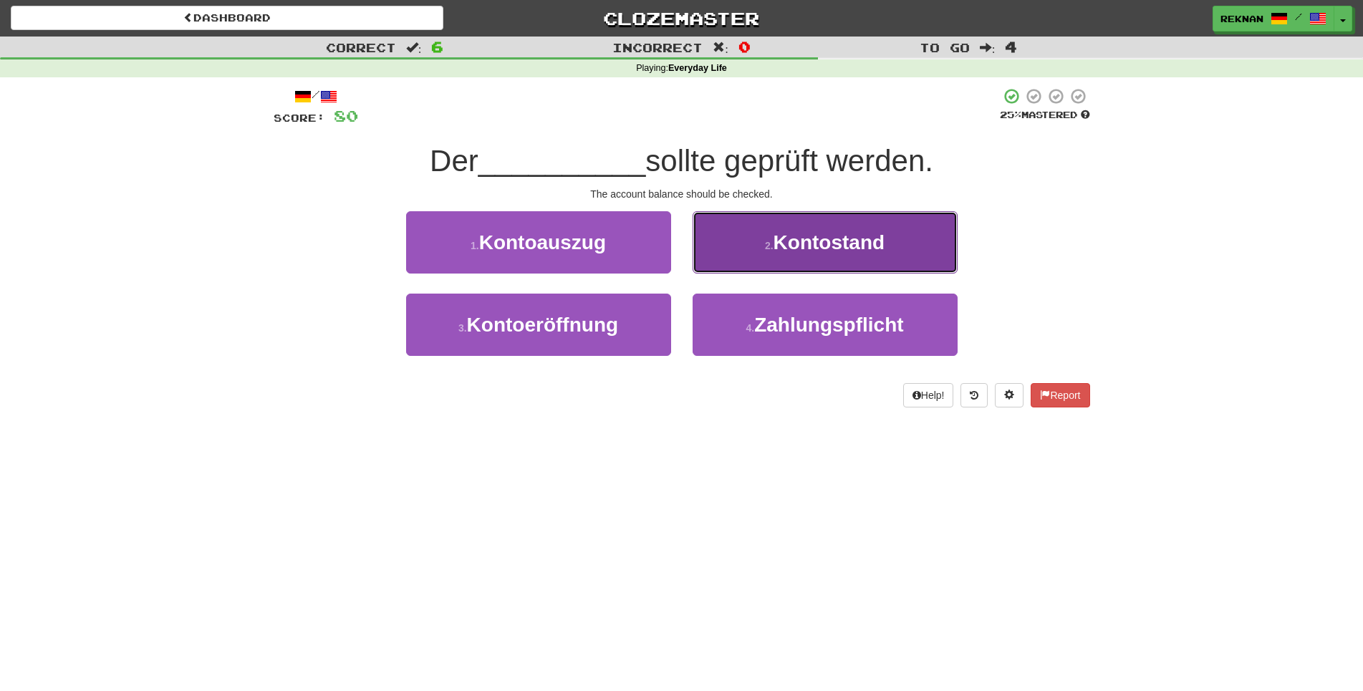
click at [841, 254] on span "Kontostand" at bounding box center [830, 242] width 112 height 22
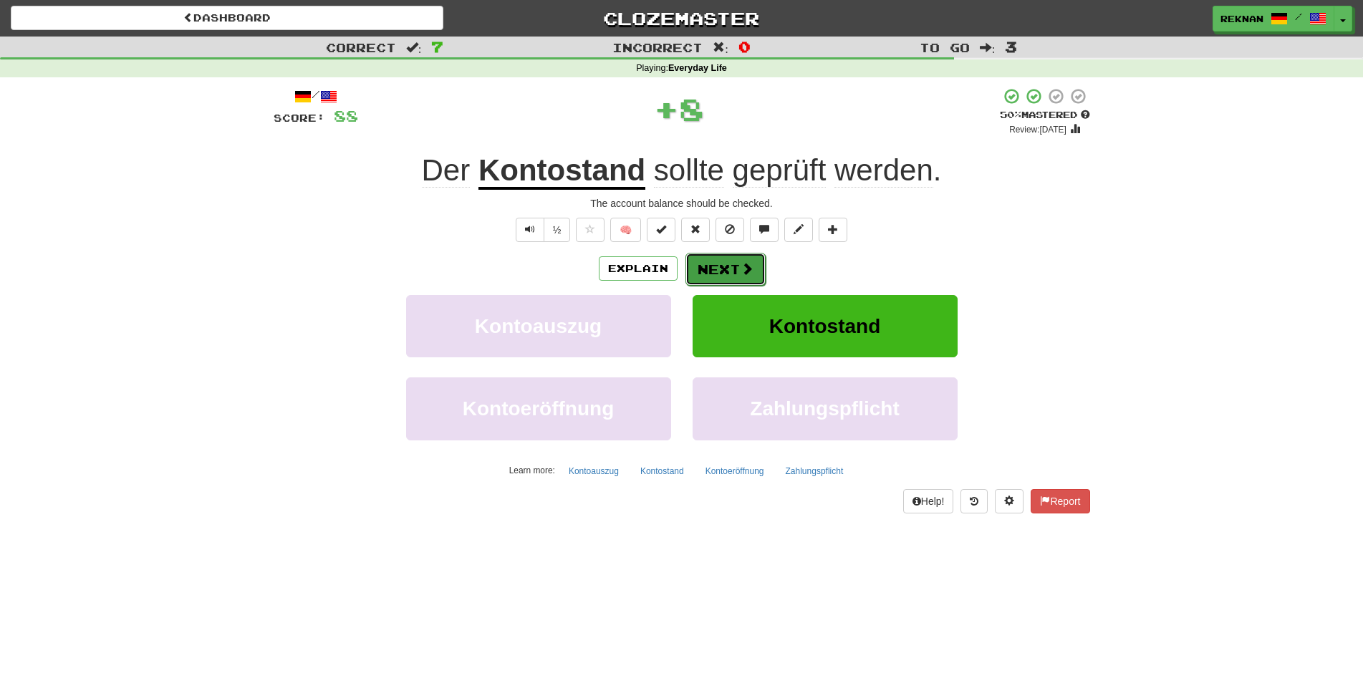
click at [737, 286] on button "Next" at bounding box center [726, 269] width 80 height 33
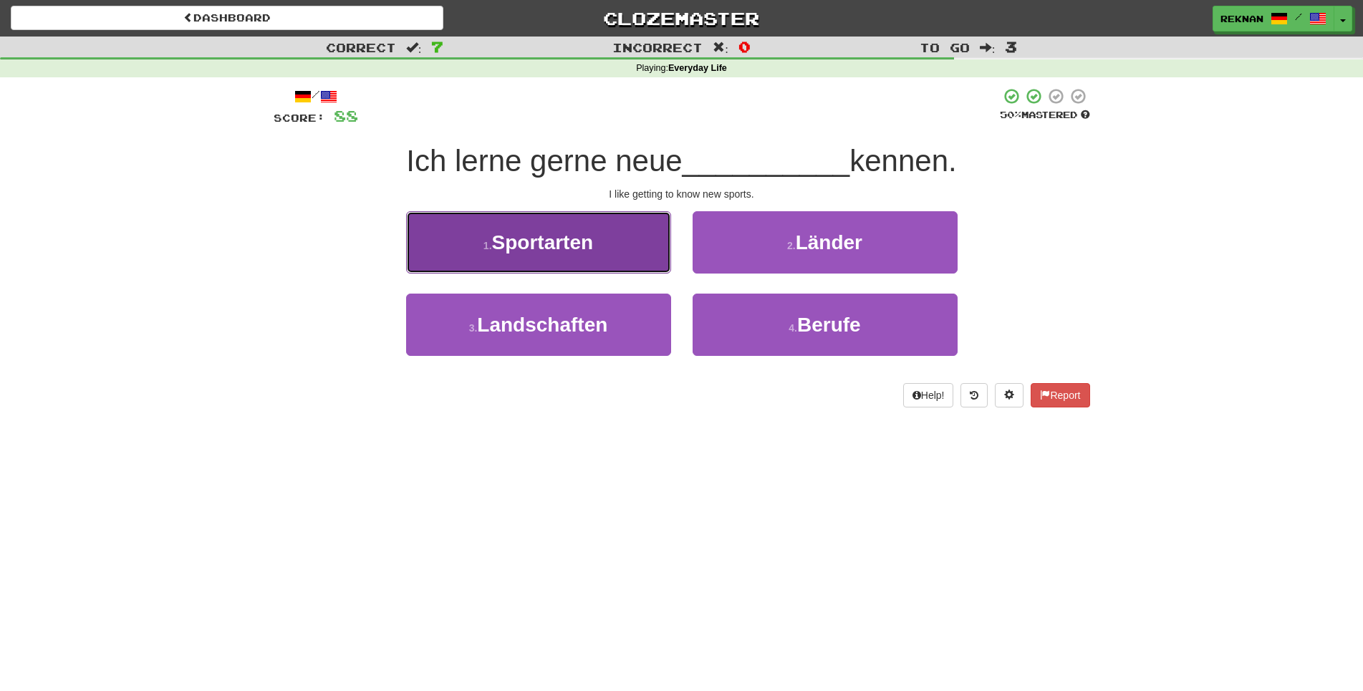
click at [537, 274] on button "1 . Sportarten" at bounding box center [538, 242] width 265 height 62
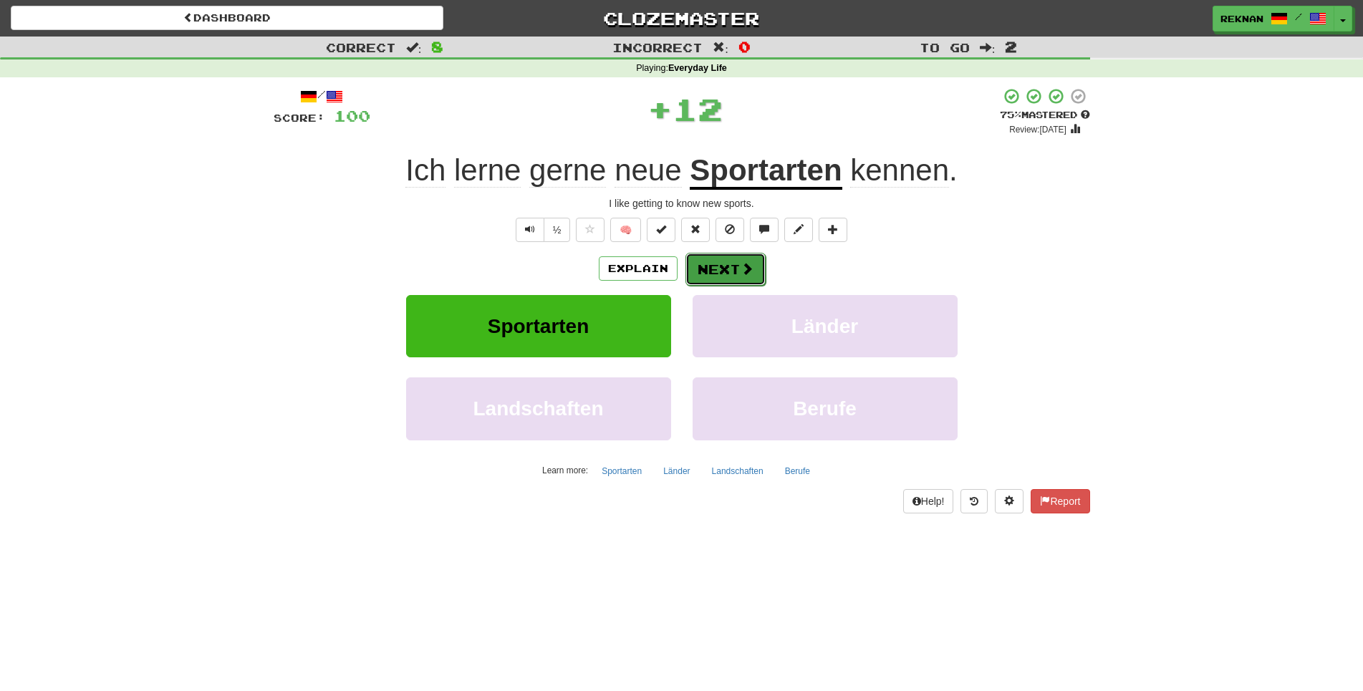
click at [739, 286] on button "Next" at bounding box center [726, 269] width 80 height 33
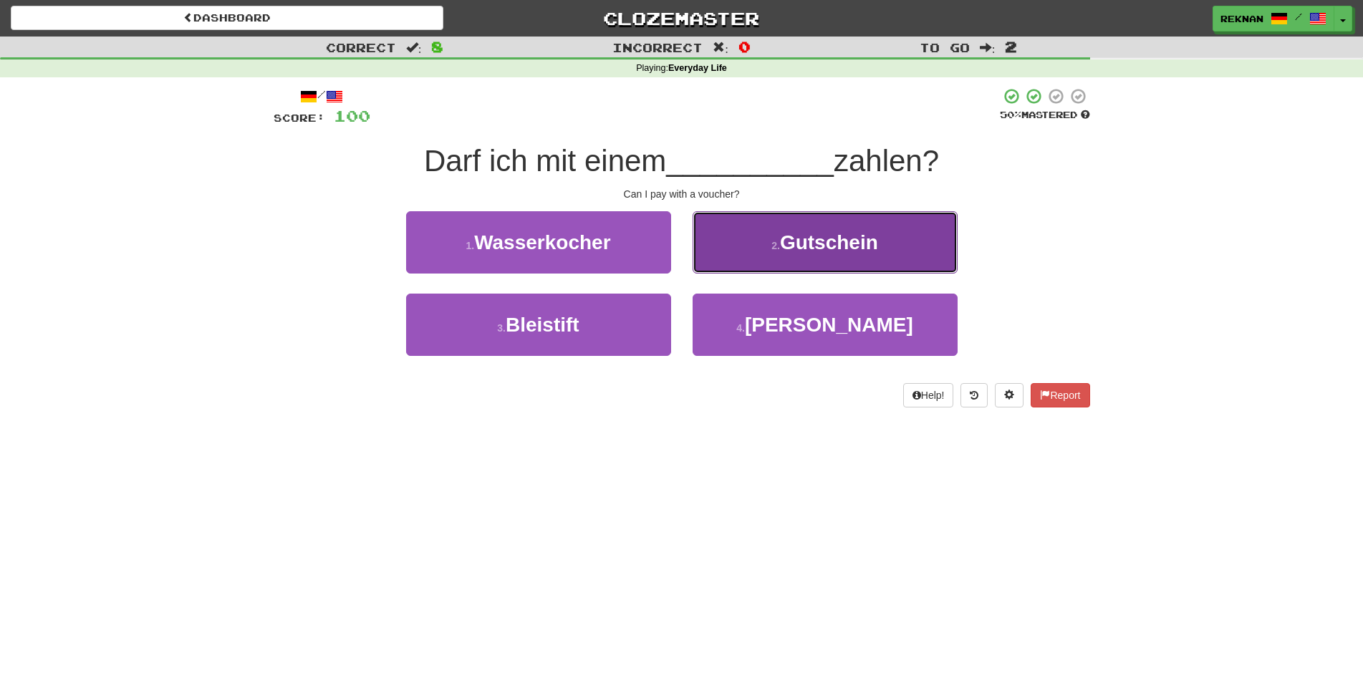
click at [755, 274] on button "2 . Gutschein" at bounding box center [825, 242] width 265 height 62
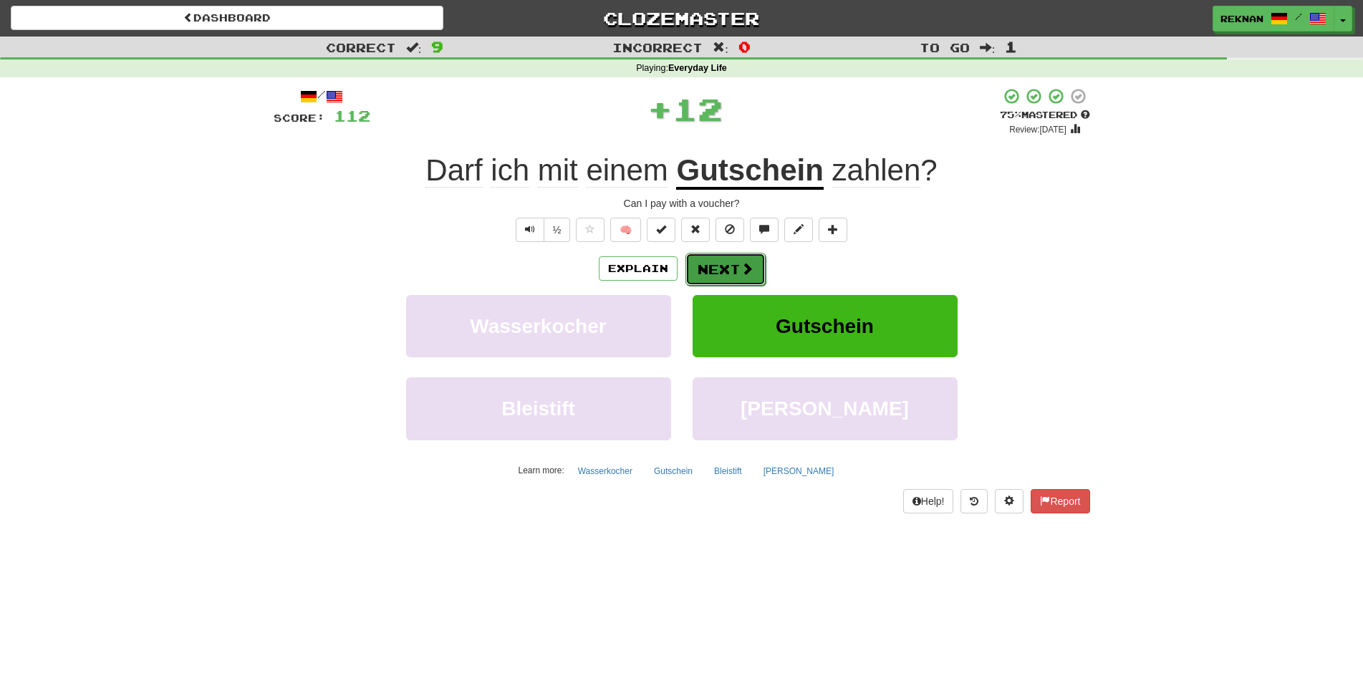
click at [741, 286] on button "Next" at bounding box center [726, 269] width 80 height 33
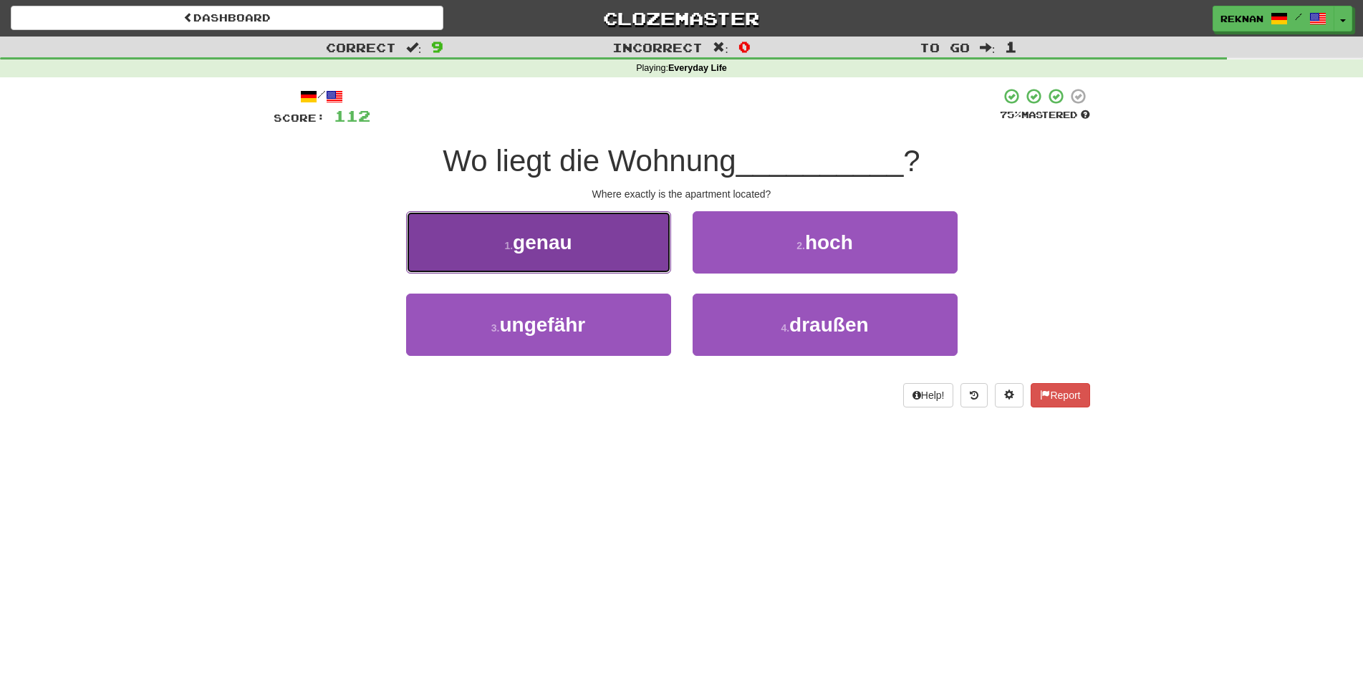
click at [595, 274] on button "1 . genau" at bounding box center [538, 242] width 265 height 62
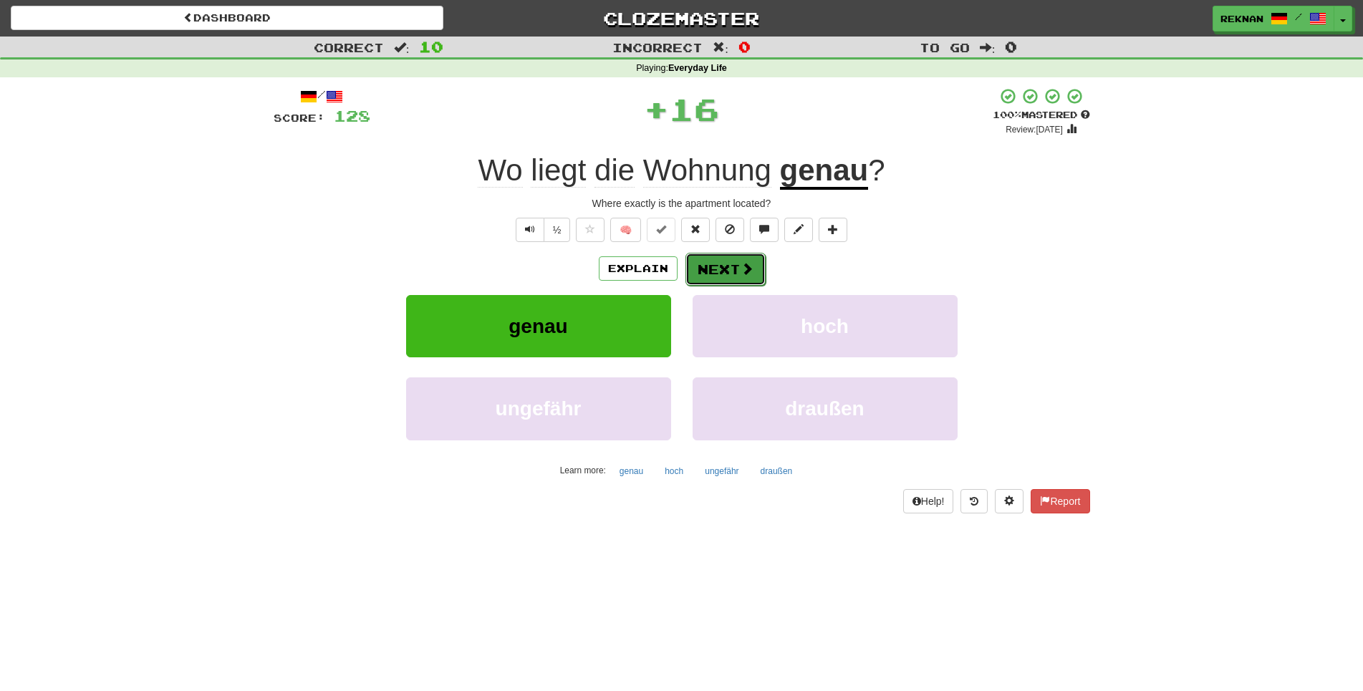
click at [719, 284] on button "Next" at bounding box center [726, 269] width 80 height 33
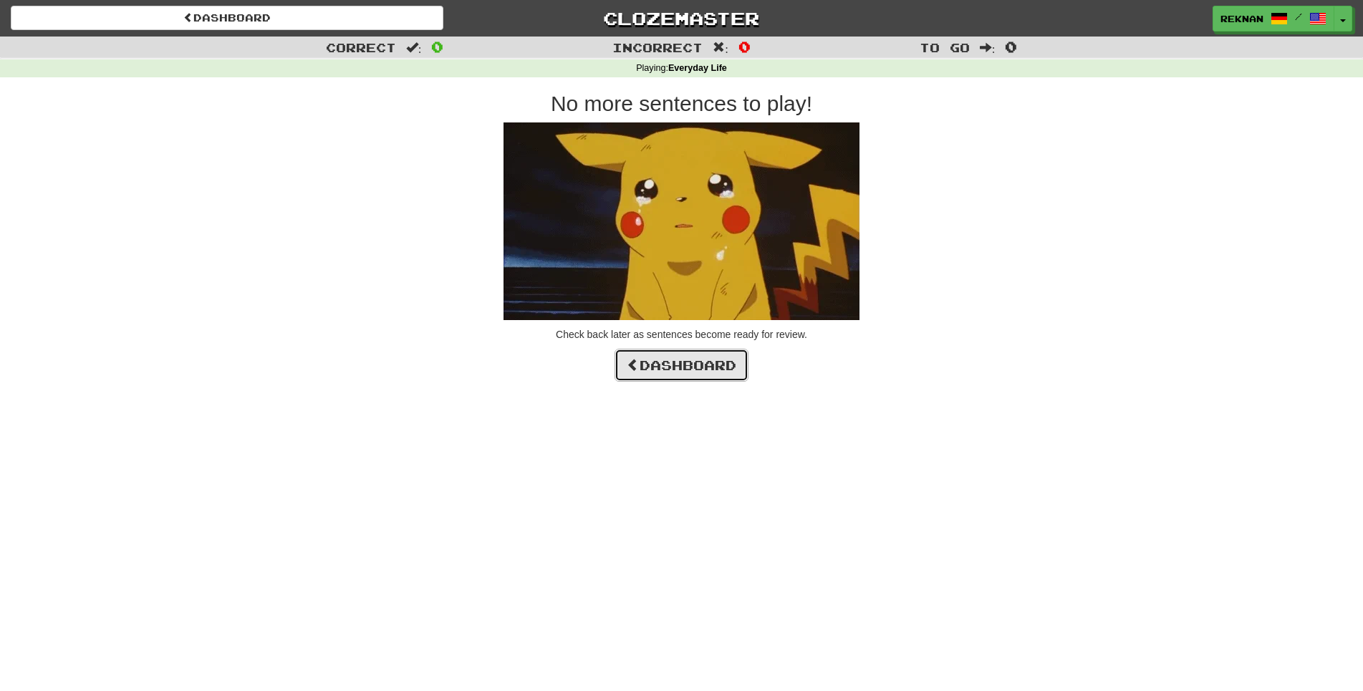
click at [727, 367] on link "Dashboard" at bounding box center [682, 365] width 134 height 33
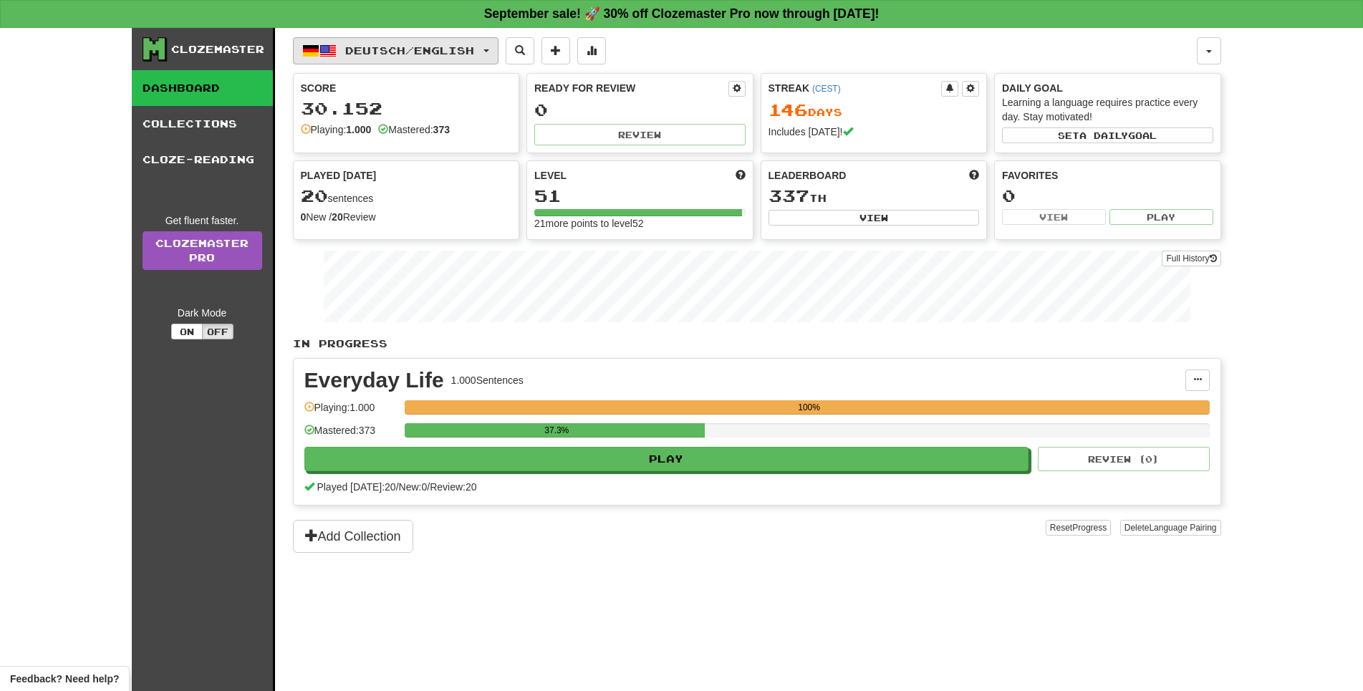
click at [426, 57] on span "Deutsch / English" at bounding box center [409, 50] width 129 height 12
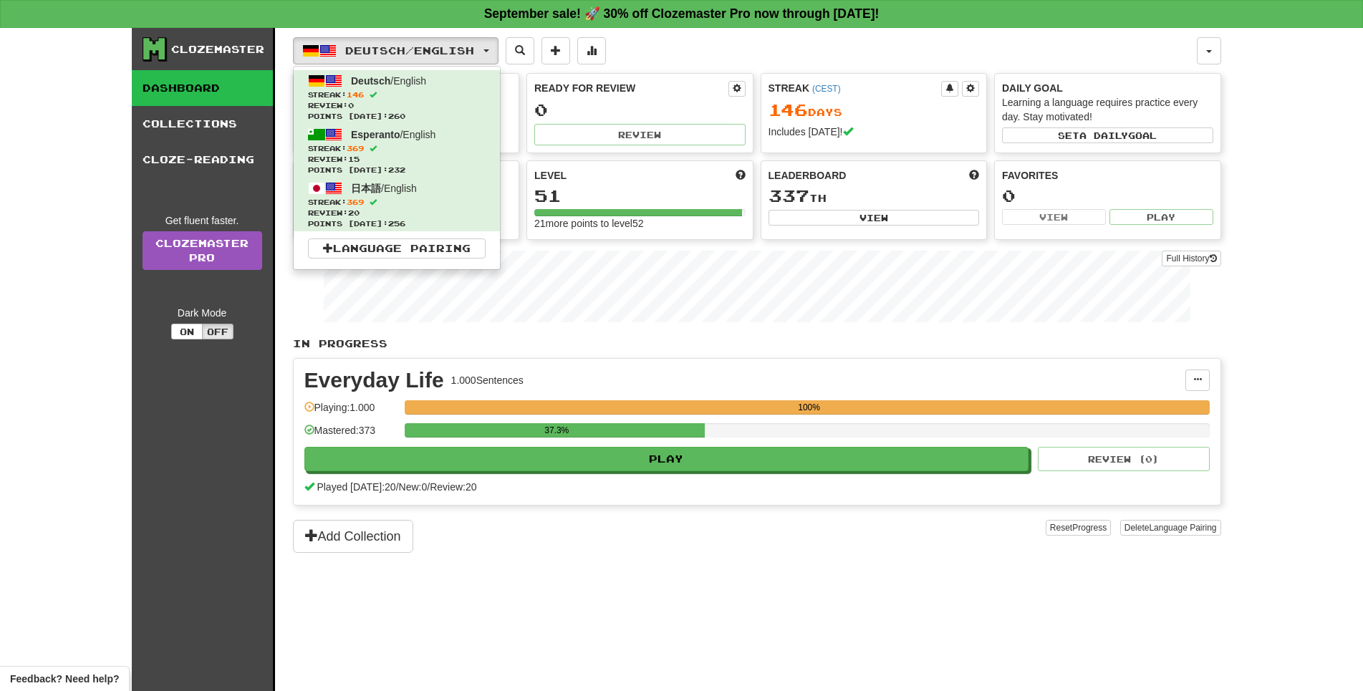
click at [1206, 68] on div "Deutsch / English Deutsch / English Streak: 146 Review: 0 Points [DATE]: 260 Es…" at bounding box center [757, 377] width 928 height 699
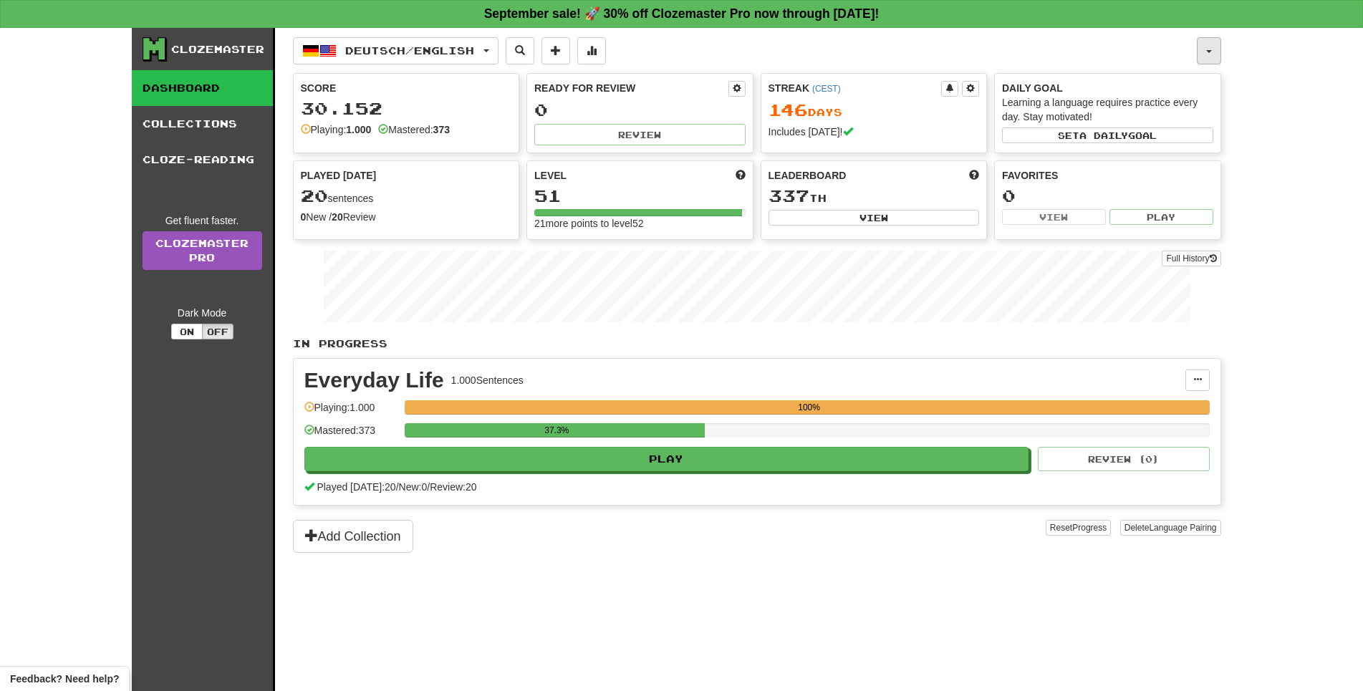
click at [1210, 59] on button "button" at bounding box center [1209, 50] width 24 height 27
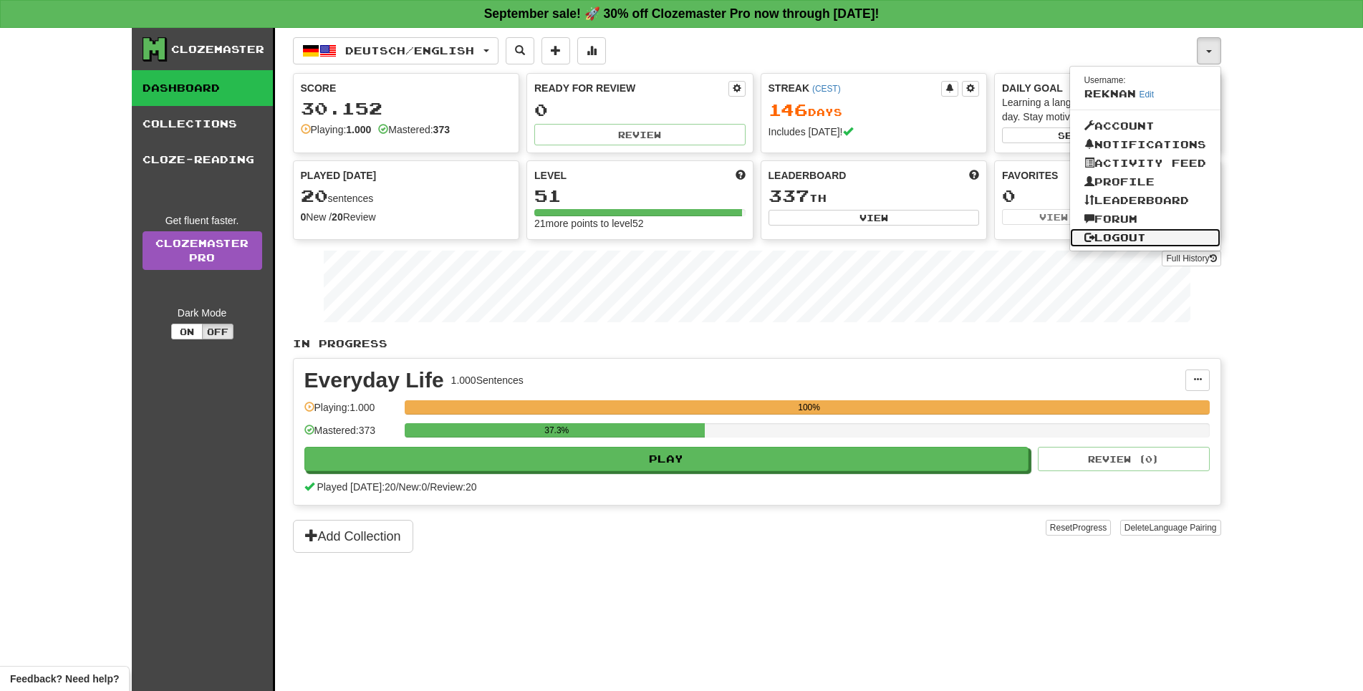
click at [1085, 242] on span at bounding box center [1090, 237] width 10 height 10
